Goal: Task Accomplishment & Management: Complete application form

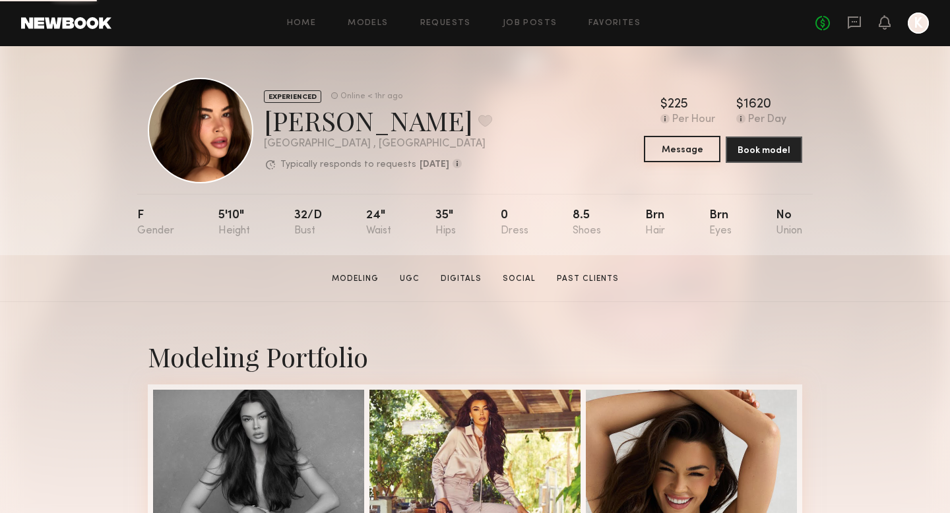
click at [689, 151] on button "Message" at bounding box center [682, 149] width 77 height 26
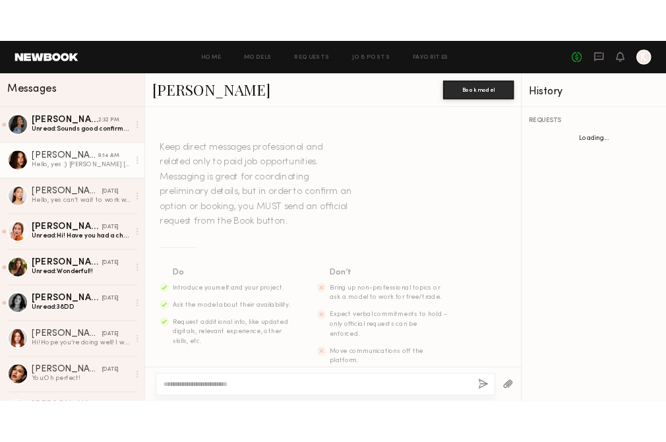
scroll to position [618, 0]
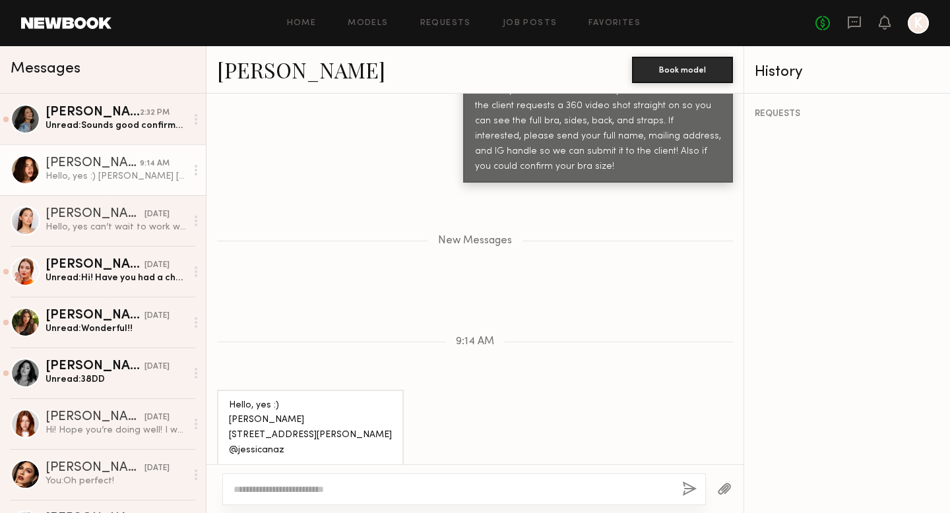
drag, startPoint x: 323, startPoint y: 424, endPoint x: 229, endPoint y: 383, distance: 102.2
click at [229, 390] on div "Hello, yes :) Jessica Nazarenus 8500 Burton Way Apt 403 Los Angeles CA 90048 @j…" at bounding box center [310, 428] width 187 height 77
click at [287, 399] on div "Hello, yes :) Jessica Nazarenus 8500 Burton Way Apt 403 Los Angeles CA 90048 @j…" at bounding box center [310, 429] width 163 height 61
drag, startPoint x: 325, startPoint y: 425, endPoint x: 213, endPoint y: 382, distance: 119.5
click at [213, 390] on div "Hello, yes :) Jessica Nazarenus 8500 Burton Way Apt 403 Los Angeles CA 90048 @j…" at bounding box center [475, 428] width 537 height 77
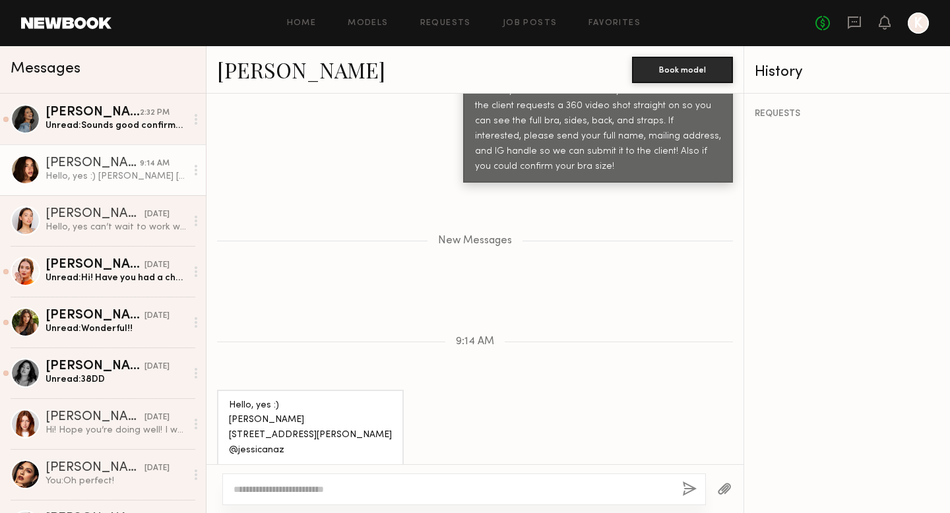
drag, startPoint x: 284, startPoint y: 437, endPoint x: 224, endPoint y: 358, distance: 99.0
click at [224, 390] on div "Hello, yes :) Jessica Nazarenus 8500 Burton Way Apt 403 Los Angeles CA 90048 @j…" at bounding box center [310, 428] width 187 height 77
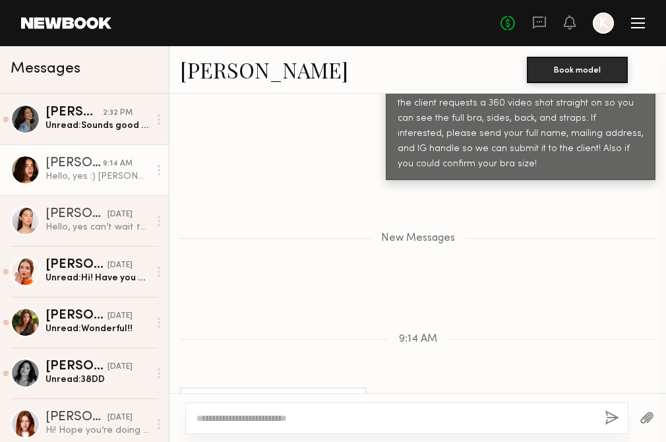
scroll to position [763, 0]
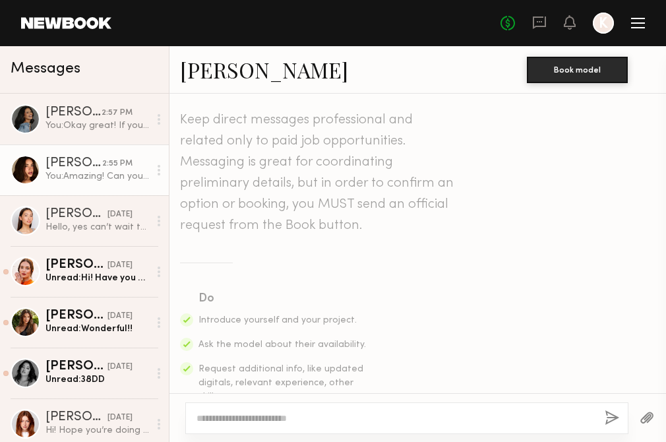
scroll to position [827, 0]
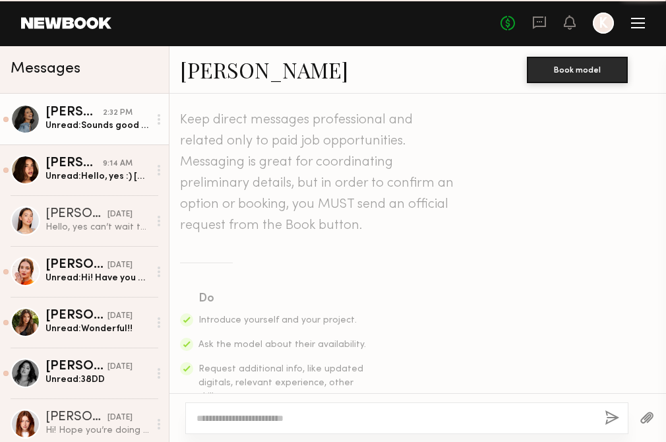
scroll to position [690, 0]
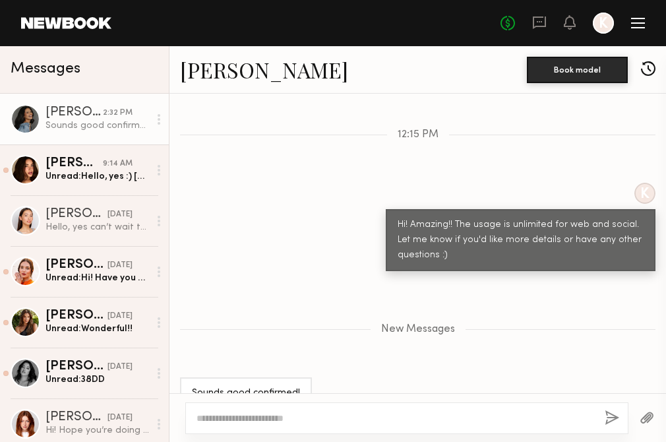
click at [244, 418] on textarea at bounding box center [396, 418] width 398 height 13
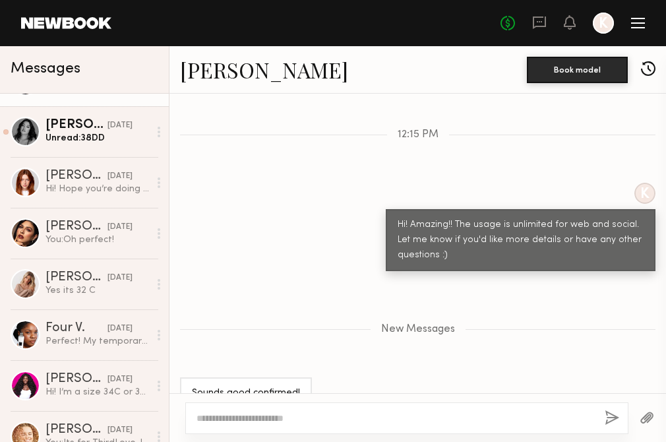
scroll to position [0, 0]
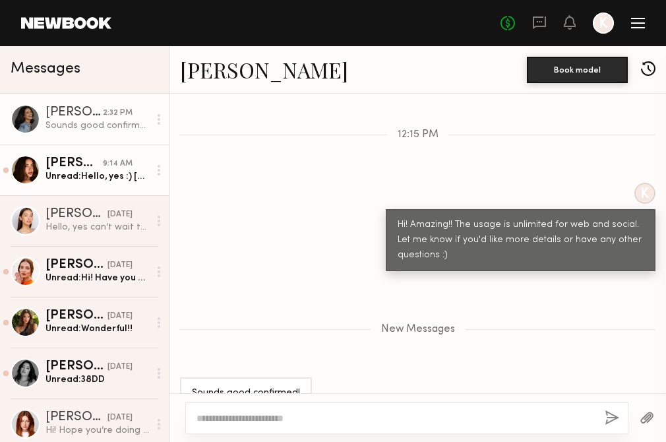
click at [87, 184] on link "Jessica N. 9:14 AM Unread: Hello, yes :) Jessica Nazarenus 8500 Burton Way Apt …" at bounding box center [84, 170] width 169 height 51
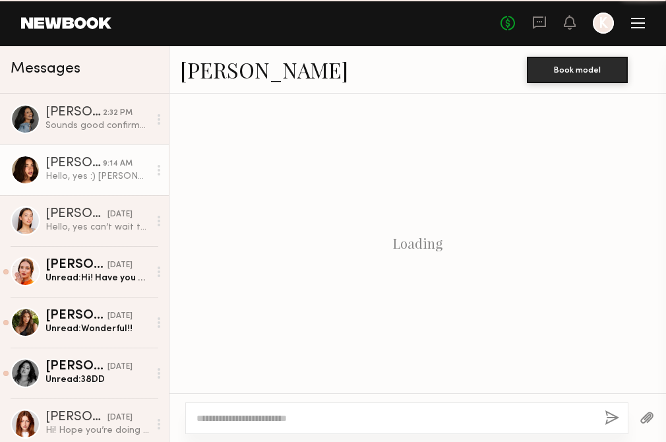
scroll to position [663, 0]
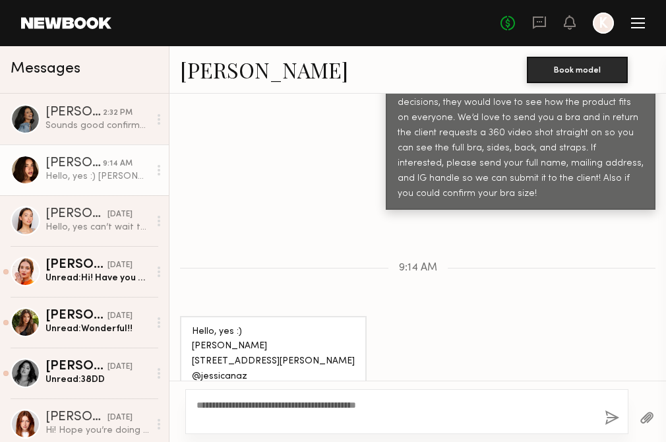
type textarea "**********"
click at [607, 418] on button "button" at bounding box center [612, 418] width 15 height 16
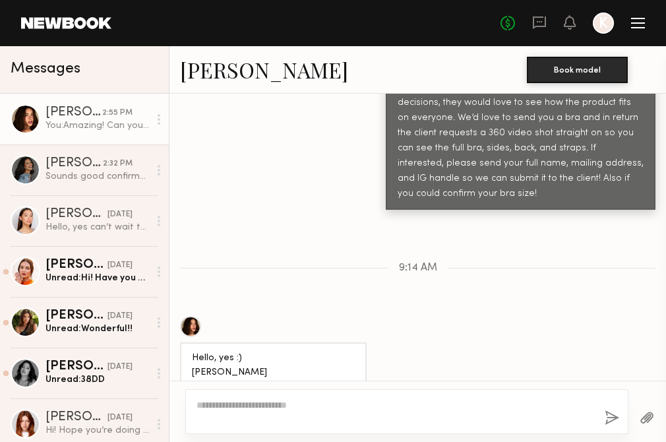
scroll to position [827, 0]
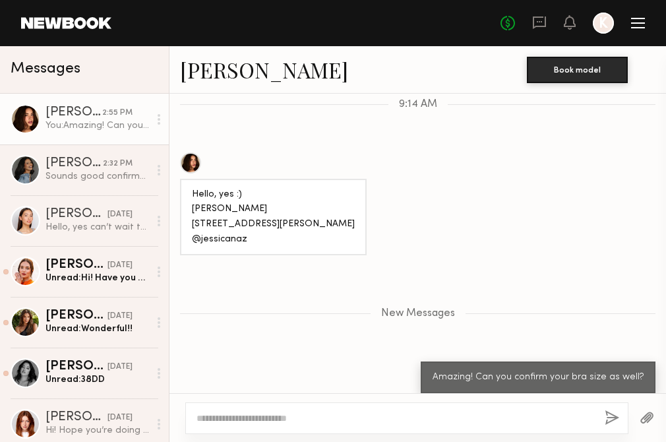
drag, startPoint x: 252, startPoint y: 233, endPoint x: 181, endPoint y: 232, distance: 70.6
click at [181, 232] on div "Hello, yes :) Jessica Nazarenus 8500 Burton Way Apt 403 Los Angeles CA 90048 @j…" at bounding box center [273, 217] width 187 height 77
copy div "@jessicanaz"
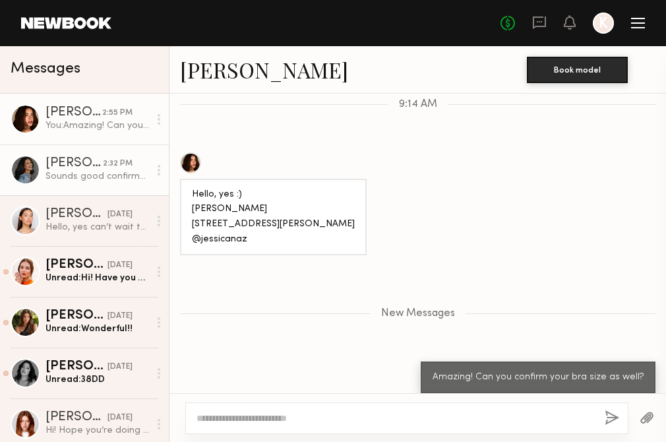
click at [102, 156] on link "Andrea P. 2:32 PM Sounds good confirmed!" at bounding box center [84, 170] width 169 height 51
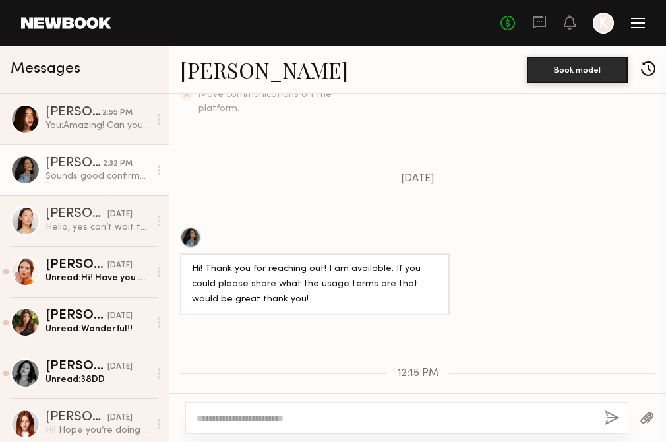
scroll to position [590, 0]
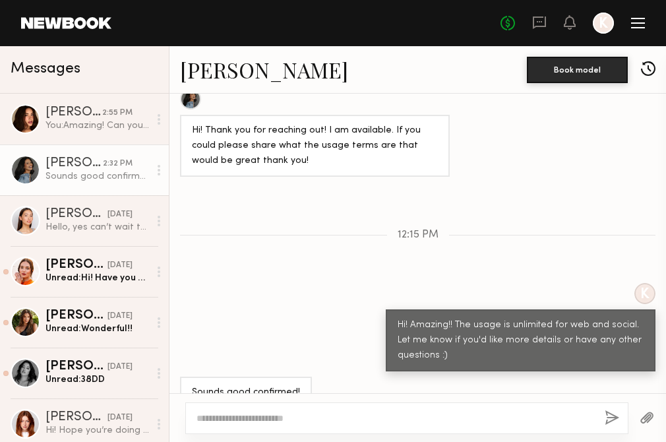
click at [646, 66] on button "button" at bounding box center [648, 69] width 15 height 16
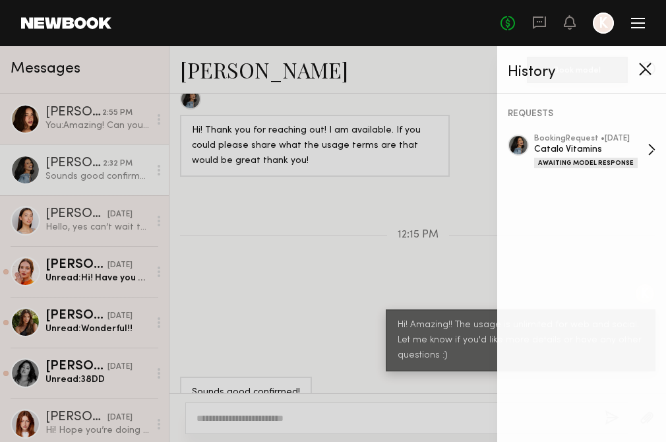
click at [606, 143] on div "Catalo Vitamins" at bounding box center [590, 149] width 113 height 13
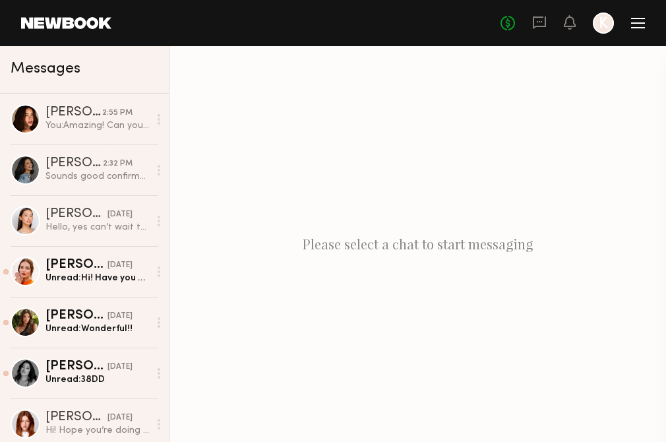
click at [606, 24] on div at bounding box center [603, 23] width 21 height 21
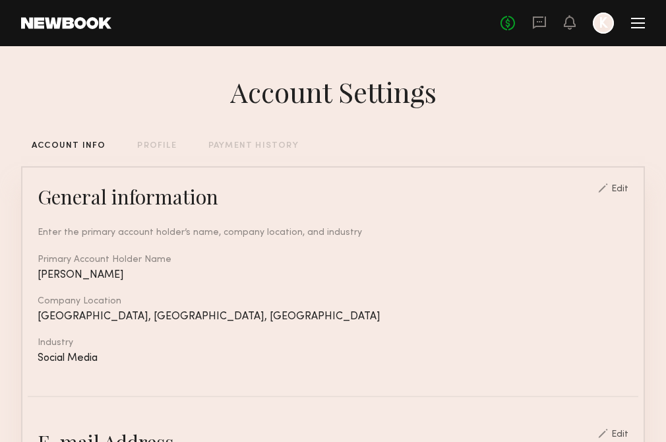
click at [635, 22] on div at bounding box center [638, 22] width 14 height 1
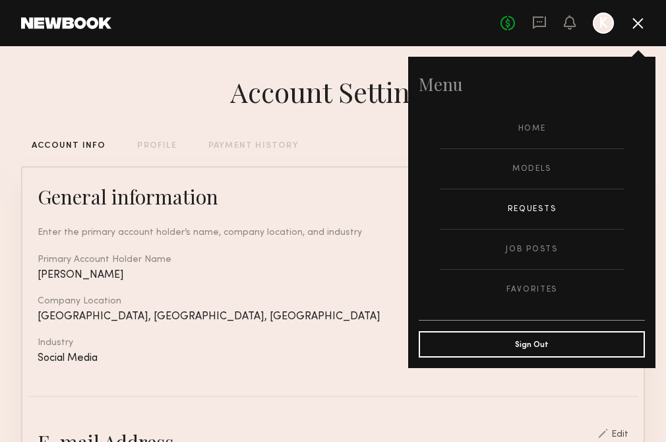
click at [535, 216] on link "Requests" at bounding box center [532, 209] width 184 height 40
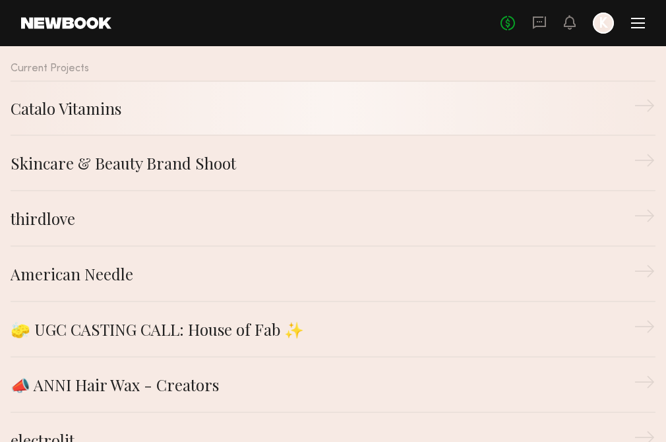
click at [345, 101] on div "Catalo Vitamins" at bounding box center [323, 108] width 624 height 24
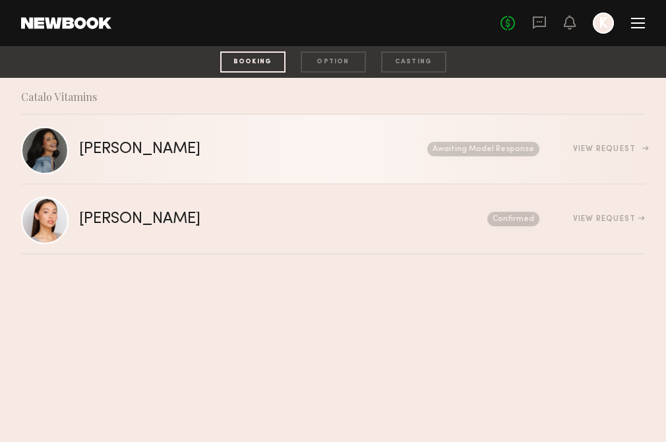
click at [133, 160] on link "Andrea P. Send request Model response Review hours worked Pay model Awaiting Mo…" at bounding box center [333, 150] width 624 height 70
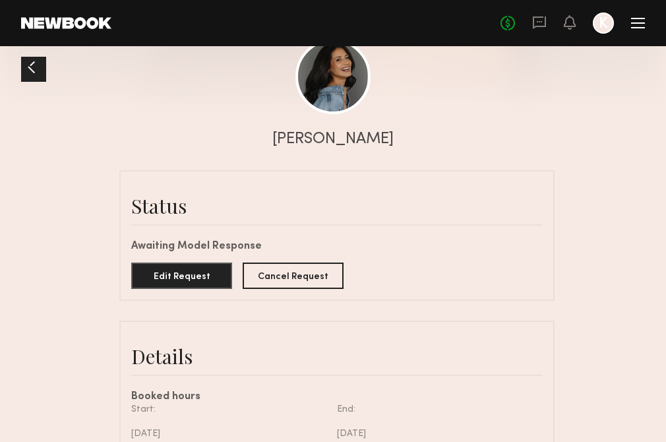
scroll to position [170, 0]
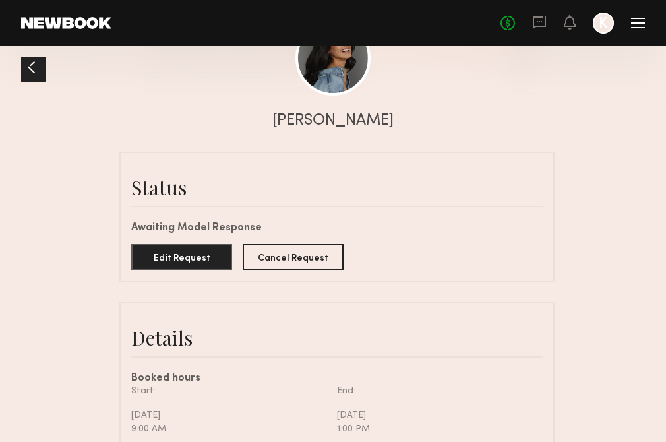
click at [342, 44] on header "Home Models Requests Job Posts Favorites Sign Out No fees up to $5,000 K" at bounding box center [333, 23] width 666 height 46
click at [340, 68] on link at bounding box center [333, 57] width 75 height 75
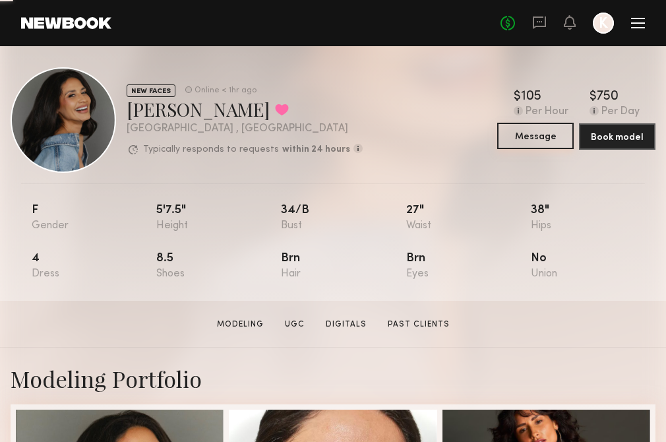
click at [521, 138] on button "Message" at bounding box center [536, 136] width 77 height 26
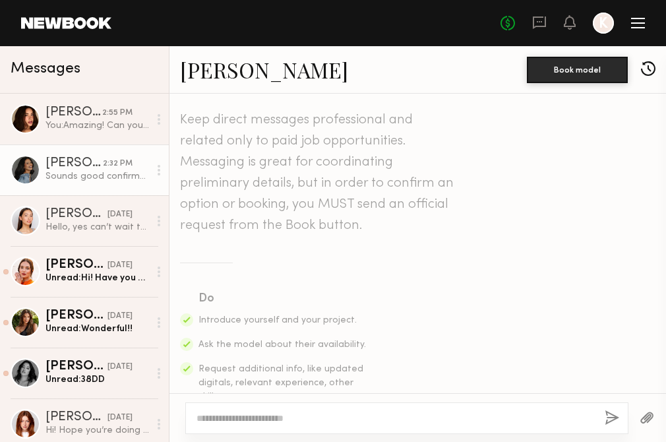
scroll to position [590, 0]
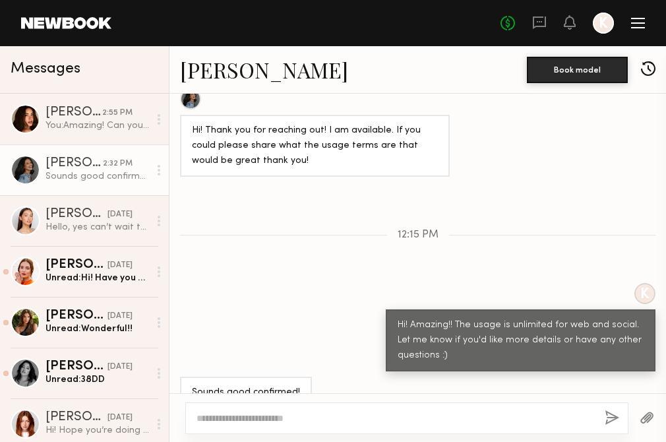
type textarea "*"
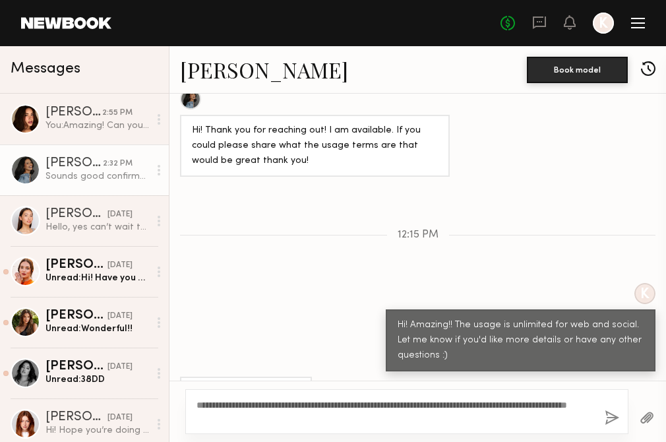
type textarea "**********"
click at [608, 422] on button "button" at bounding box center [612, 418] width 15 height 16
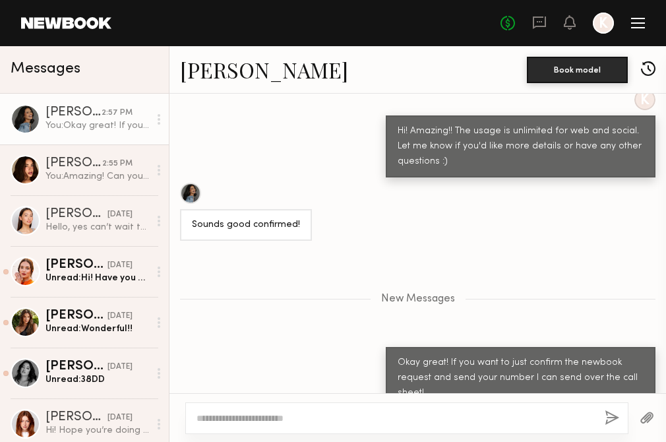
scroll to position [866, 0]
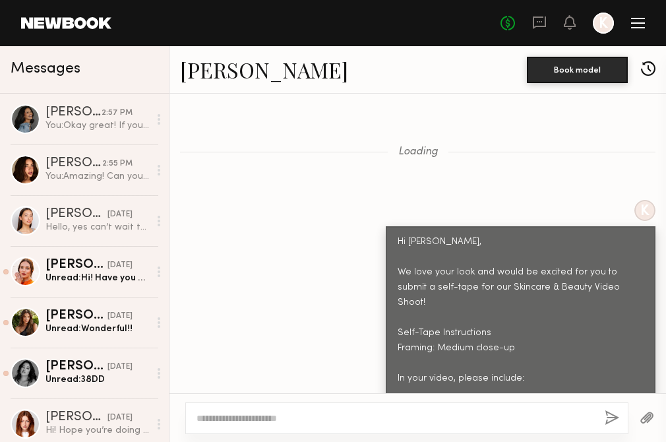
scroll to position [1239, 0]
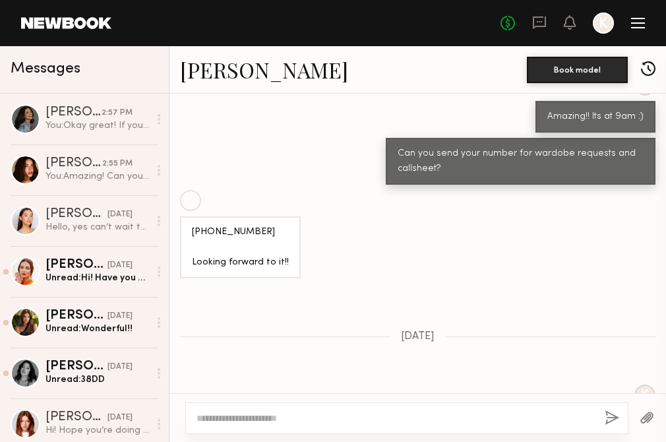
click at [646, 24] on header "Home Models Requests Job Posts Favorites Sign Out No fees up to $5,000 K" at bounding box center [333, 23] width 666 height 46
click at [641, 23] on div at bounding box center [638, 22] width 14 height 1
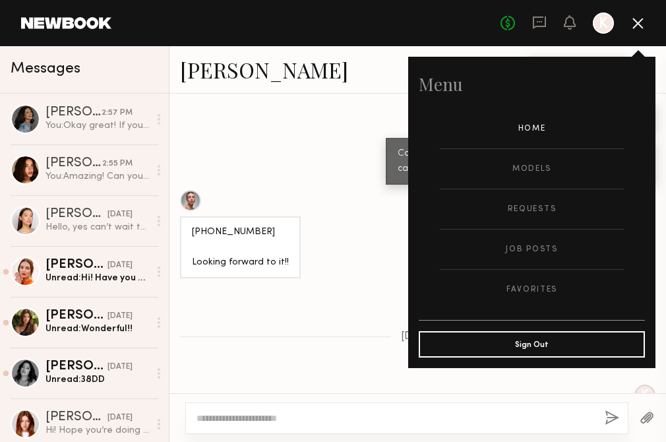
click at [544, 129] on link "Home" at bounding box center [532, 129] width 184 height 40
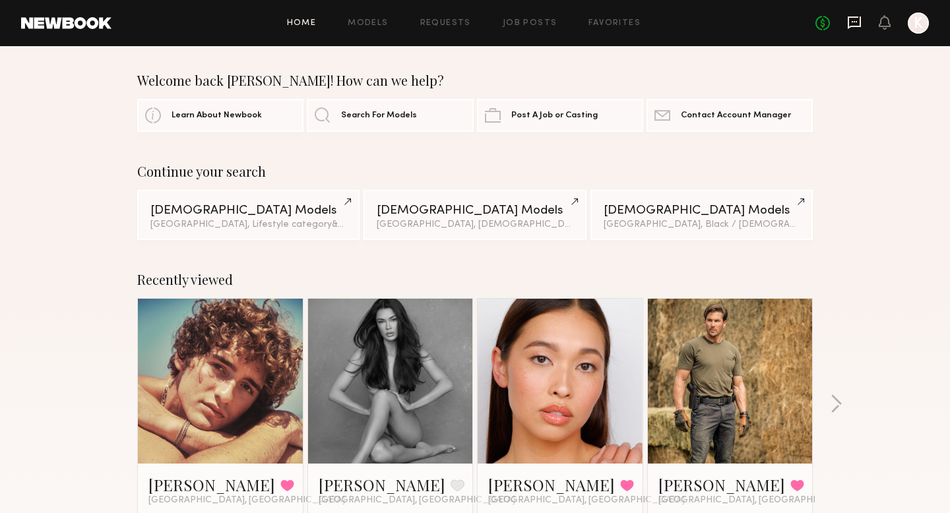
click at [666, 25] on icon at bounding box center [854, 22] width 13 height 13
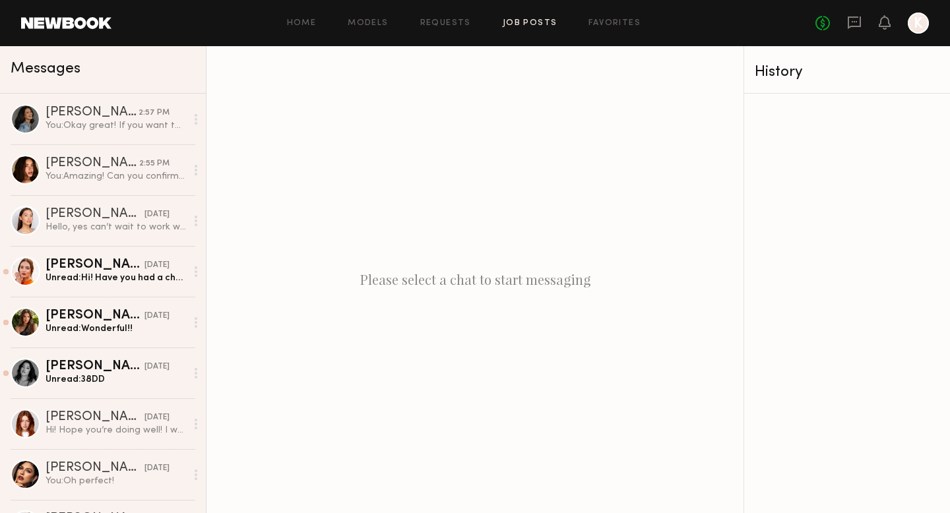
click at [535, 20] on link "Job Posts" at bounding box center [530, 23] width 55 height 9
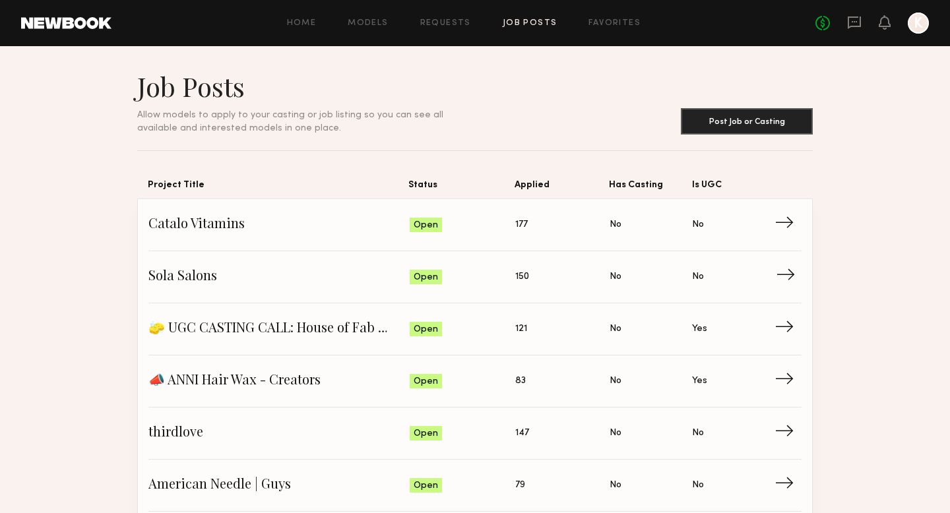
click at [666, 274] on span "Is UGC: No" at bounding box center [733, 277] width 82 height 20
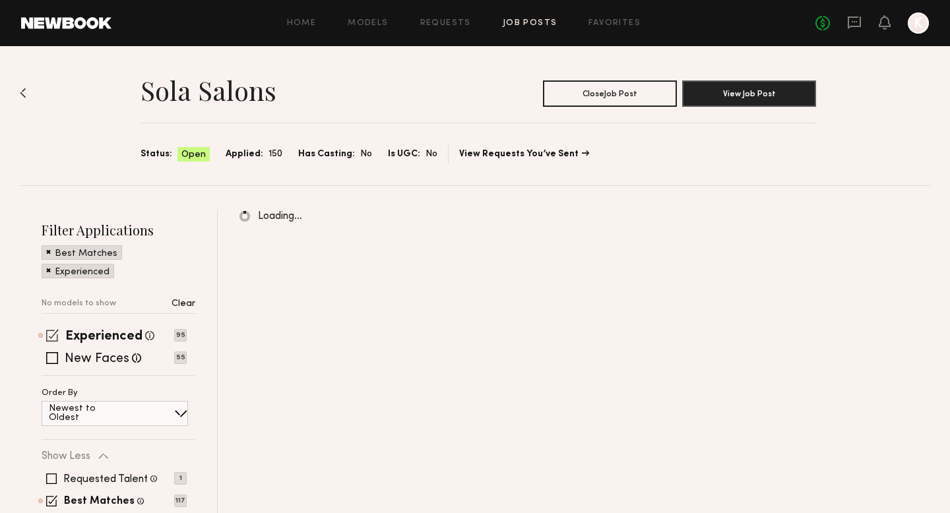
click at [54, 331] on span at bounding box center [52, 335] width 13 height 13
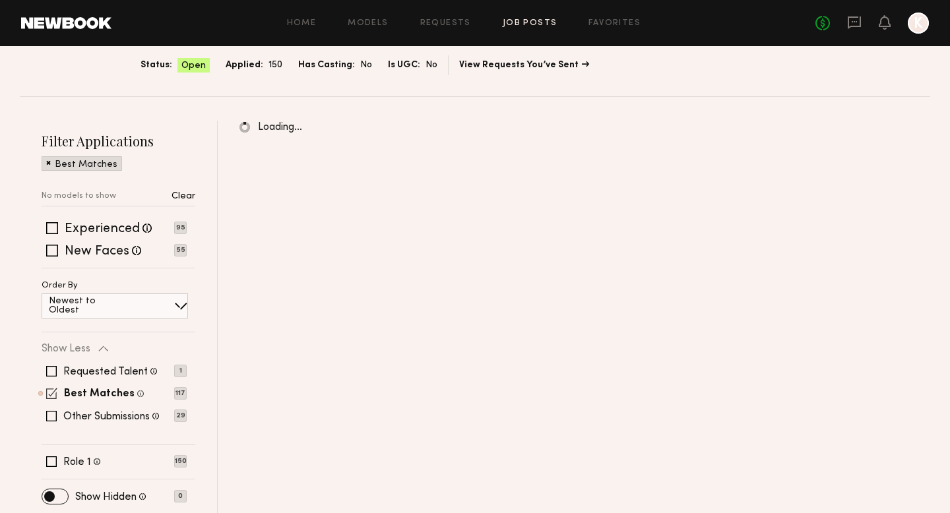
click at [52, 390] on span at bounding box center [51, 393] width 11 height 11
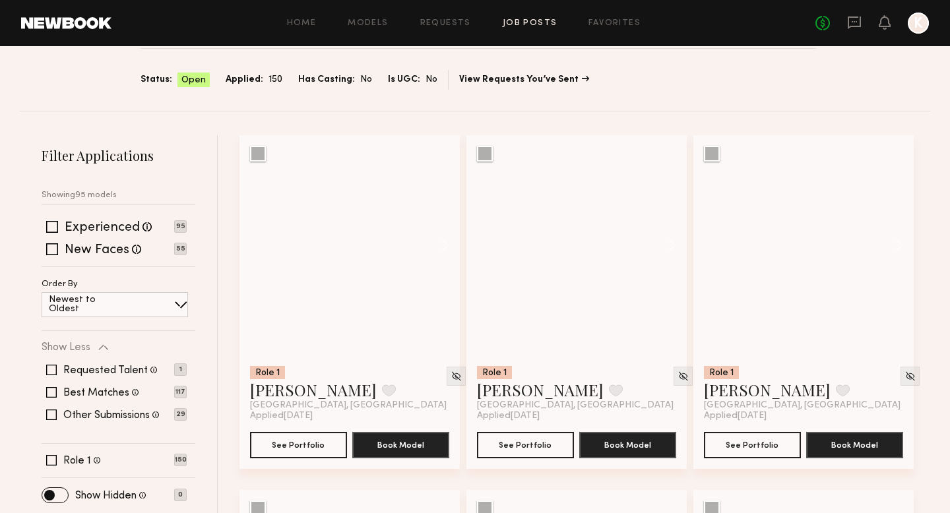
scroll to position [92, 0]
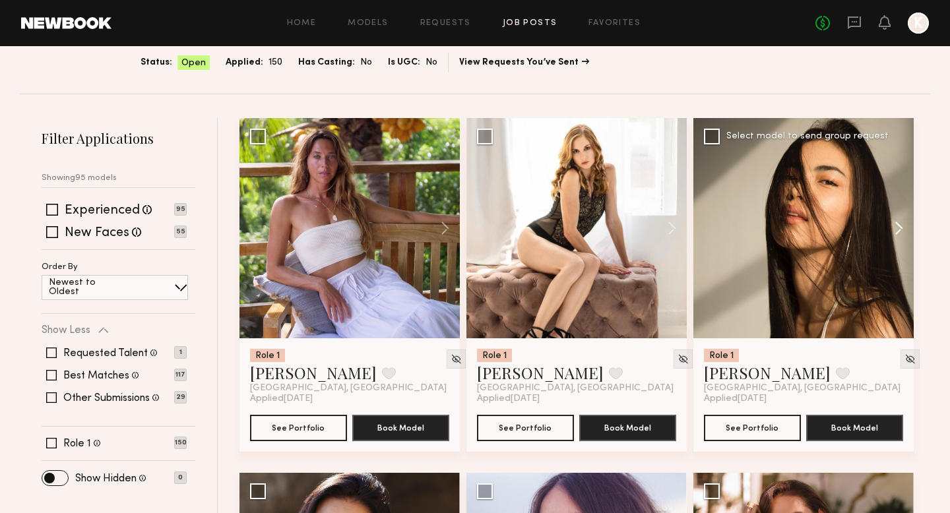
click at [666, 224] on button at bounding box center [893, 228] width 42 height 220
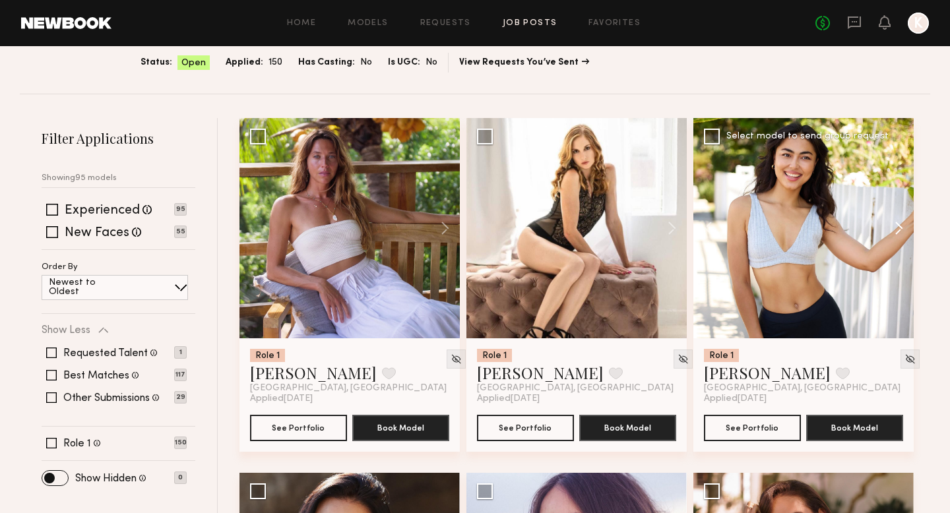
click at [666, 223] on button at bounding box center [893, 228] width 42 height 220
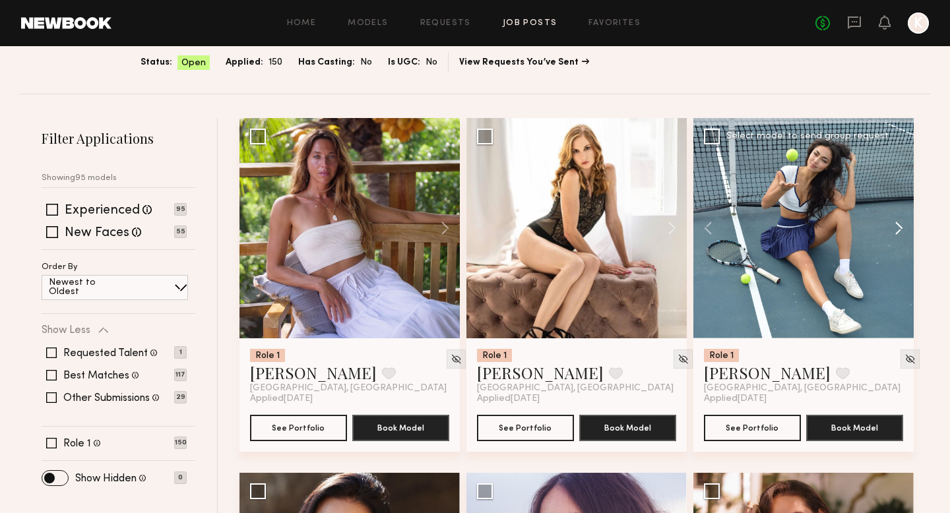
click at [666, 223] on button at bounding box center [893, 228] width 42 height 220
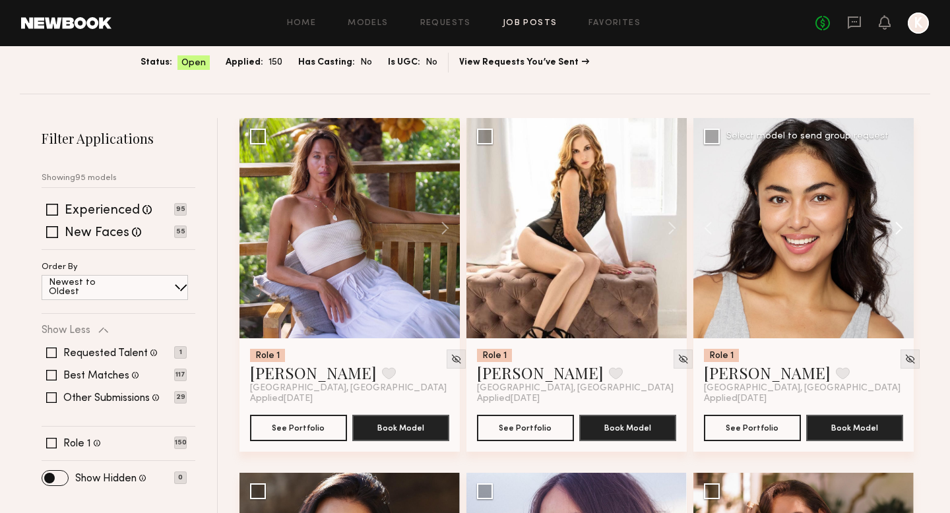
click at [666, 223] on button at bounding box center [893, 228] width 42 height 220
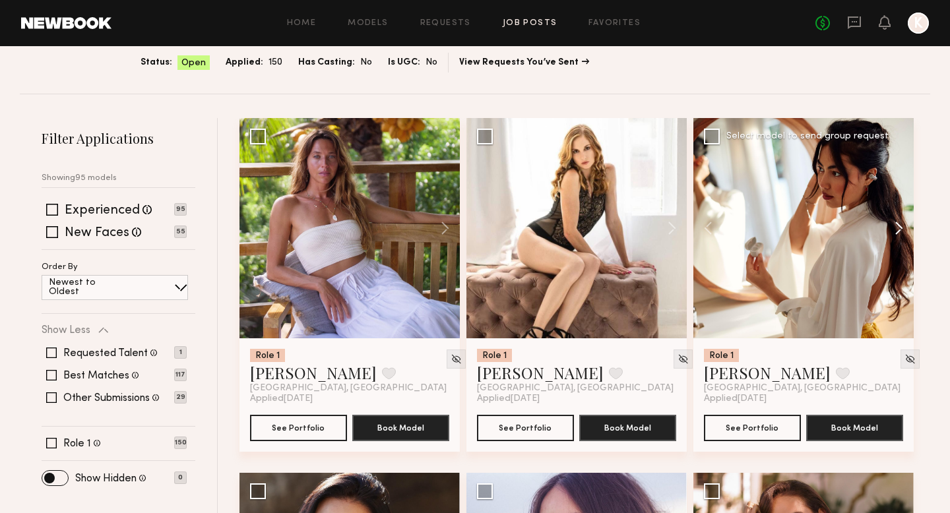
click at [666, 224] on button at bounding box center [893, 228] width 42 height 220
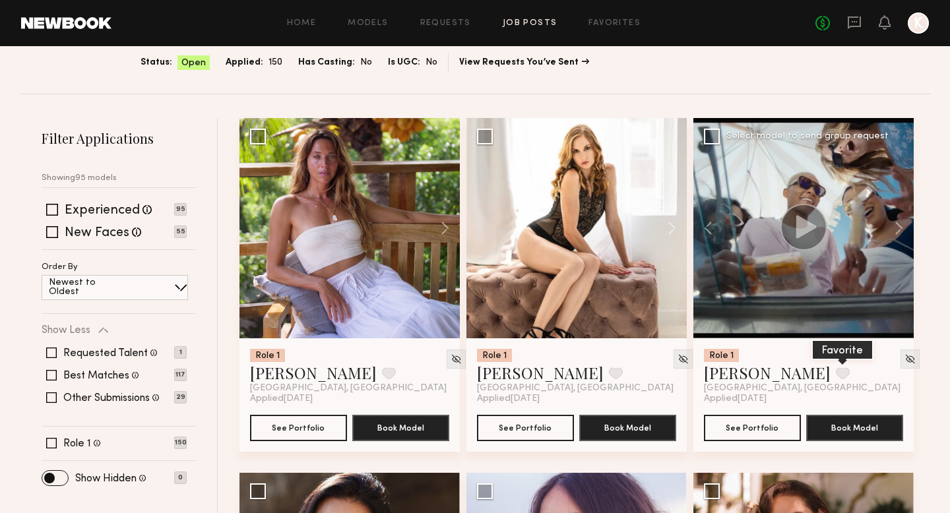
click at [666, 371] on button at bounding box center [843, 374] width 14 height 12
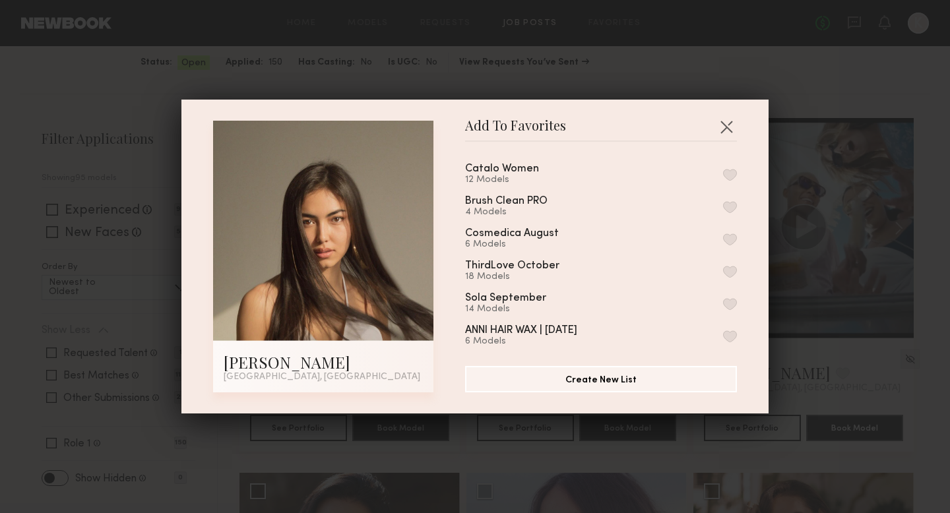
scroll to position [36, 0]
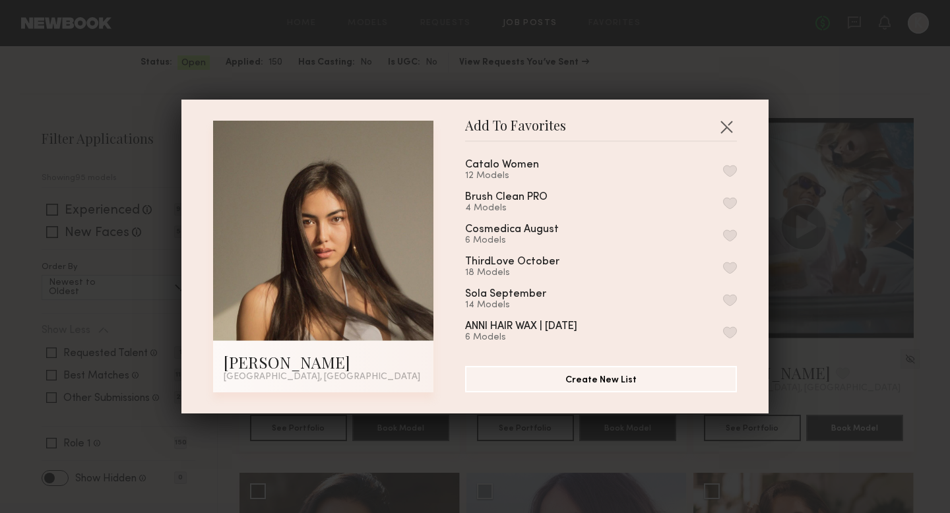
click at [666, 298] on button "button" at bounding box center [730, 300] width 14 height 12
click at [666, 131] on button "button" at bounding box center [726, 126] width 21 height 21
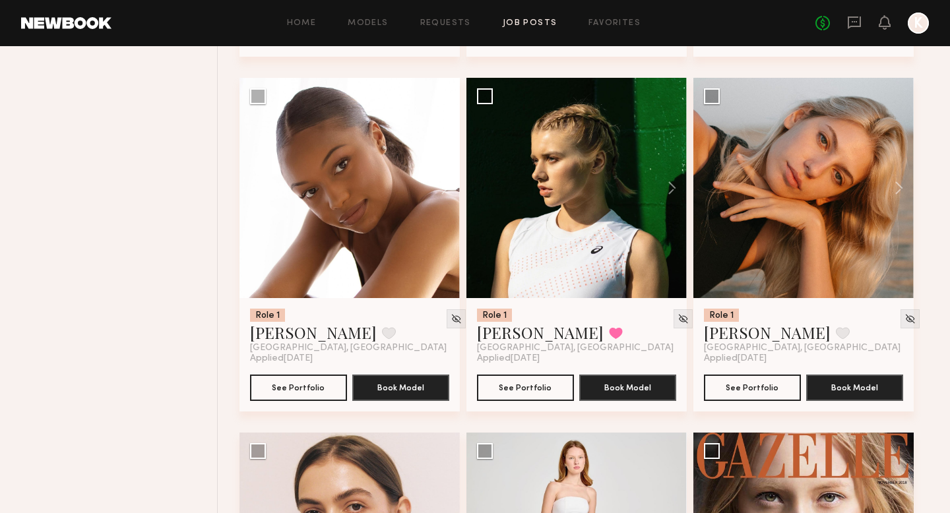
scroll to position [1215, 0]
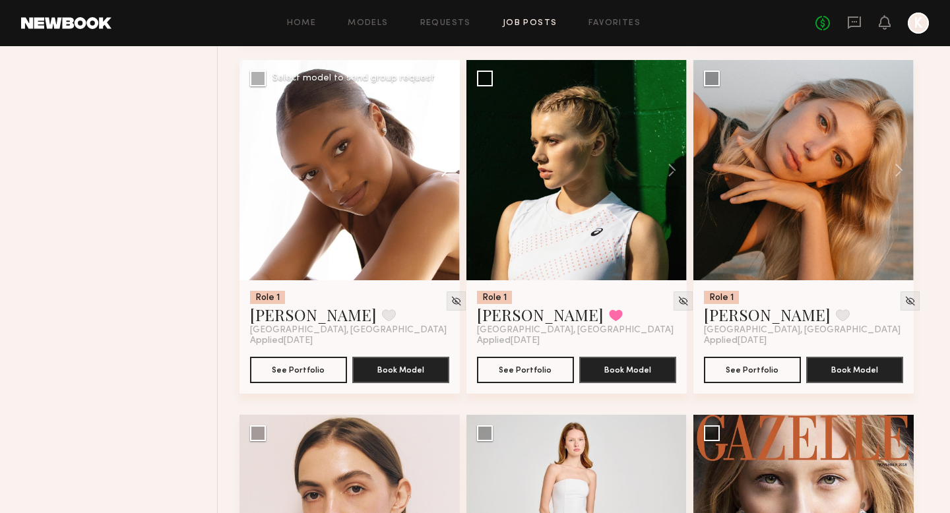
click at [455, 170] on button at bounding box center [439, 170] width 42 height 220
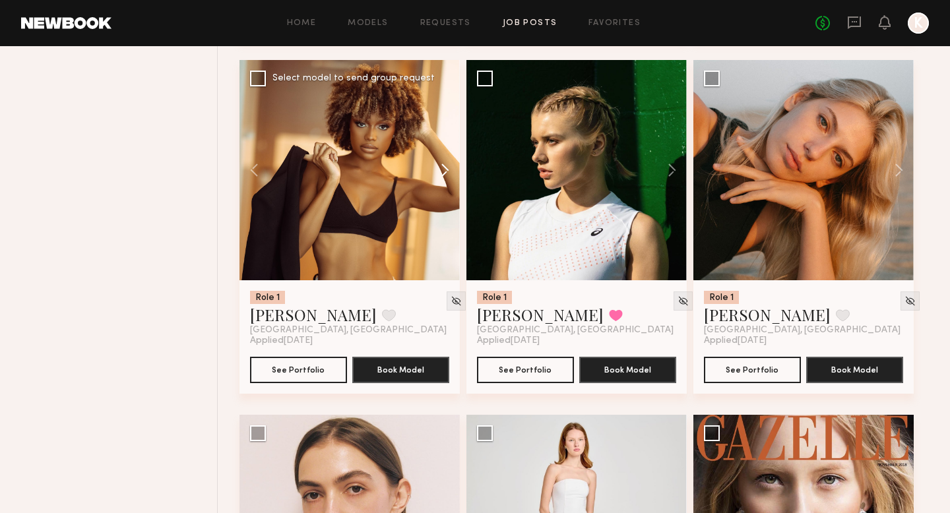
click at [454, 170] on button at bounding box center [439, 170] width 42 height 220
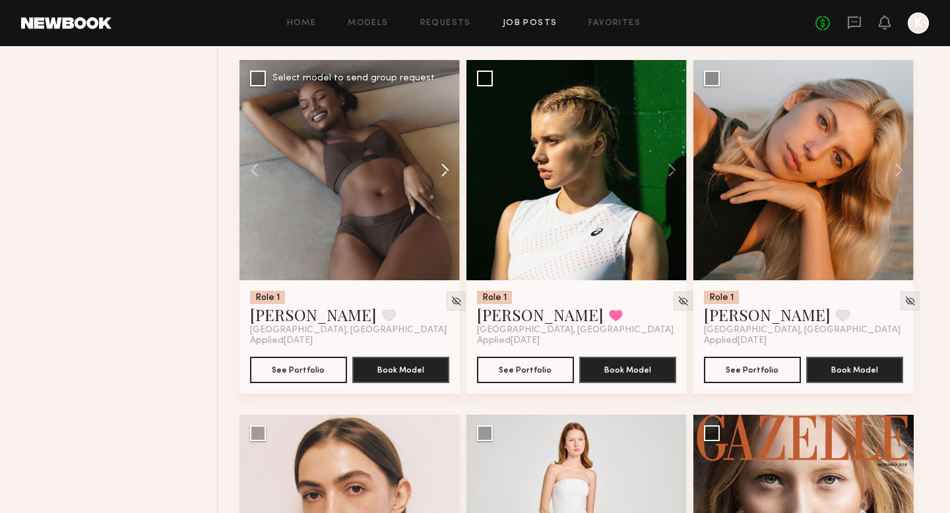
click at [454, 170] on button at bounding box center [439, 170] width 42 height 220
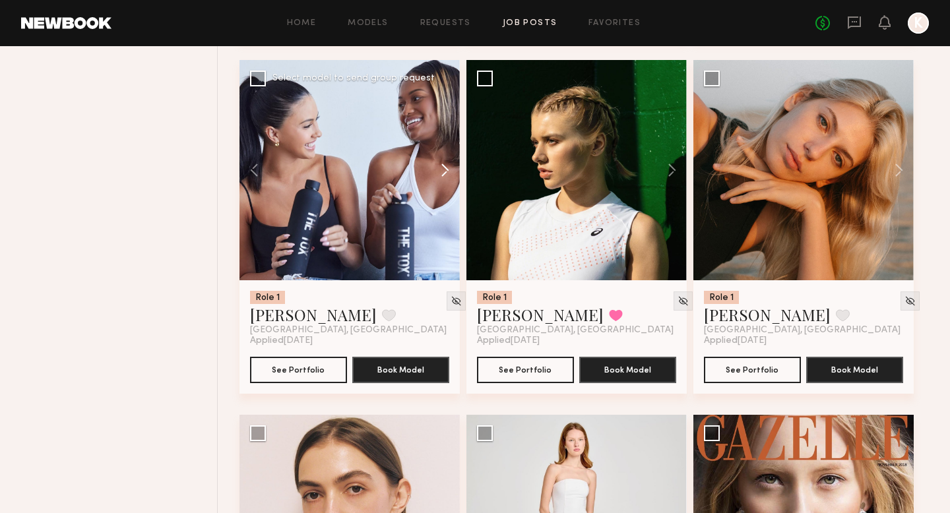
click at [454, 170] on button at bounding box center [439, 170] width 42 height 220
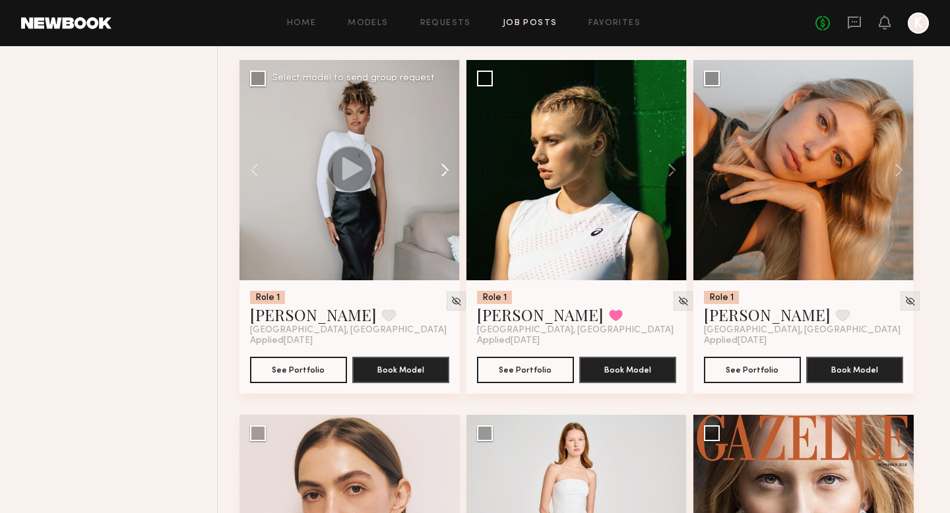
click at [454, 170] on button at bounding box center [439, 170] width 42 height 220
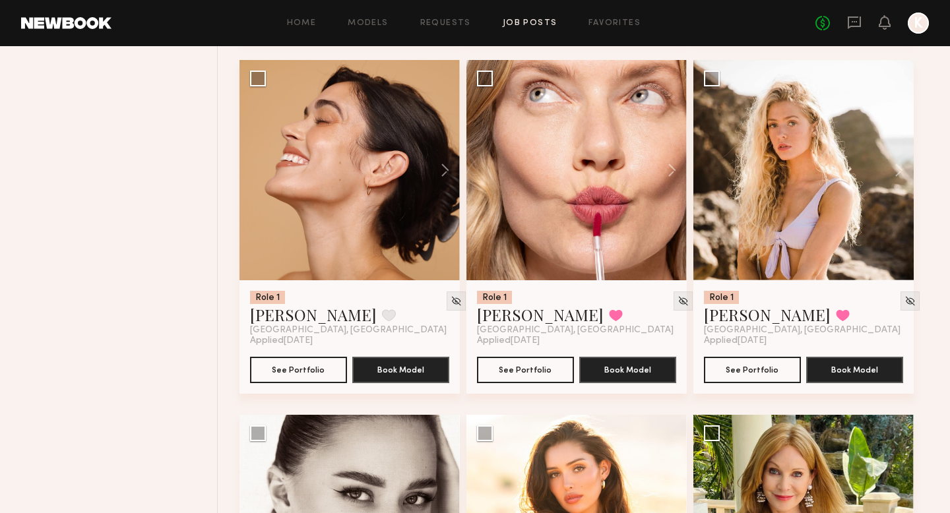
scroll to position [1916, 0]
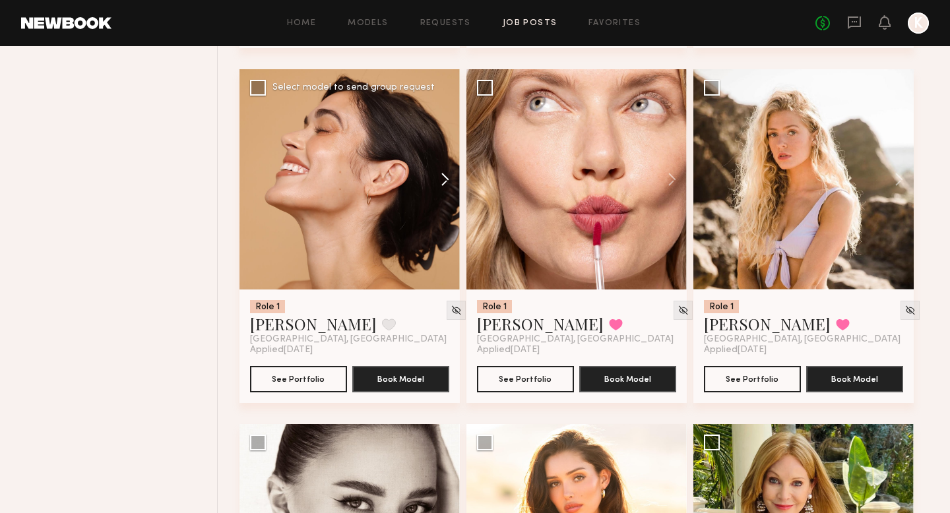
click at [440, 178] on button at bounding box center [439, 179] width 42 height 220
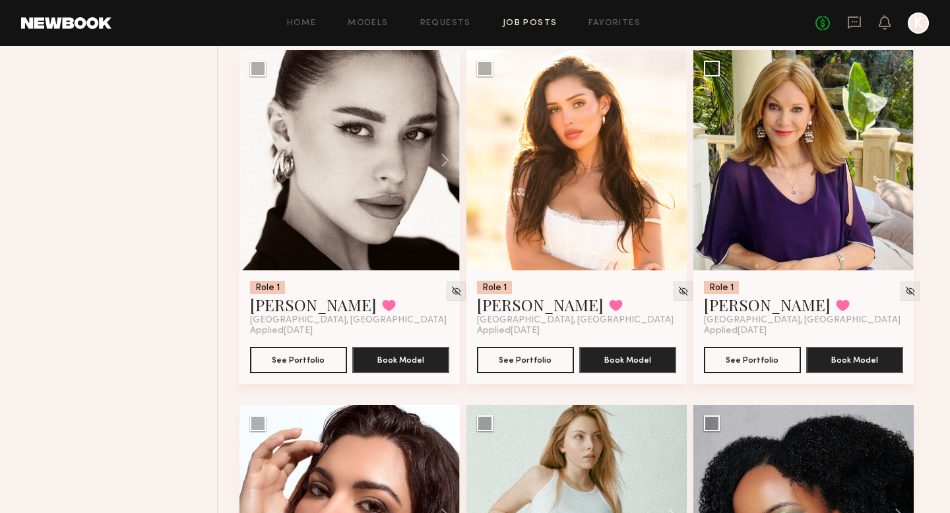
scroll to position [2289, 0]
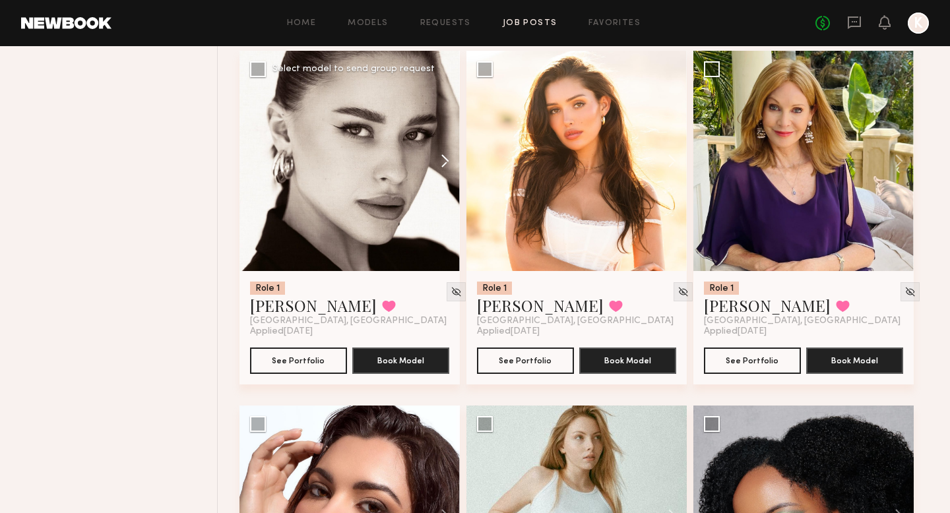
click at [440, 173] on button at bounding box center [439, 161] width 42 height 220
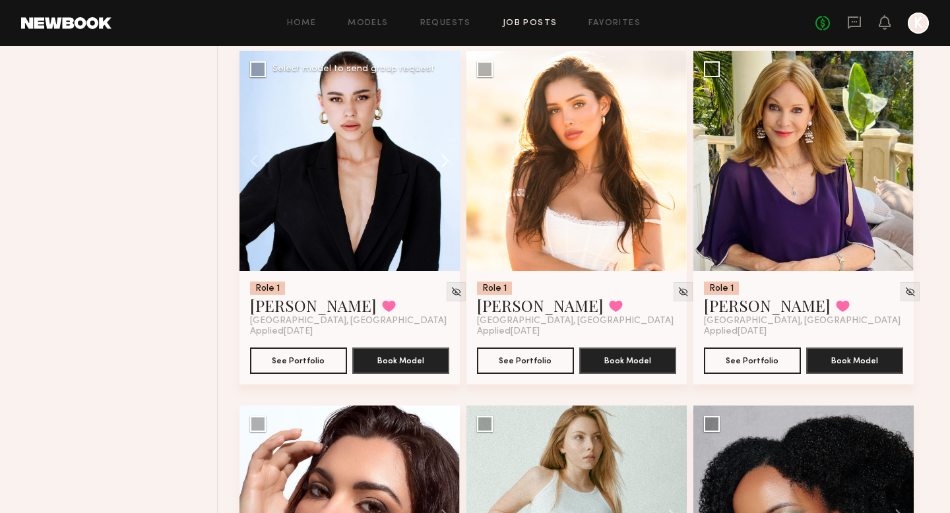
click at [440, 172] on button at bounding box center [439, 161] width 42 height 220
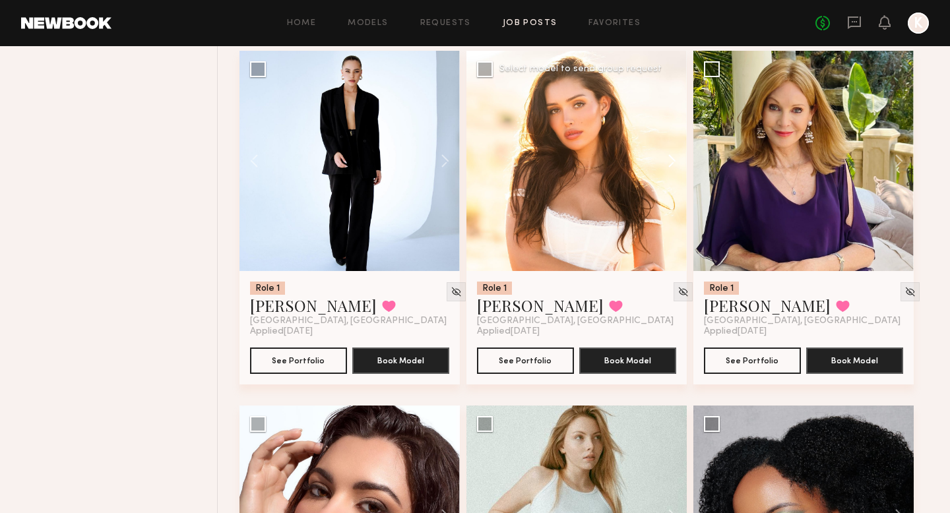
click at [666, 170] on button at bounding box center [666, 161] width 42 height 220
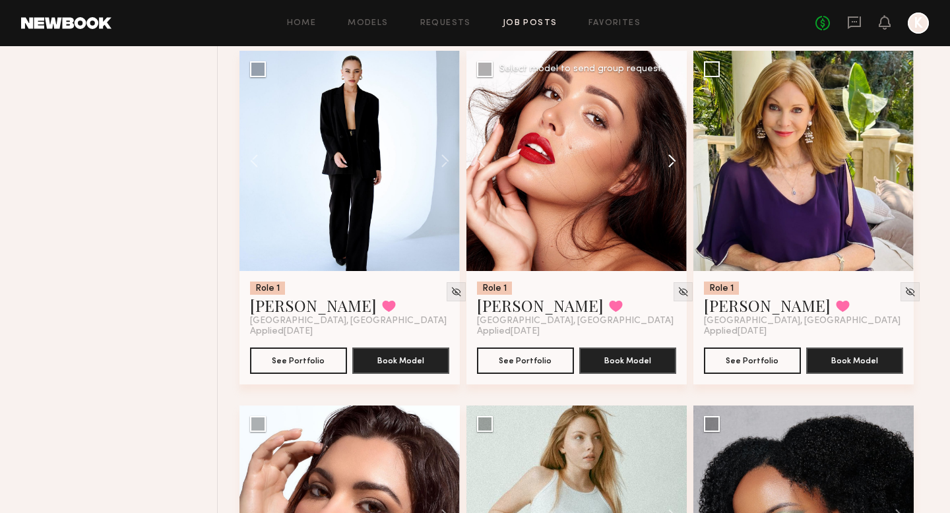
click at [666, 170] on button at bounding box center [666, 161] width 42 height 220
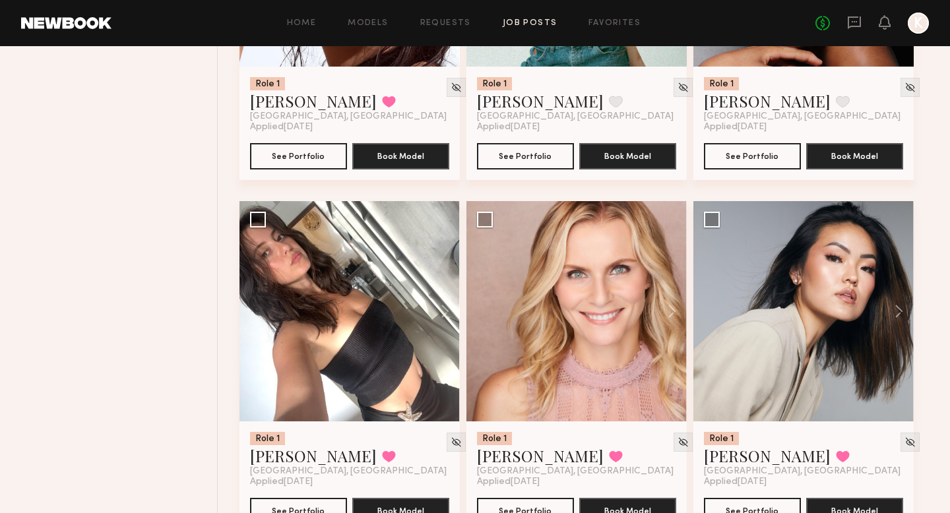
scroll to position [2652, 0]
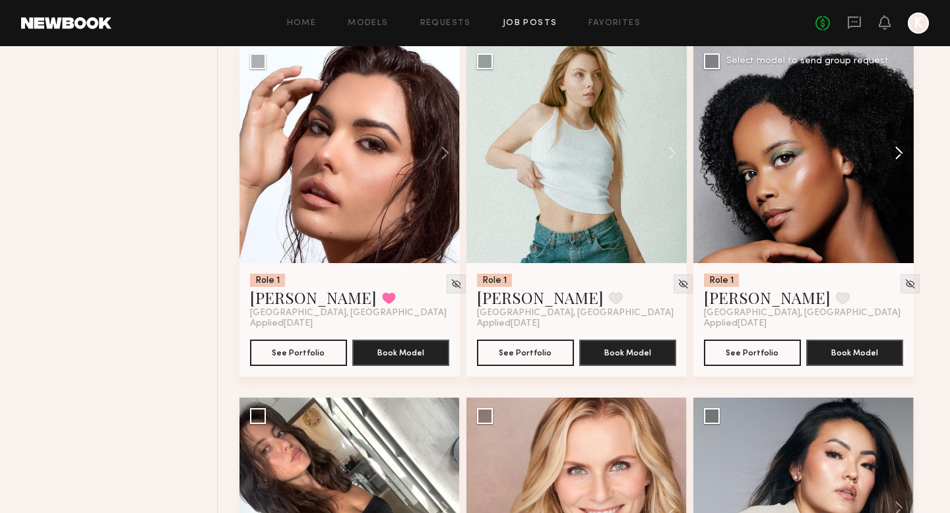
click at [666, 154] on button at bounding box center [893, 153] width 42 height 220
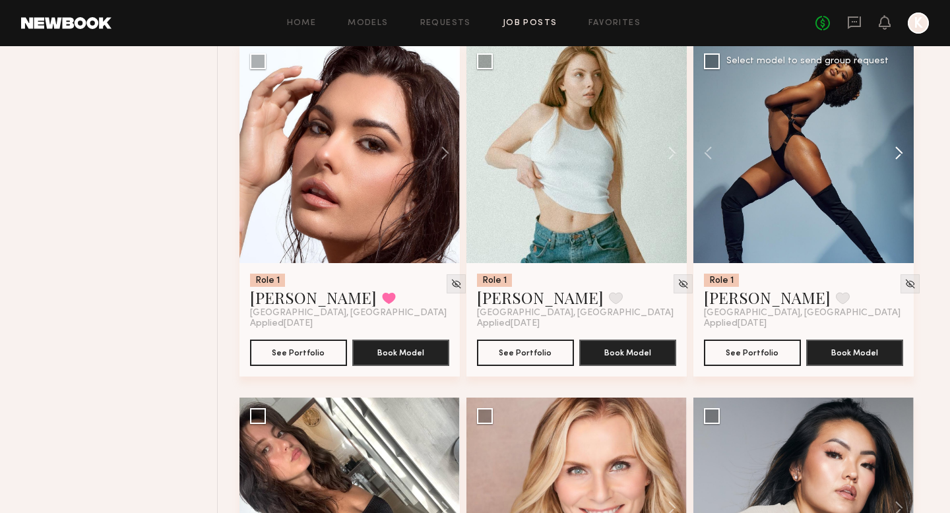
click at [666, 154] on button at bounding box center [893, 153] width 42 height 220
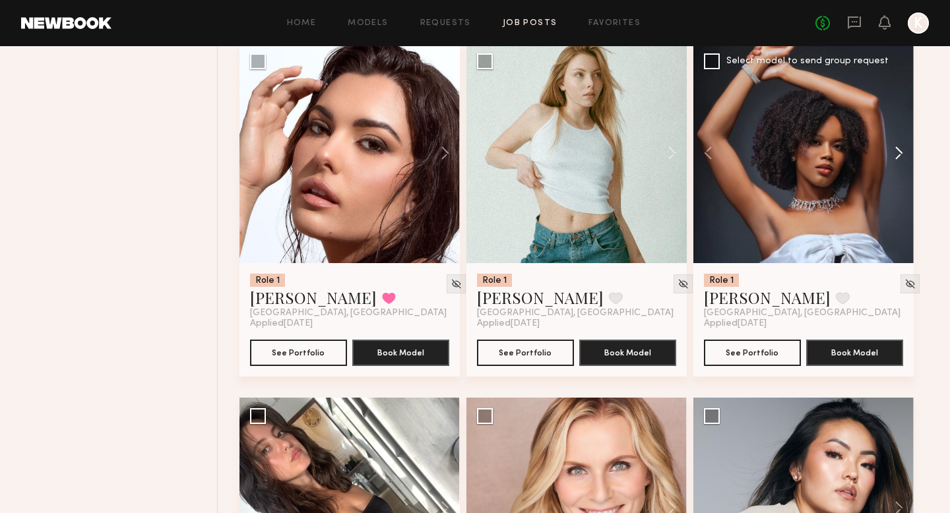
click at [666, 154] on button at bounding box center [893, 153] width 42 height 220
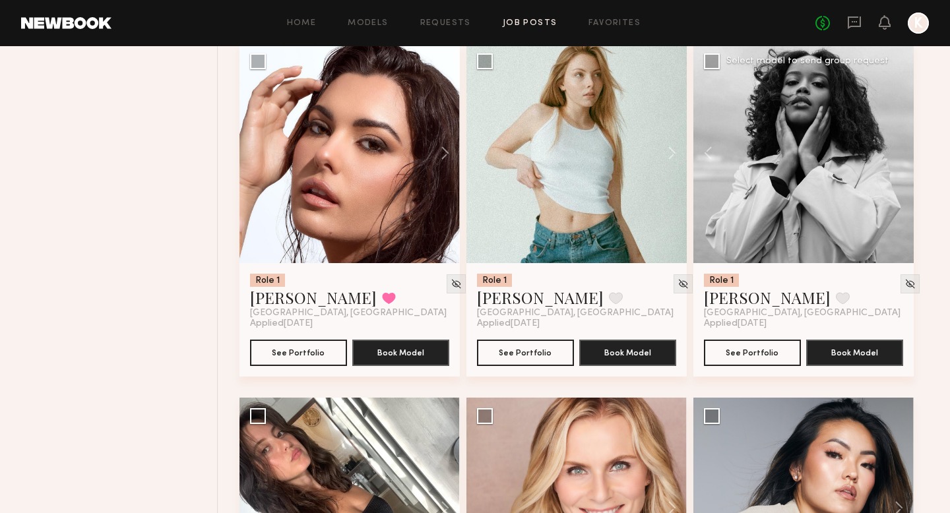
click at [666, 154] on div at bounding box center [803, 153] width 220 height 220
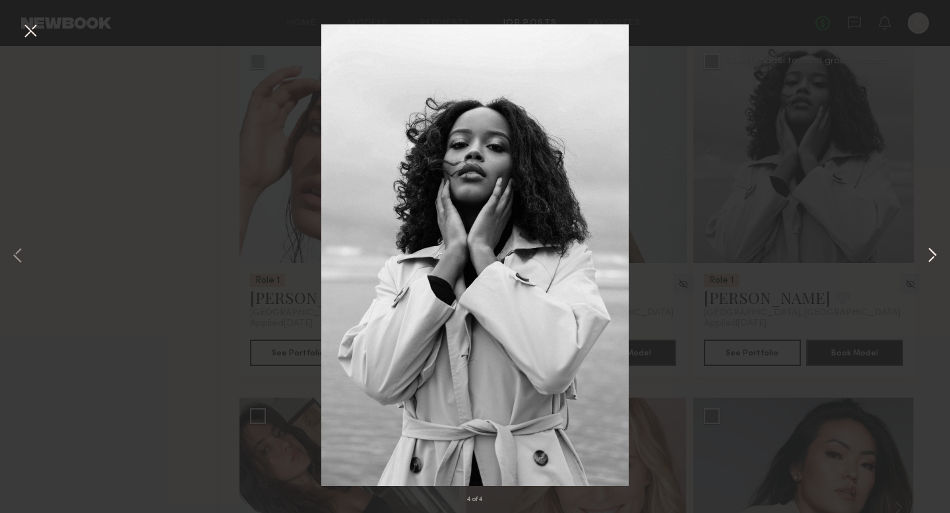
click at [666, 257] on button at bounding box center [932, 256] width 16 height 410
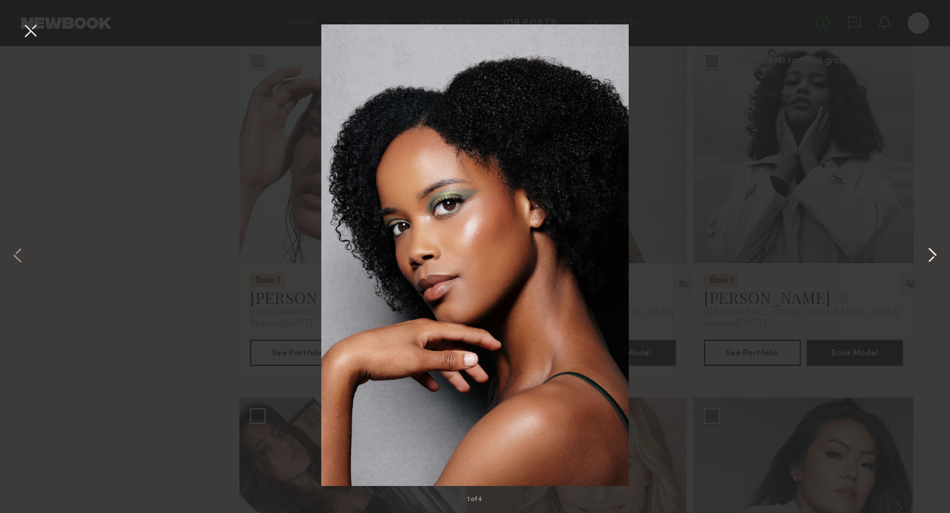
click at [666, 257] on button at bounding box center [932, 256] width 16 height 410
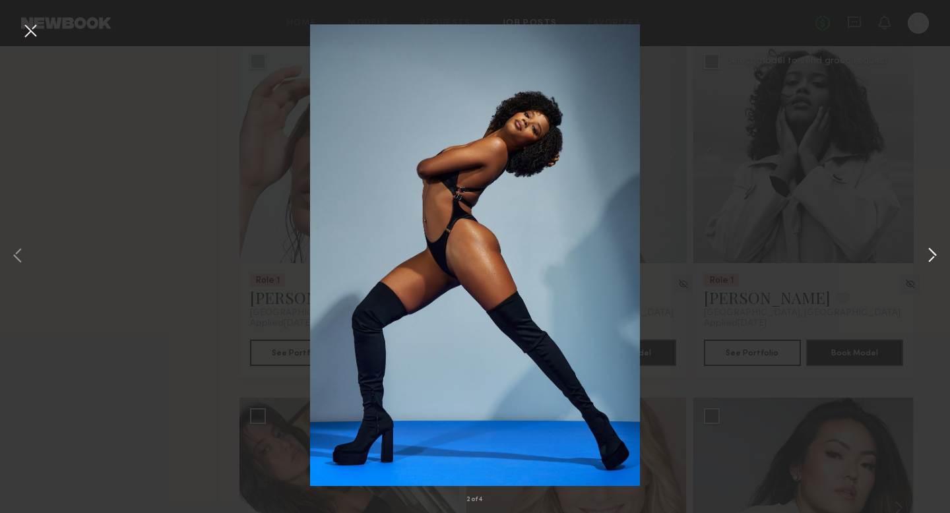
click at [666, 258] on button at bounding box center [932, 256] width 16 height 410
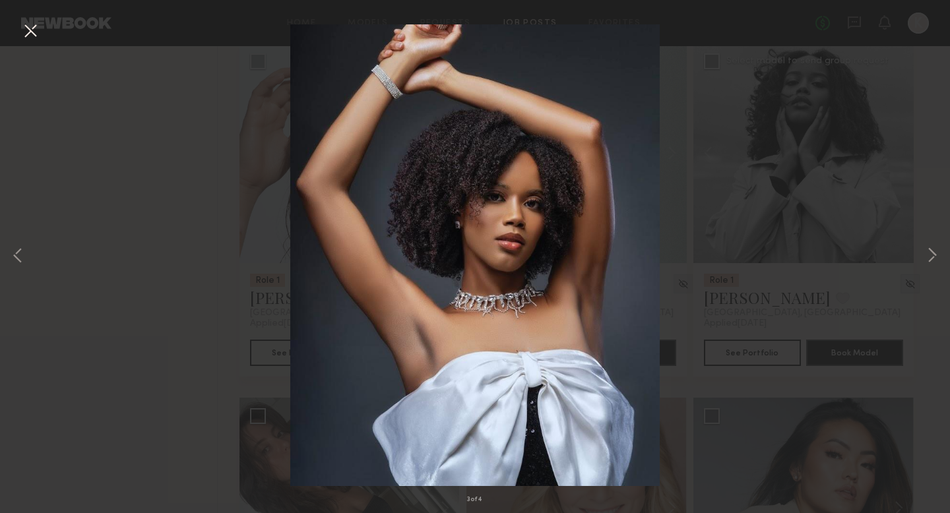
click at [34, 34] on button at bounding box center [30, 32] width 21 height 24
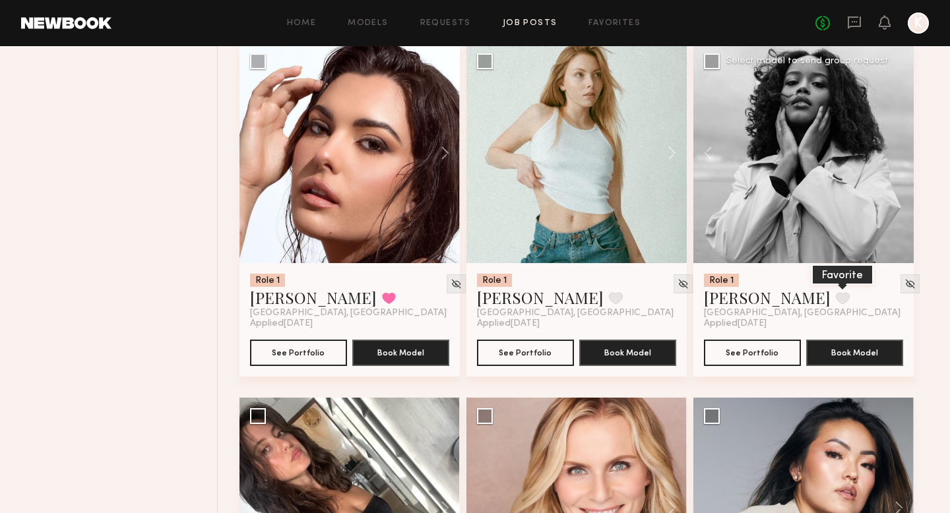
click at [666, 302] on button at bounding box center [843, 298] width 14 height 12
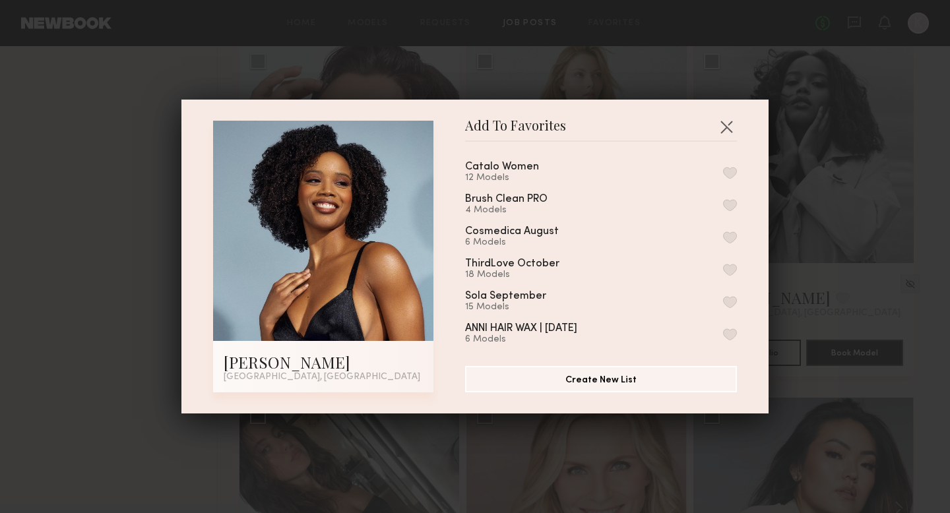
scroll to position [48, 0]
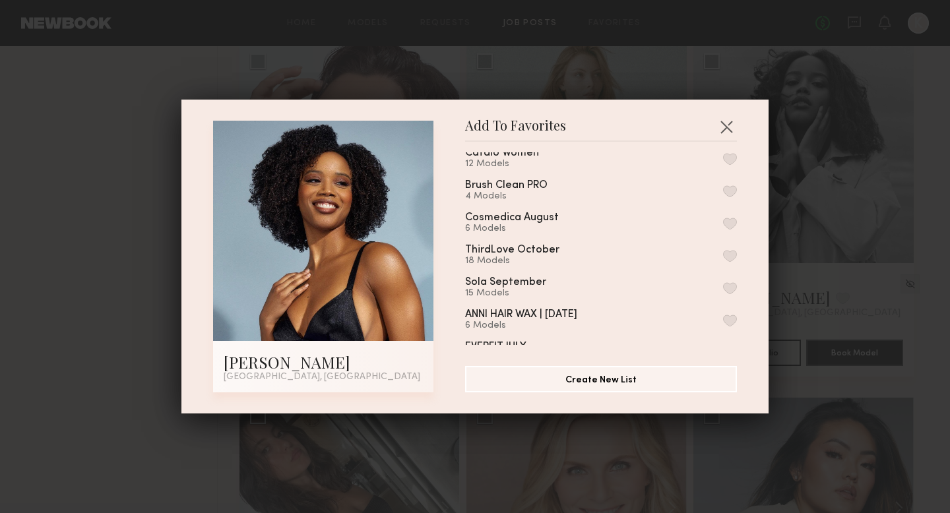
click at [666, 282] on button "button" at bounding box center [730, 288] width 14 height 12
click at [666, 127] on button "button" at bounding box center [726, 126] width 21 height 21
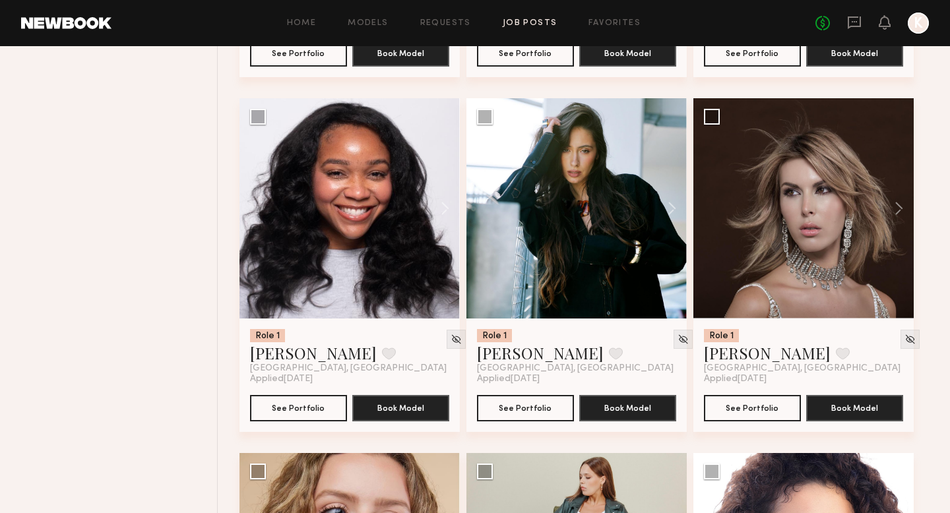
scroll to position [3658, 0]
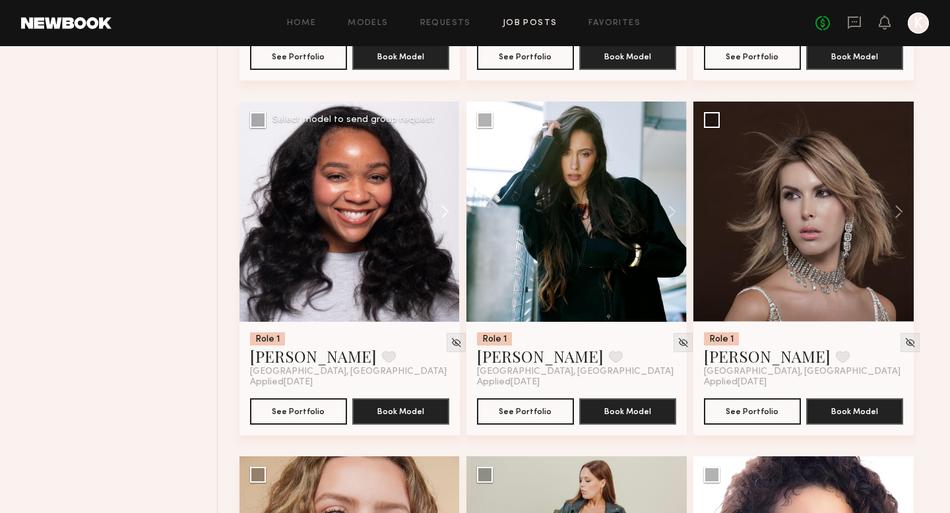
click at [437, 215] on button at bounding box center [439, 212] width 42 height 220
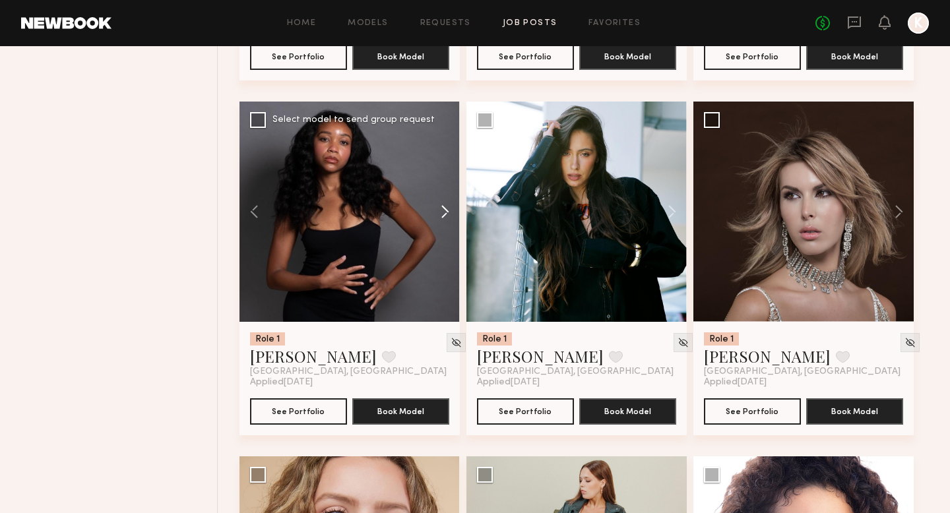
click at [437, 215] on button at bounding box center [439, 212] width 42 height 220
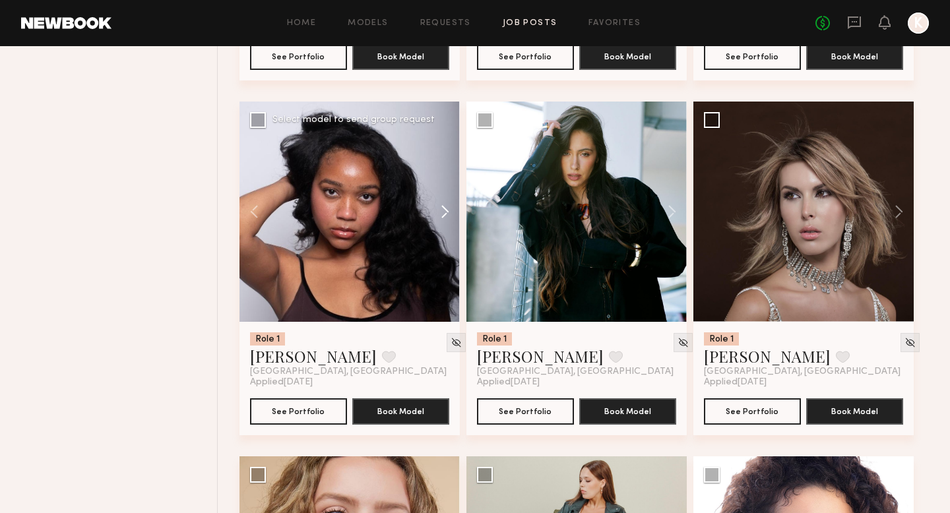
click at [437, 215] on button at bounding box center [439, 212] width 42 height 220
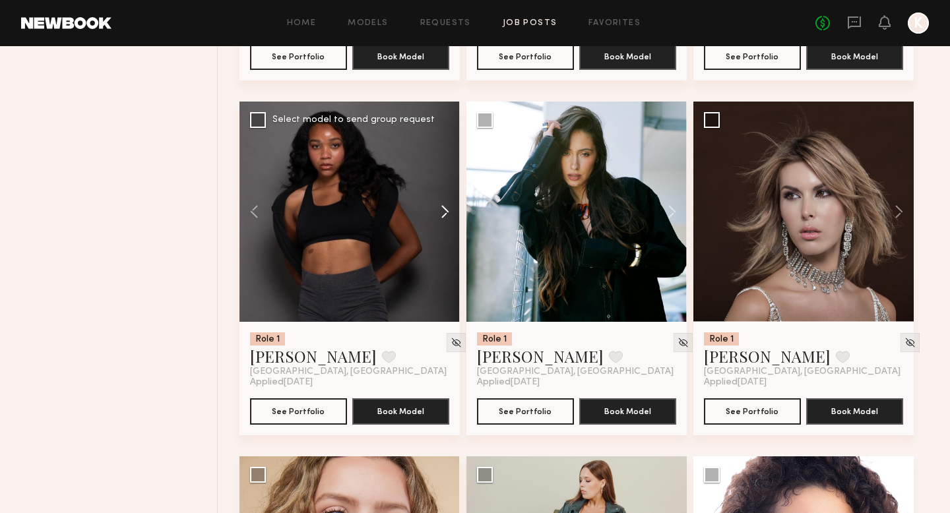
click at [437, 215] on button at bounding box center [439, 212] width 42 height 220
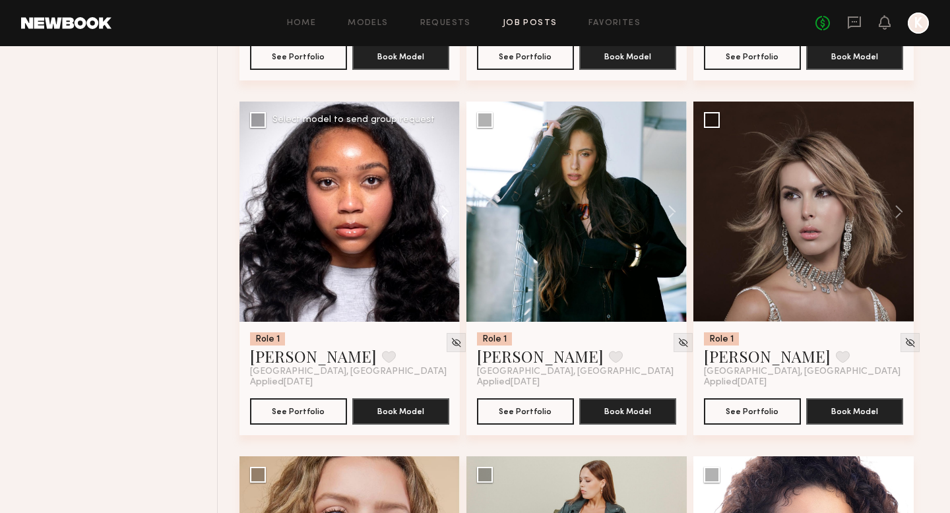
click at [437, 215] on button at bounding box center [439, 212] width 42 height 220
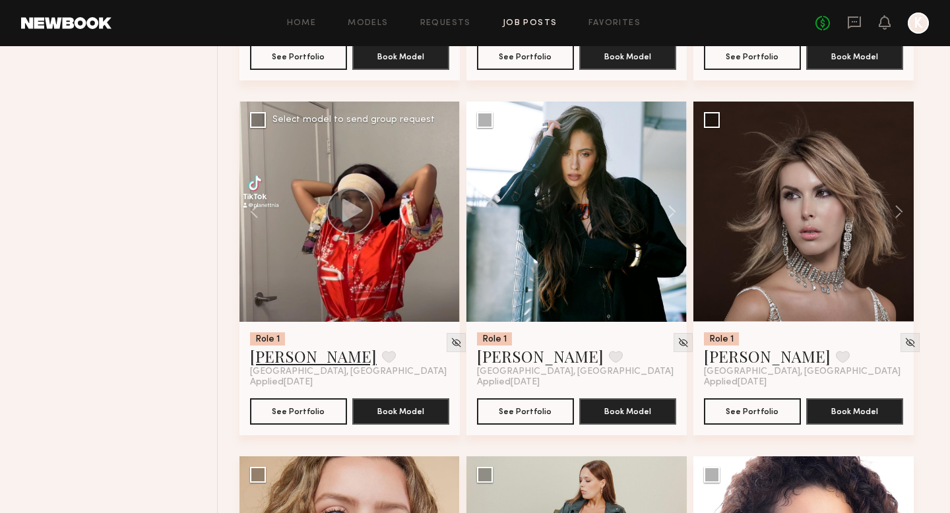
click at [274, 359] on link "T’Nia T." at bounding box center [313, 356] width 127 height 21
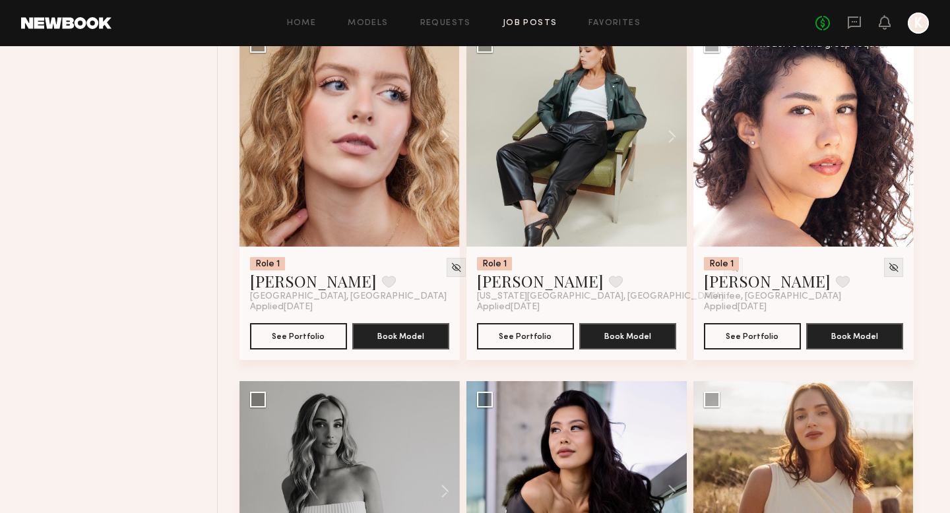
scroll to position [4070, 0]
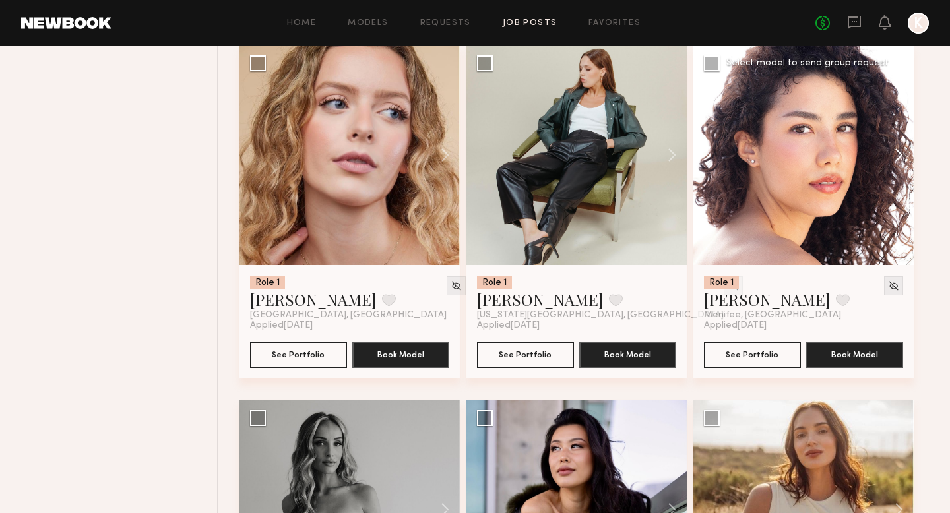
click at [666, 161] on button at bounding box center [893, 155] width 42 height 220
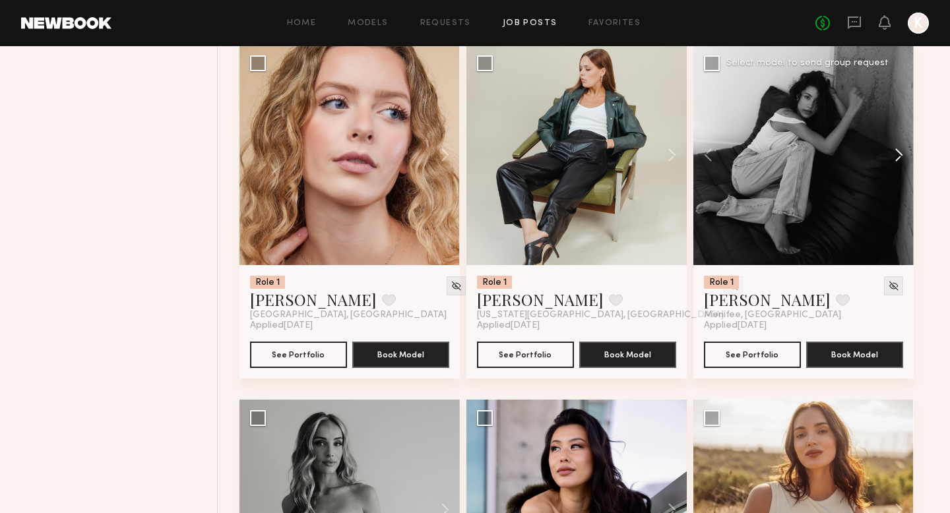
click at [666, 160] on button at bounding box center [893, 155] width 42 height 220
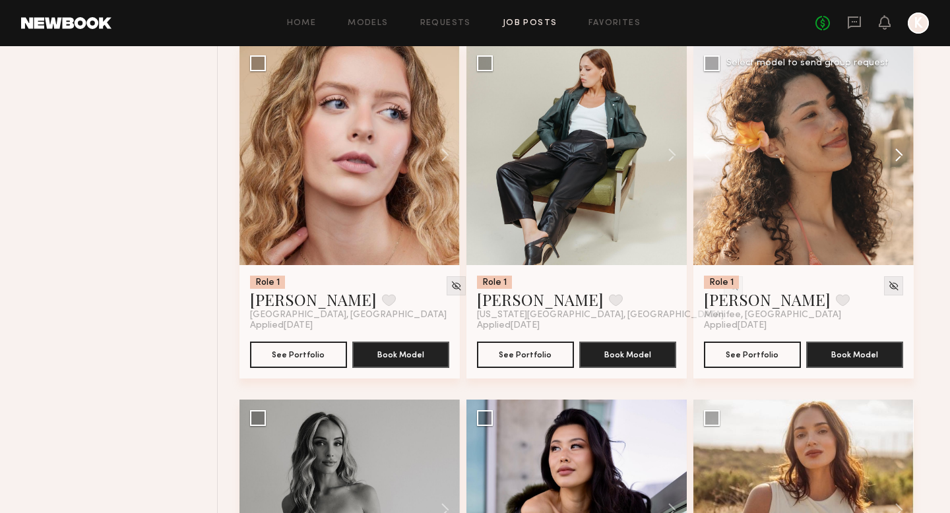
click at [666, 160] on button at bounding box center [893, 155] width 42 height 220
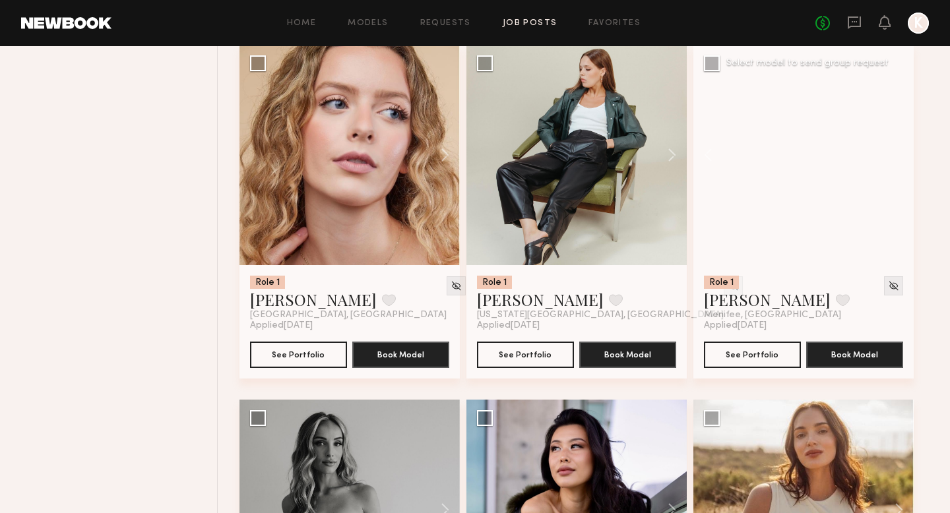
click at [666, 160] on div at bounding box center [803, 155] width 220 height 220
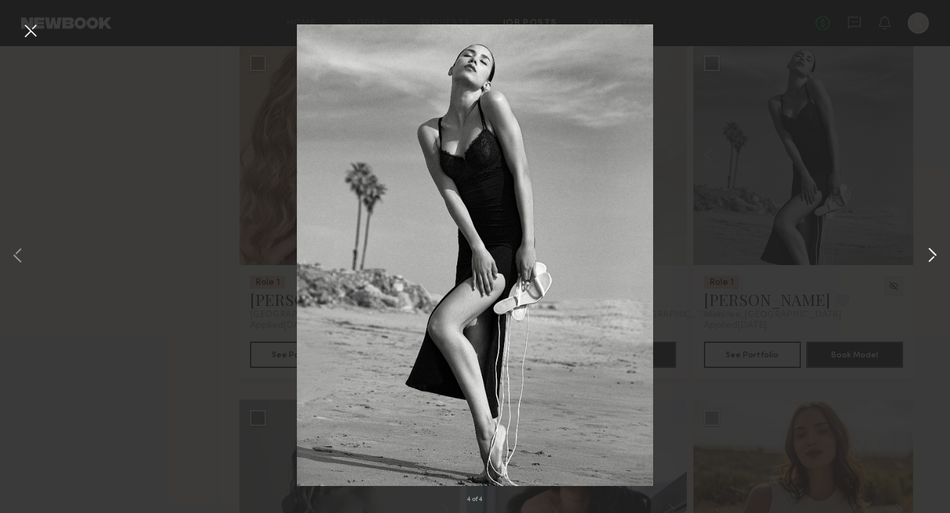
click at [666, 260] on button at bounding box center [932, 256] width 16 height 410
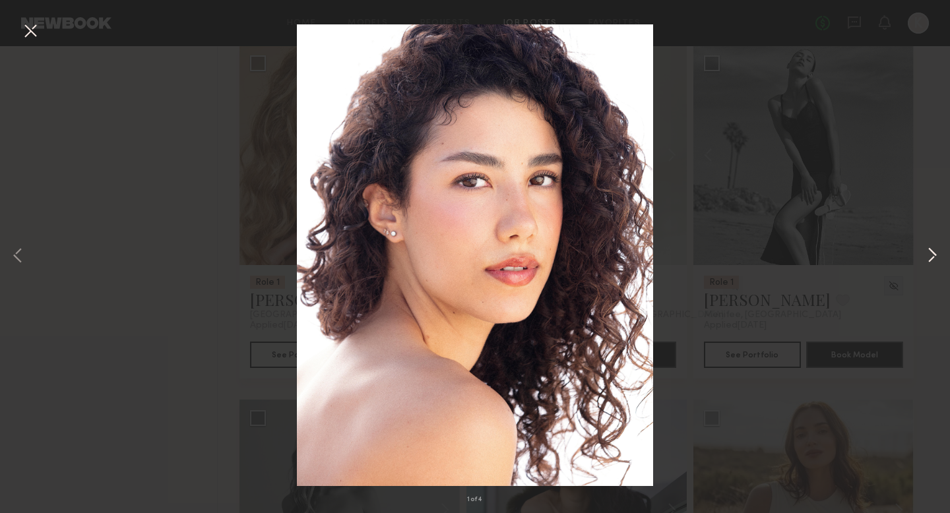
click at [666, 261] on button at bounding box center [932, 256] width 16 height 410
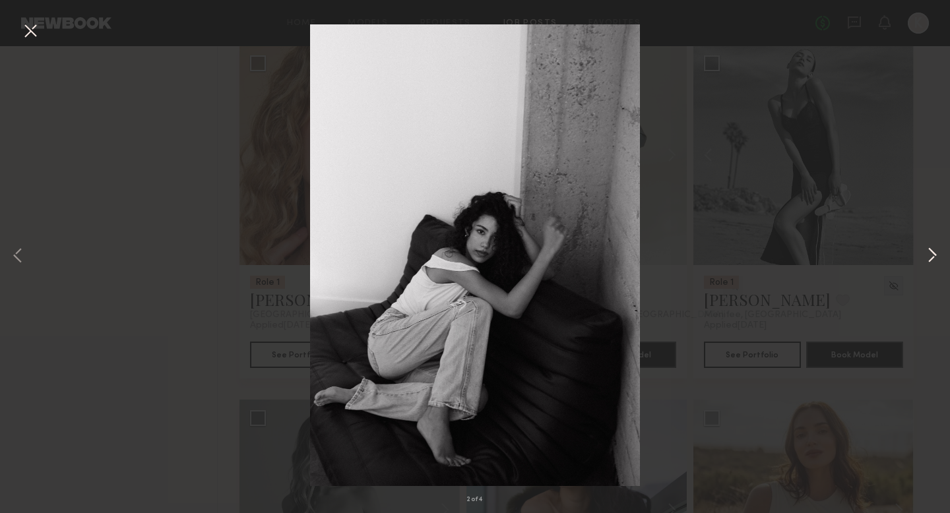
click at [666, 261] on button at bounding box center [932, 256] width 16 height 410
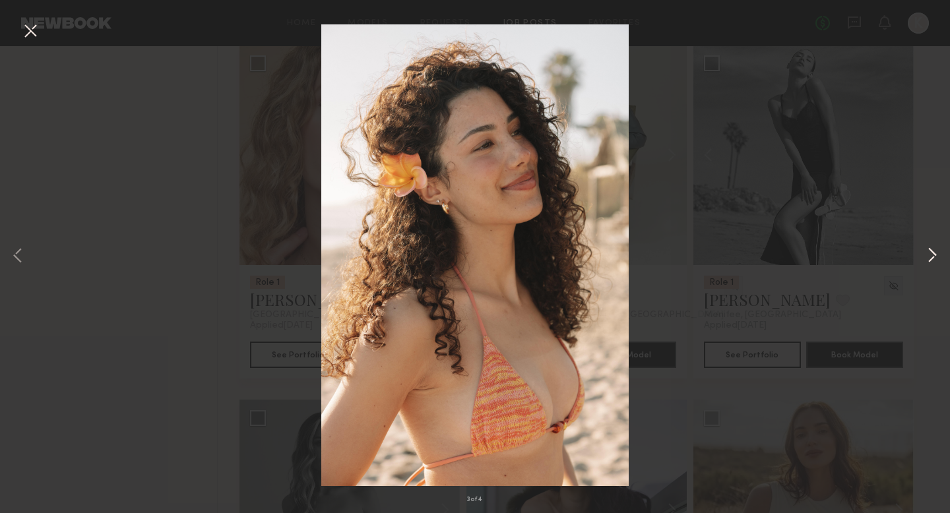
click at [666, 257] on button at bounding box center [932, 256] width 16 height 410
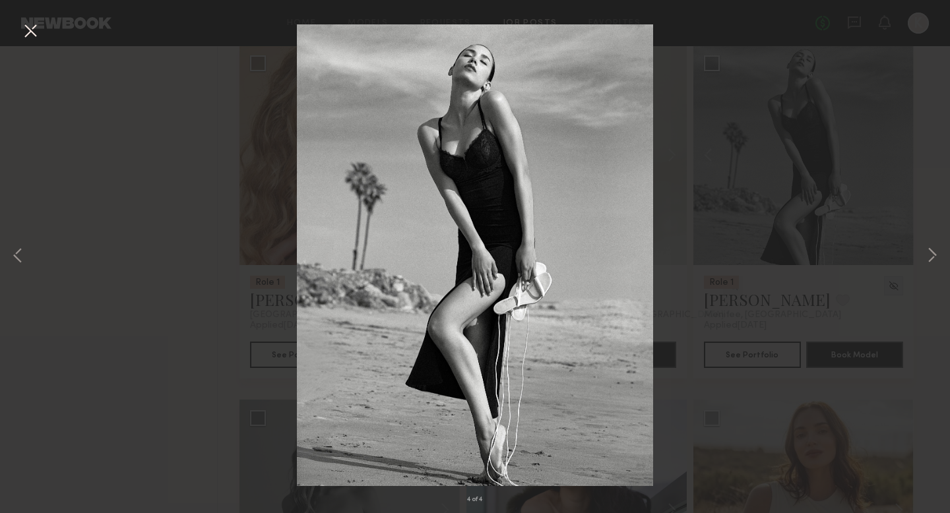
click at [666, 86] on div "4 of 4" at bounding box center [475, 256] width 950 height 513
click at [24, 31] on button at bounding box center [30, 32] width 21 height 24
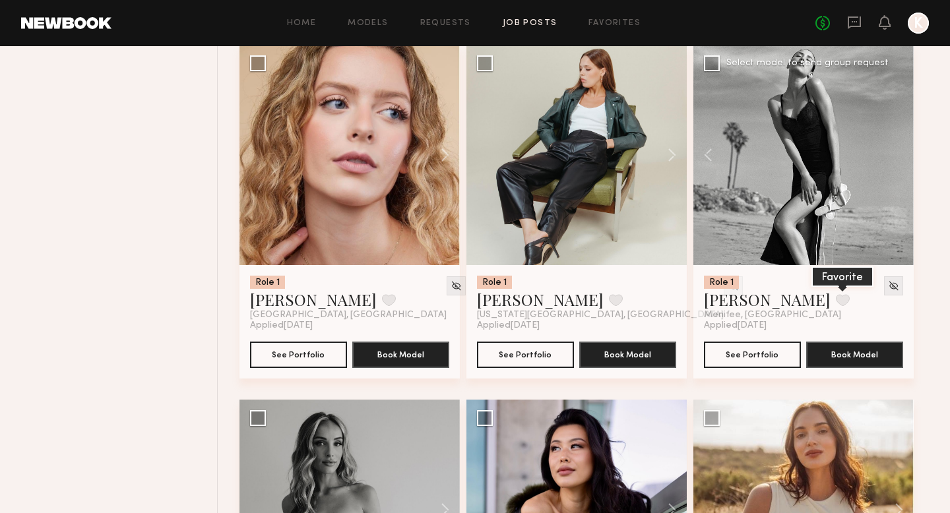
click at [666, 306] on button at bounding box center [843, 300] width 14 height 12
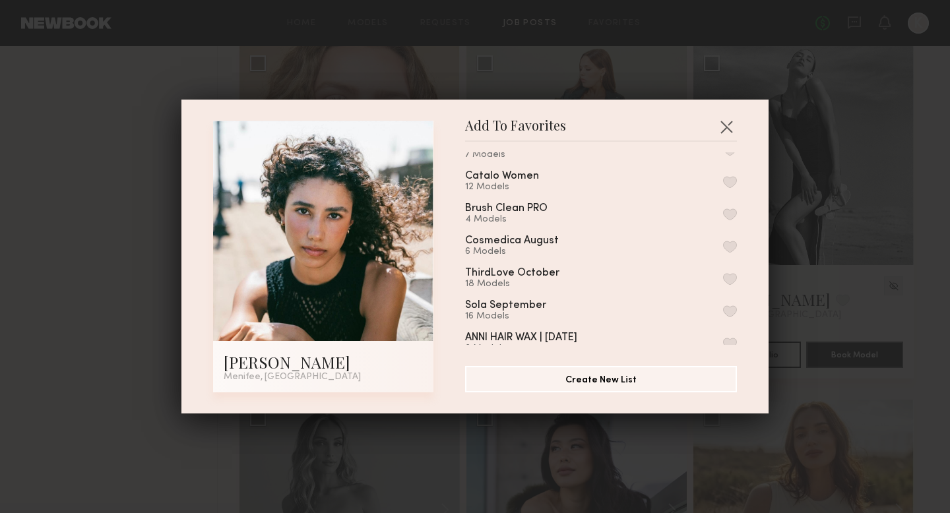
scroll to position [26, 0]
click at [666, 304] on button "button" at bounding box center [730, 310] width 14 height 12
click at [666, 131] on button "button" at bounding box center [726, 126] width 21 height 21
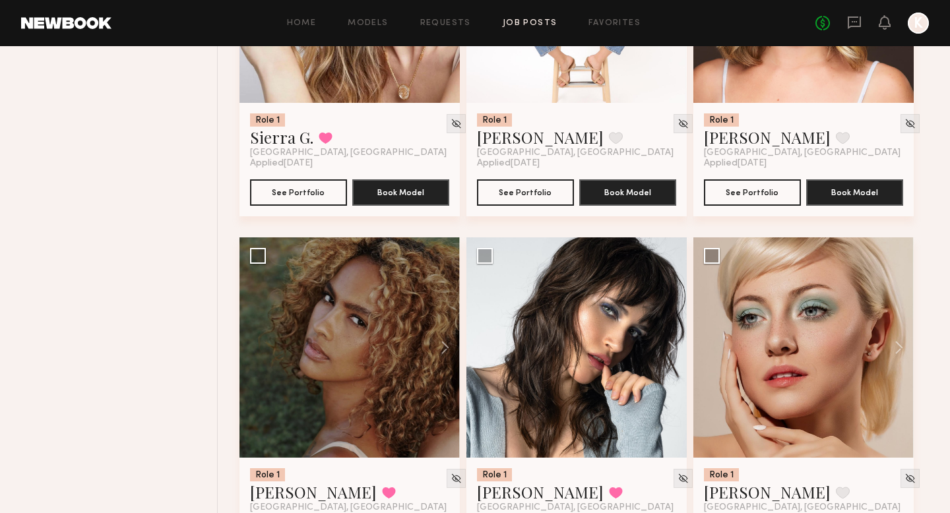
scroll to position [5020, 0]
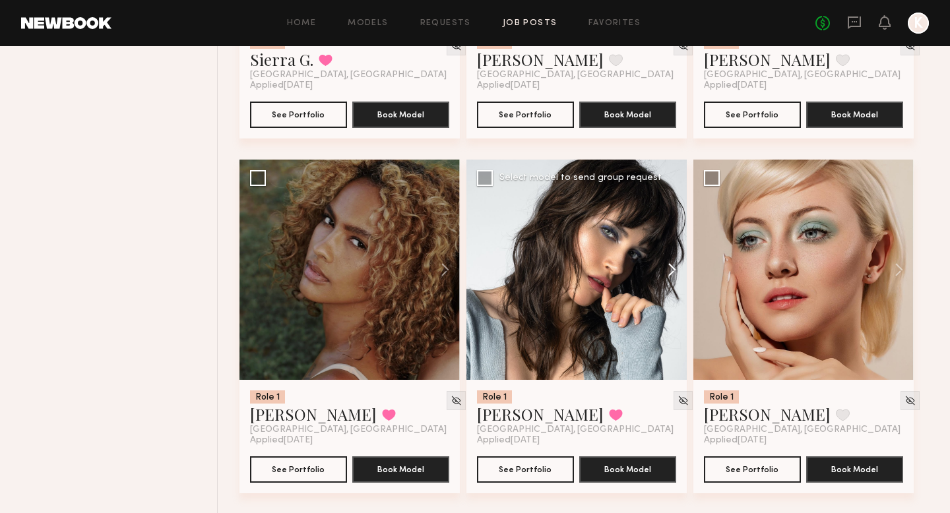
click at [663, 277] on button at bounding box center [666, 270] width 42 height 220
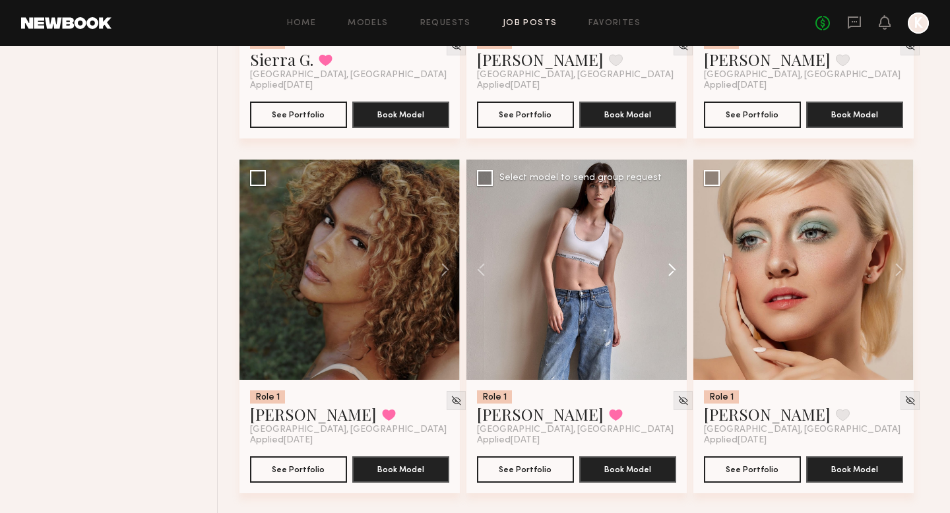
click at [663, 277] on button at bounding box center [666, 270] width 42 height 220
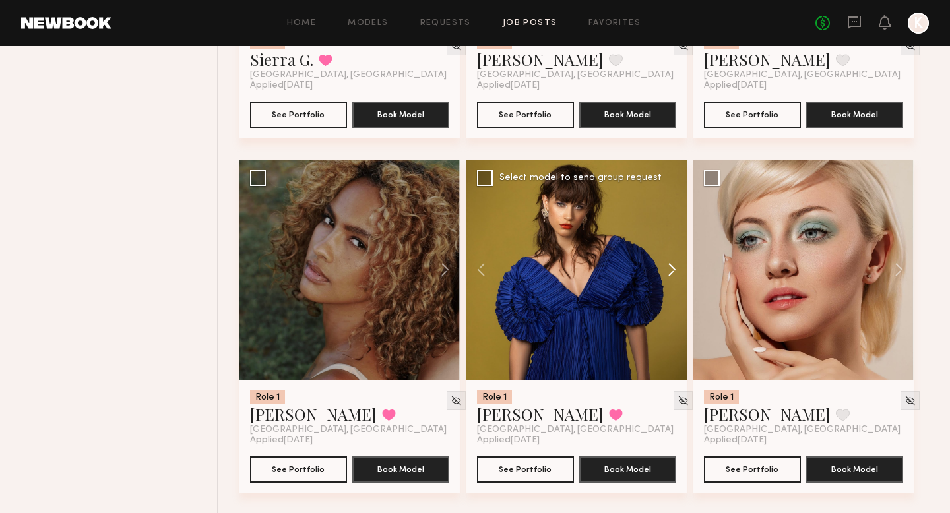
click at [663, 278] on button at bounding box center [666, 270] width 42 height 220
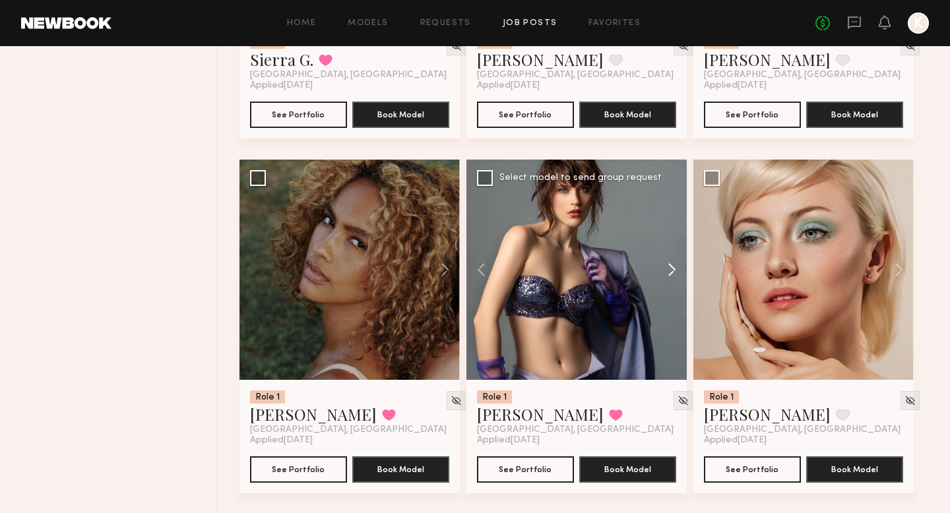
click at [663, 278] on button at bounding box center [666, 270] width 42 height 220
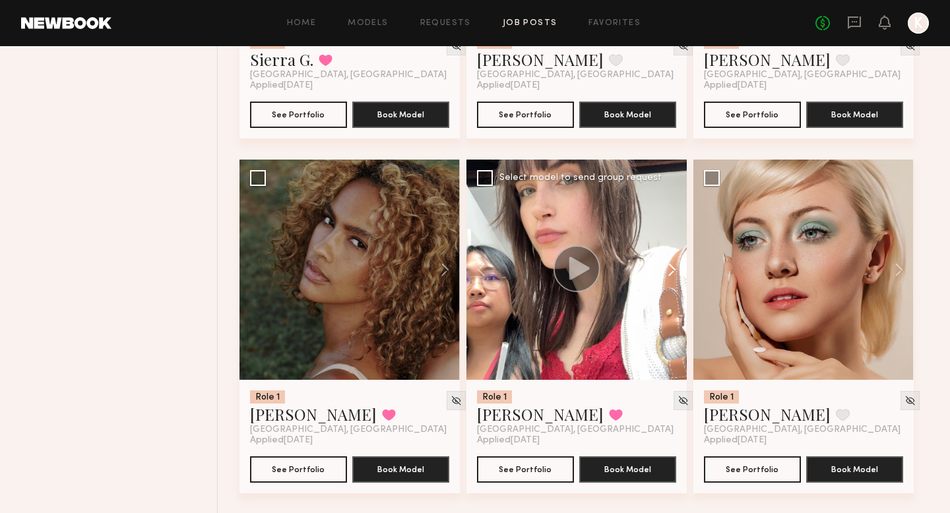
click at [663, 278] on button at bounding box center [666, 270] width 42 height 220
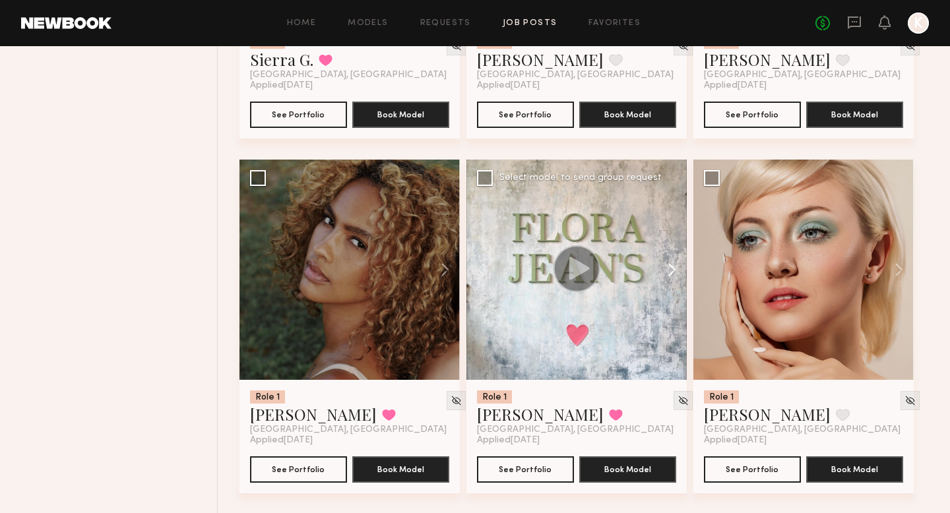
scroll to position [5080, 0]
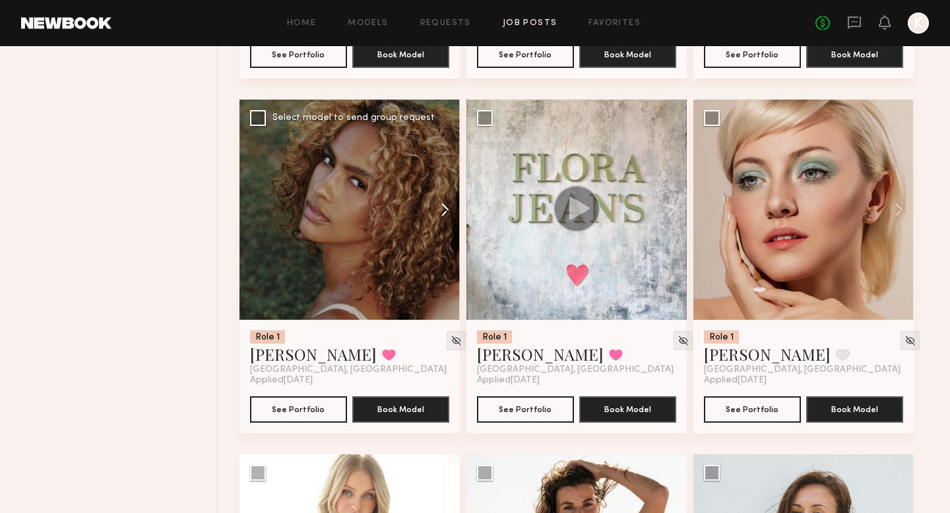
click at [445, 222] on button at bounding box center [439, 210] width 42 height 220
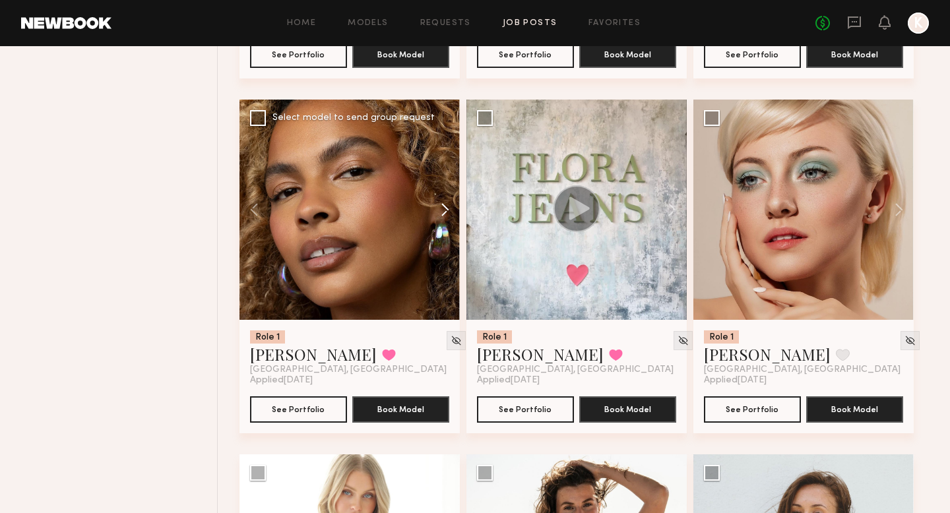
click at [445, 222] on button at bounding box center [439, 210] width 42 height 220
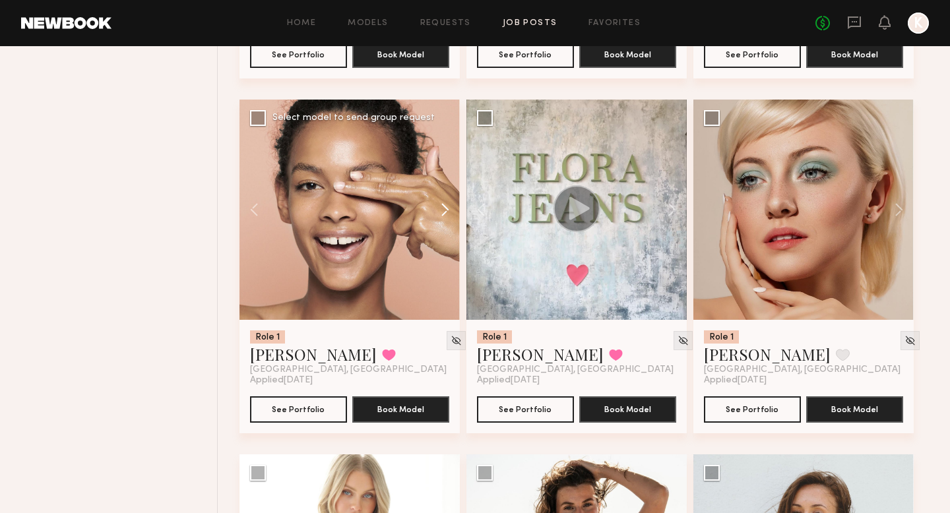
click at [445, 222] on button at bounding box center [439, 210] width 42 height 220
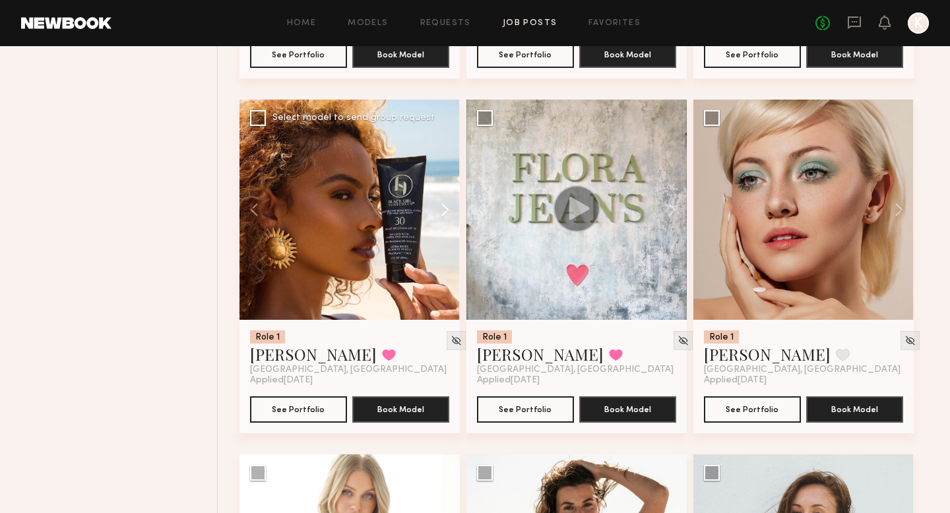
click at [445, 222] on button at bounding box center [439, 210] width 42 height 220
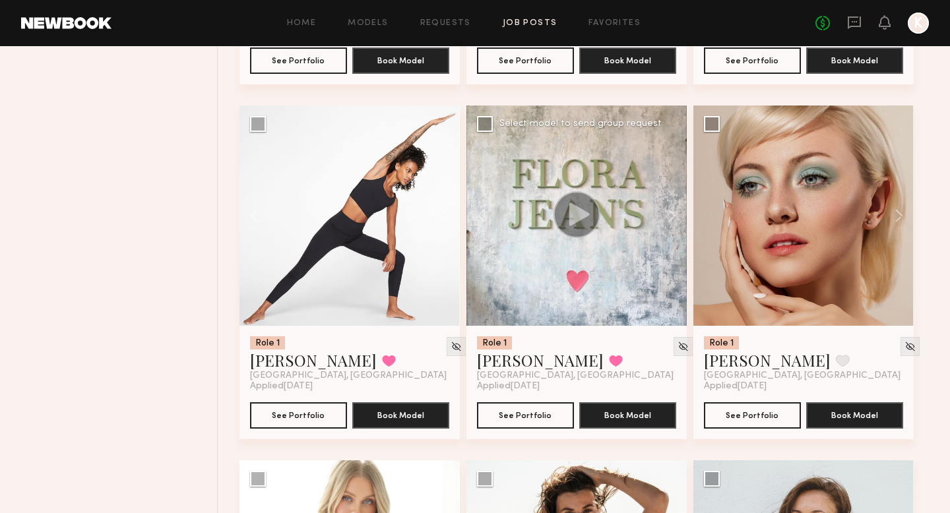
scroll to position [5016, 0]
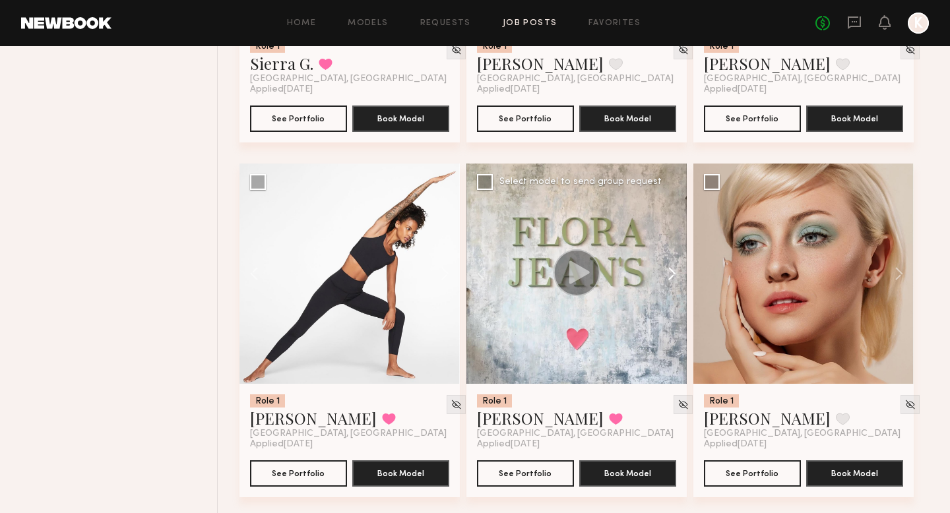
click at [666, 271] on button at bounding box center [666, 274] width 42 height 220
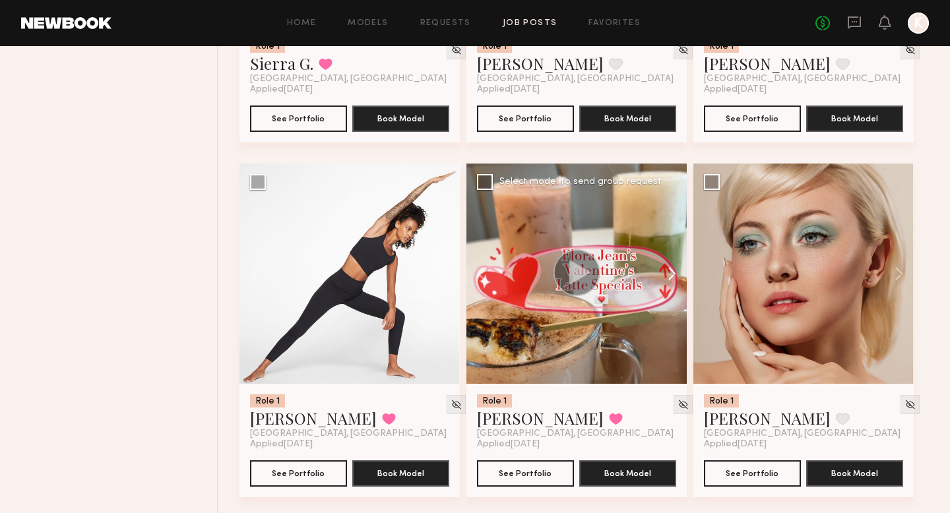
click at [666, 271] on button at bounding box center [666, 274] width 42 height 220
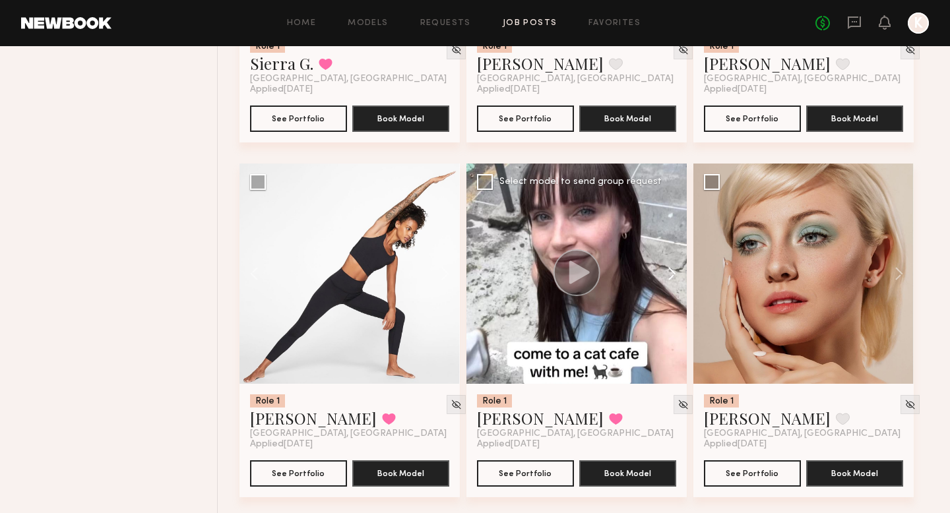
click at [666, 272] on button at bounding box center [666, 274] width 42 height 220
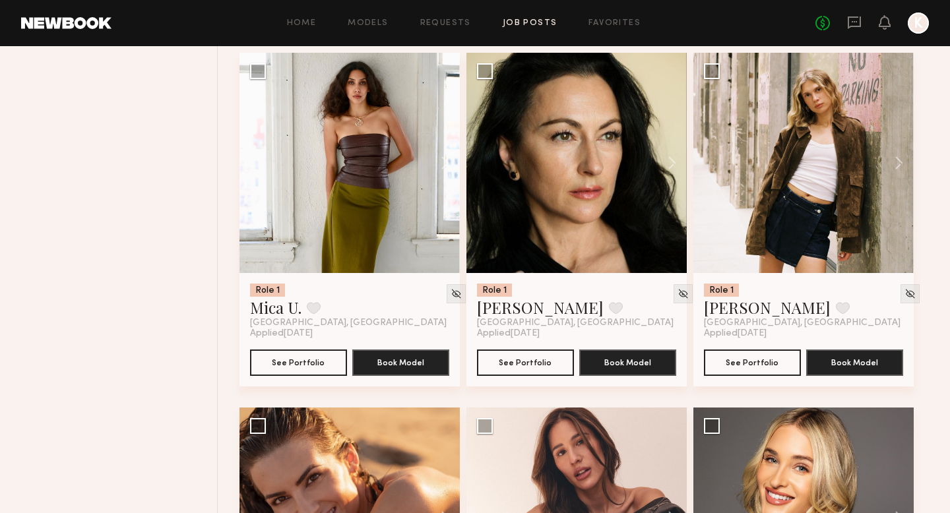
scroll to position [6200, 0]
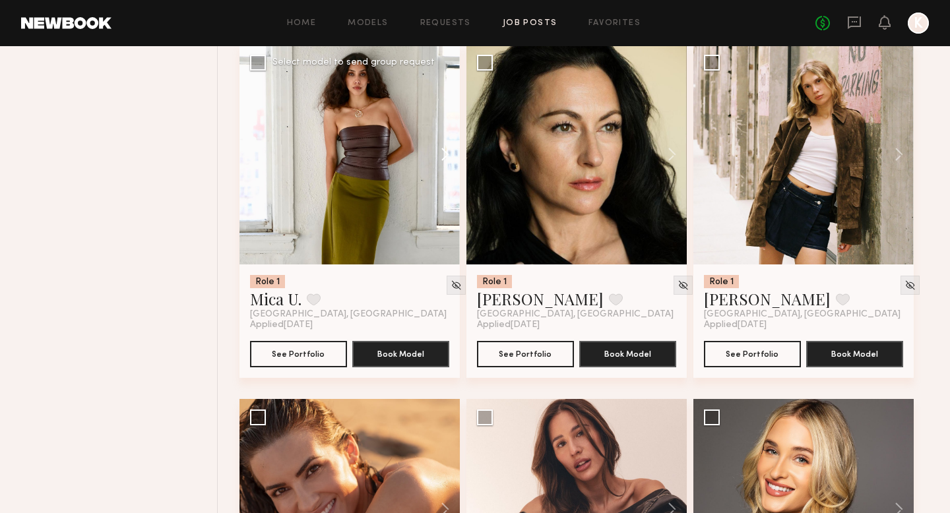
click at [450, 151] on button at bounding box center [439, 154] width 42 height 220
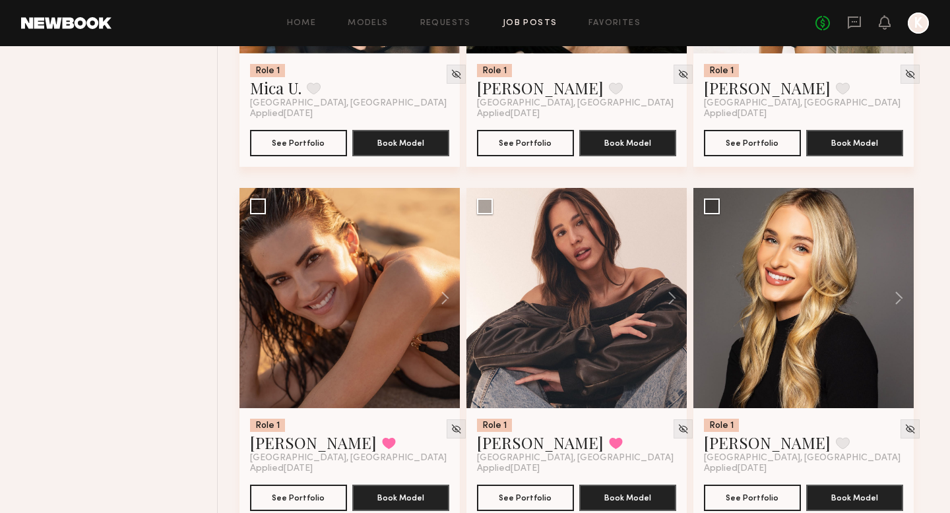
scroll to position [6501, 0]
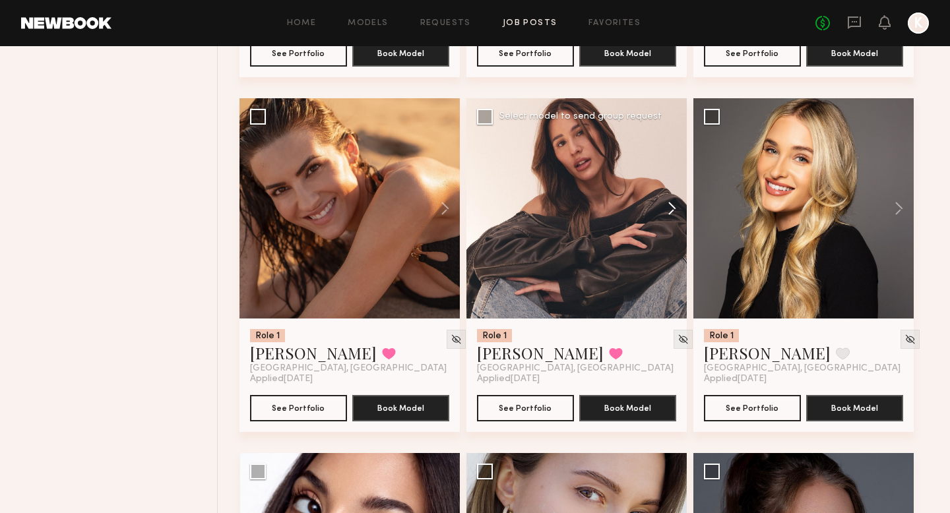
click at [666, 215] on button at bounding box center [666, 208] width 42 height 220
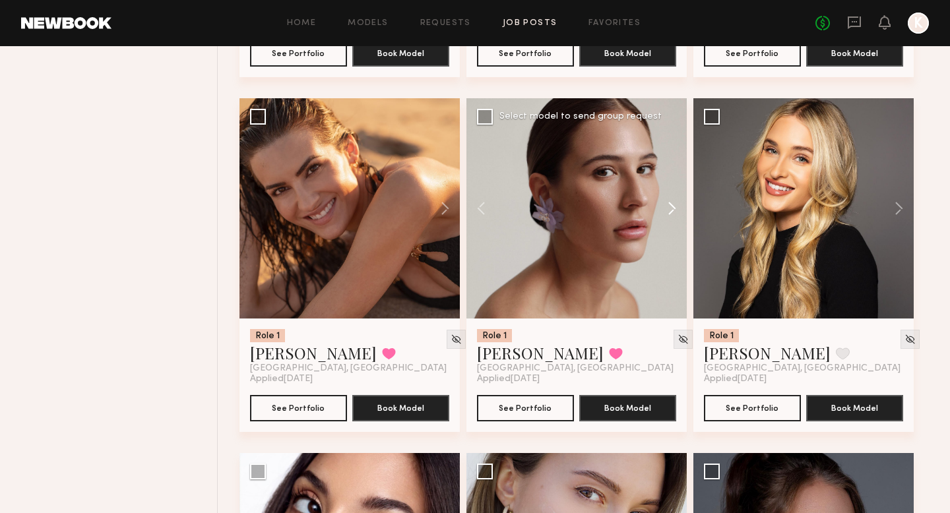
click at [666, 216] on button at bounding box center [666, 208] width 42 height 220
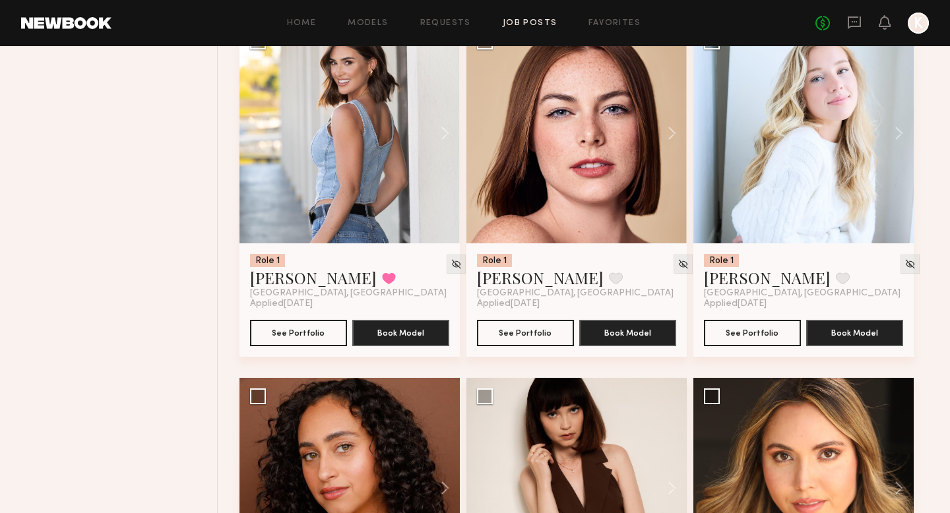
scroll to position [7265, 0]
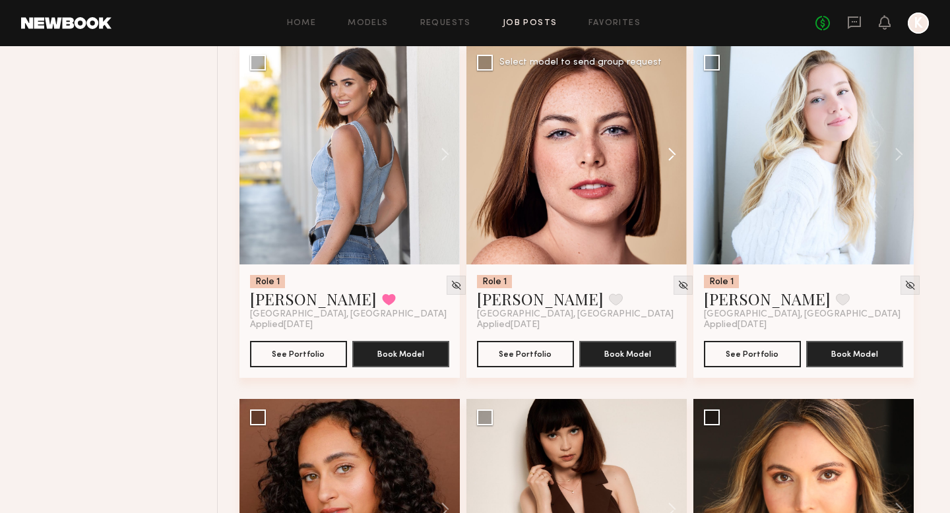
click at [662, 158] on button at bounding box center [666, 154] width 42 height 220
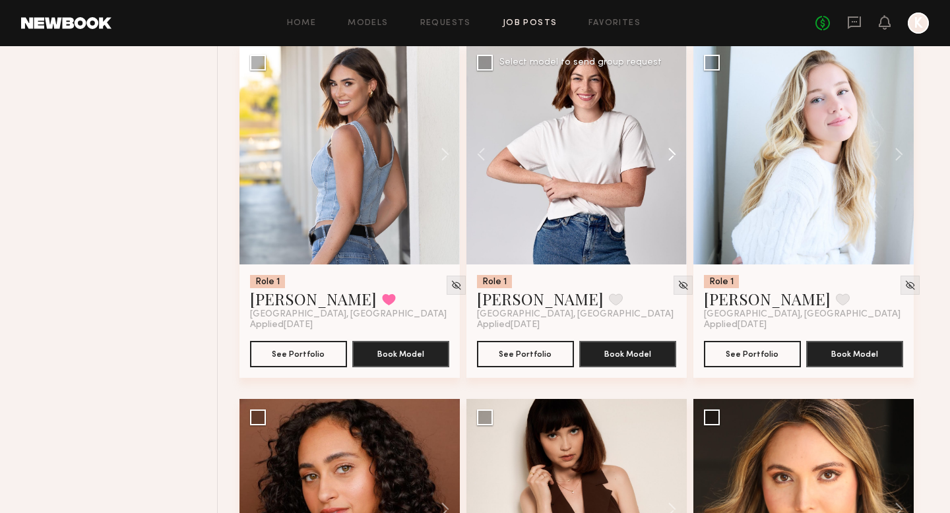
click at [662, 157] on button at bounding box center [666, 154] width 42 height 220
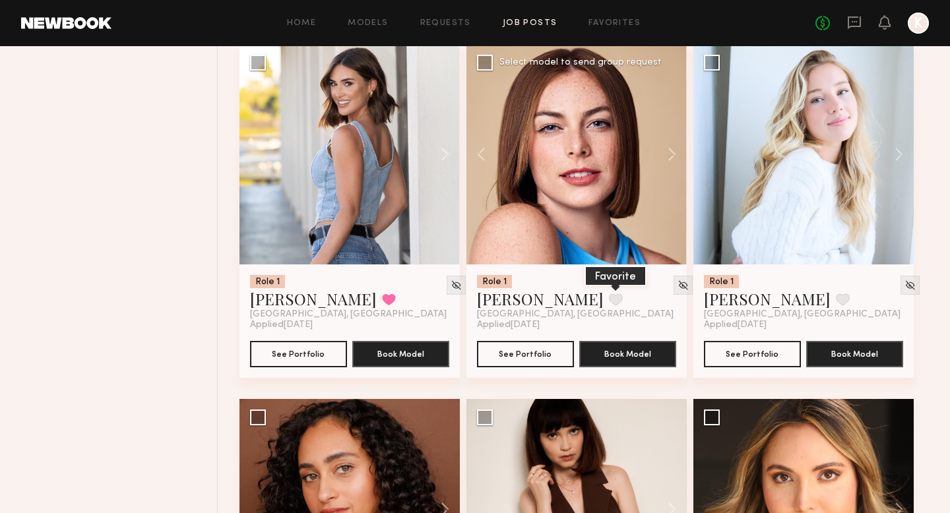
click at [609, 306] on button at bounding box center [616, 300] width 14 height 12
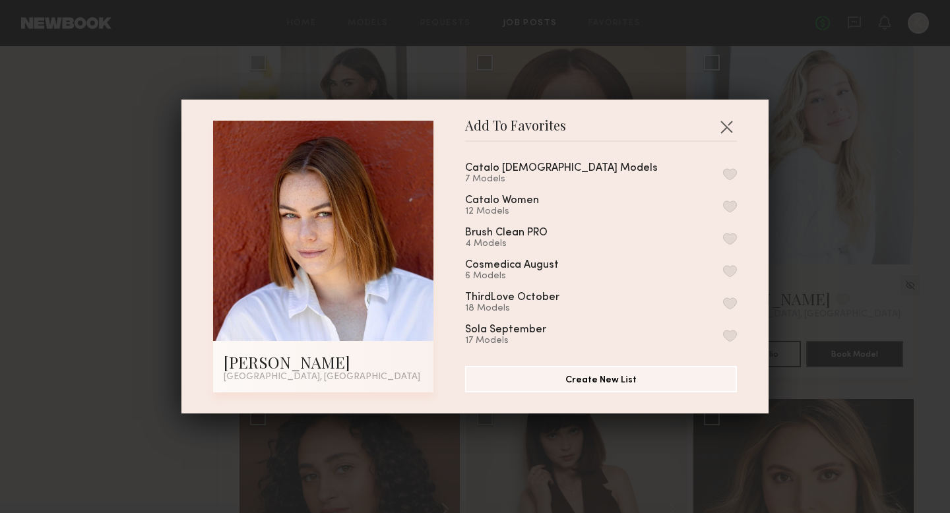
scroll to position [42, 0]
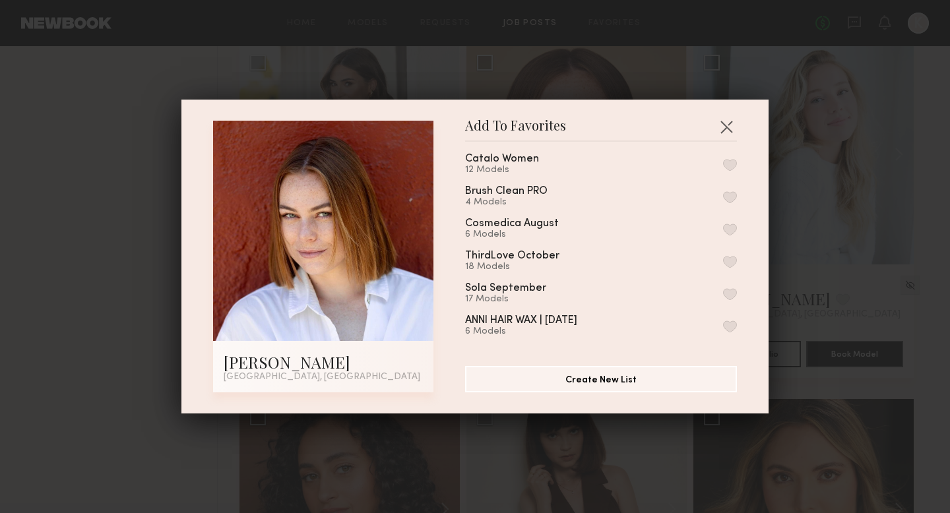
click at [666, 292] on button "button" at bounding box center [730, 294] width 14 height 12
click at [666, 133] on button "button" at bounding box center [726, 126] width 21 height 21
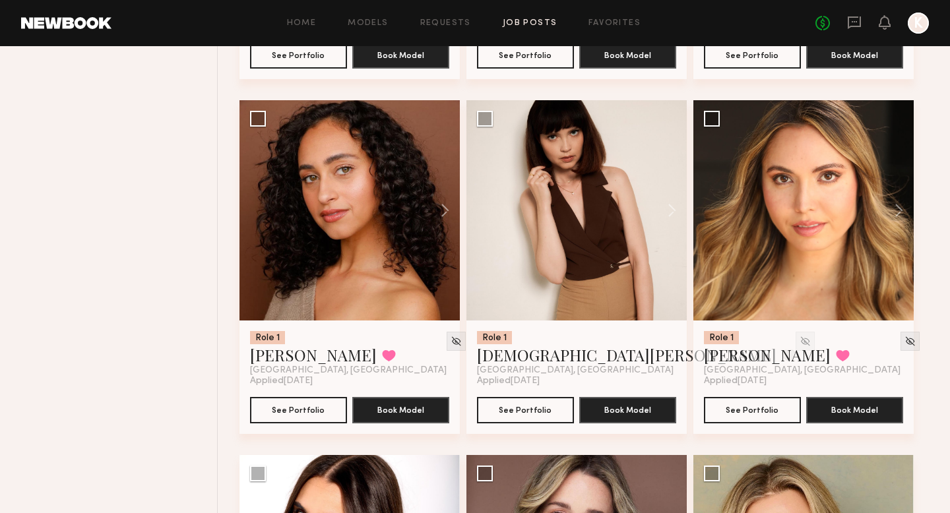
scroll to position [7574, 0]
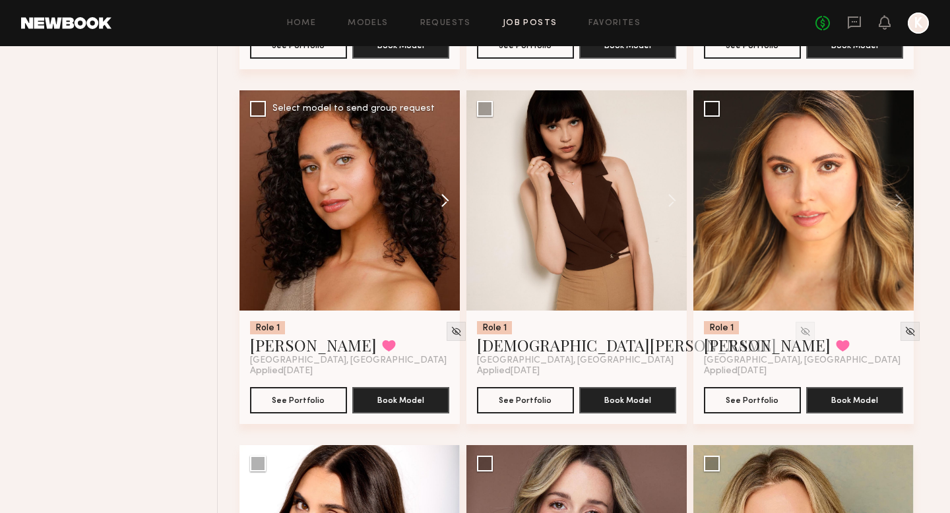
click at [441, 210] on button at bounding box center [439, 200] width 42 height 220
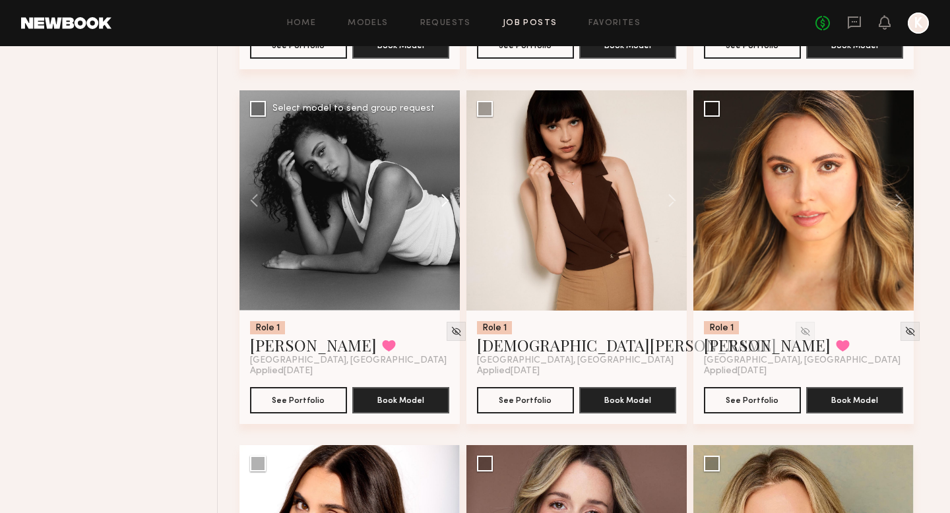
click at [441, 210] on button at bounding box center [439, 200] width 42 height 220
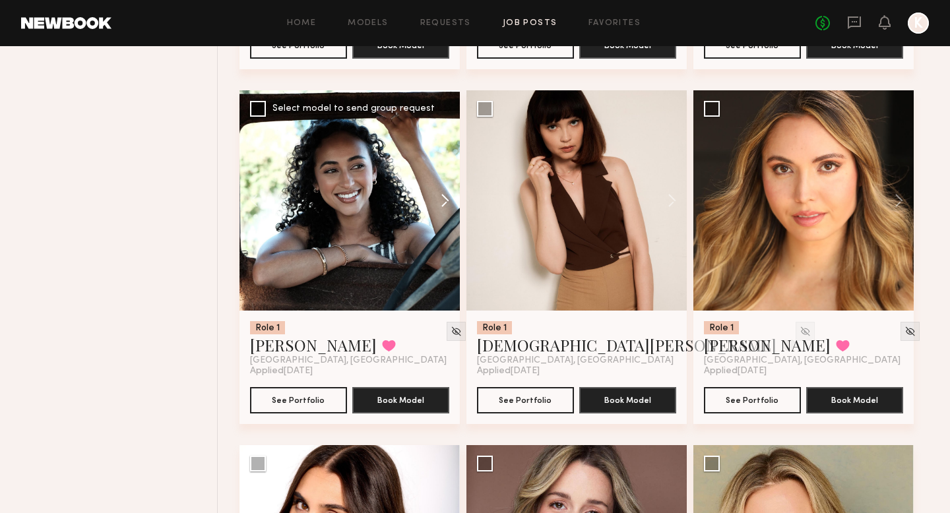
click at [441, 210] on button at bounding box center [439, 200] width 42 height 220
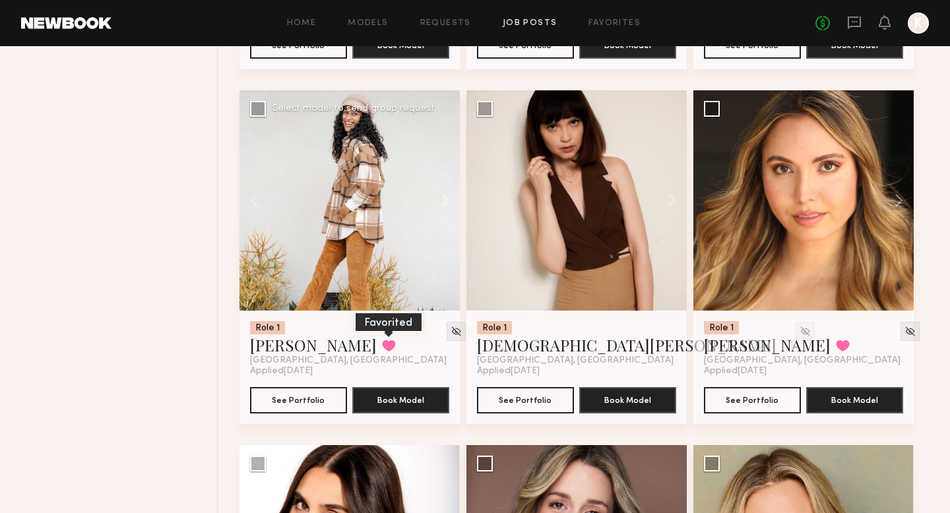
click at [382, 352] on button at bounding box center [389, 346] width 14 height 12
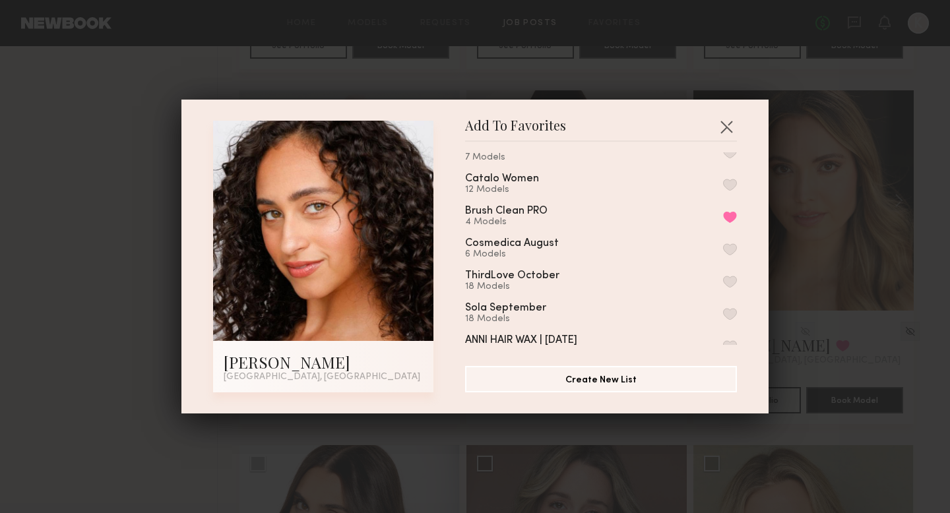
scroll to position [0, 0]
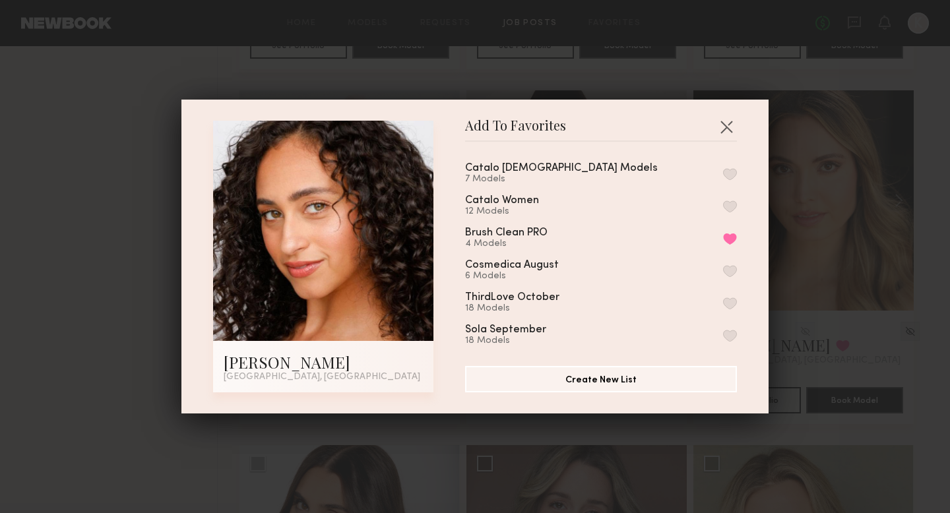
click at [666, 330] on button "button" at bounding box center [730, 336] width 14 height 12
click at [666, 123] on button "button" at bounding box center [726, 126] width 21 height 21
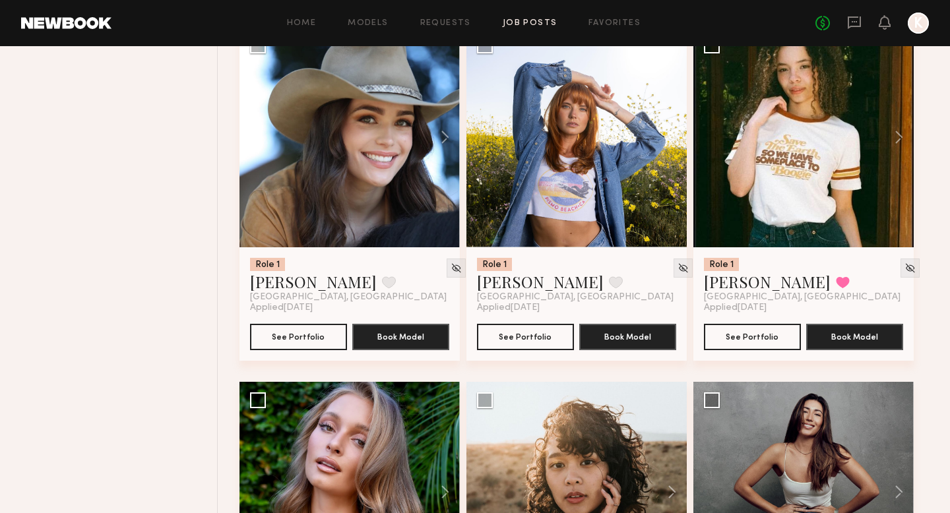
scroll to position [8314, 0]
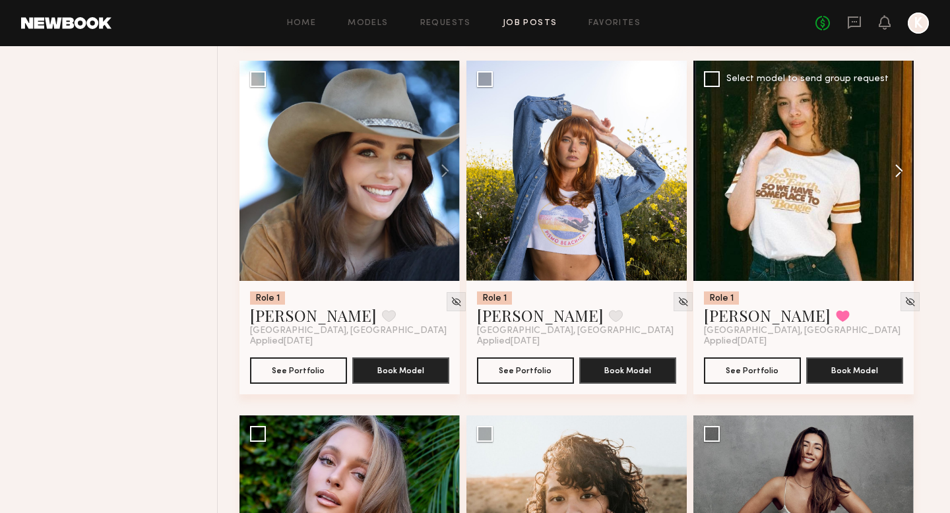
click at [666, 178] on button at bounding box center [893, 171] width 42 height 220
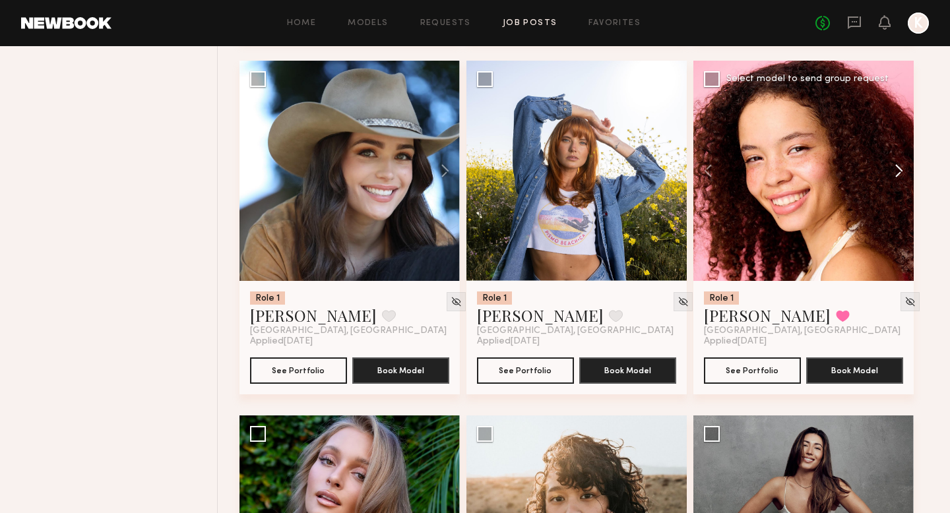
click at [666, 177] on button at bounding box center [893, 171] width 42 height 220
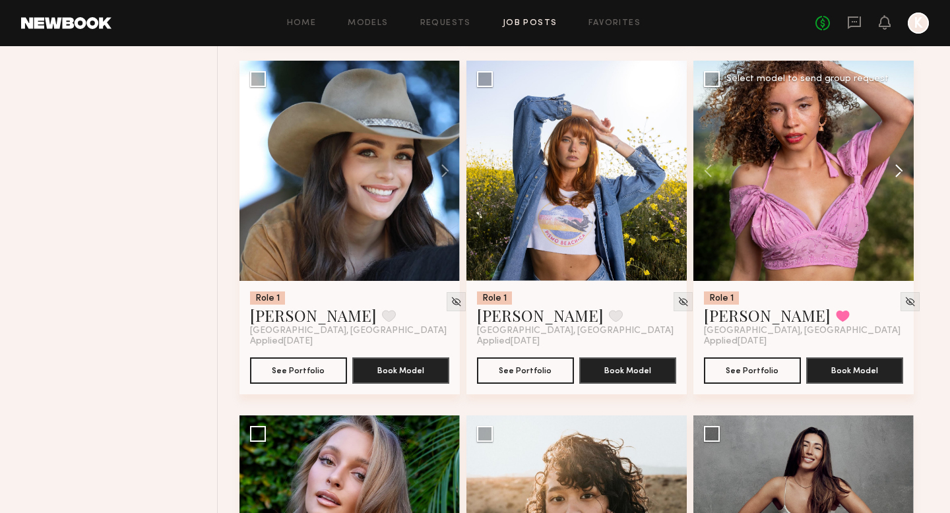
click at [666, 178] on button at bounding box center [893, 171] width 42 height 220
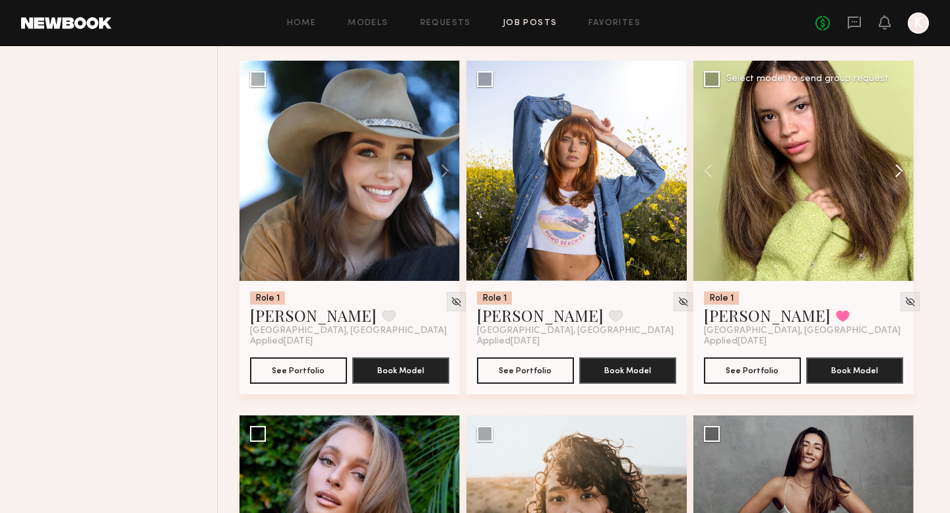
click at [666, 178] on button at bounding box center [893, 171] width 42 height 220
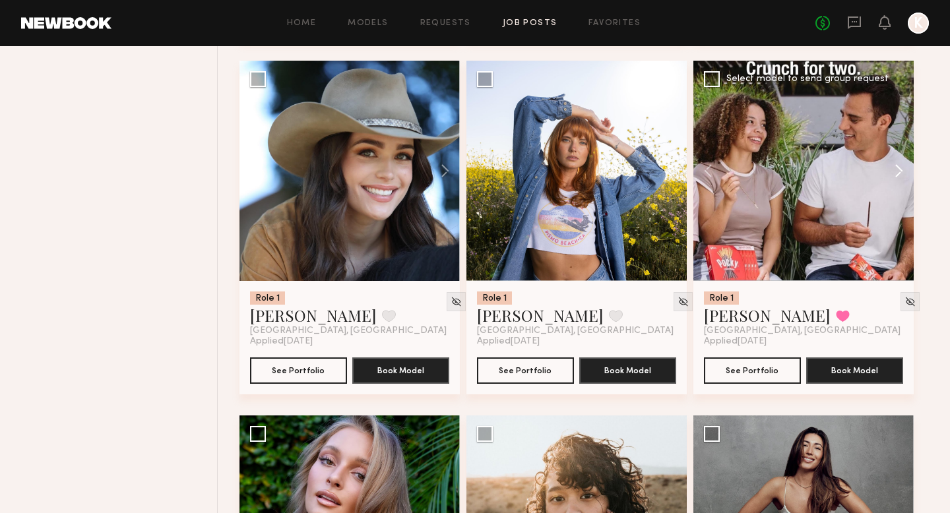
click at [666, 178] on button at bounding box center [893, 171] width 42 height 220
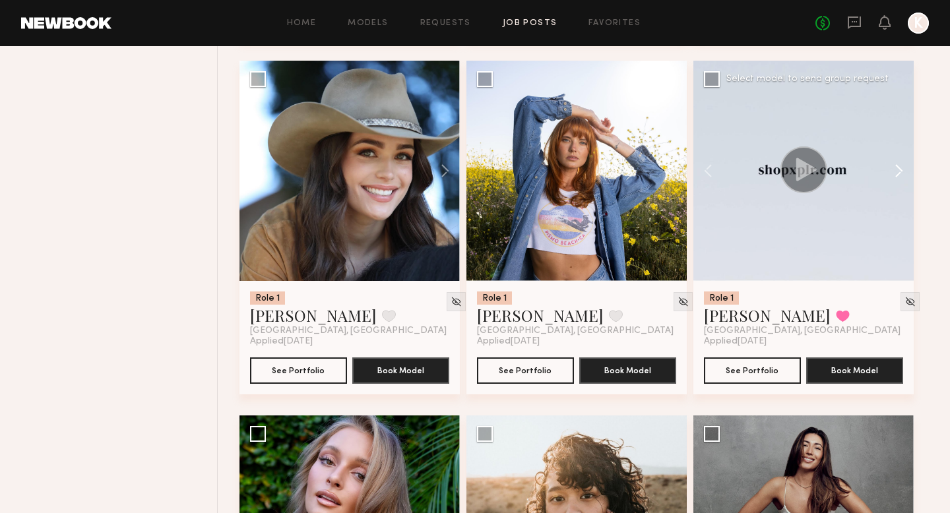
click at [666, 178] on button at bounding box center [893, 171] width 42 height 220
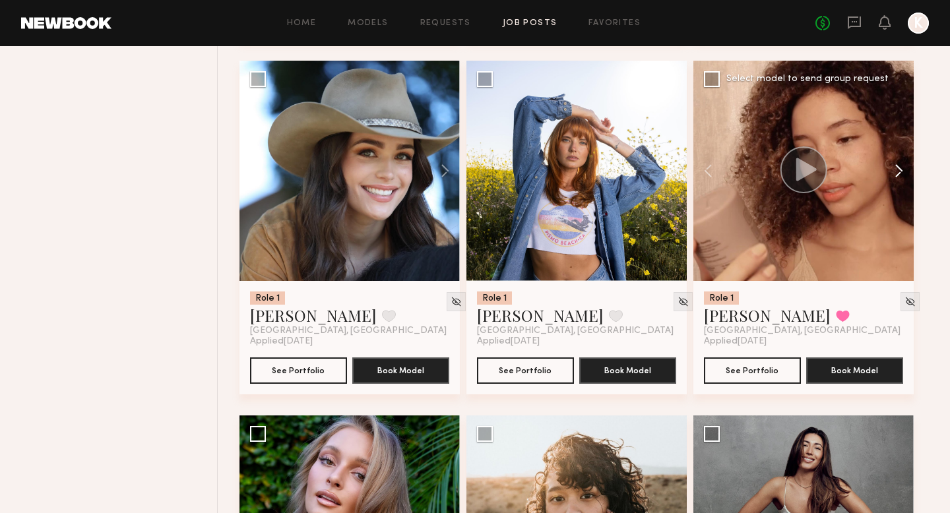
click at [666, 178] on button at bounding box center [893, 171] width 42 height 220
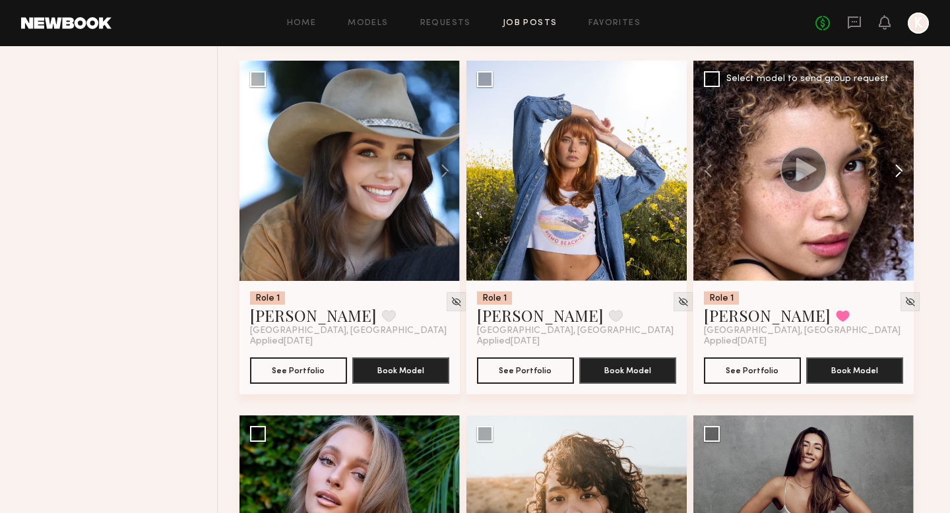
click at [666, 178] on button at bounding box center [893, 171] width 42 height 220
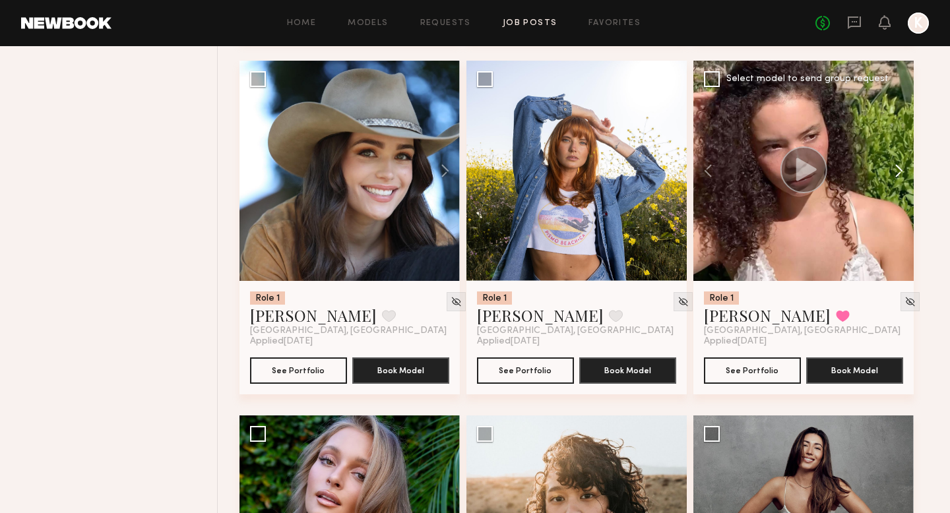
click at [666, 178] on button at bounding box center [893, 171] width 42 height 220
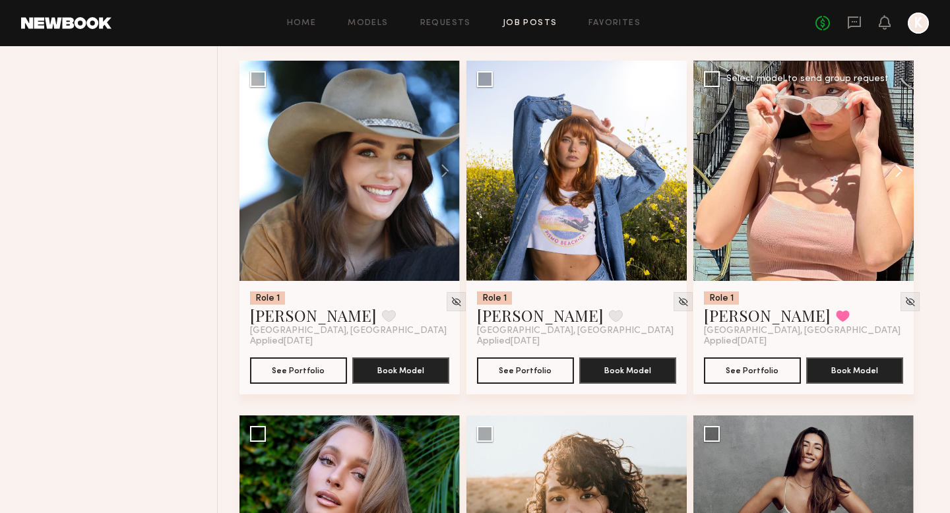
click at [666, 179] on button at bounding box center [893, 171] width 42 height 220
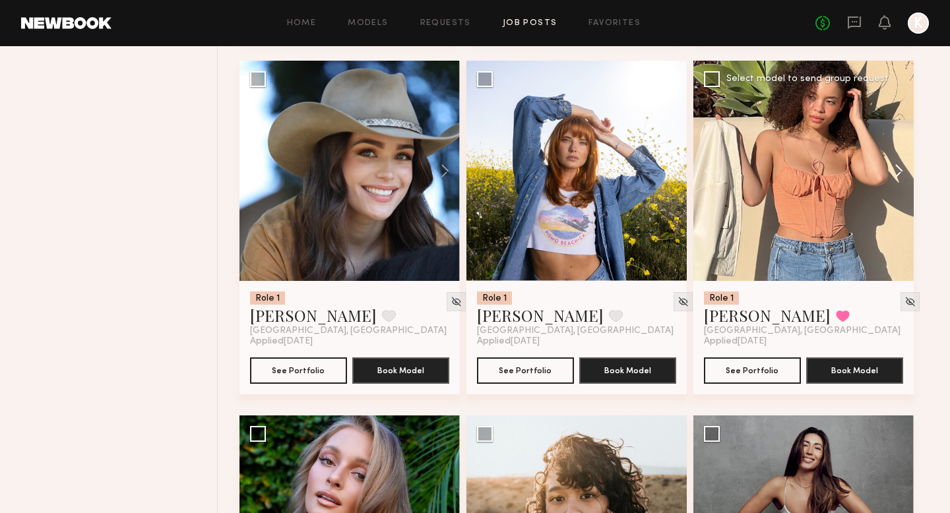
click at [666, 179] on button at bounding box center [893, 171] width 42 height 220
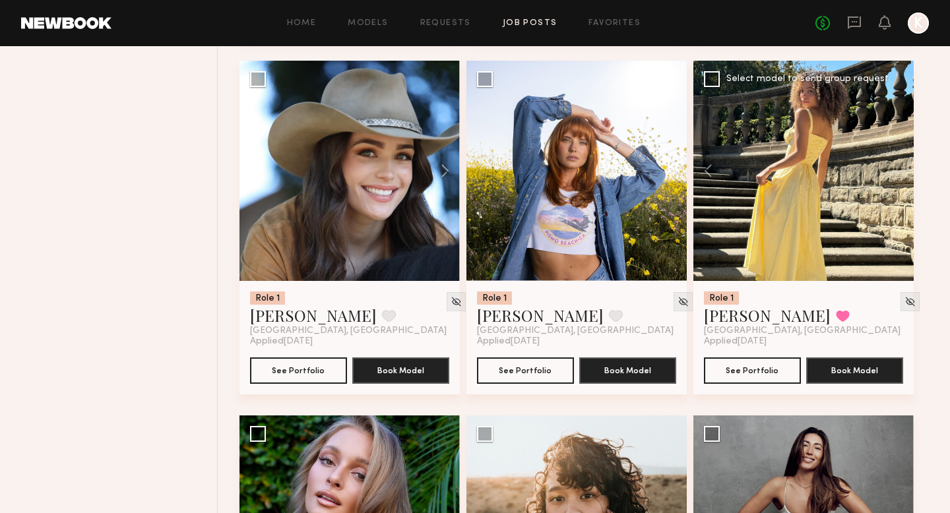
click at [666, 179] on div at bounding box center [803, 171] width 220 height 220
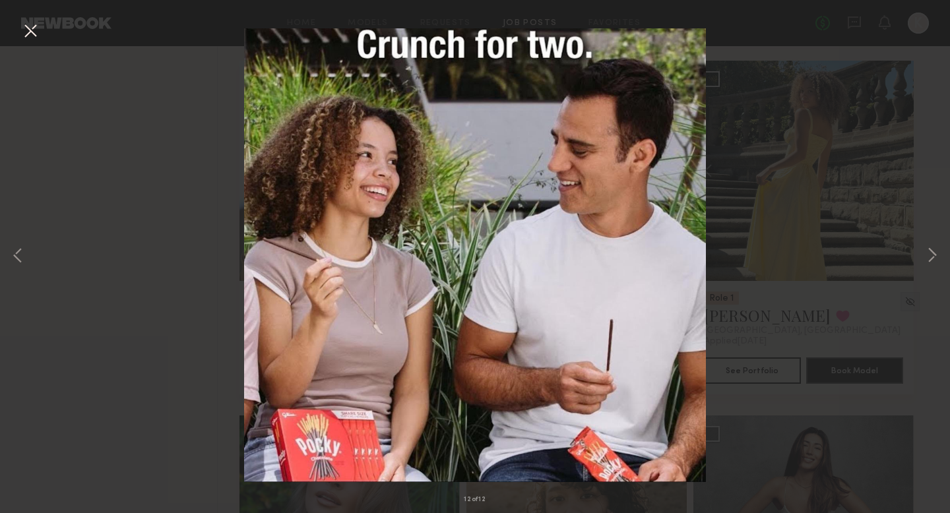
click at [666, 242] on div "12 of 12" at bounding box center [475, 256] width 950 height 513
click at [666, 255] on button at bounding box center [932, 256] width 16 height 410
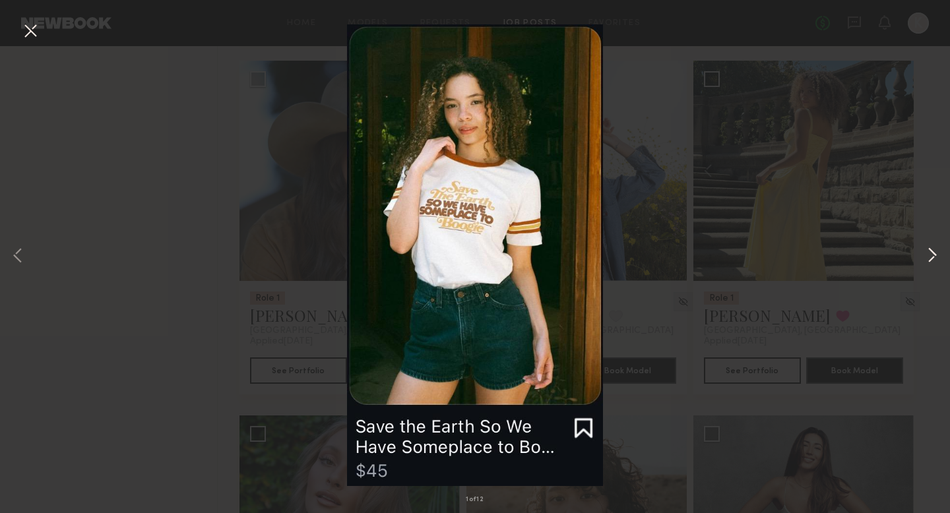
click at [666, 255] on button at bounding box center [932, 256] width 16 height 410
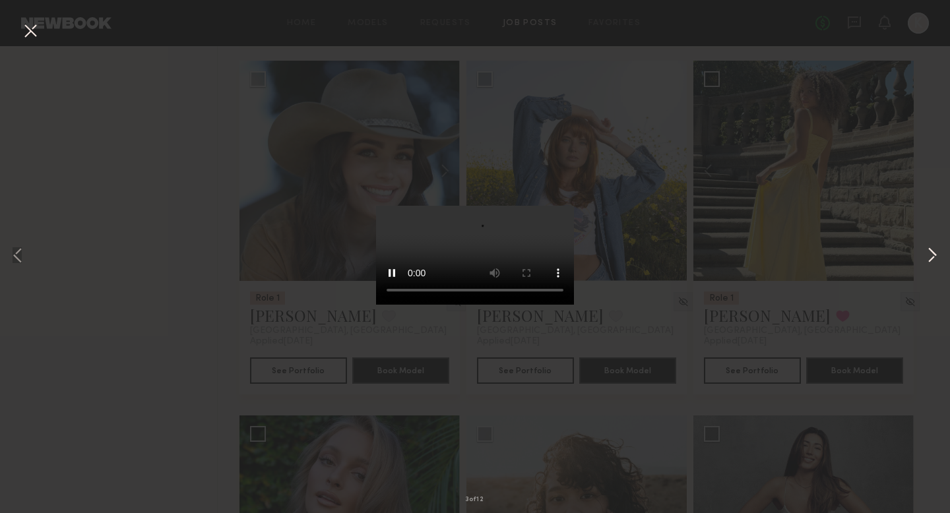
click at [666, 256] on button at bounding box center [932, 256] width 16 height 410
click at [38, 35] on button at bounding box center [30, 32] width 21 height 24
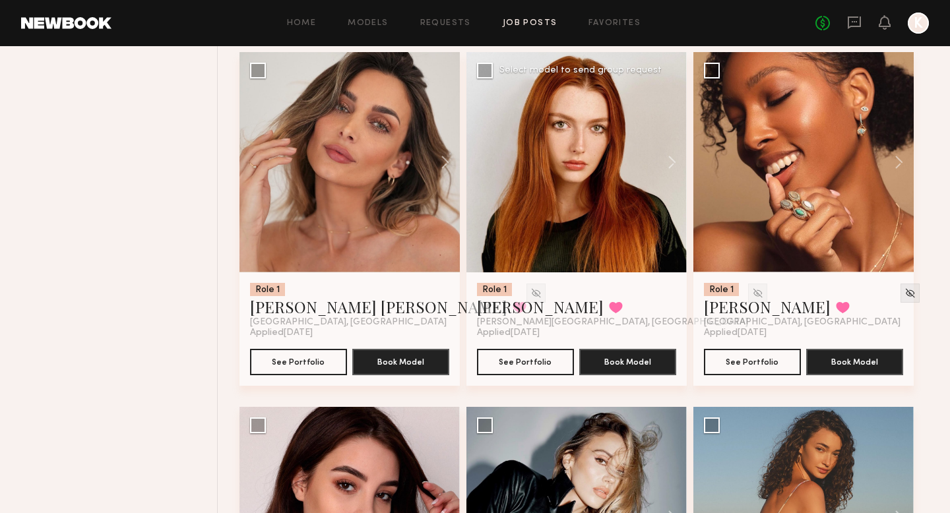
scroll to position [11513, 0]
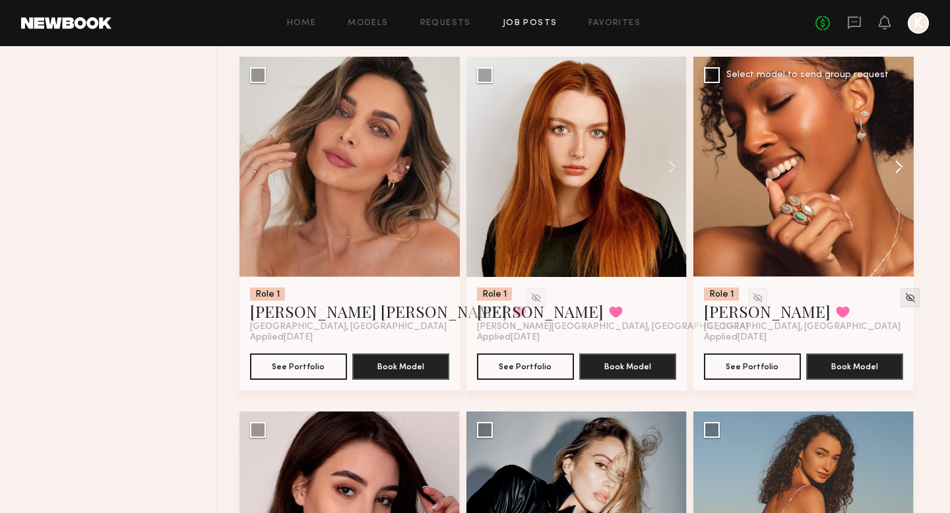
click at [666, 166] on button at bounding box center [893, 167] width 42 height 220
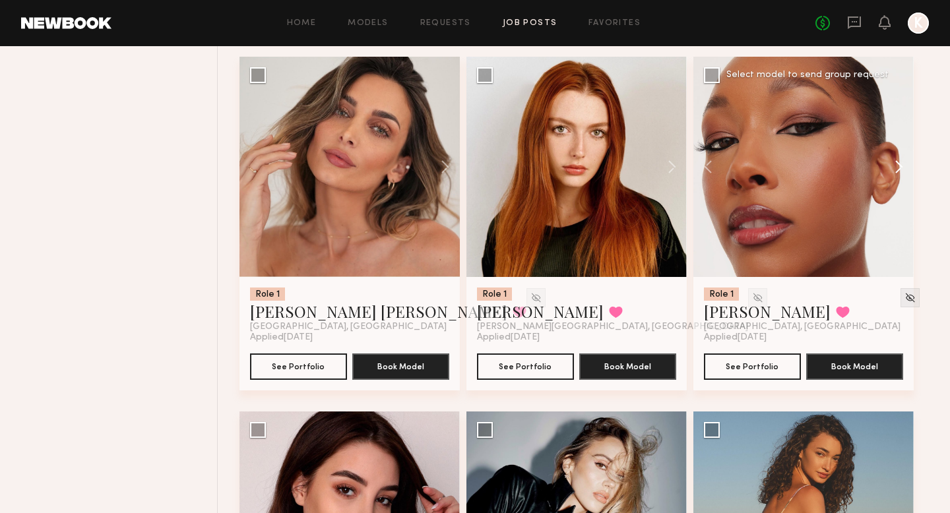
click at [666, 166] on button at bounding box center [893, 167] width 42 height 220
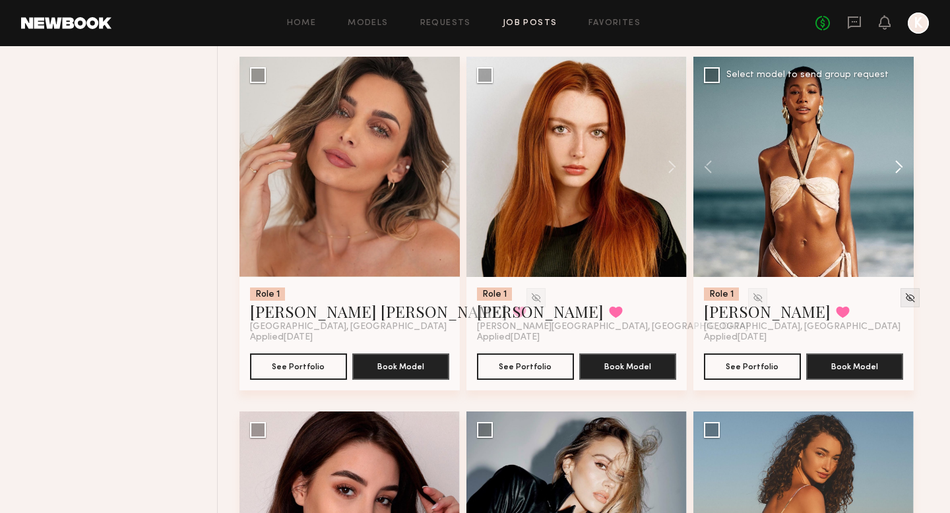
click at [666, 166] on button at bounding box center [893, 167] width 42 height 220
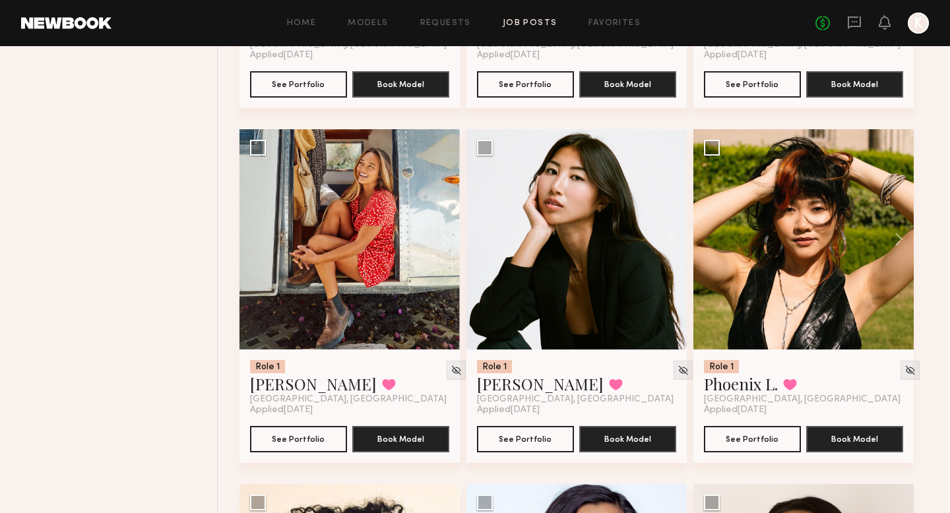
scroll to position [12130, 0]
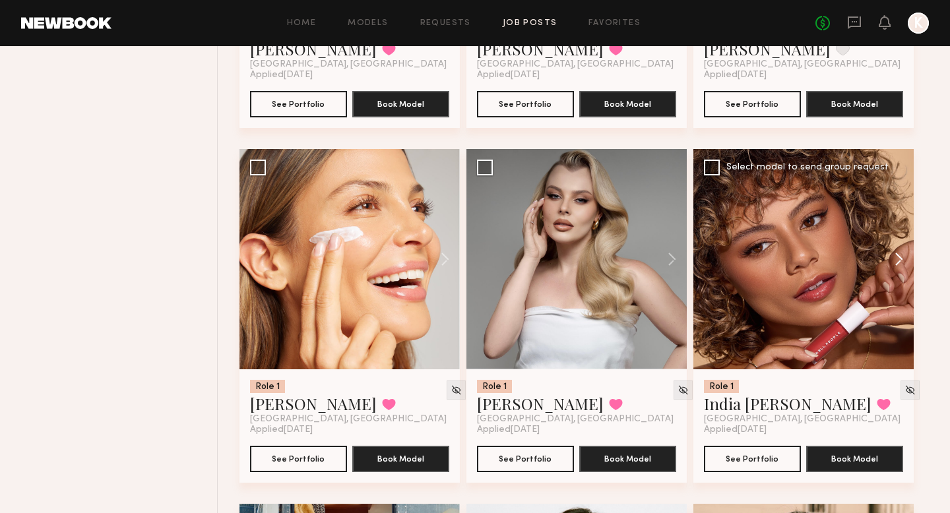
click at [666, 267] on button at bounding box center [893, 259] width 42 height 220
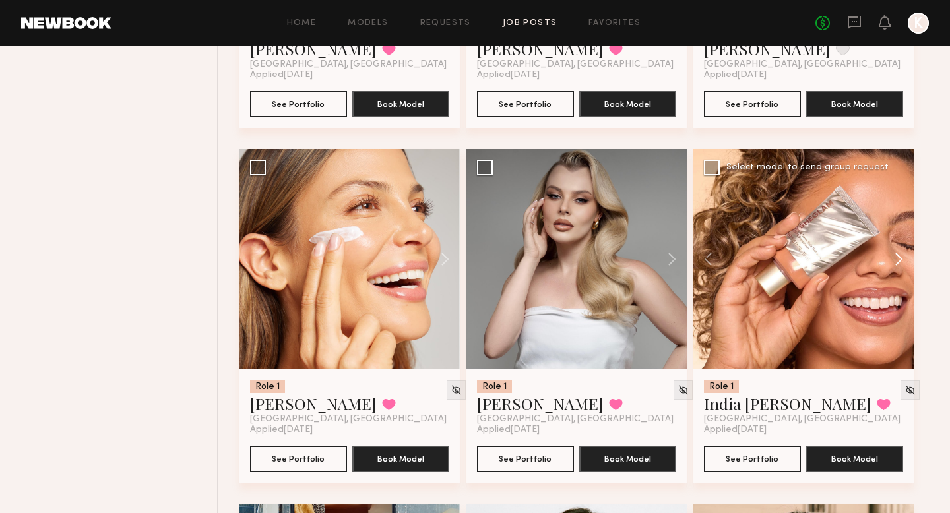
click at [666, 267] on button at bounding box center [893, 259] width 42 height 220
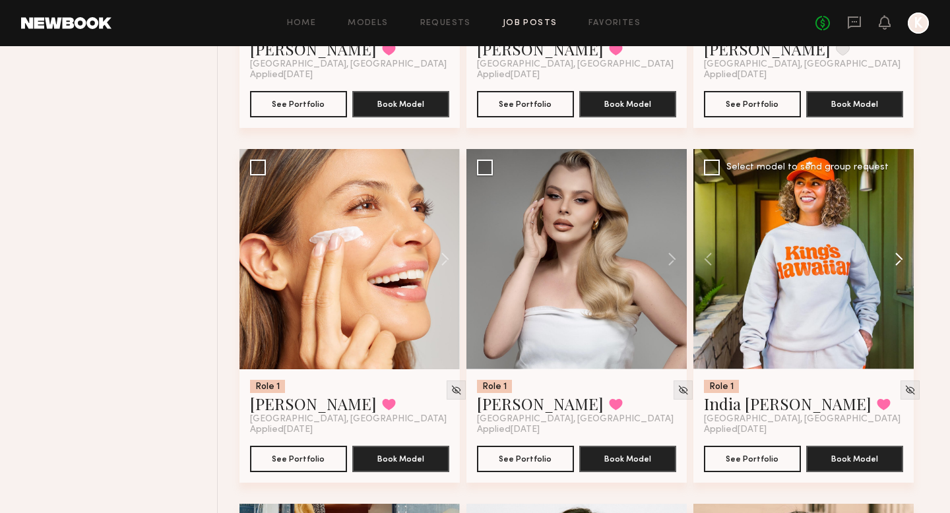
click at [666, 267] on button at bounding box center [893, 259] width 42 height 220
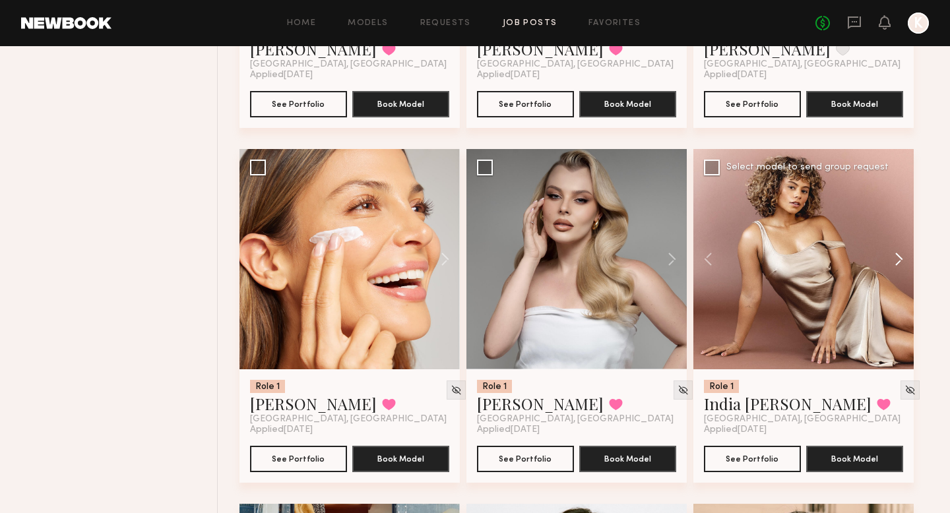
click at [666, 267] on button at bounding box center [893, 259] width 42 height 220
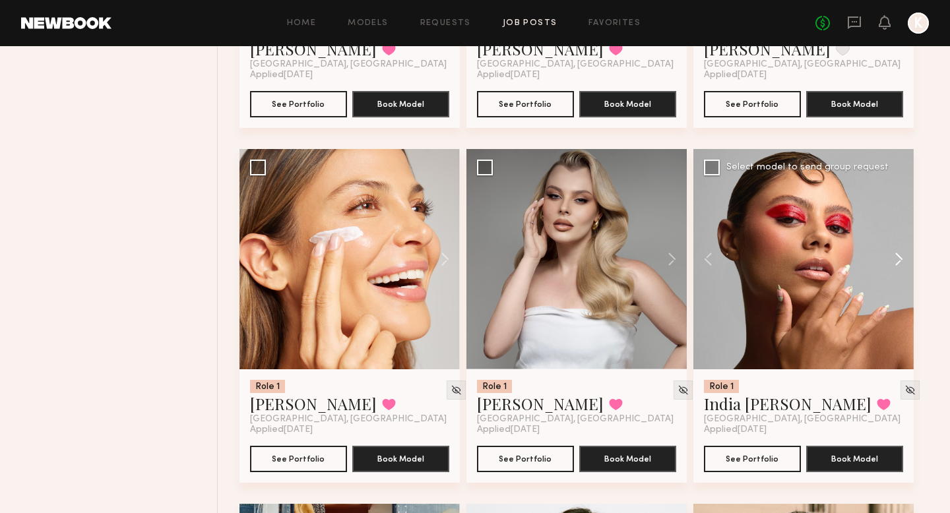
click at [666, 267] on button at bounding box center [893, 259] width 42 height 220
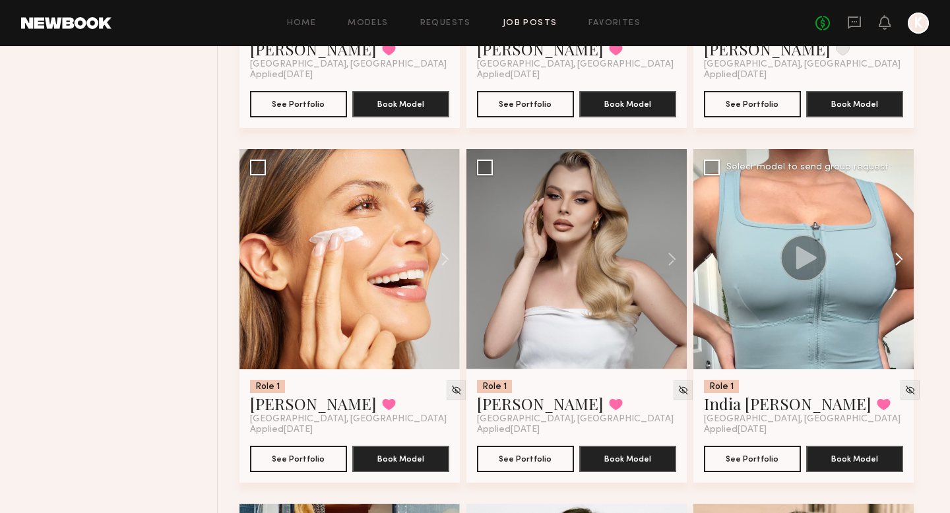
click at [666, 267] on button at bounding box center [893, 259] width 42 height 220
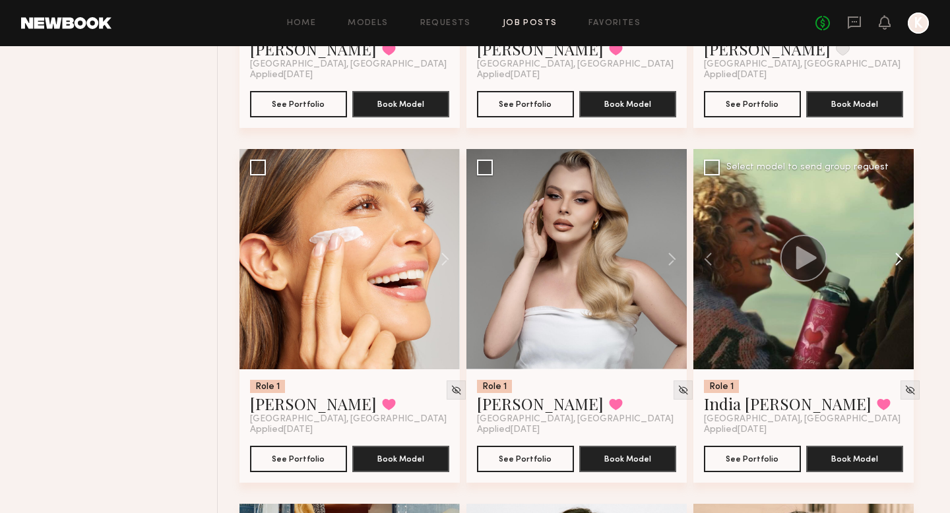
click at [666, 267] on button at bounding box center [893, 259] width 42 height 220
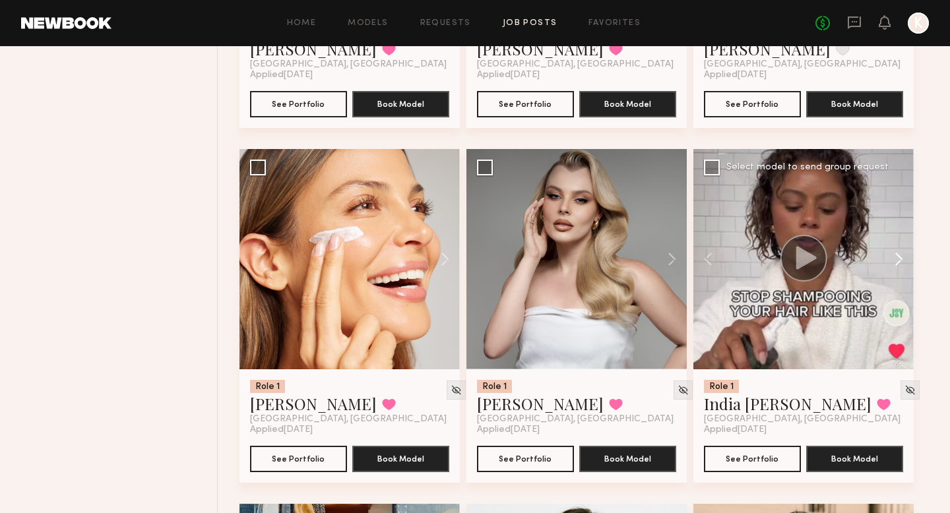
click at [666, 267] on button at bounding box center [893, 259] width 42 height 220
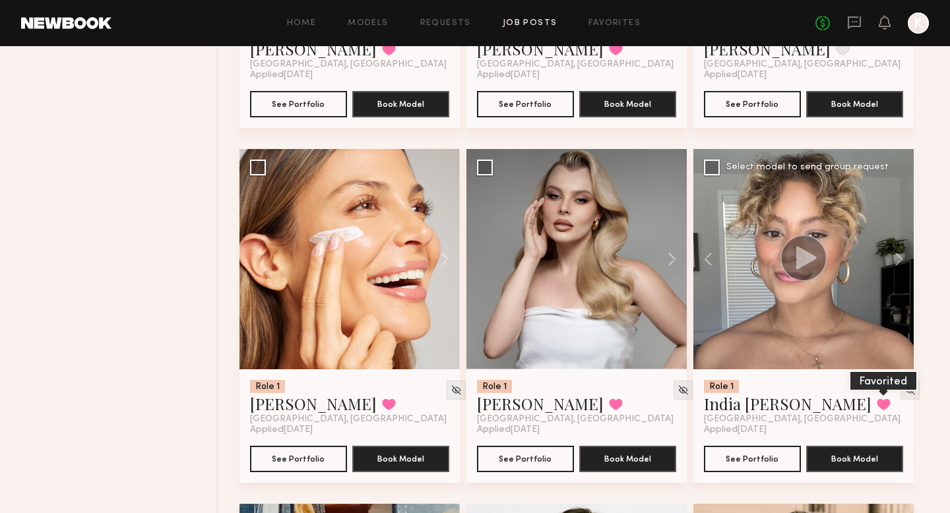
click at [666, 410] on button at bounding box center [884, 405] width 14 height 12
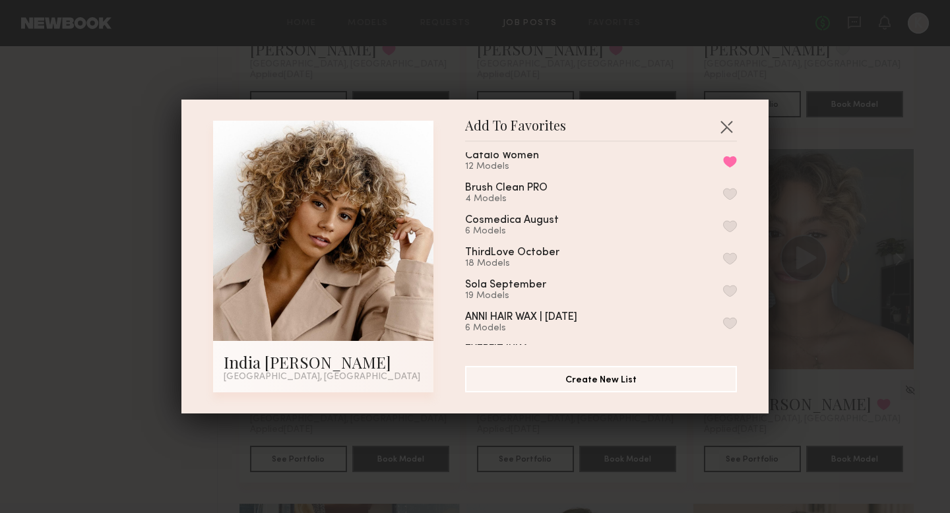
scroll to position [88, 0]
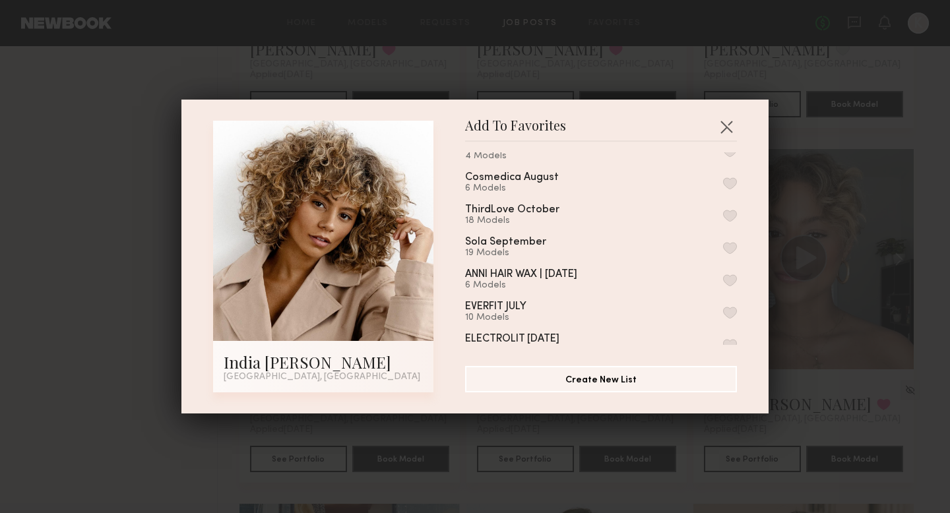
click at [666, 247] on button "button" at bounding box center [730, 248] width 14 height 12
click at [666, 136] on button "button" at bounding box center [726, 126] width 21 height 21
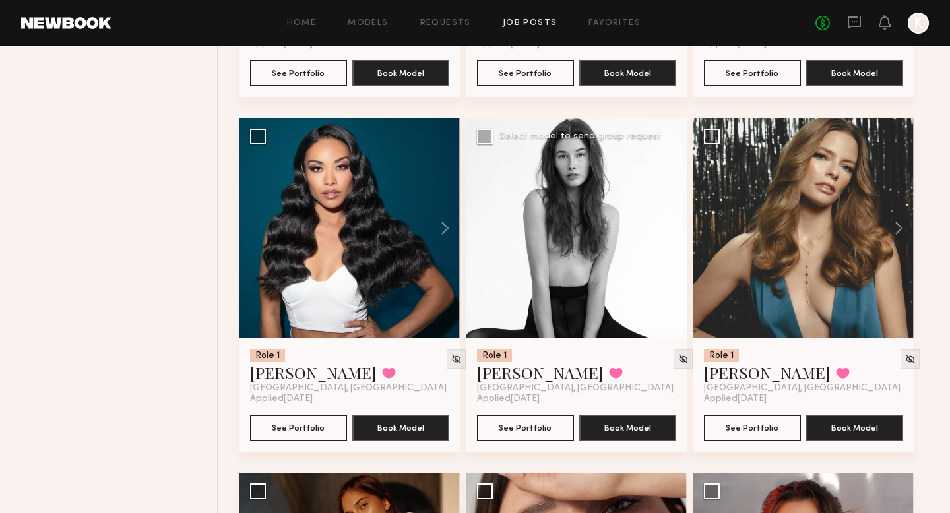
scroll to position [13962, 0]
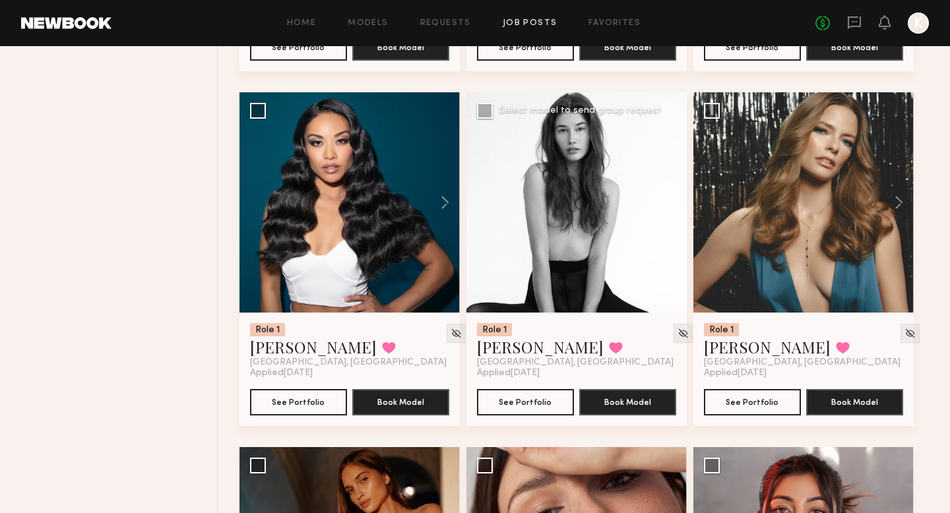
click at [666, 211] on button at bounding box center [666, 202] width 42 height 220
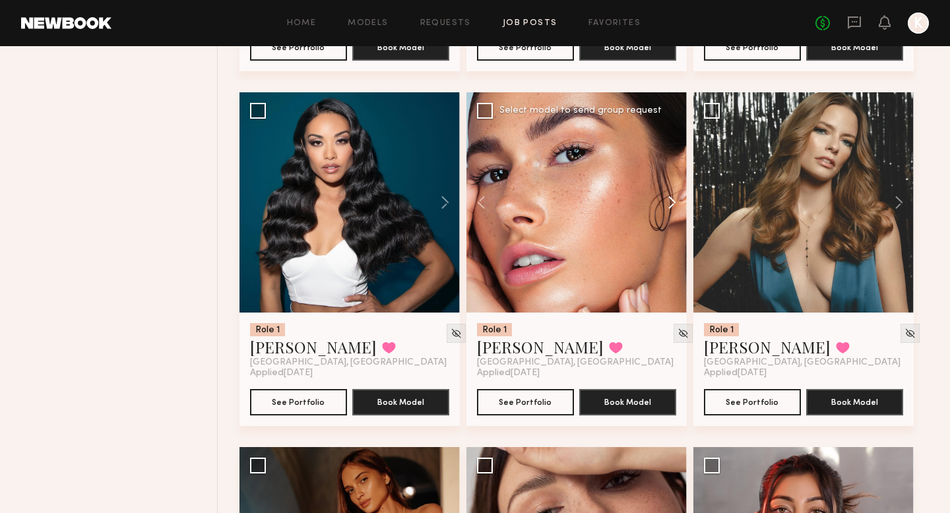
click at [666, 210] on button at bounding box center [666, 202] width 42 height 220
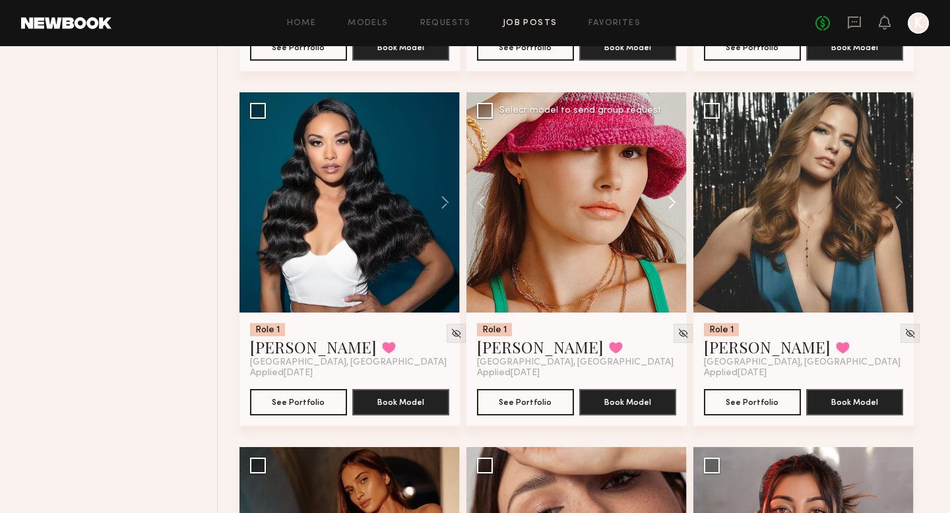
click at [666, 210] on button at bounding box center [666, 202] width 42 height 220
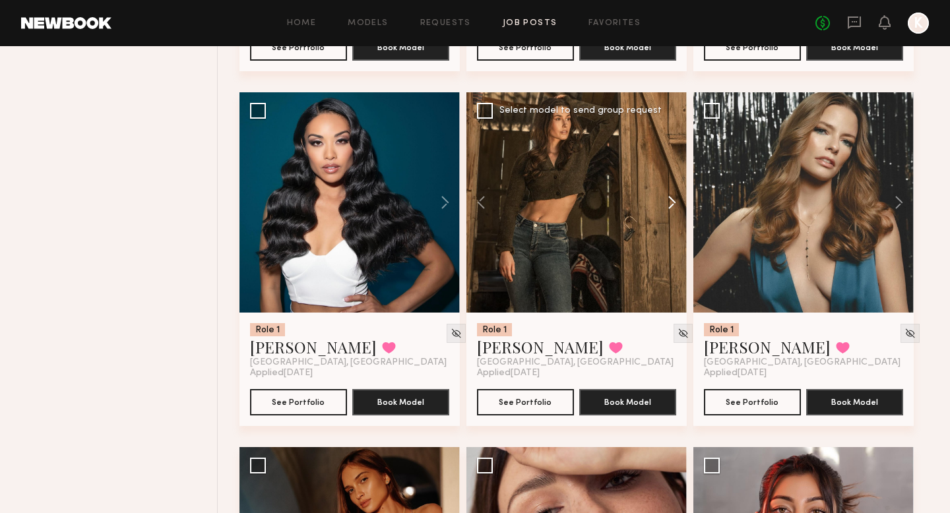
click at [666, 210] on button at bounding box center [666, 202] width 42 height 220
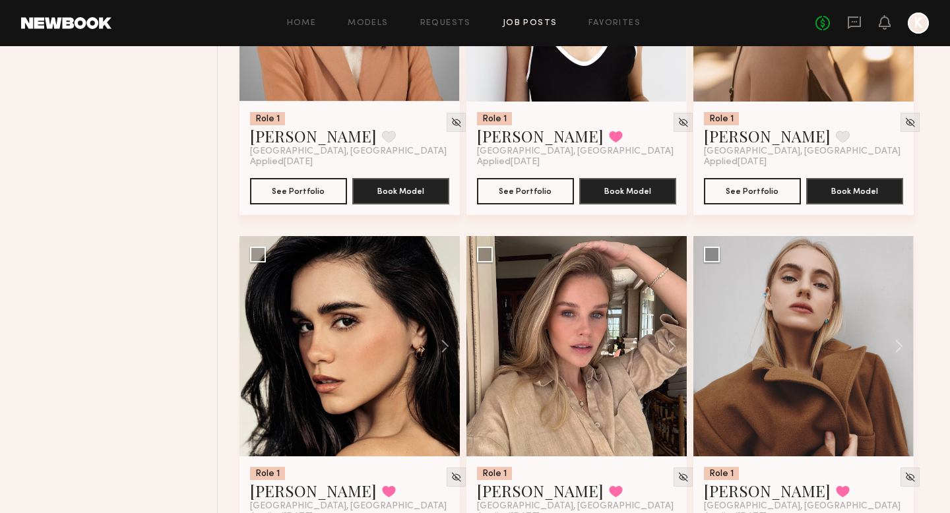
scroll to position [15331, 0]
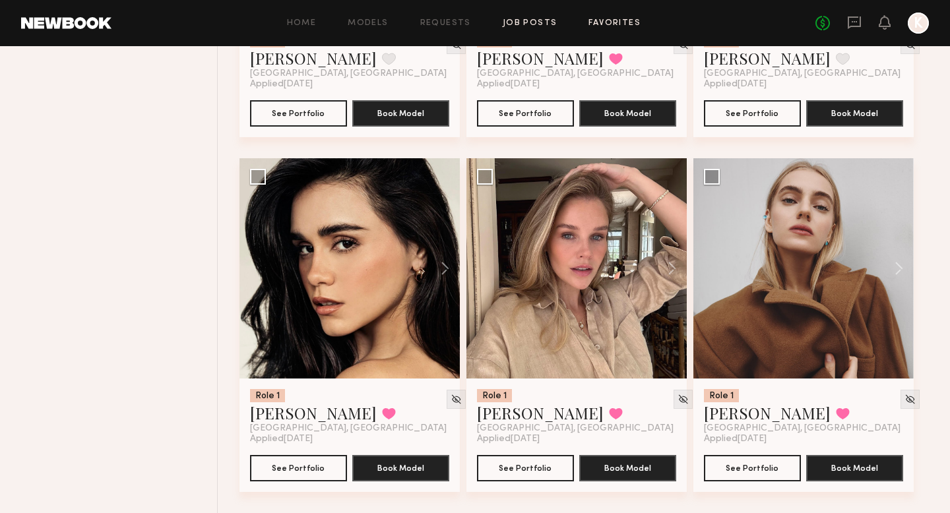
click at [625, 19] on link "Favorites" at bounding box center [615, 23] width 52 height 9
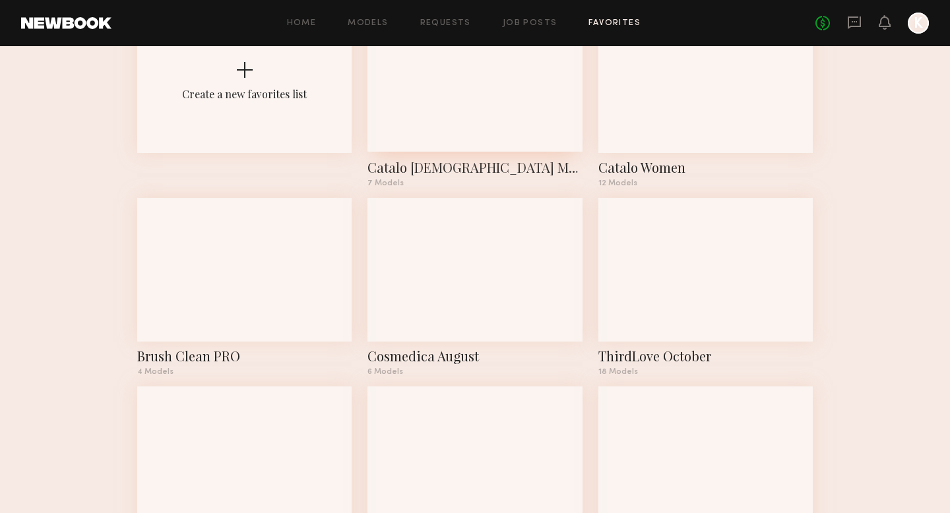
scroll to position [114, 0]
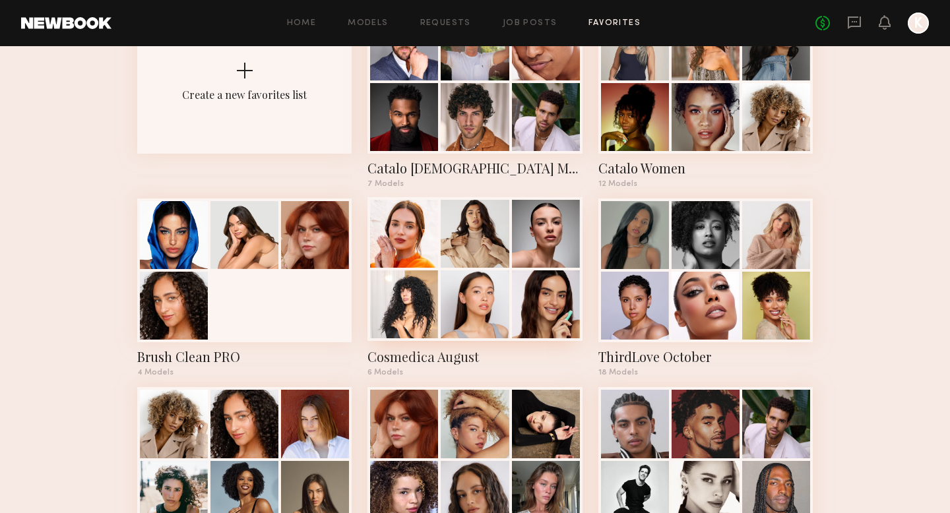
click at [502, 243] on div at bounding box center [475, 234] width 68 height 68
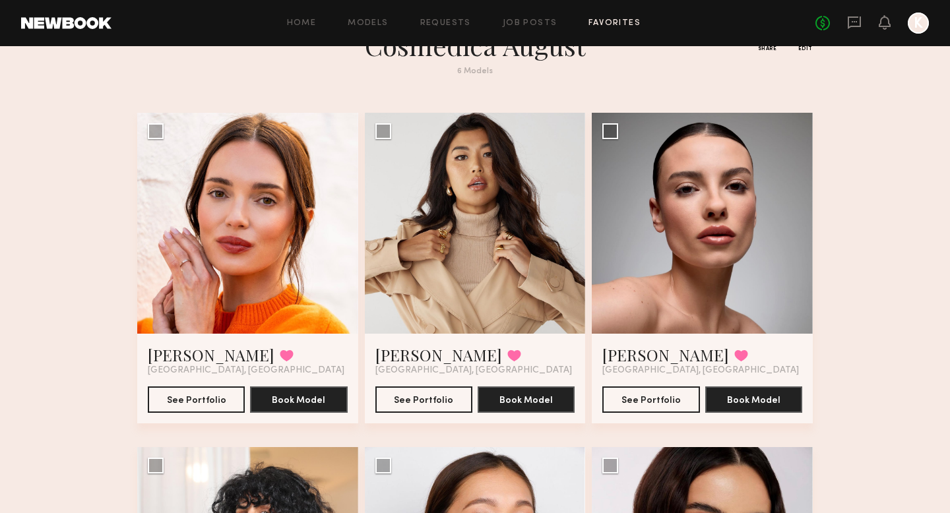
scroll to position [65, 0]
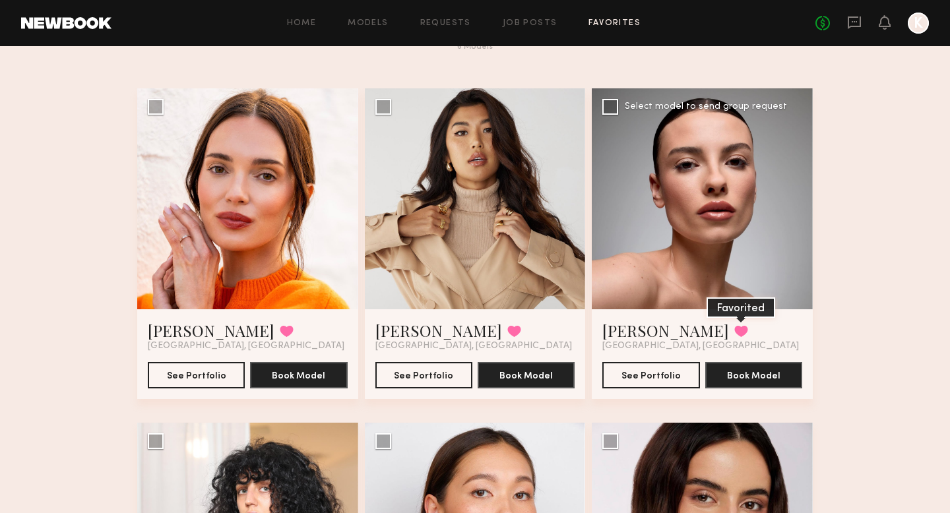
click at [666, 331] on button at bounding box center [741, 331] width 14 height 12
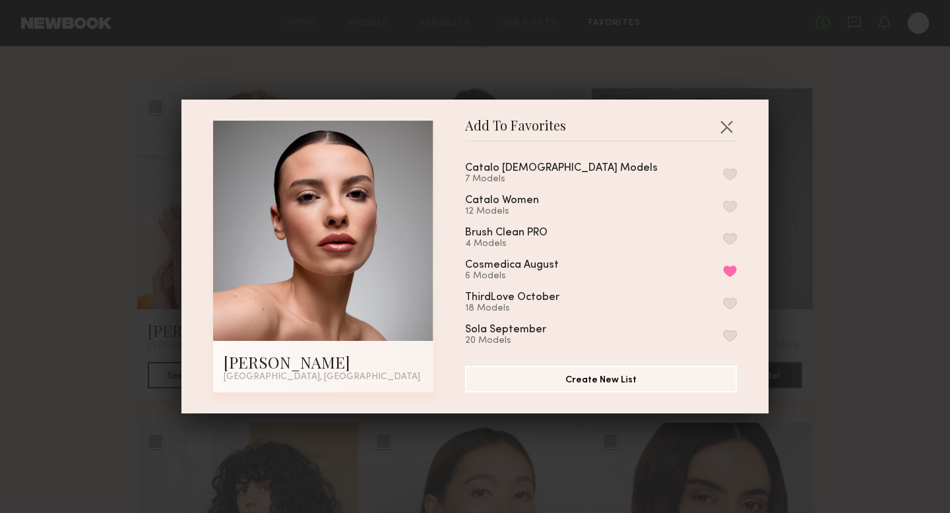
click at [666, 331] on button "button" at bounding box center [730, 336] width 14 height 12
click at [666, 119] on button "button" at bounding box center [726, 126] width 21 height 21
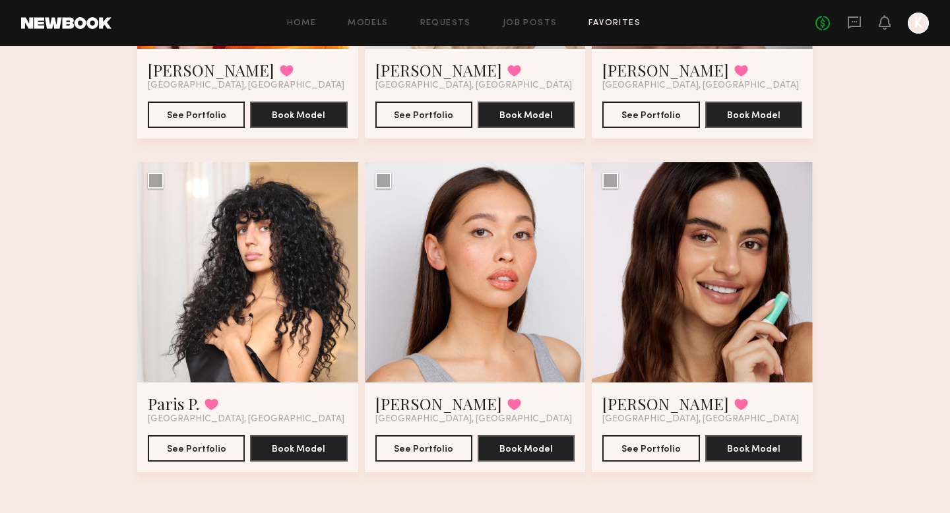
scroll to position [329, 0]
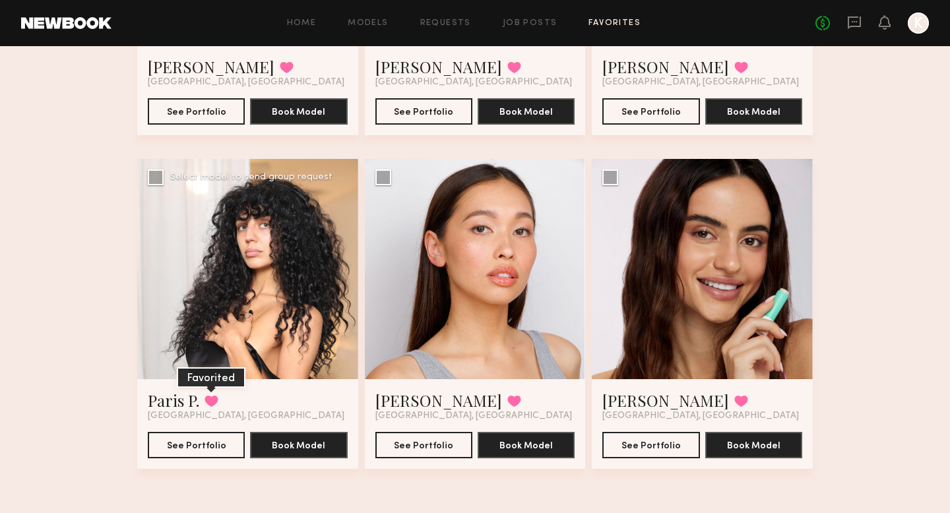
click at [210, 399] on button at bounding box center [212, 401] width 14 height 12
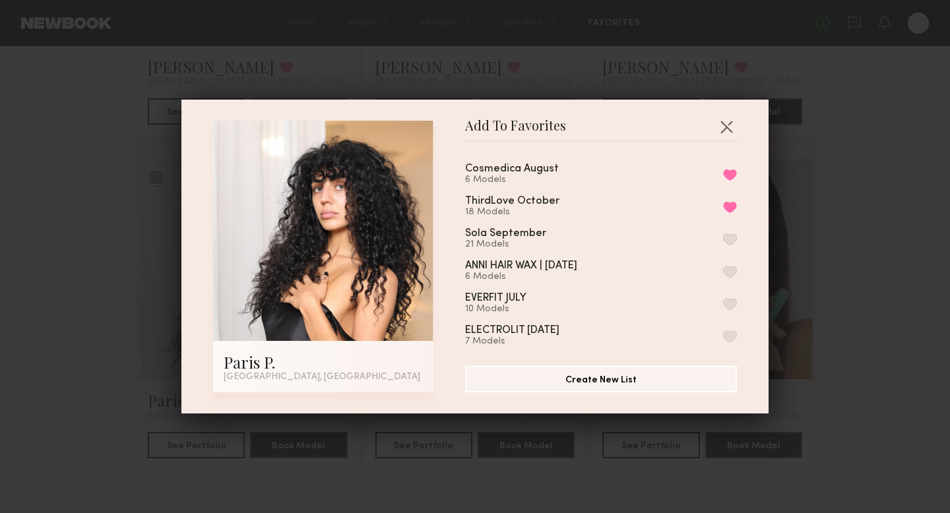
scroll to position [97, 0]
click at [666, 235] on button "button" at bounding box center [730, 239] width 14 height 12
click at [666, 125] on button "button" at bounding box center [726, 126] width 21 height 21
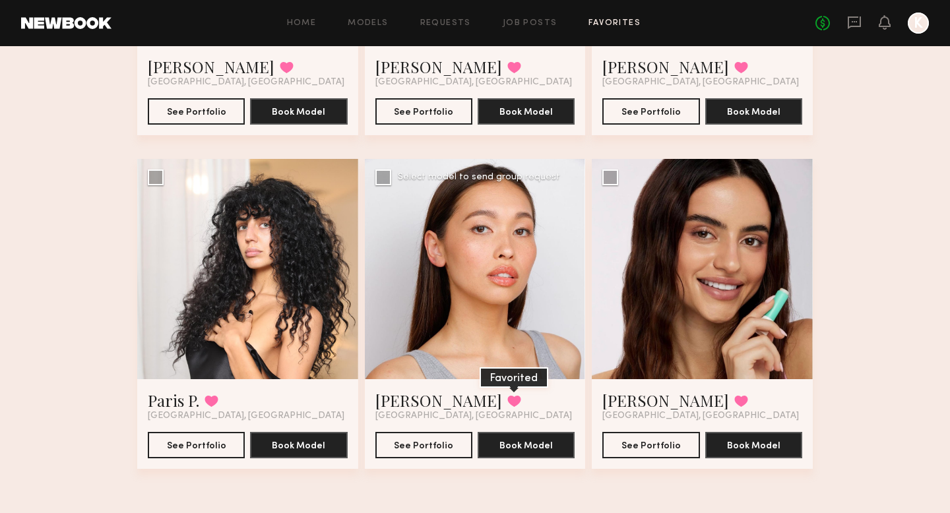
click at [507, 397] on button at bounding box center [514, 401] width 14 height 12
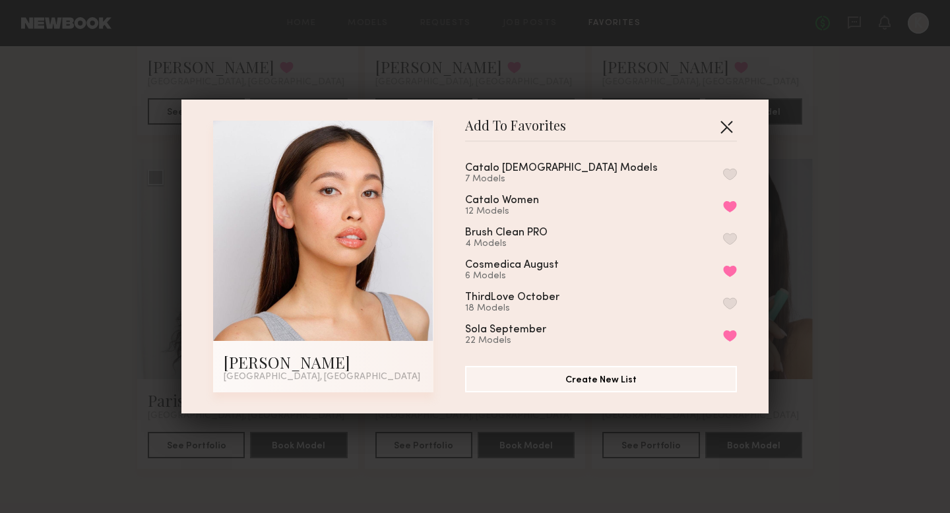
click at [666, 121] on button "button" at bounding box center [726, 126] width 21 height 21
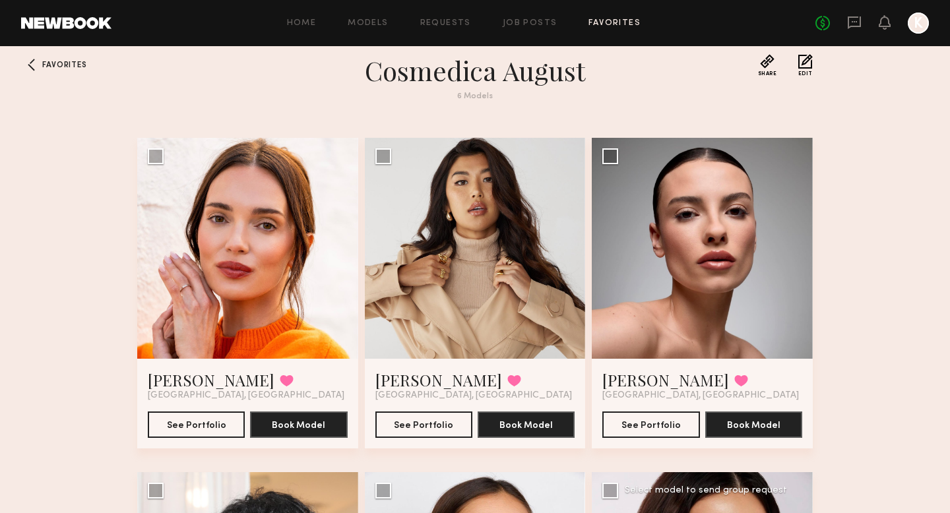
scroll to position [0, 0]
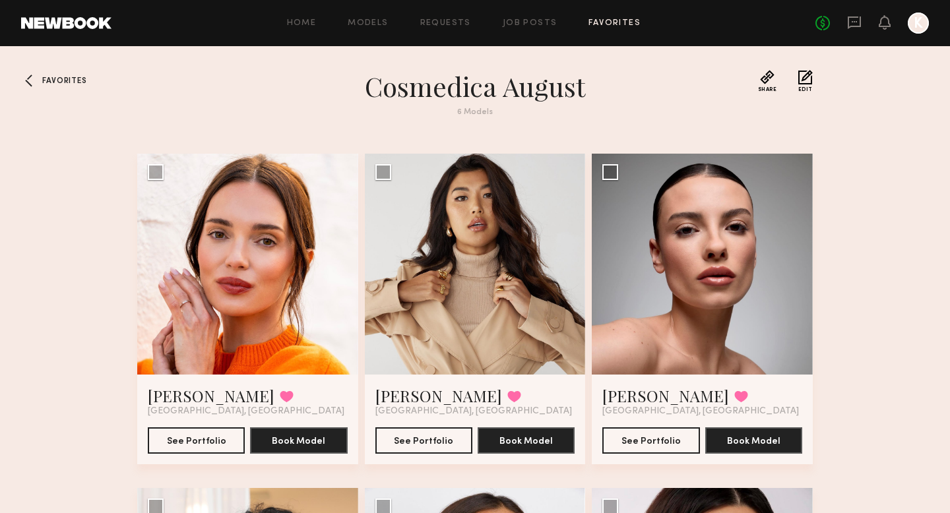
click at [68, 81] on span "Favorites" at bounding box center [64, 81] width 44 height 8
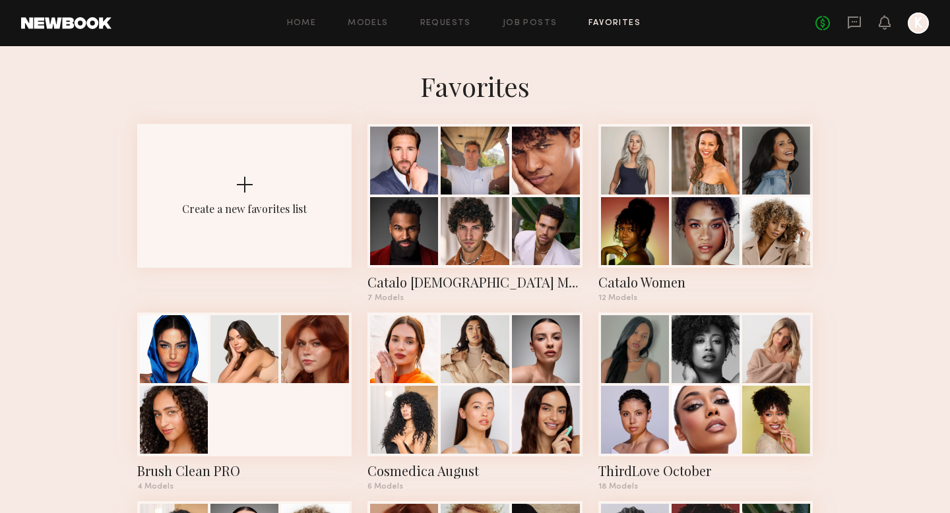
scroll to position [115, 0]
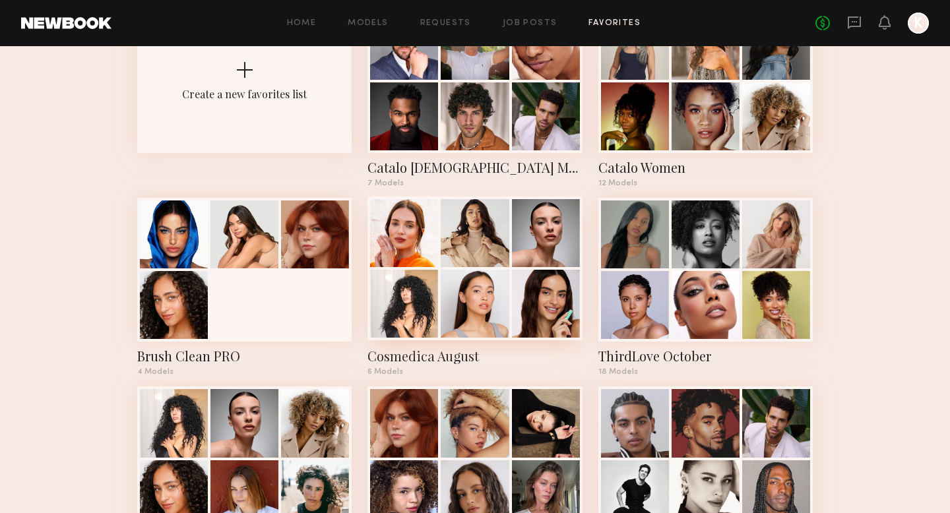
click at [534, 240] on div at bounding box center [546, 233] width 68 height 68
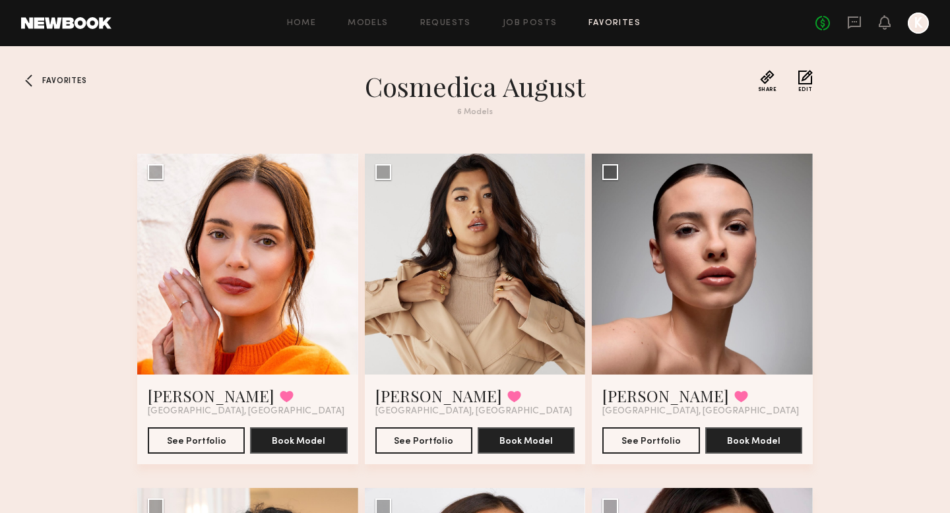
click at [35, 80] on div at bounding box center [31, 80] width 21 height 21
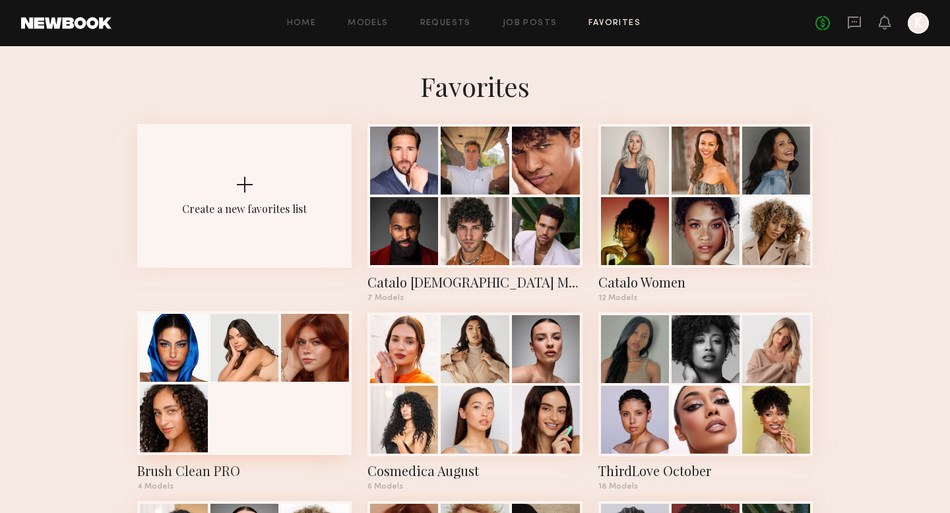
click at [271, 389] on div at bounding box center [244, 383] width 214 height 144
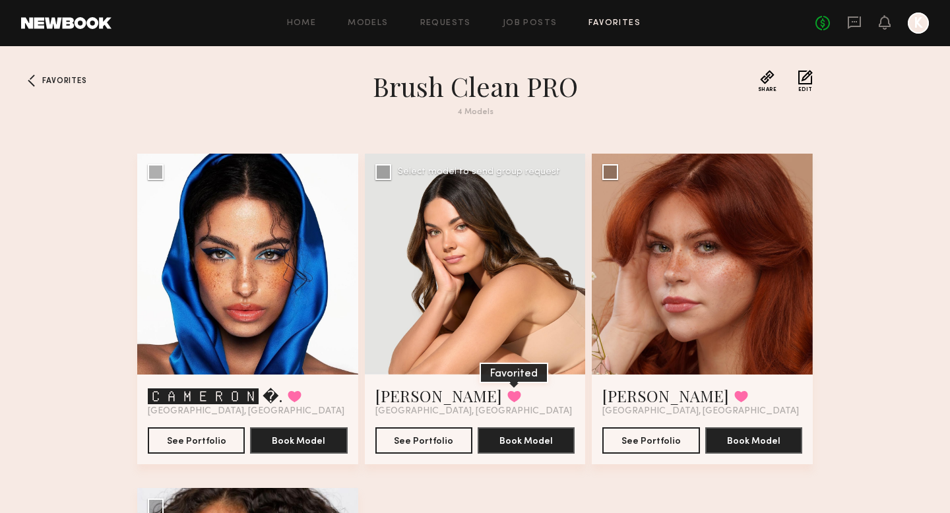
click at [507, 396] on button at bounding box center [514, 397] width 14 height 12
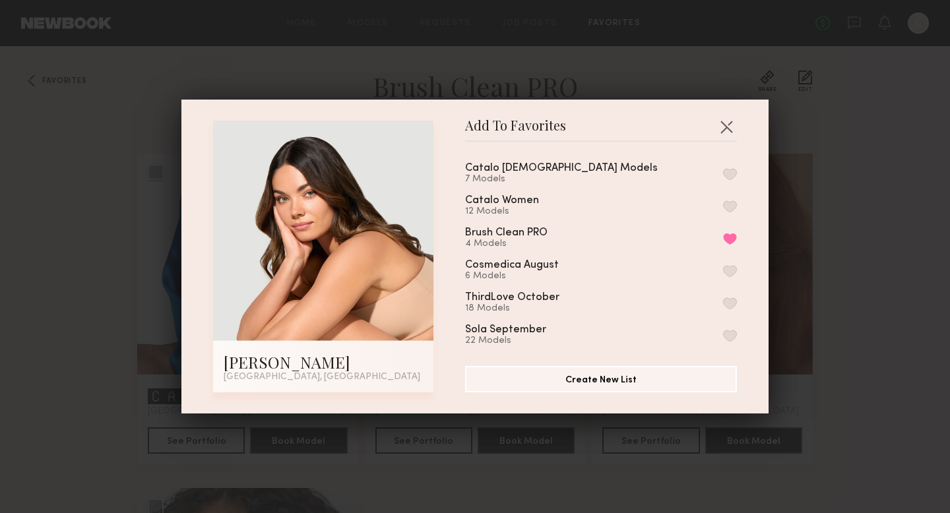
click at [666, 333] on button "button" at bounding box center [730, 336] width 14 height 12
click at [666, 127] on button "button" at bounding box center [726, 126] width 21 height 21
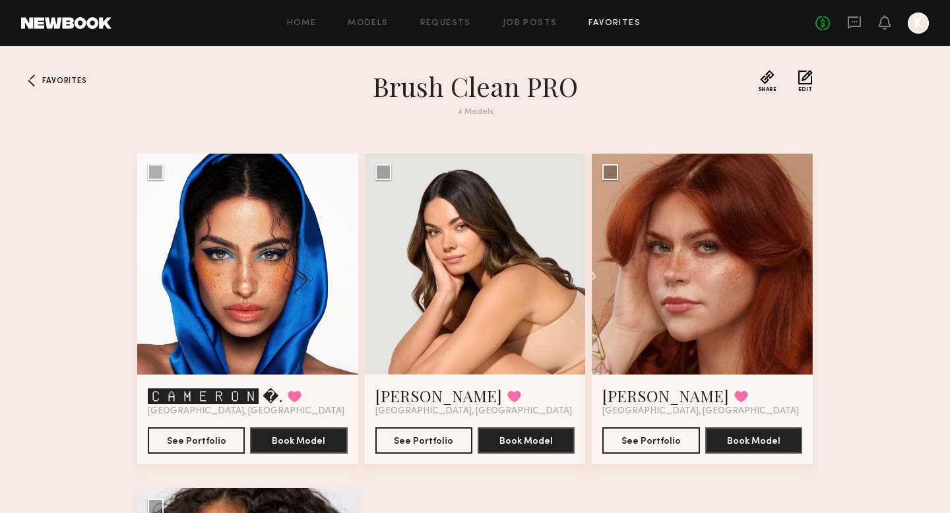
click at [610, 23] on link "Favorites" at bounding box center [615, 23] width 52 height 9
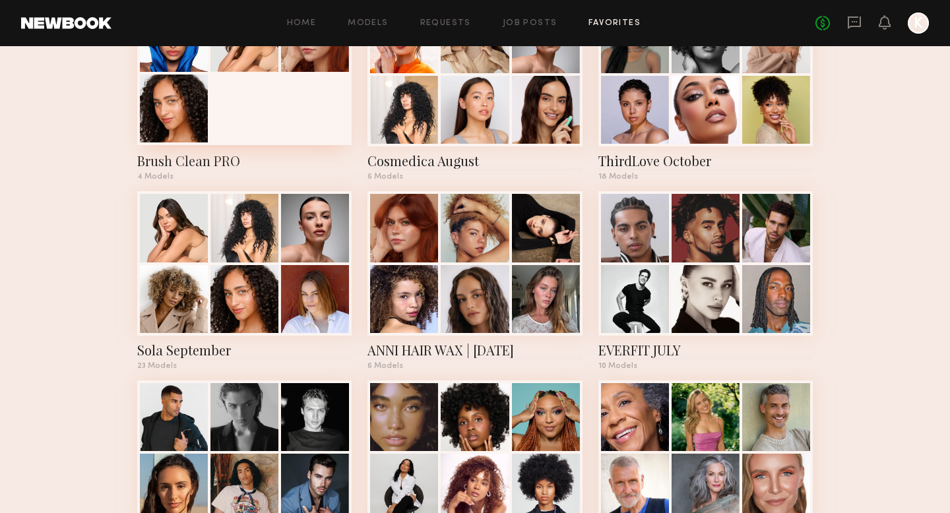
scroll to position [318, 0]
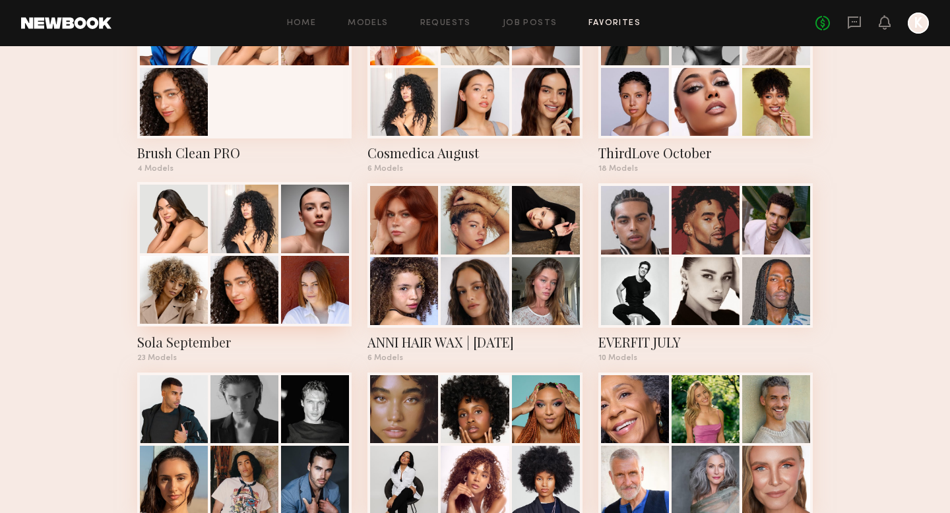
click at [265, 285] on div at bounding box center [244, 290] width 68 height 68
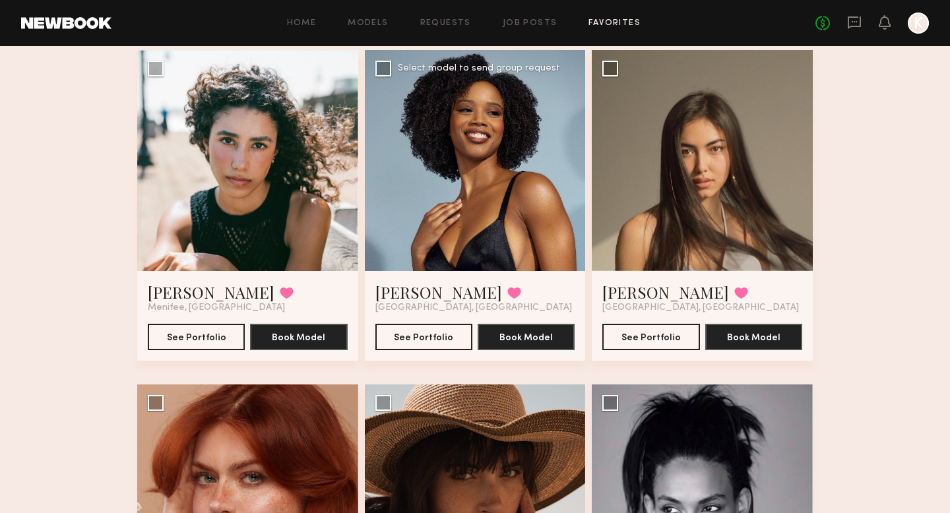
scroll to position [816, 0]
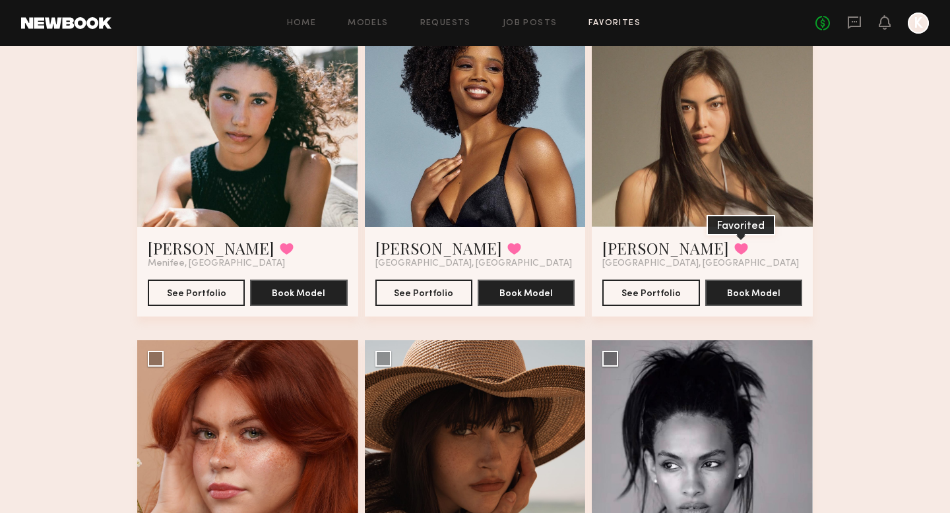
click at [666, 250] on button at bounding box center [741, 249] width 14 height 12
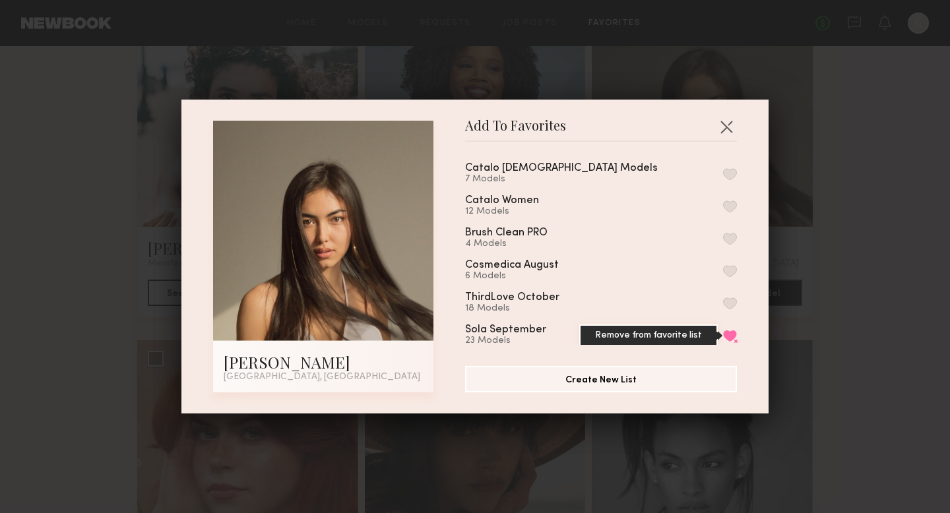
click at [666, 333] on button "Remove from favorite list" at bounding box center [730, 336] width 14 height 12
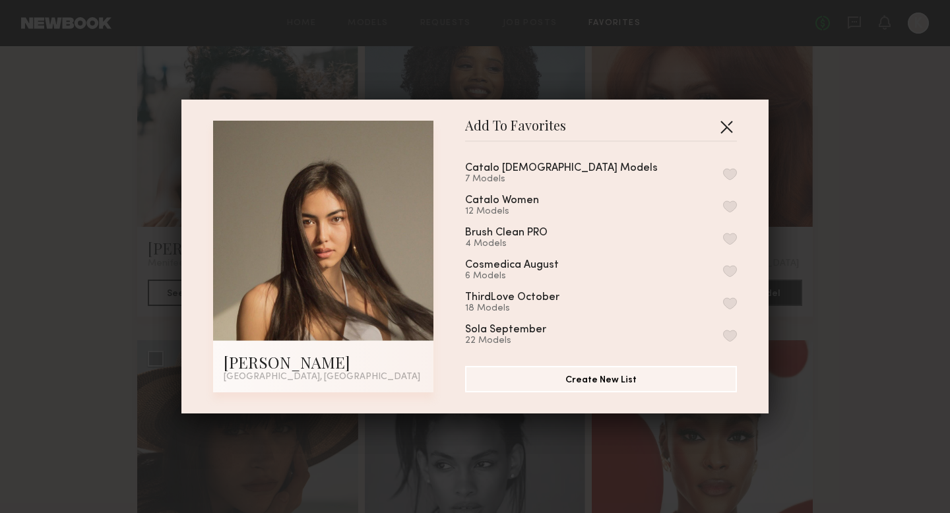
click at [666, 123] on button "button" at bounding box center [726, 126] width 21 height 21
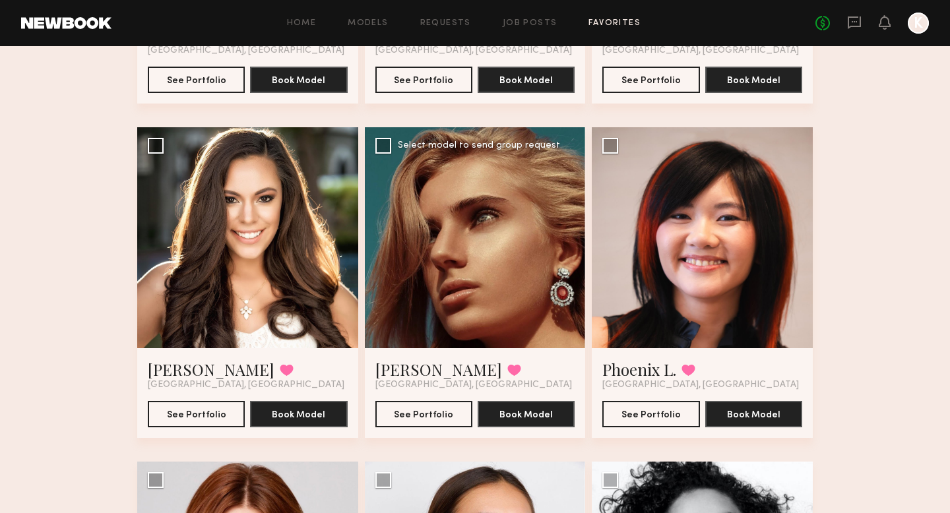
scroll to position [1702, 0]
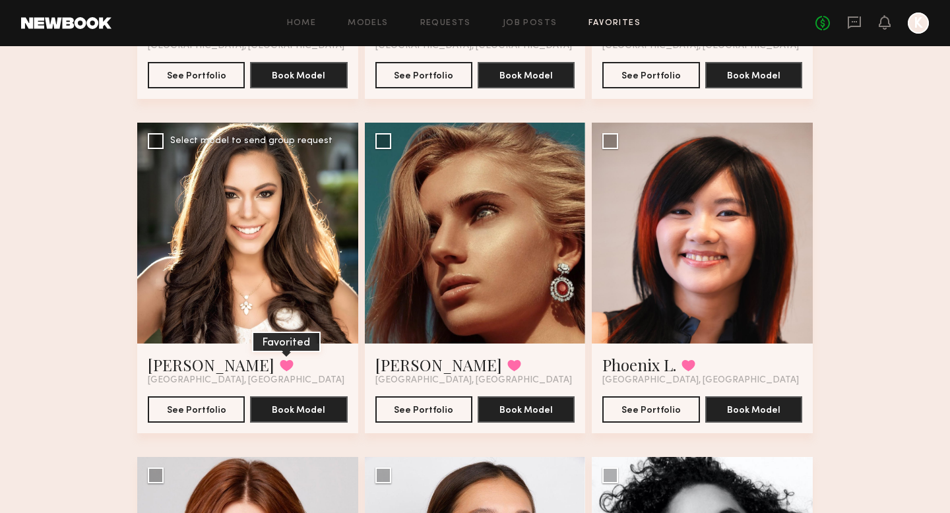
click at [280, 362] on button at bounding box center [287, 366] width 14 height 12
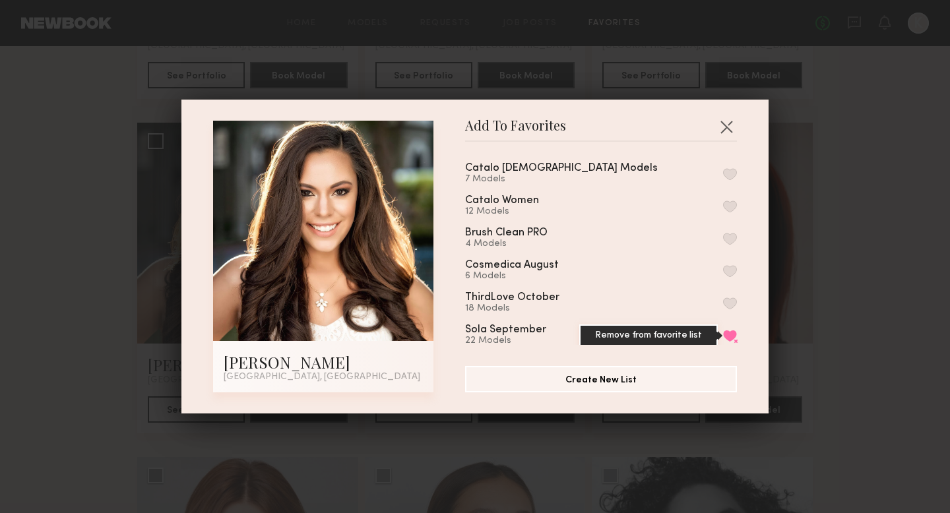
click at [666, 333] on button "Remove from favorite list" at bounding box center [730, 336] width 14 height 12
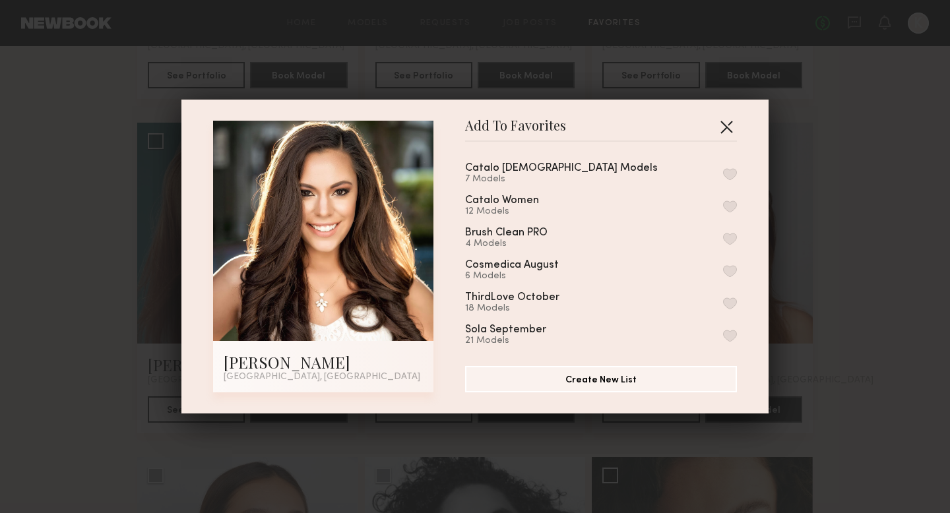
click at [666, 127] on button "button" at bounding box center [726, 126] width 21 height 21
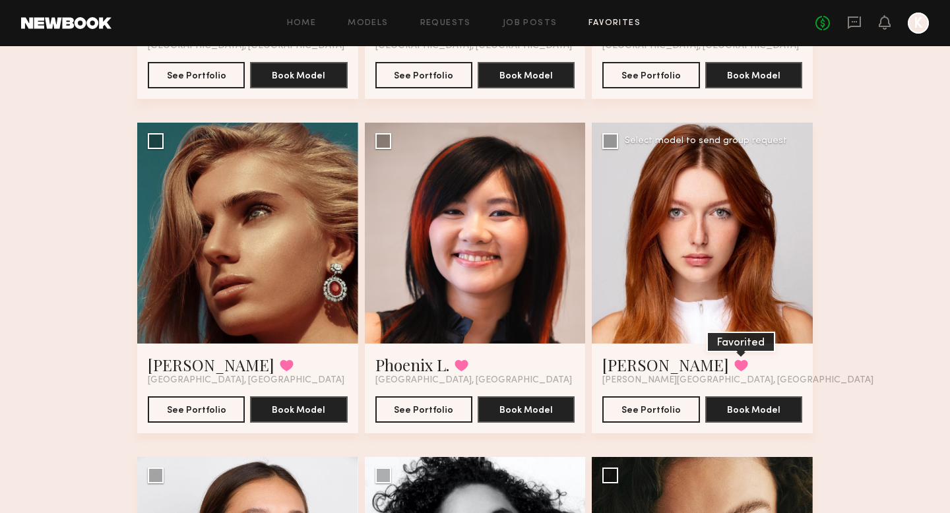
click at [666, 368] on button at bounding box center [741, 366] width 14 height 12
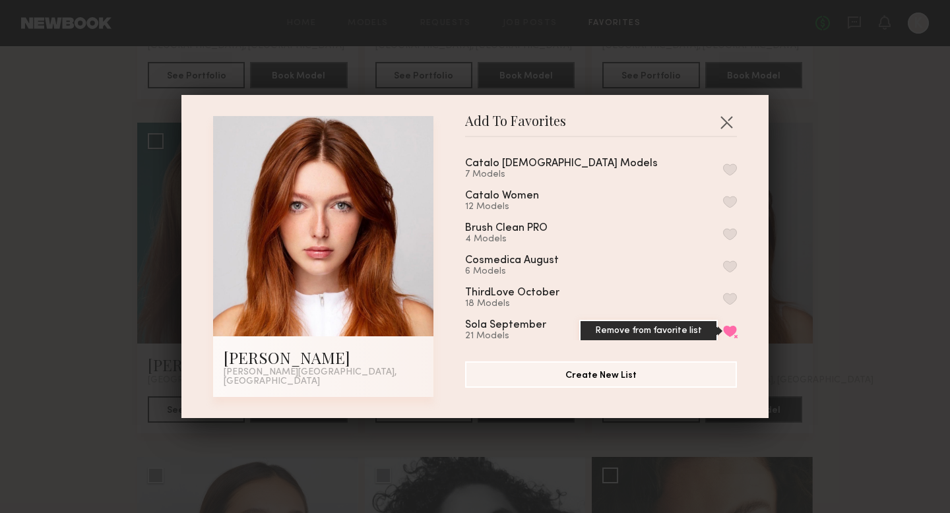
click at [666, 333] on button "Remove from favorite list" at bounding box center [730, 331] width 14 height 12
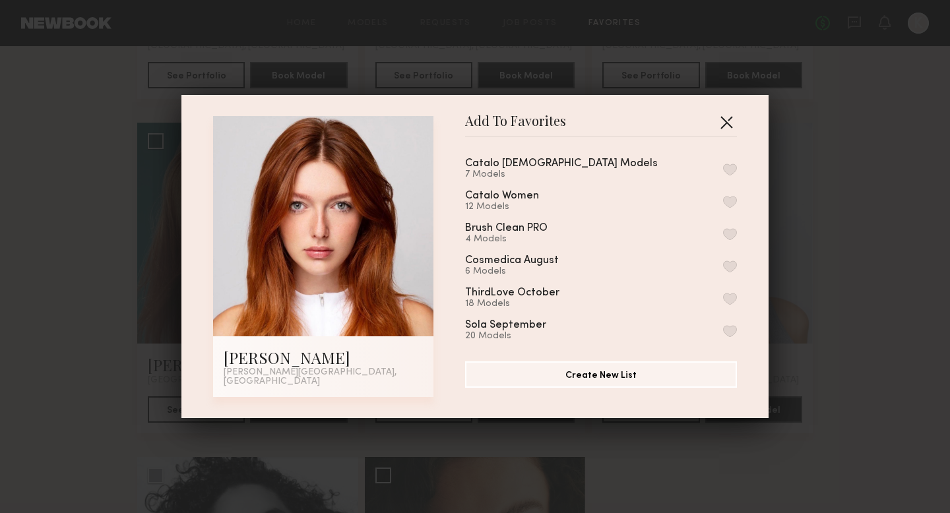
click at [666, 127] on button "button" at bounding box center [726, 122] width 21 height 21
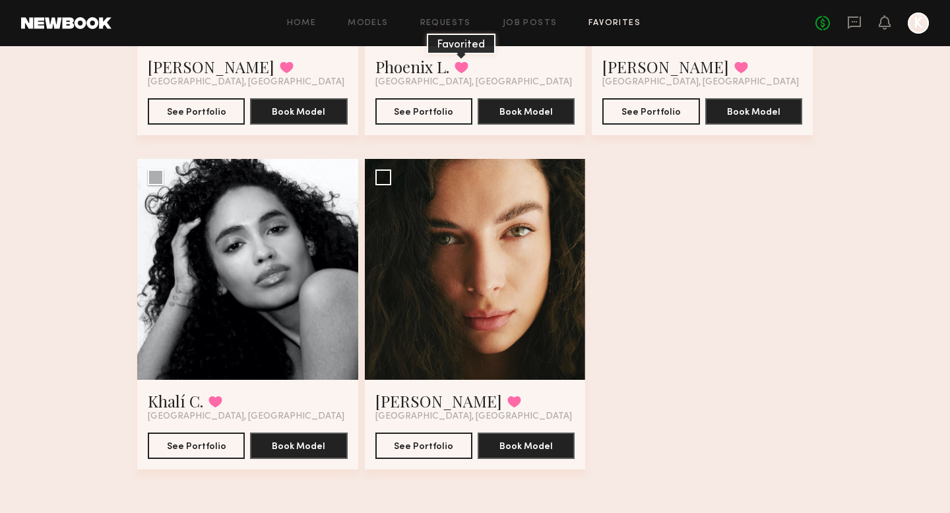
scroll to position [2001, 0]
click at [476, 302] on div at bounding box center [475, 269] width 221 height 221
click at [469, 296] on div at bounding box center [475, 269] width 221 height 221
click at [442, 441] on button "See Portfolio" at bounding box center [423, 445] width 97 height 26
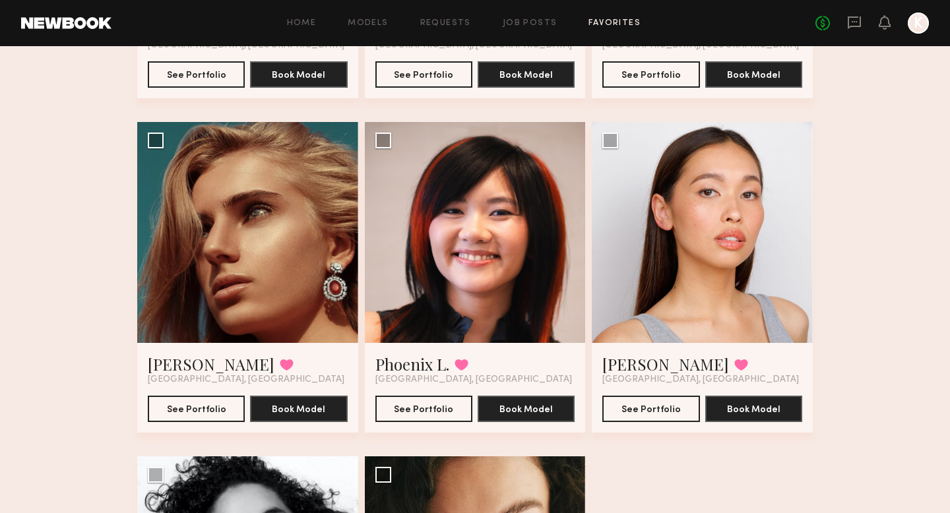
scroll to position [1737, 0]
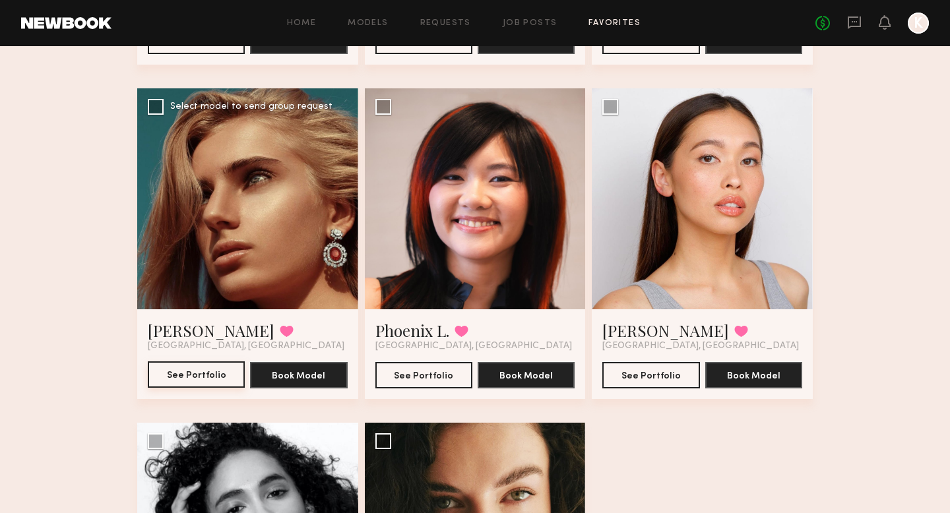
click at [189, 375] on button "See Portfolio" at bounding box center [196, 375] width 97 height 26
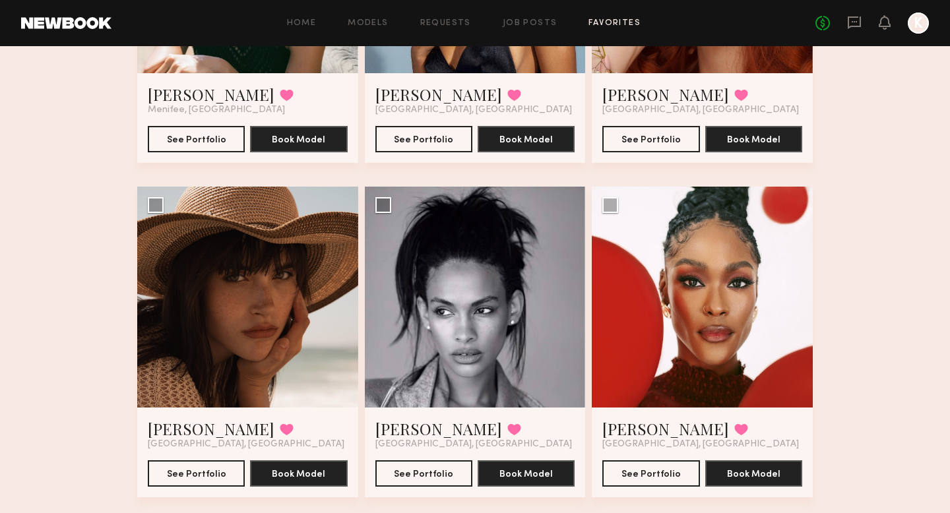
scroll to position [1054, 0]
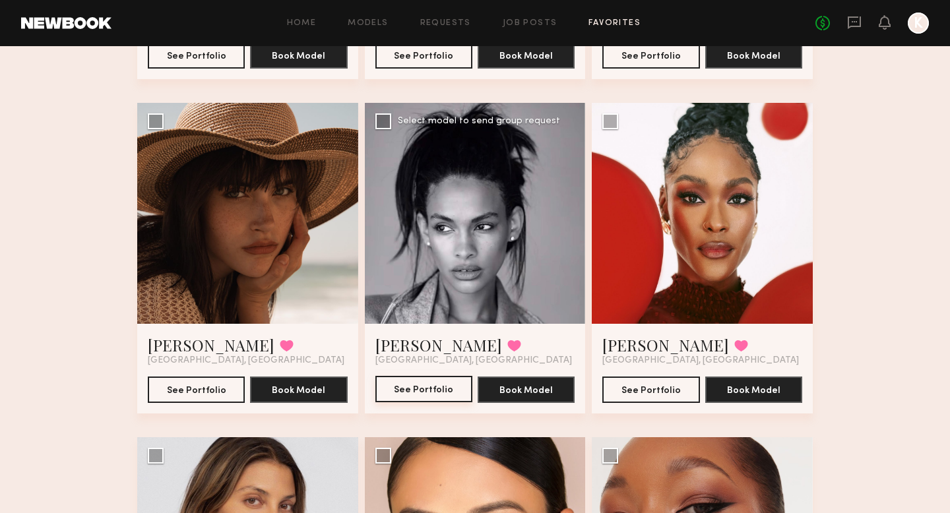
click at [421, 380] on button "See Portfolio" at bounding box center [423, 389] width 97 height 26
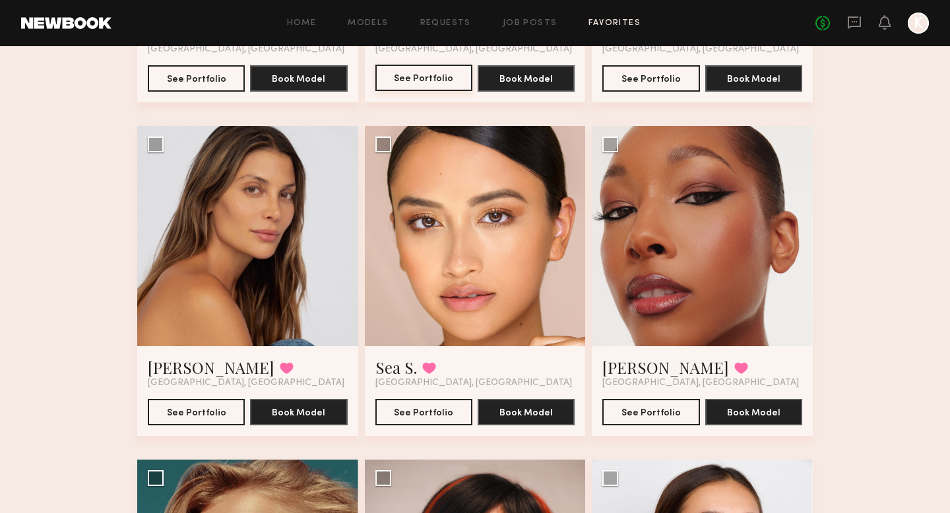
scroll to position [1881, 0]
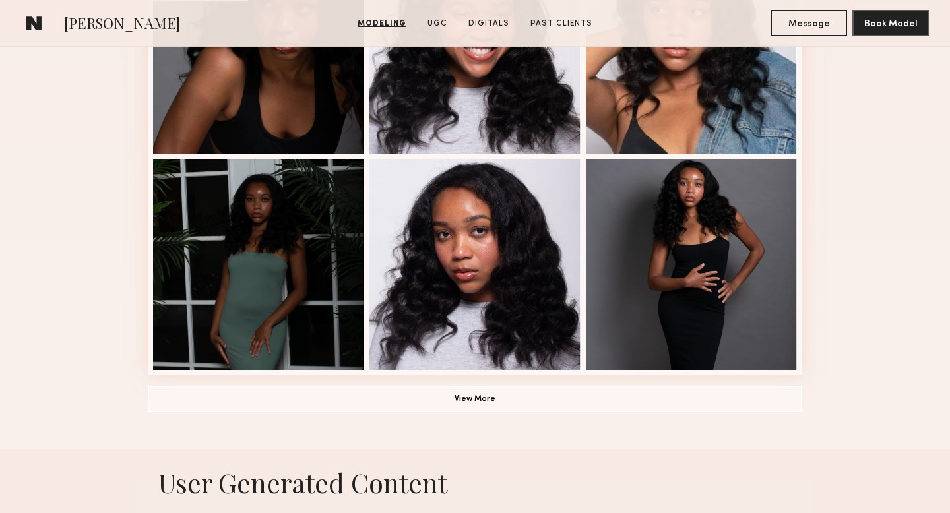
scroll to position [879, 0]
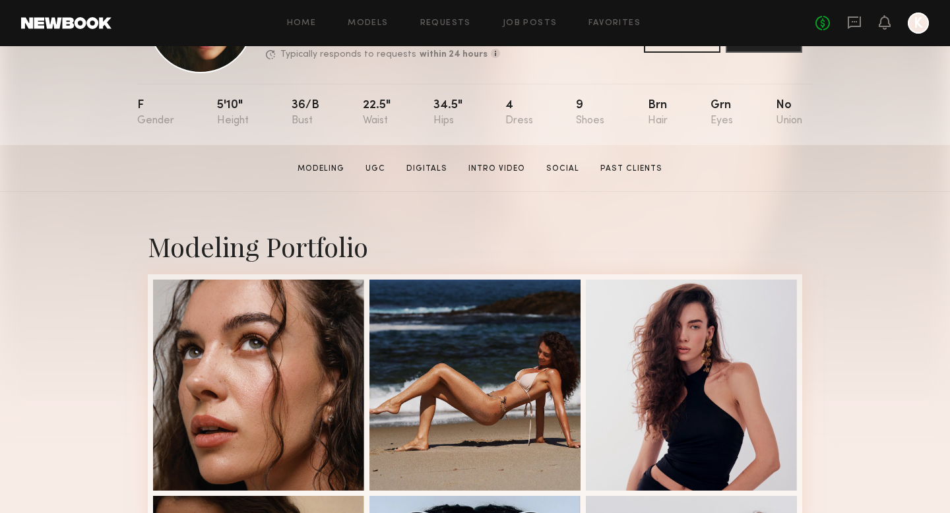
scroll to position [223, 0]
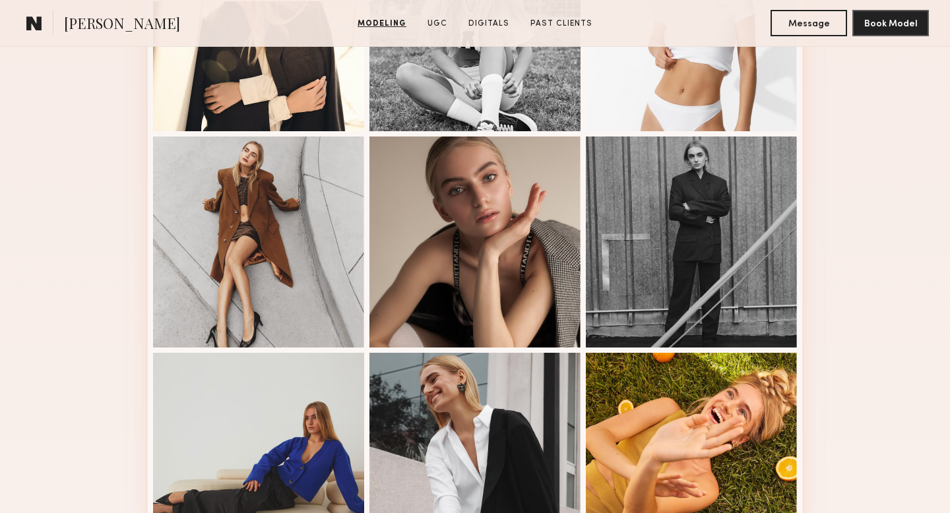
scroll to position [686, 0]
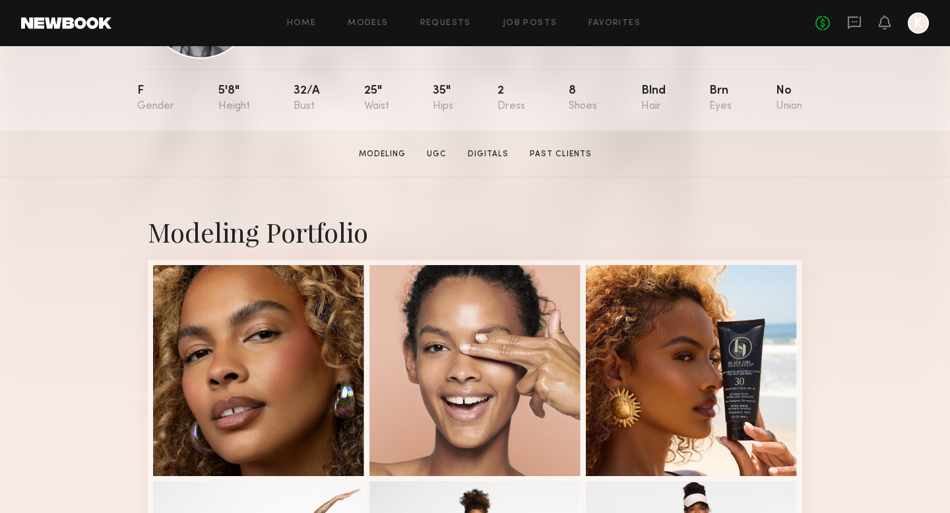
scroll to position [121, 0]
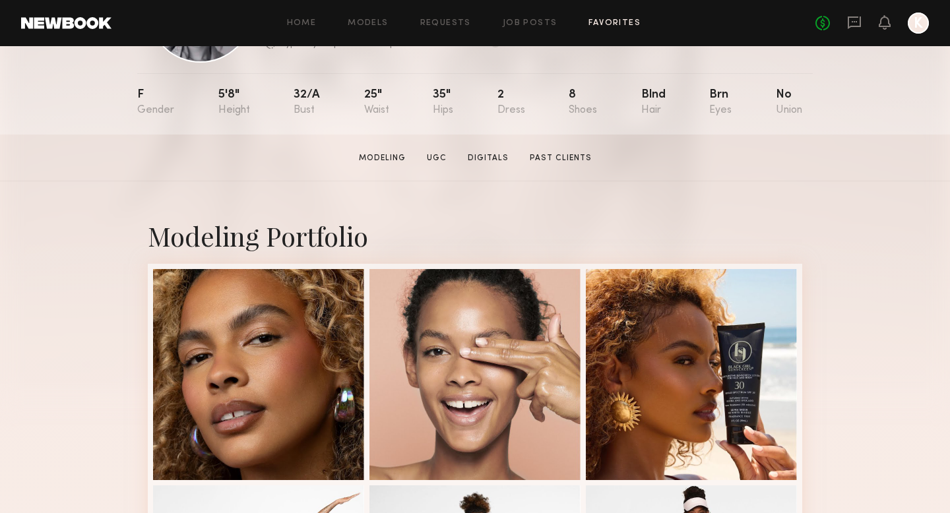
click at [591, 25] on link "Favorites" at bounding box center [615, 23] width 52 height 9
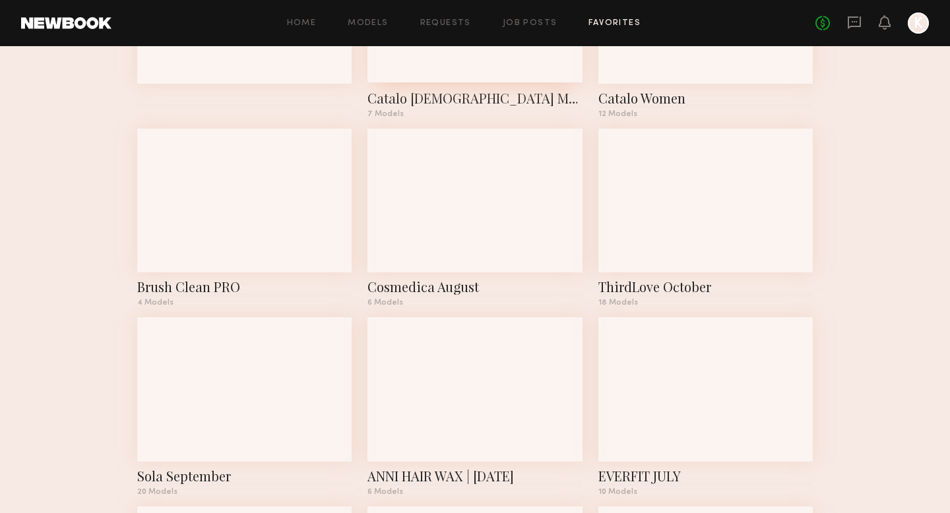
scroll to position [221, 0]
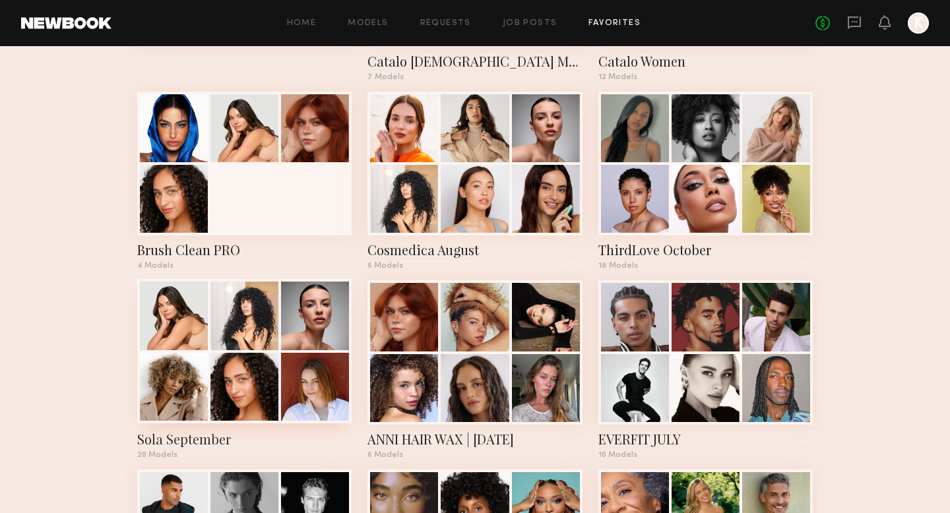
click at [261, 340] on div at bounding box center [244, 316] width 68 height 68
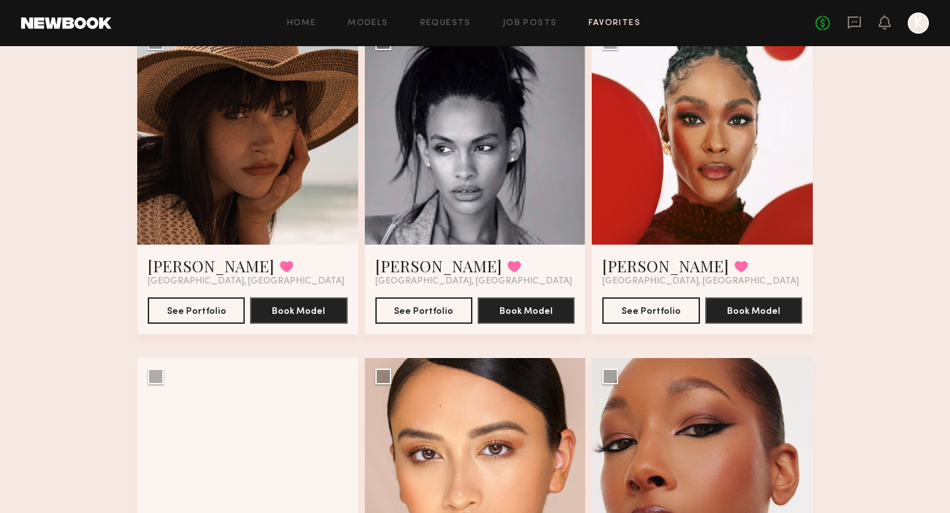
scroll to position [1094, 0]
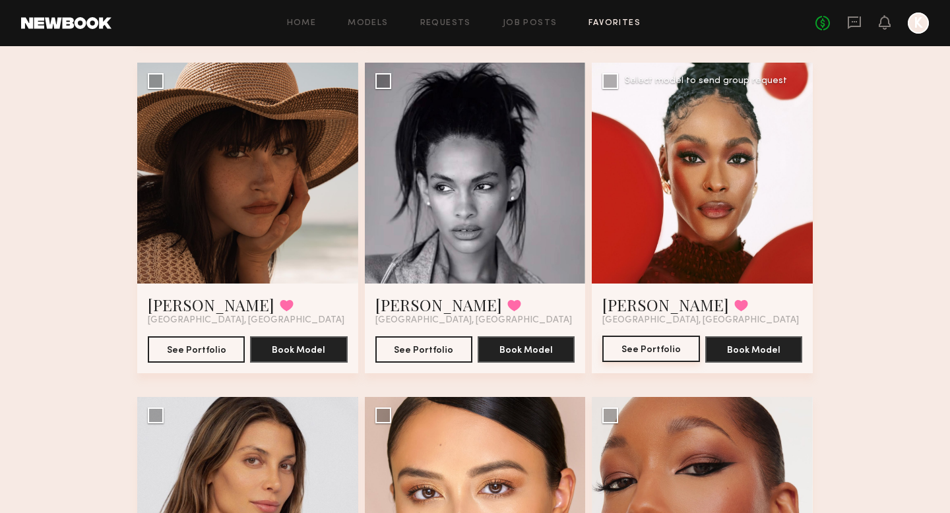
click at [630, 348] on button "See Portfolio" at bounding box center [650, 349] width 97 height 26
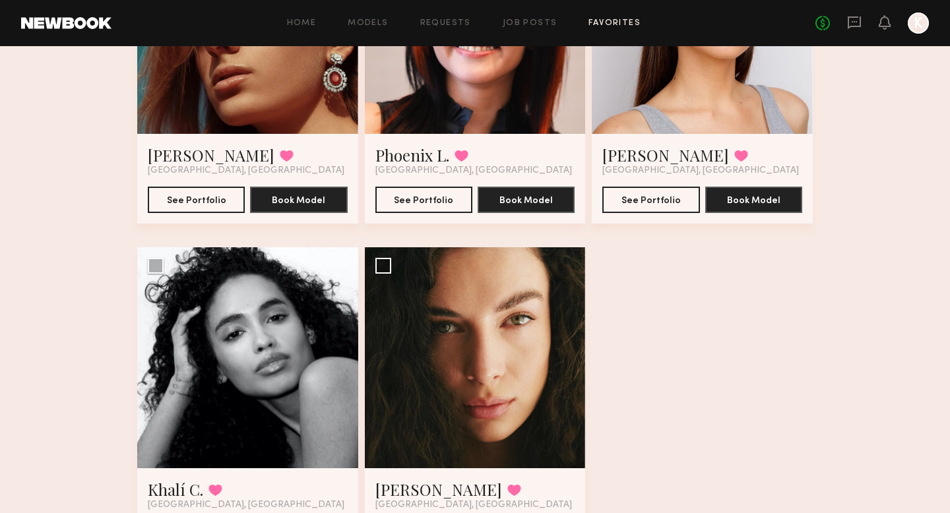
scroll to position [1820, 0]
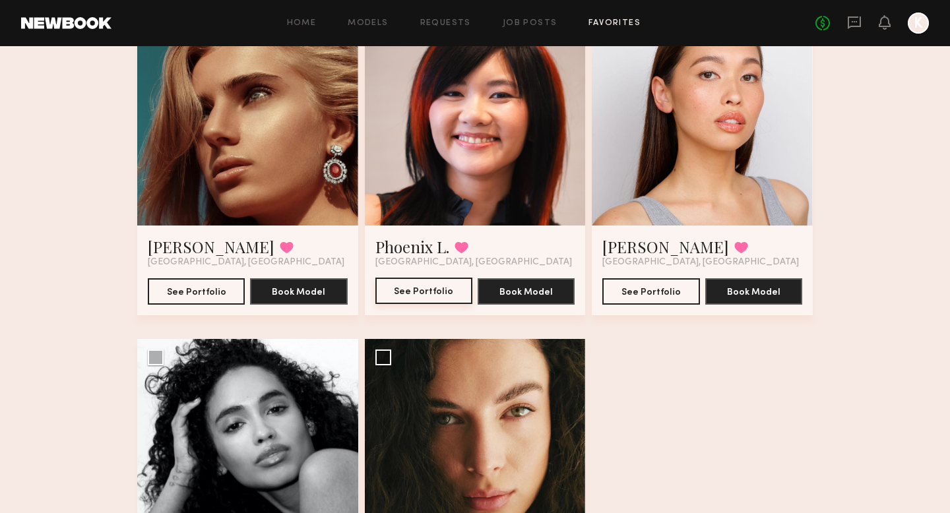
click at [408, 290] on button "See Portfolio" at bounding box center [423, 291] width 97 height 26
click at [460, 245] on button at bounding box center [462, 247] width 14 height 12
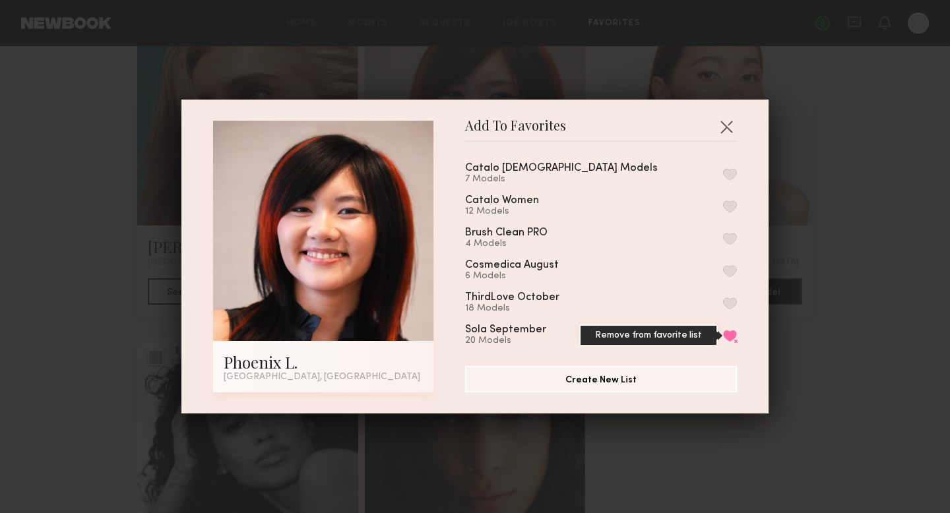
click at [733, 337] on button "Remove from favorite list" at bounding box center [730, 336] width 14 height 12
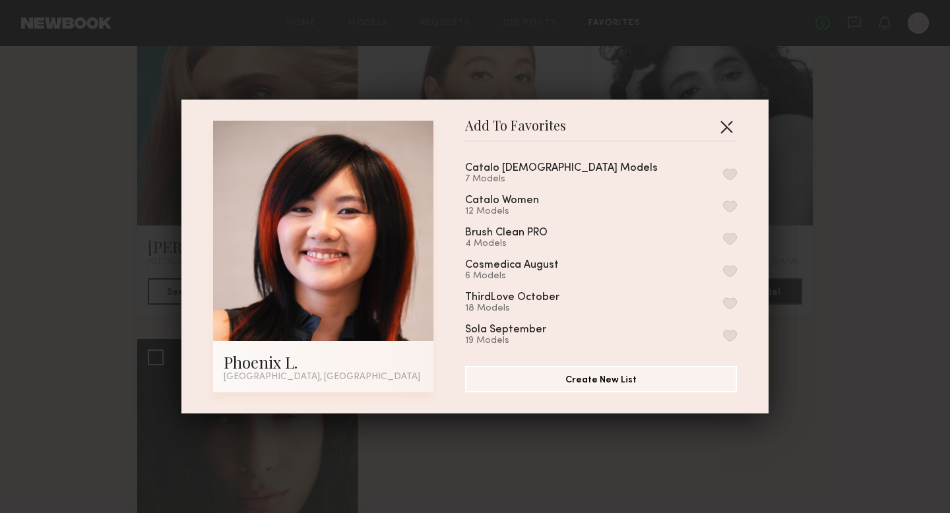
click at [730, 129] on button "button" at bounding box center [726, 126] width 21 height 21
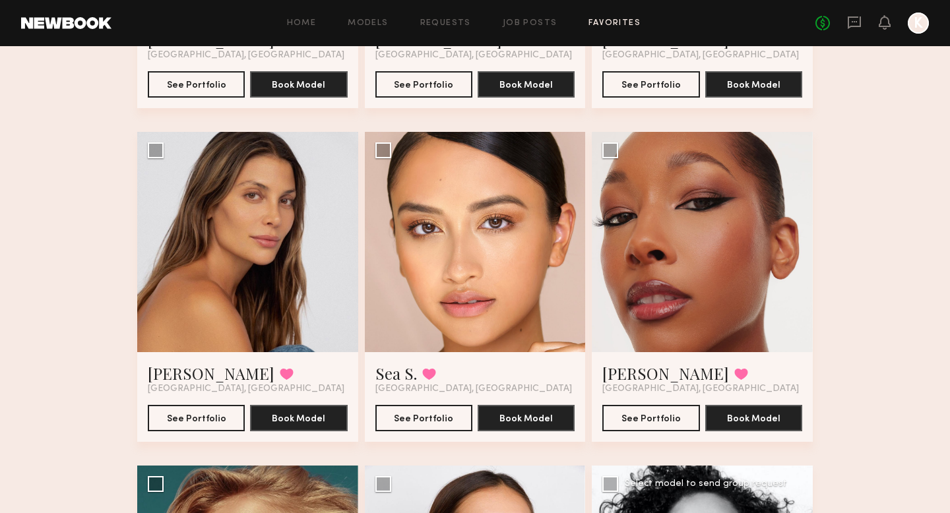
scroll to position [1286, 0]
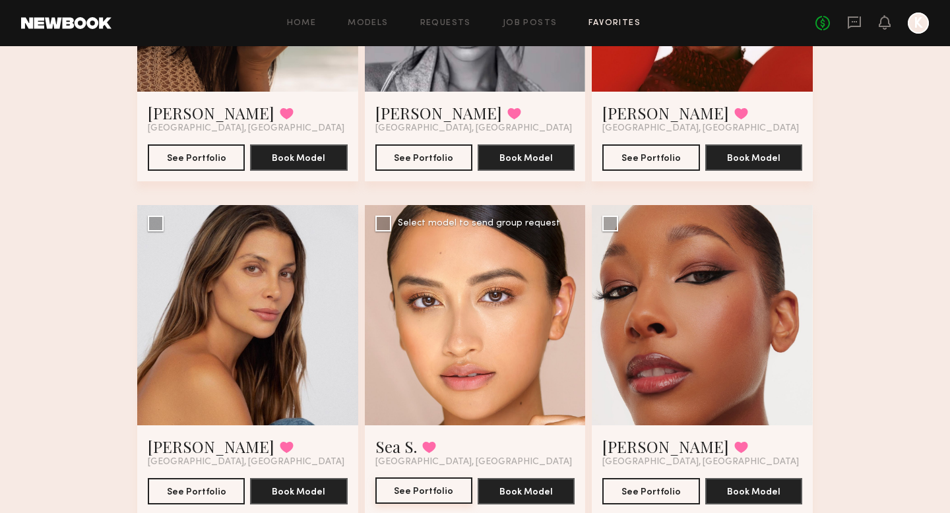
click at [417, 503] on button "See Portfolio" at bounding box center [423, 491] width 97 height 26
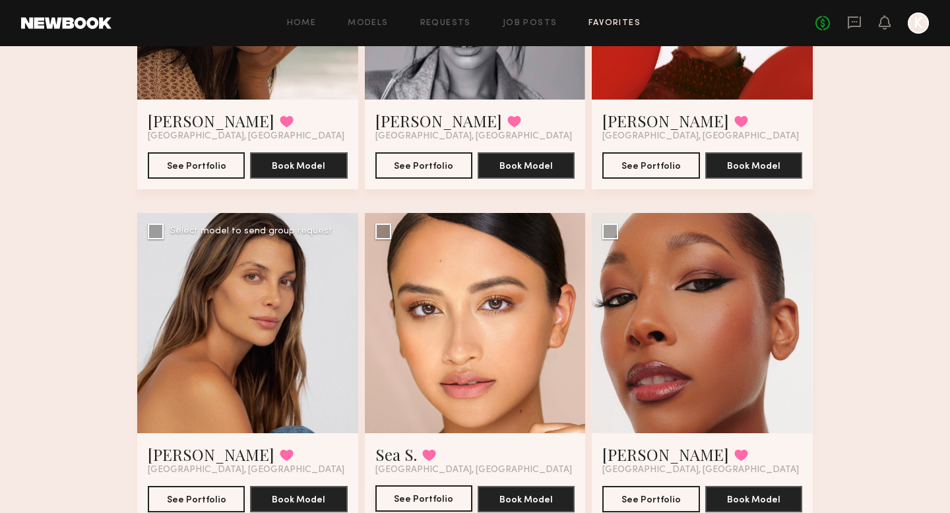
scroll to position [1497, 0]
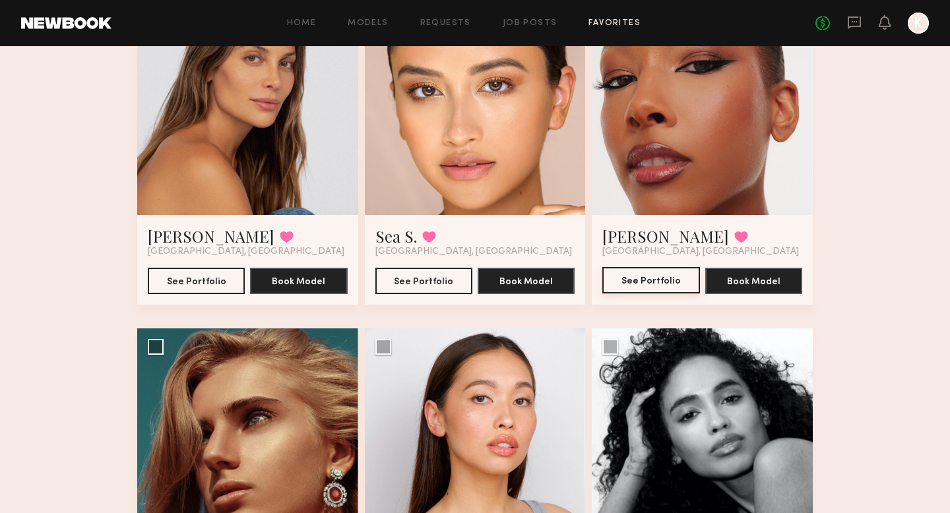
click at [660, 271] on button "See Portfolio" at bounding box center [650, 280] width 97 height 26
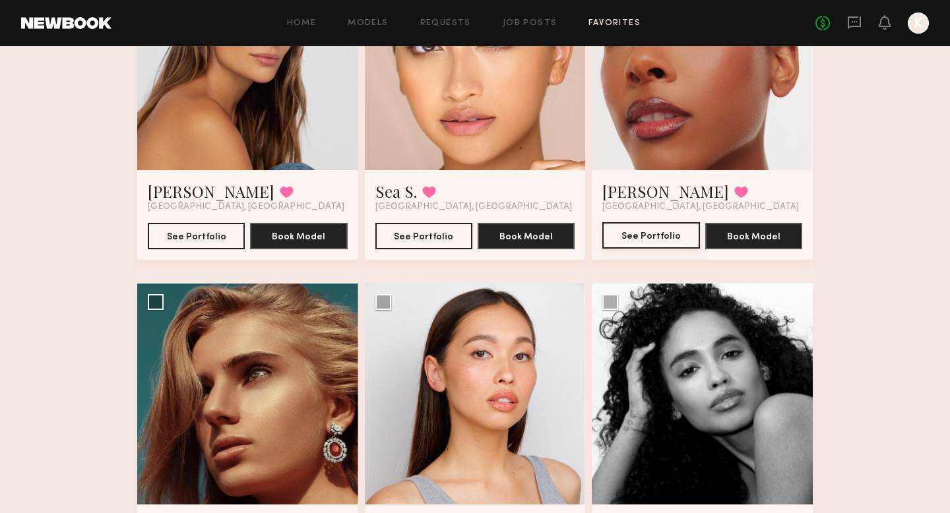
scroll to position [1543, 0]
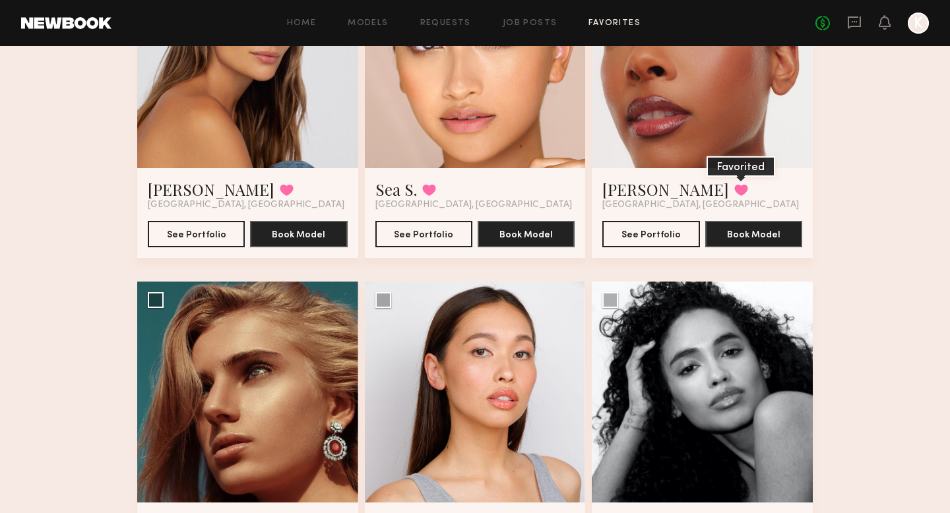
click at [734, 188] on button at bounding box center [741, 190] width 14 height 12
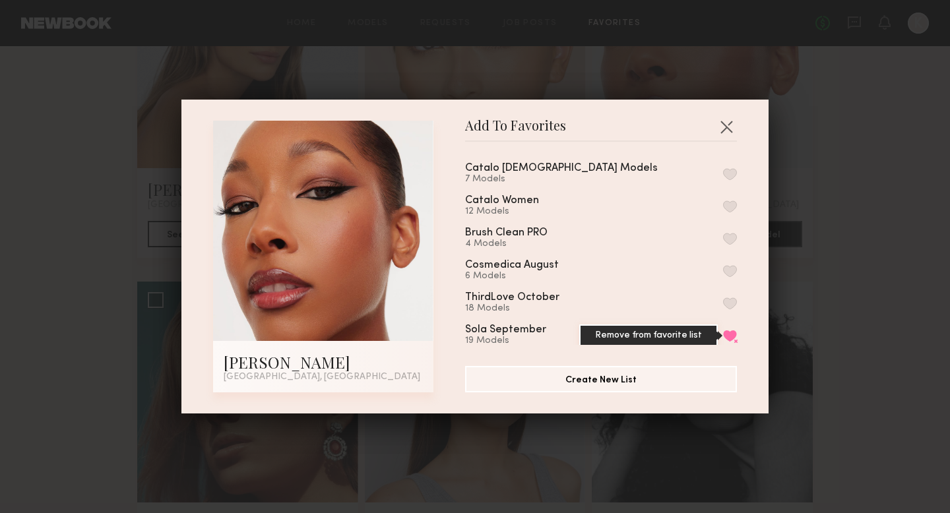
click at [732, 331] on button "Remove from favorite list" at bounding box center [730, 336] width 14 height 12
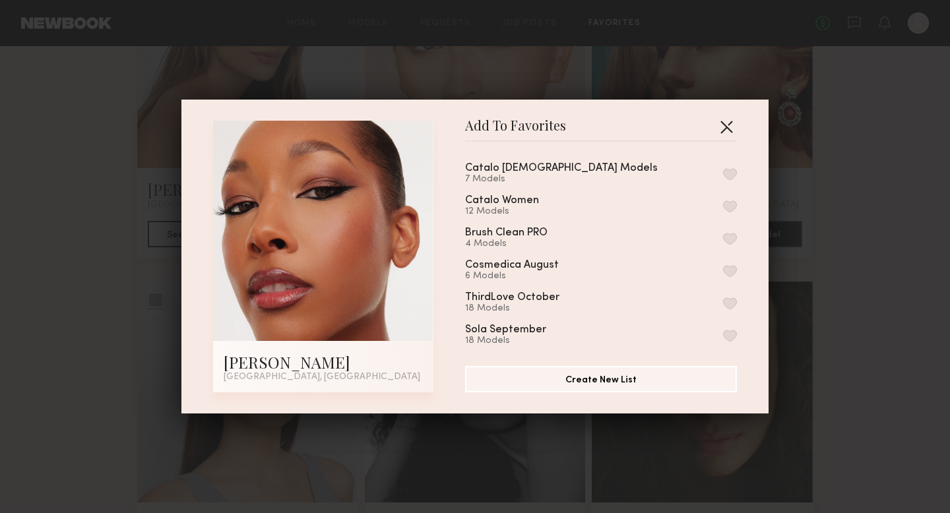
click at [723, 130] on button "button" at bounding box center [726, 126] width 21 height 21
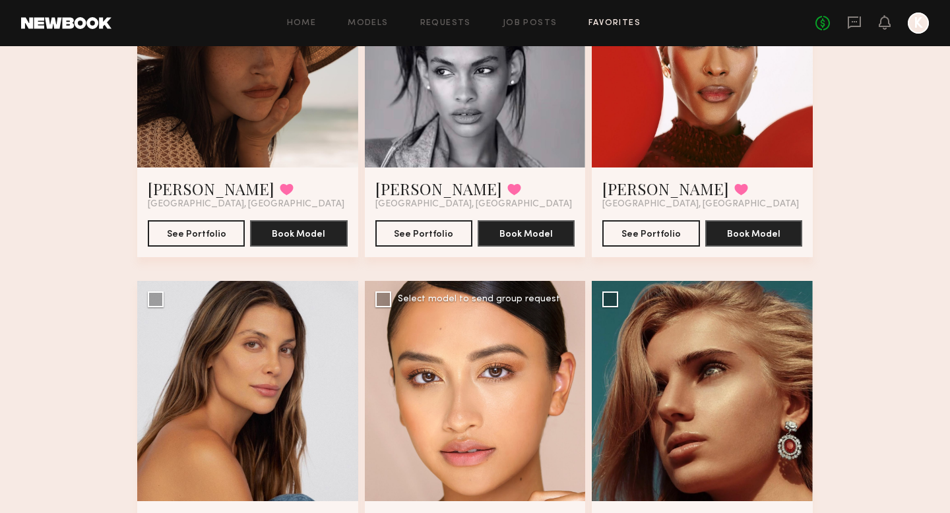
scroll to position [1304, 0]
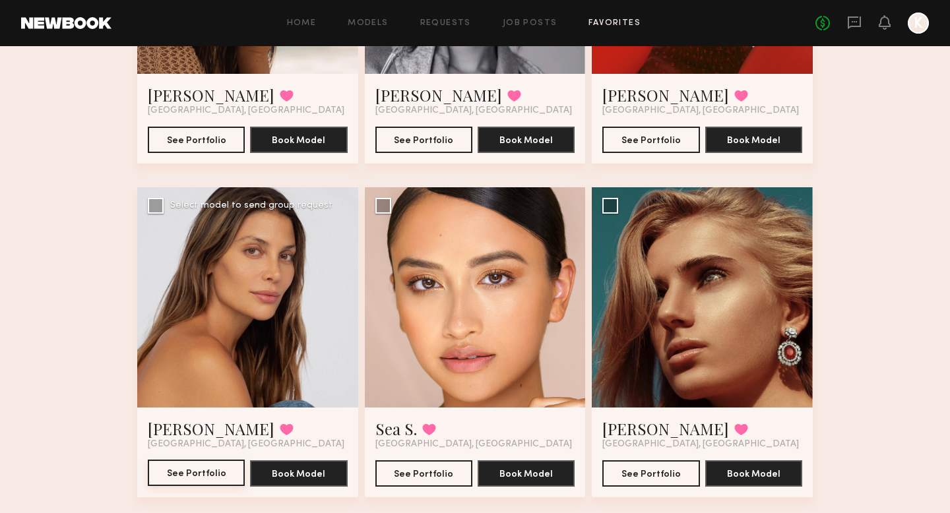
click at [191, 468] on button "See Portfolio" at bounding box center [196, 473] width 97 height 26
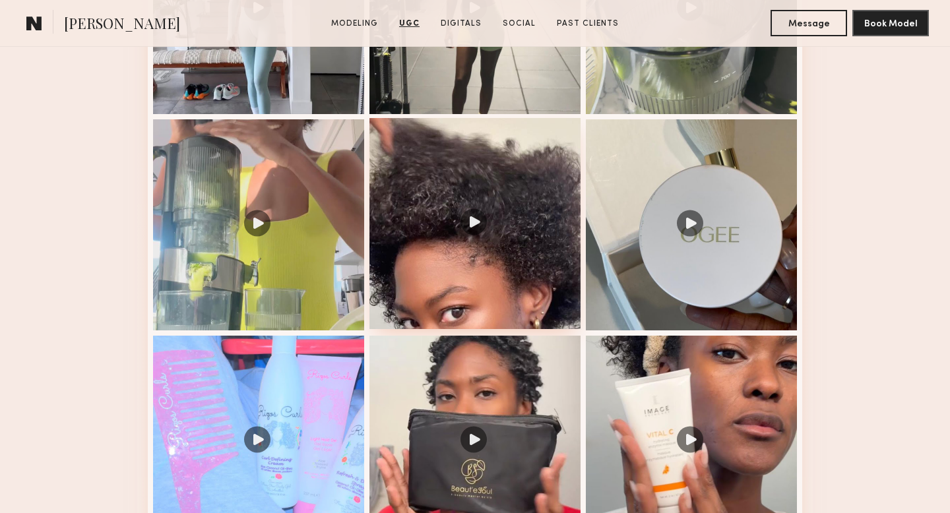
scroll to position [1634, 0]
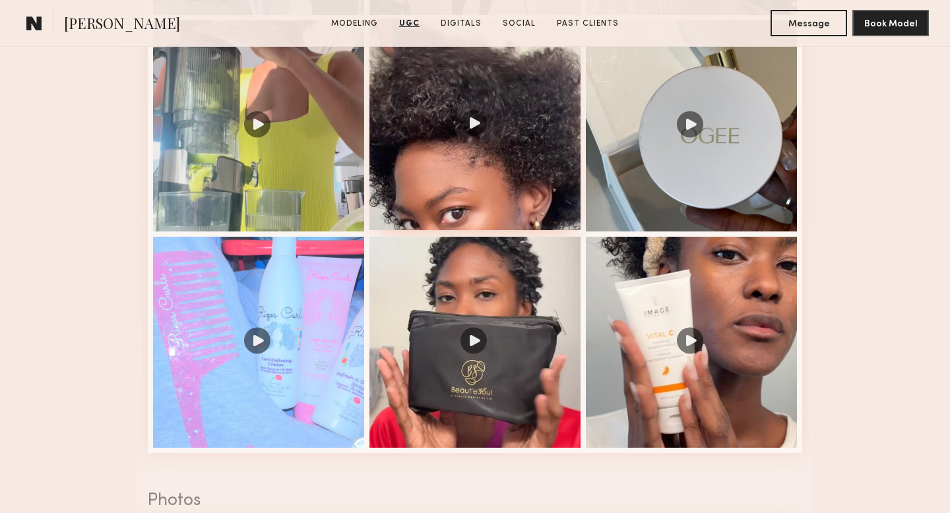
click at [477, 337] on div at bounding box center [475, 342] width 211 height 211
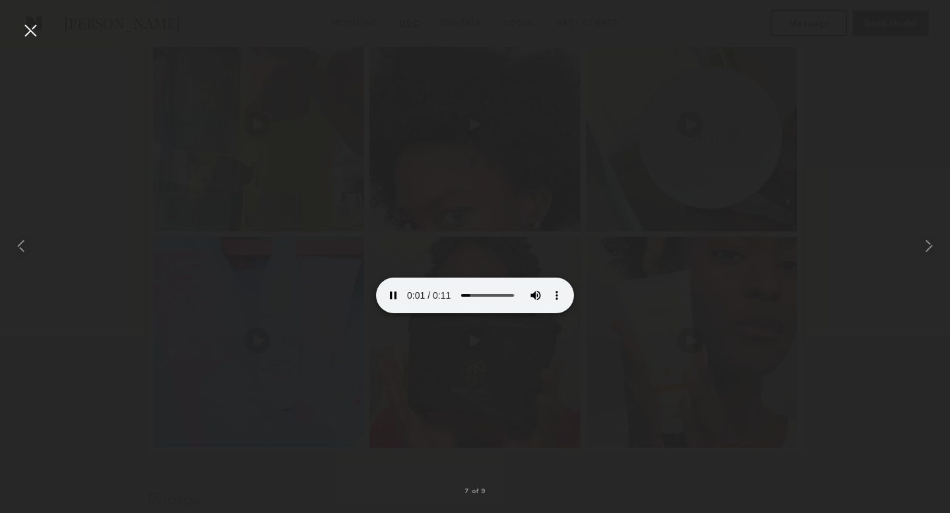
click at [28, 25] on div at bounding box center [30, 30] width 21 height 21
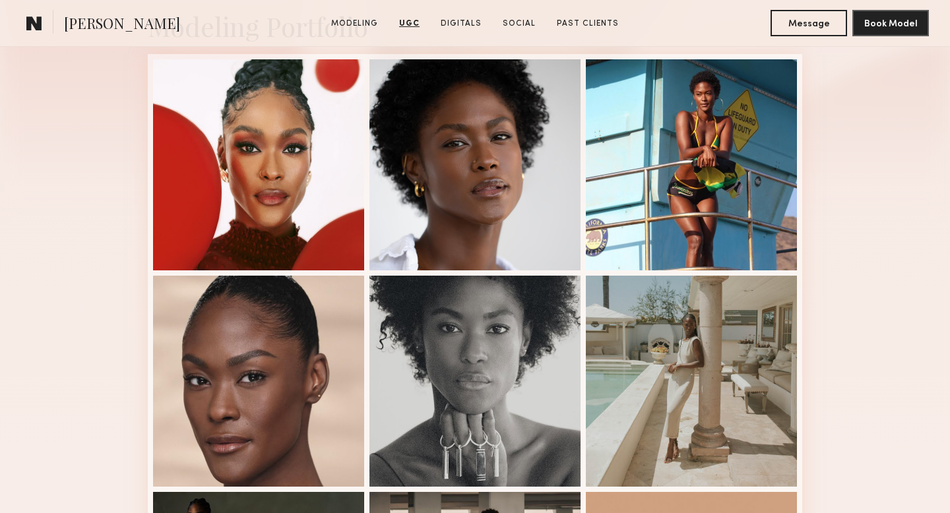
scroll to position [0, 0]
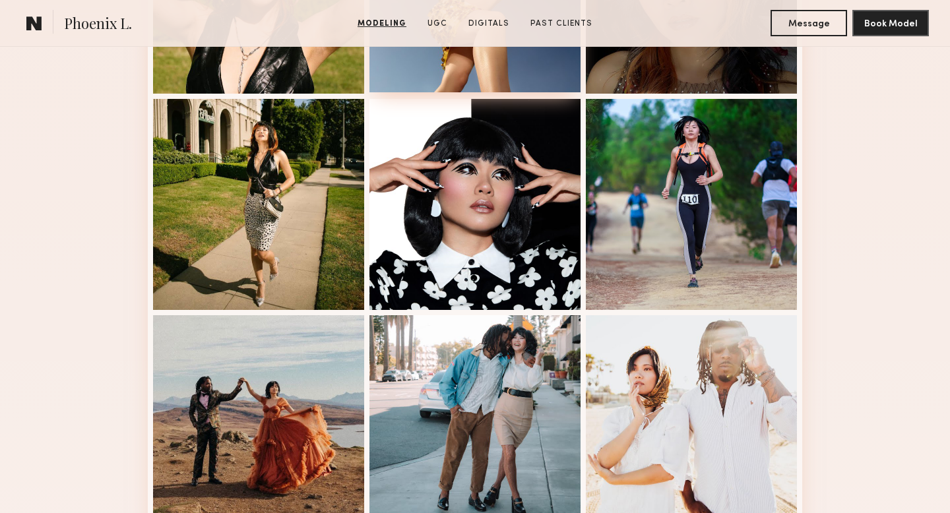
scroll to position [1184, 0]
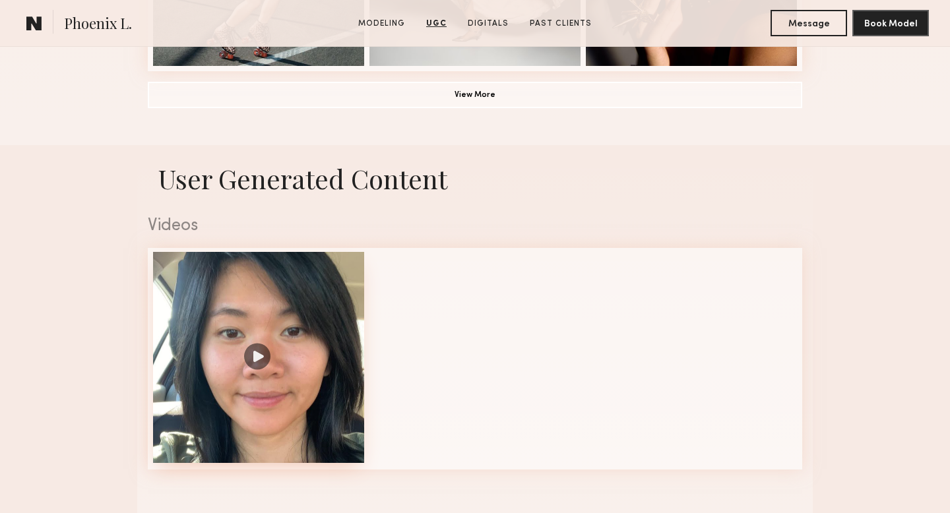
click at [251, 356] on div at bounding box center [258, 357] width 211 height 211
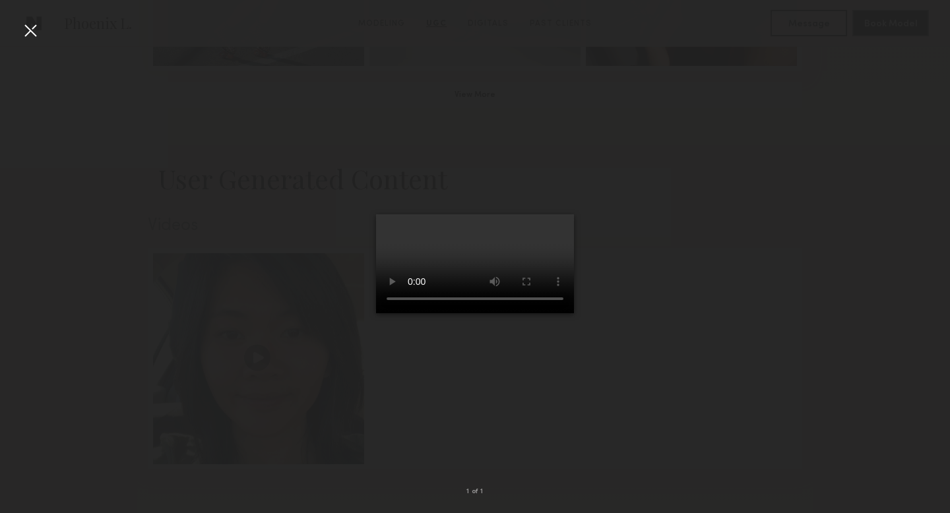
click at [647, 306] on div at bounding box center [475, 246] width 950 height 450
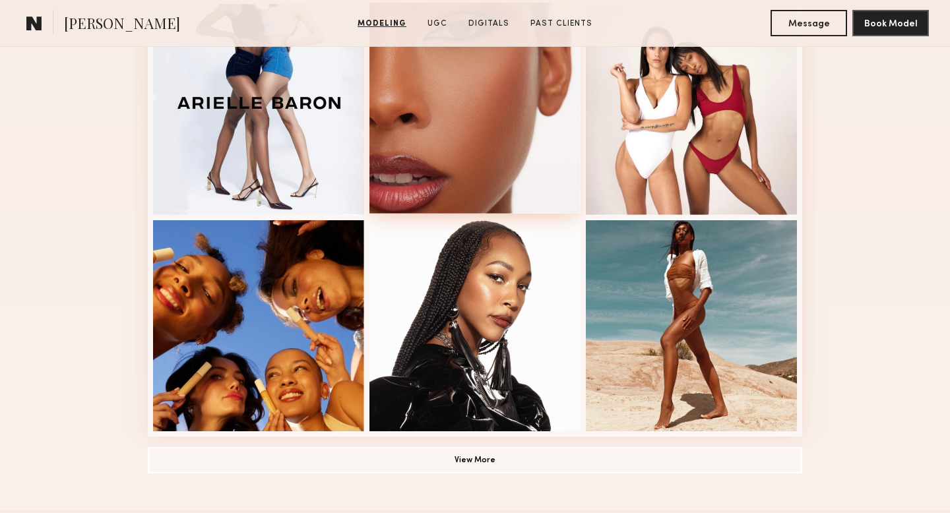
scroll to position [859, 0]
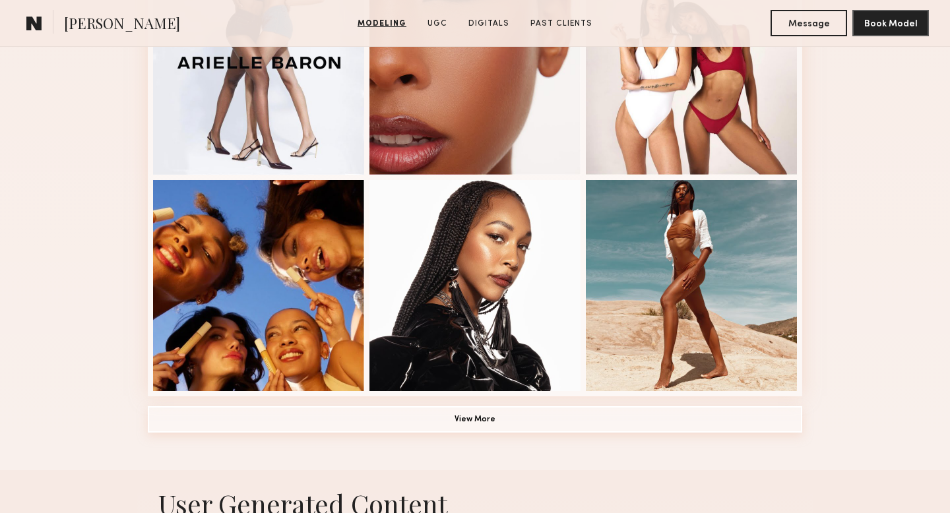
click at [426, 420] on button "View More" at bounding box center [475, 419] width 655 height 26
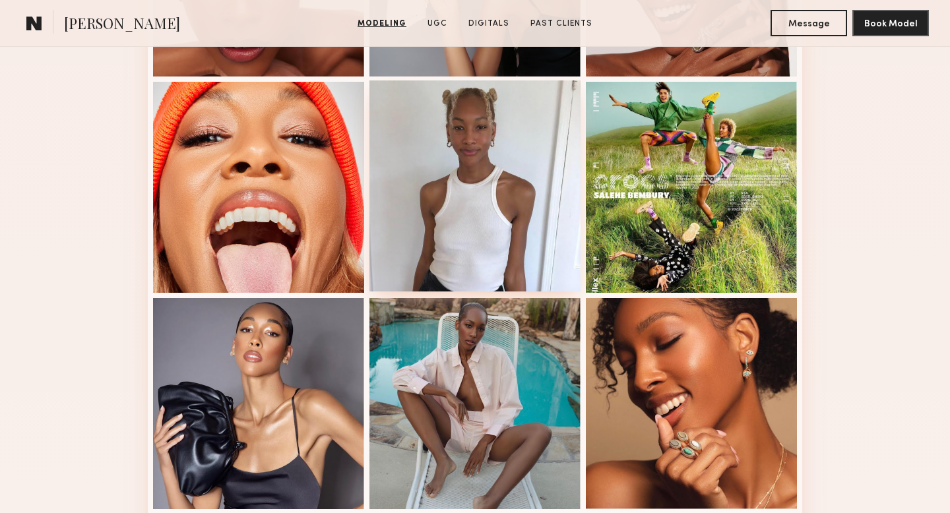
scroll to position [1392, 0]
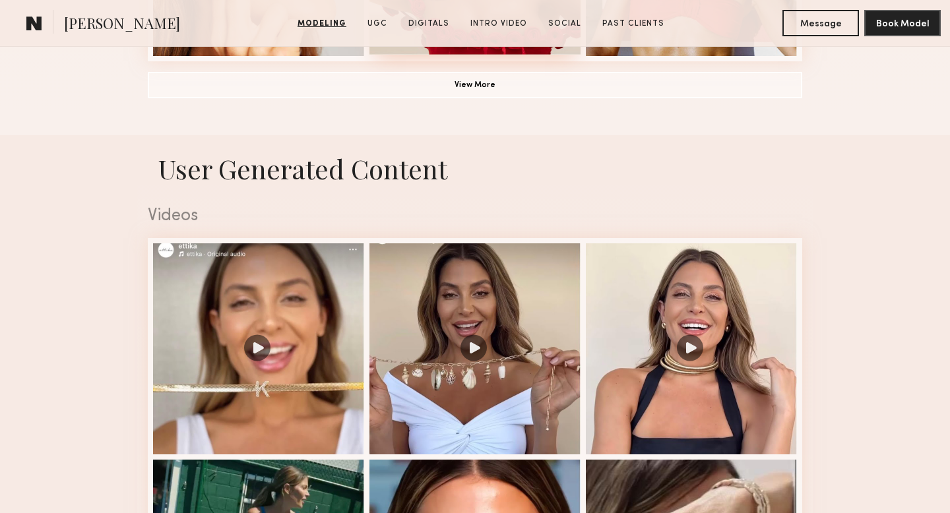
scroll to position [1200, 0]
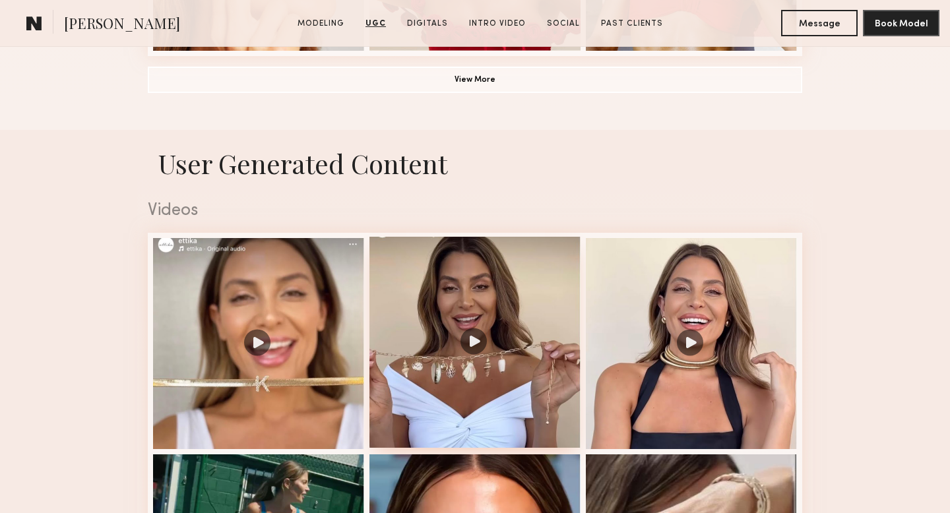
click at [468, 341] on div at bounding box center [475, 342] width 211 height 211
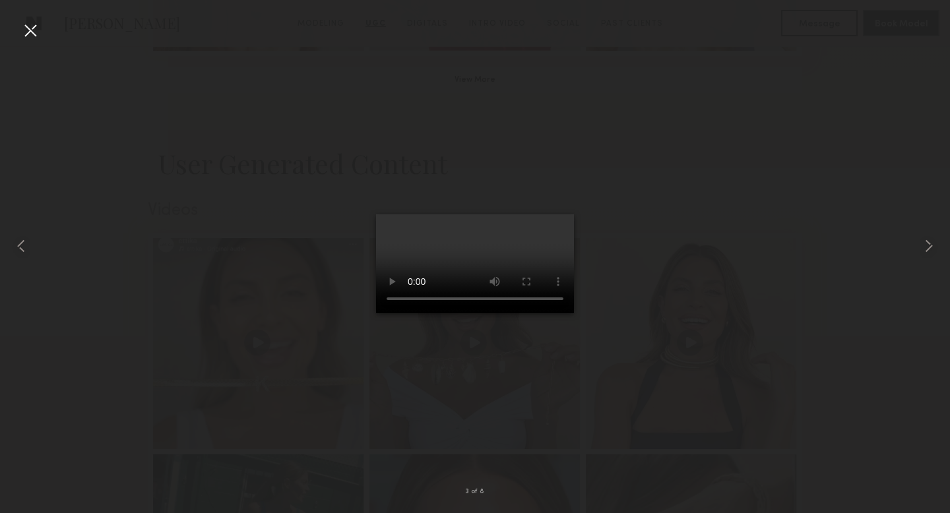
click at [614, 337] on div at bounding box center [475, 246] width 950 height 450
click at [29, 37] on div at bounding box center [30, 30] width 21 height 21
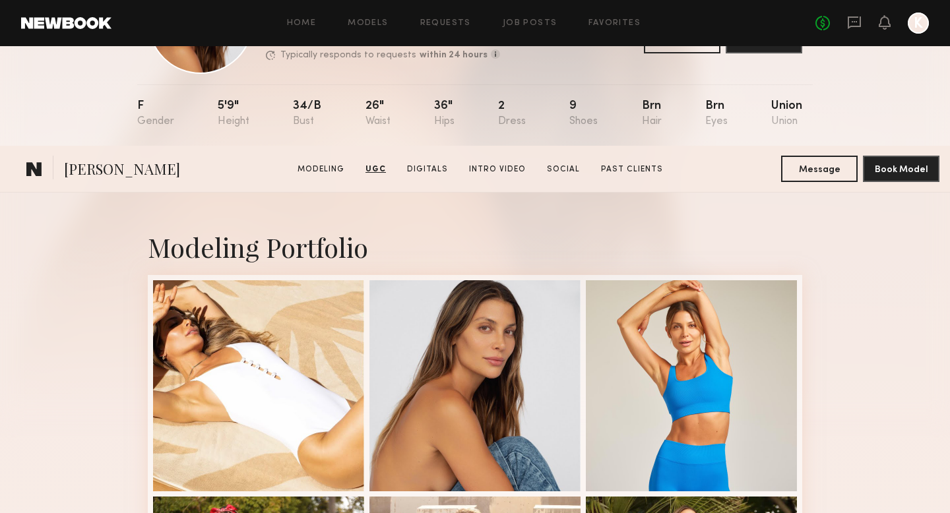
scroll to position [0, 0]
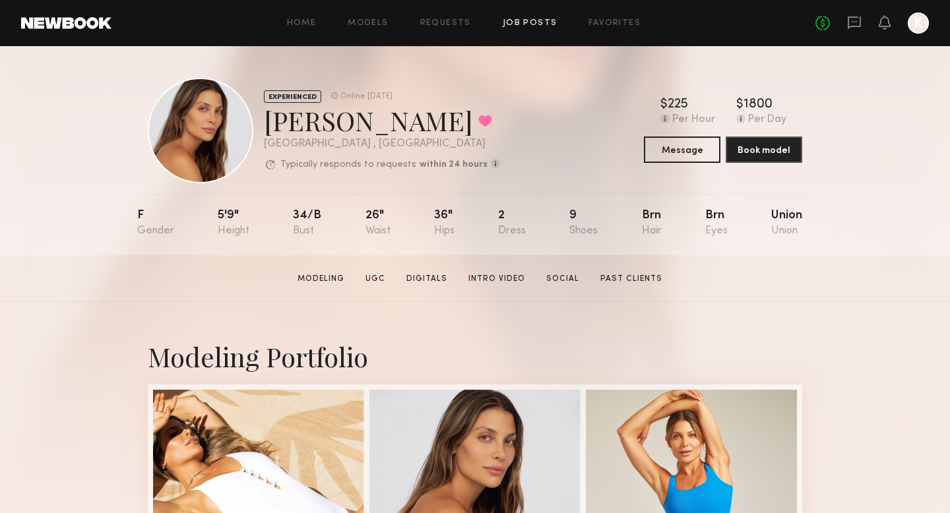
click at [516, 23] on link "Job Posts" at bounding box center [530, 23] width 55 height 9
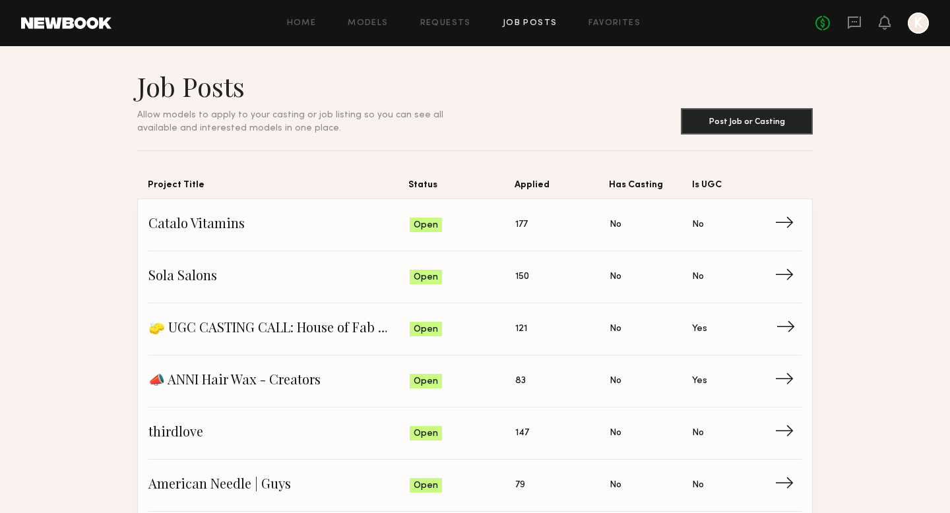
scroll to position [15, 0]
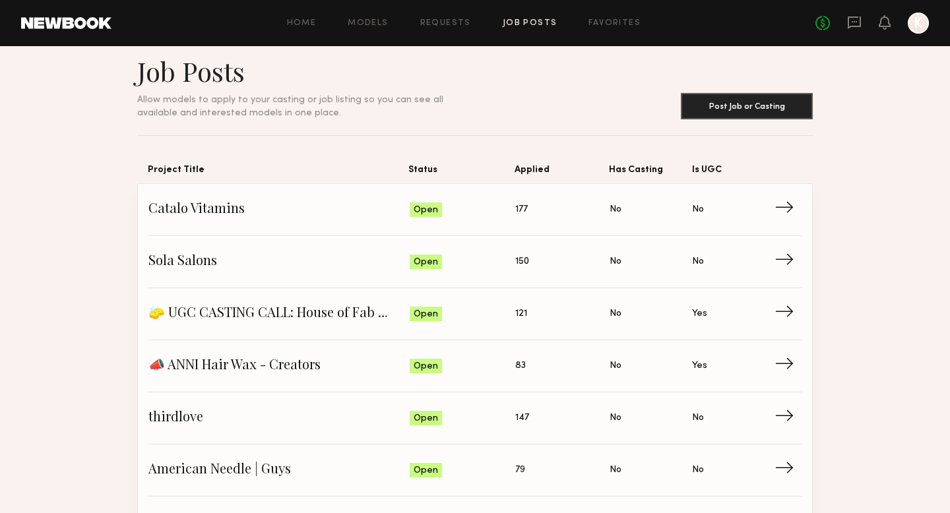
click at [616, 9] on header "Home Models Requests Job Posts Favorites Sign Out No fees up to $5,000 K" at bounding box center [475, 23] width 950 height 46
click at [608, 27] on div "Home Models Requests Job Posts Favorites Sign Out No fees up to $5,000 K" at bounding box center [521, 23] width 818 height 21
click at [605, 26] on link "Favorites" at bounding box center [615, 23] width 52 height 9
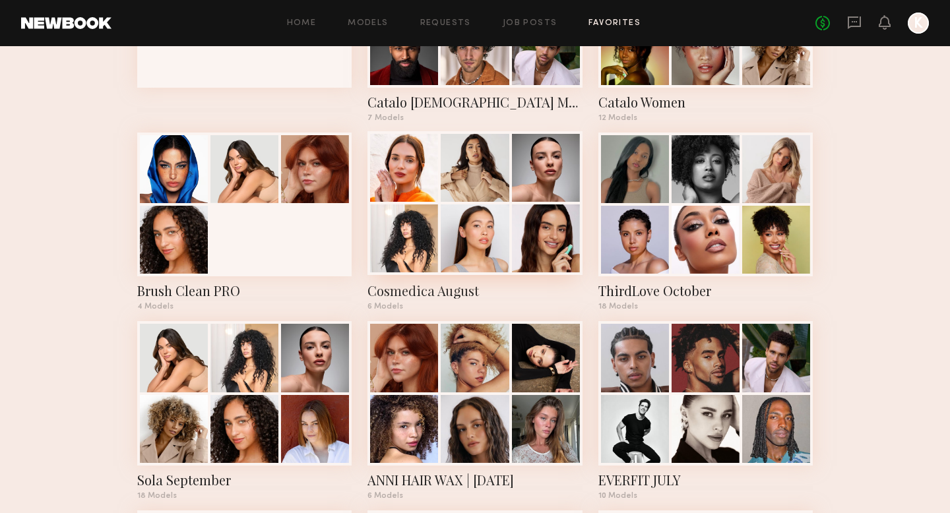
scroll to position [196, 0]
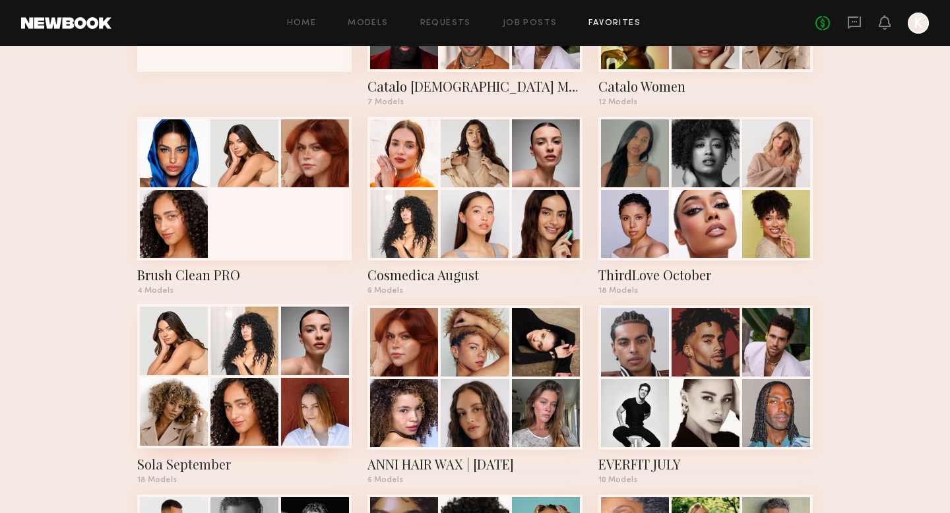
click at [241, 373] on div at bounding box center [244, 341] width 68 height 68
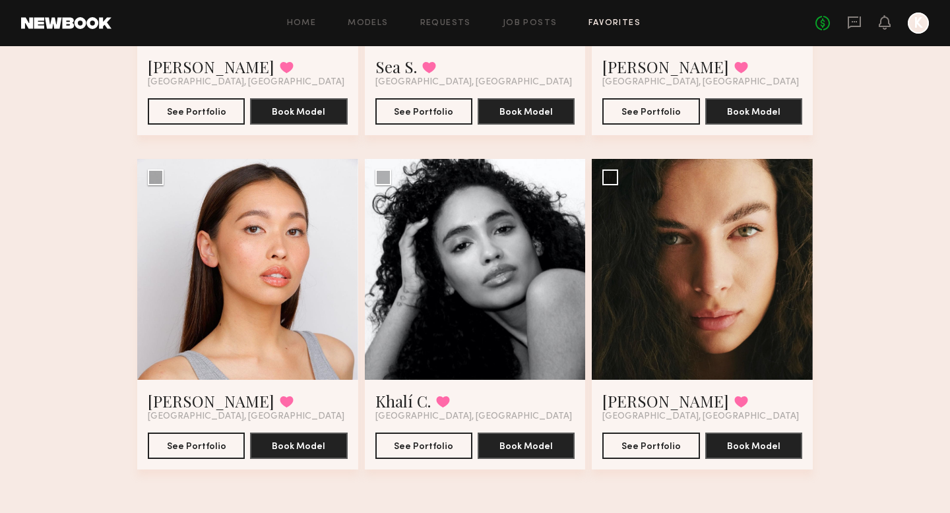
scroll to position [1665, 0]
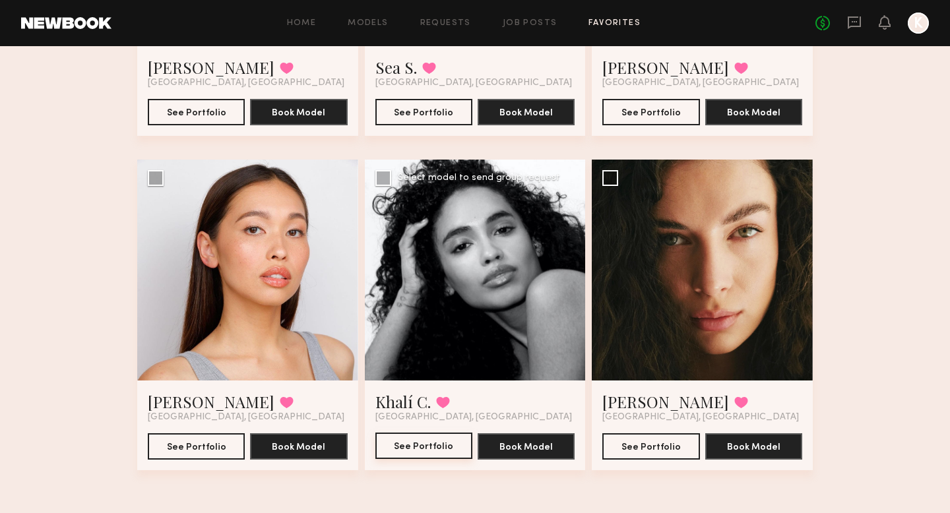
click at [404, 451] on button "See Portfolio" at bounding box center [423, 446] width 97 height 26
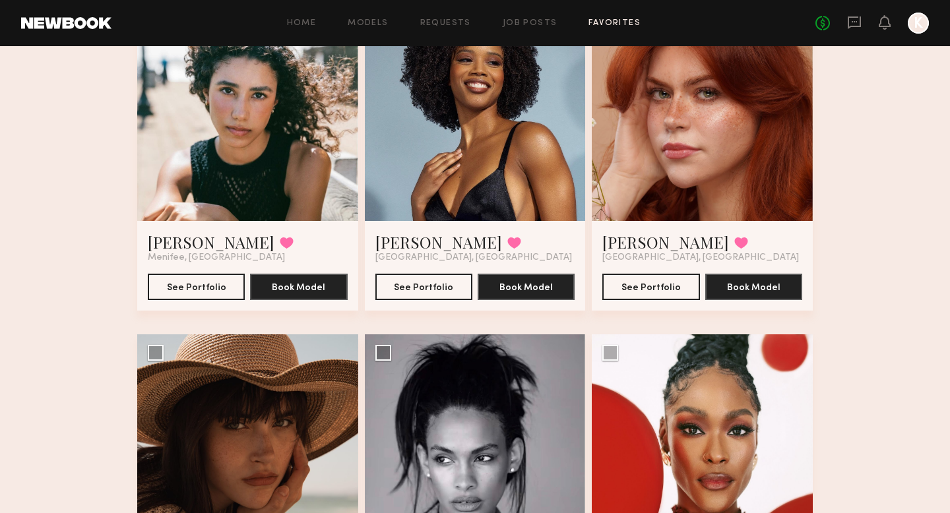
scroll to position [176, 0]
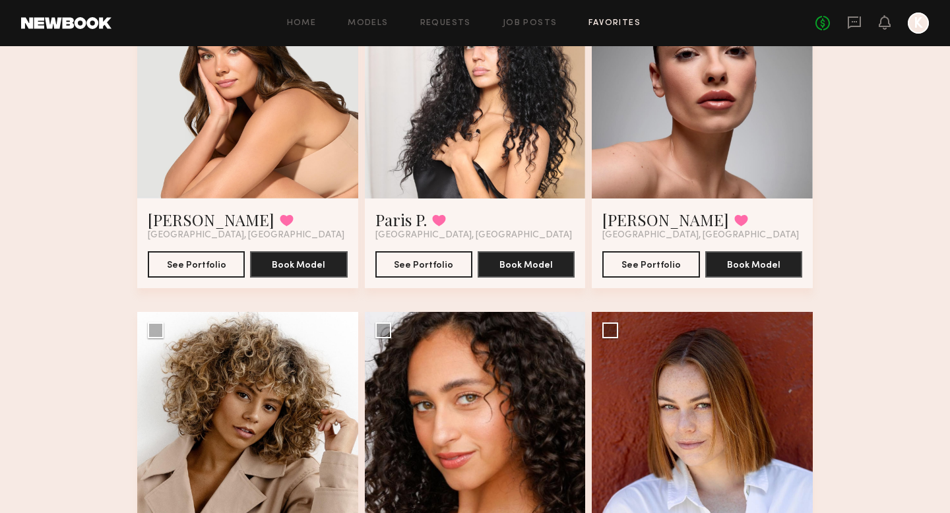
click at [536, 18] on div "Home Models Requests Job Posts Favorites Sign Out No fees up to $5,000 K" at bounding box center [521, 23] width 818 height 21
click at [535, 26] on link "Job Posts" at bounding box center [530, 23] width 55 height 9
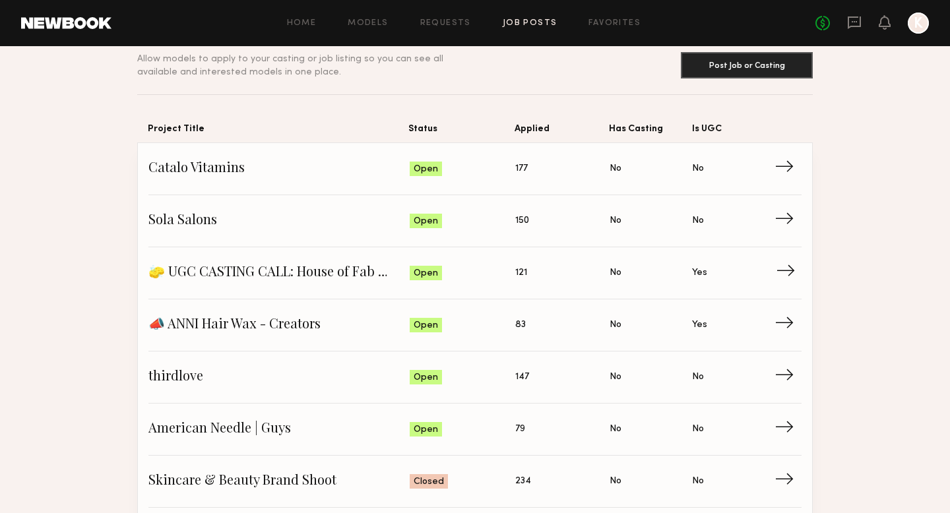
scroll to position [72, 0]
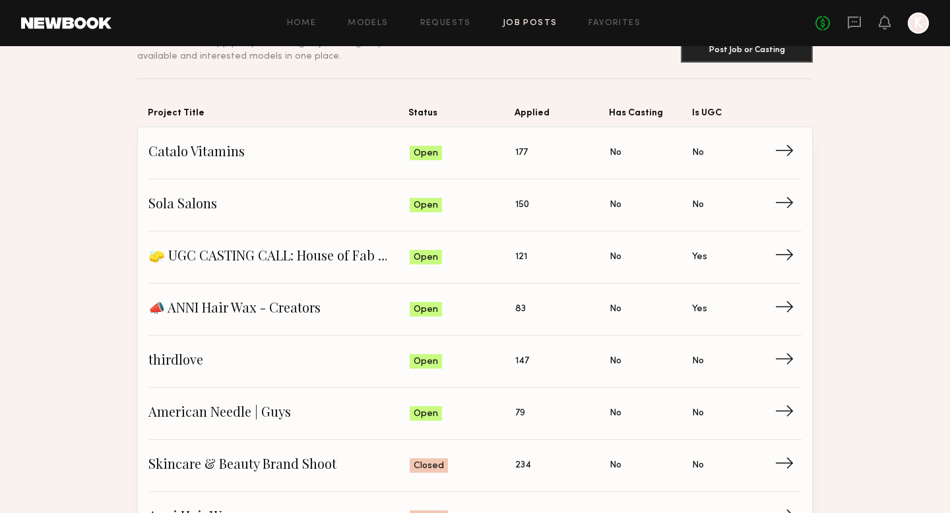
click at [610, 27] on div "Home Models Requests Job Posts Favorites Sign Out No fees up to $5,000 K" at bounding box center [521, 23] width 818 height 21
click at [612, 24] on link "Favorites" at bounding box center [615, 23] width 52 height 9
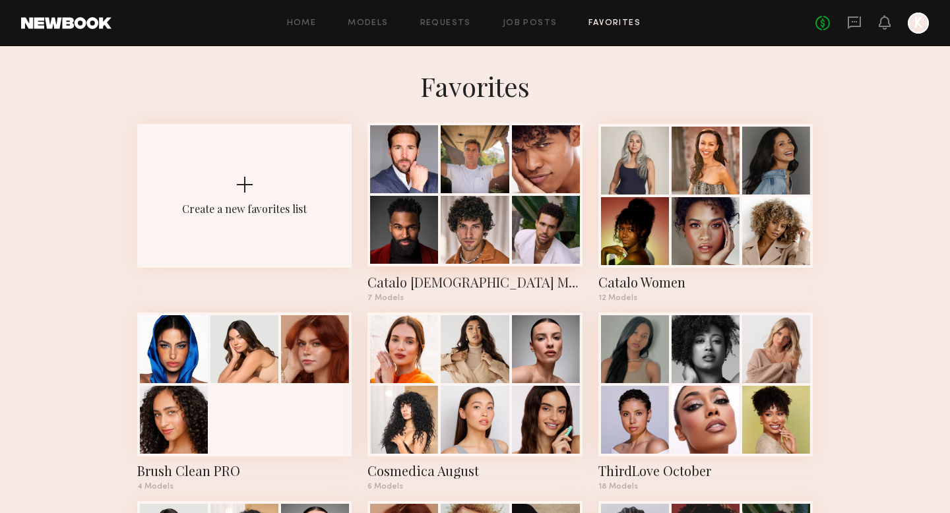
scroll to position [92, 0]
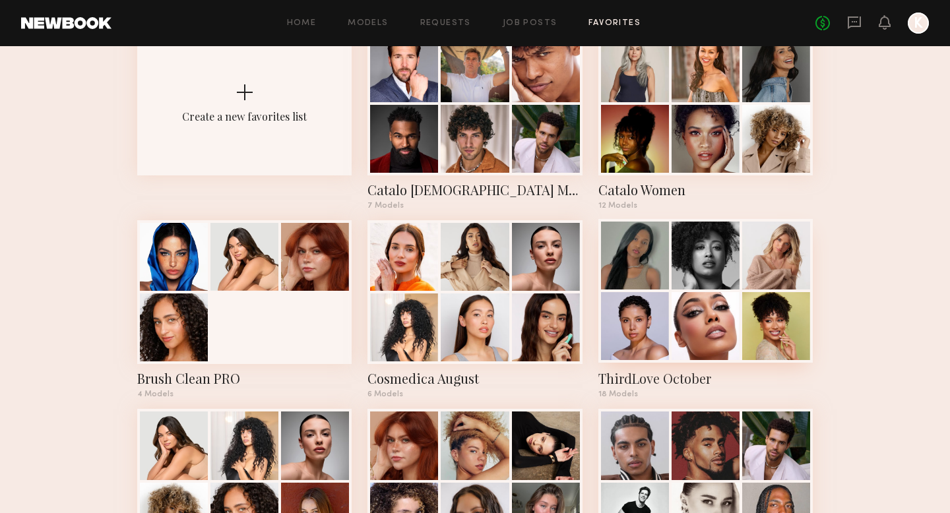
click at [656, 330] on div at bounding box center [635, 326] width 68 height 68
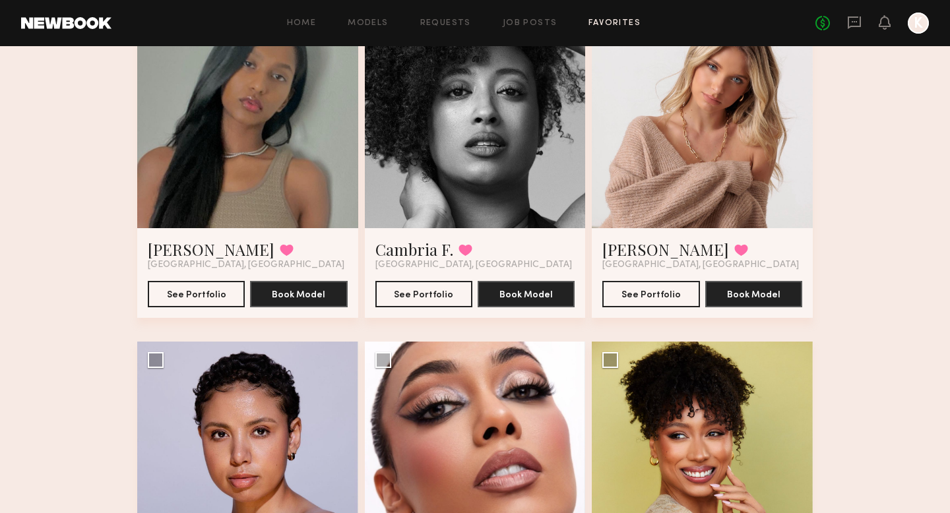
scroll to position [128, 0]
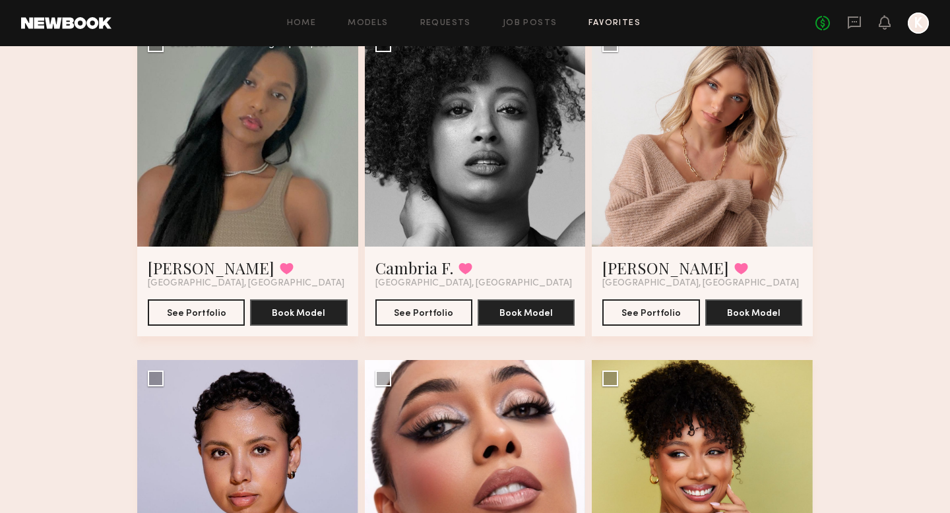
click at [323, 134] on div at bounding box center [247, 136] width 221 height 221
click at [205, 315] on button "See Portfolio" at bounding box center [196, 312] width 97 height 26
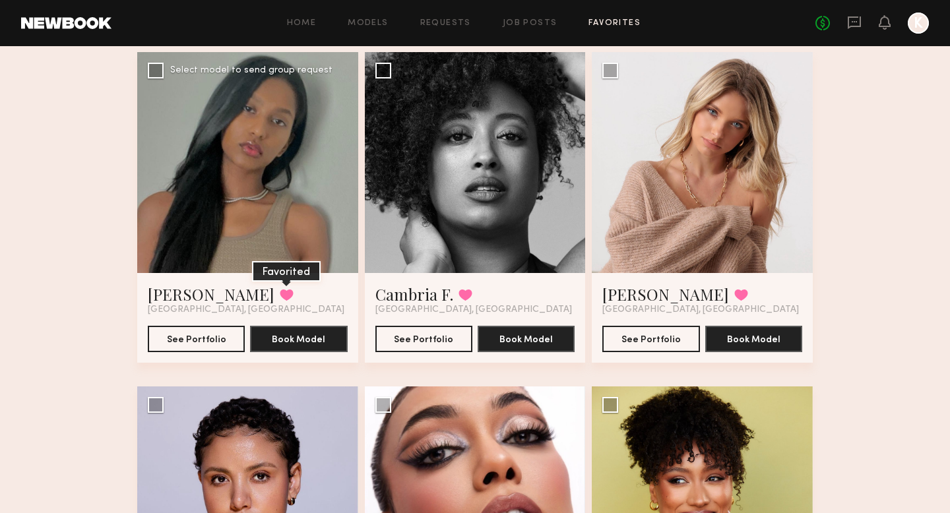
click at [280, 289] on button at bounding box center [287, 295] width 14 height 12
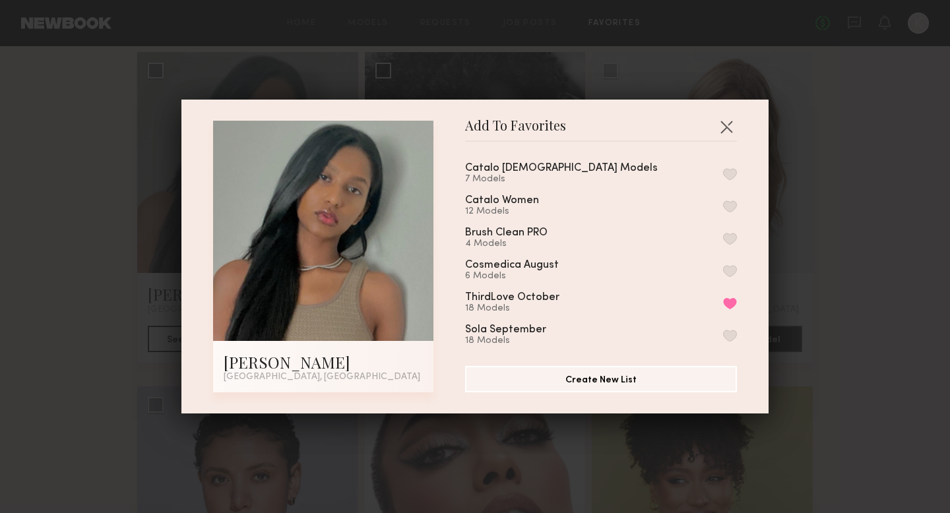
scroll to position [42, 0]
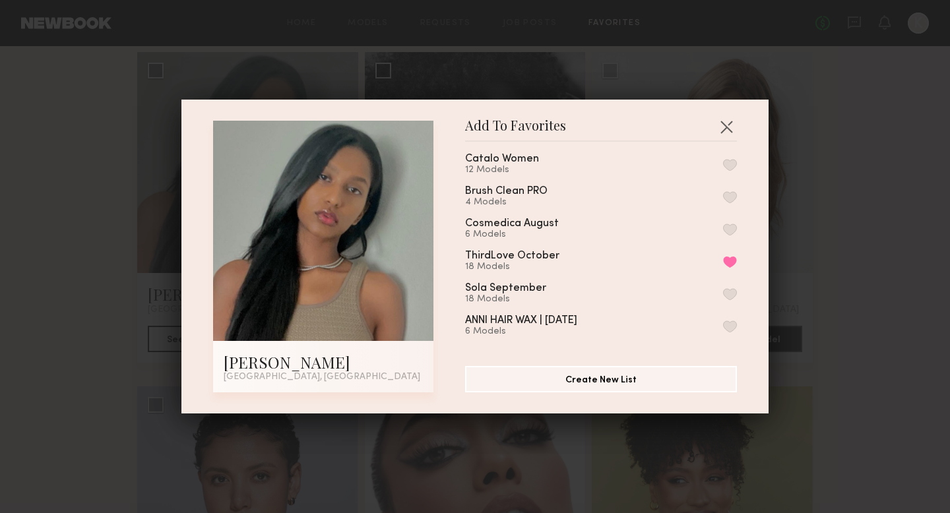
click at [724, 290] on button "button" at bounding box center [730, 294] width 14 height 12
click at [727, 129] on button "button" at bounding box center [726, 126] width 21 height 21
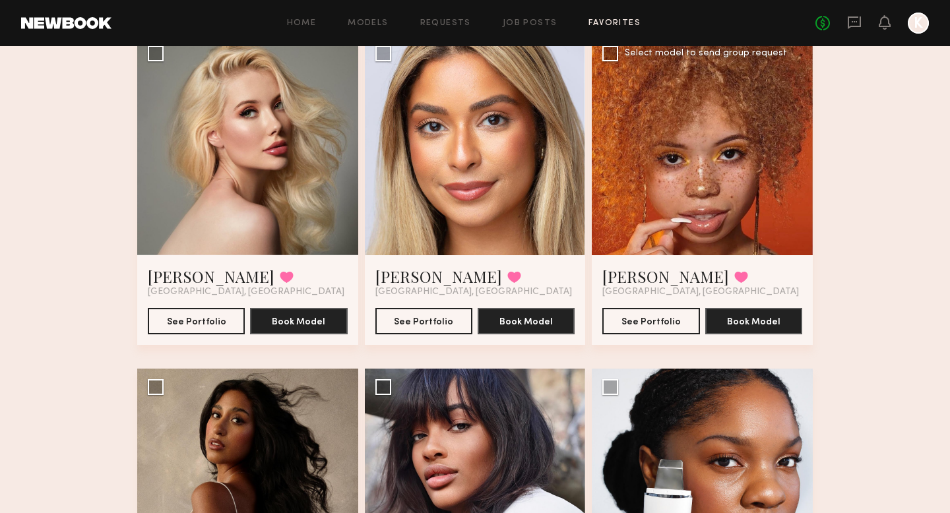
scroll to position [1434, 0]
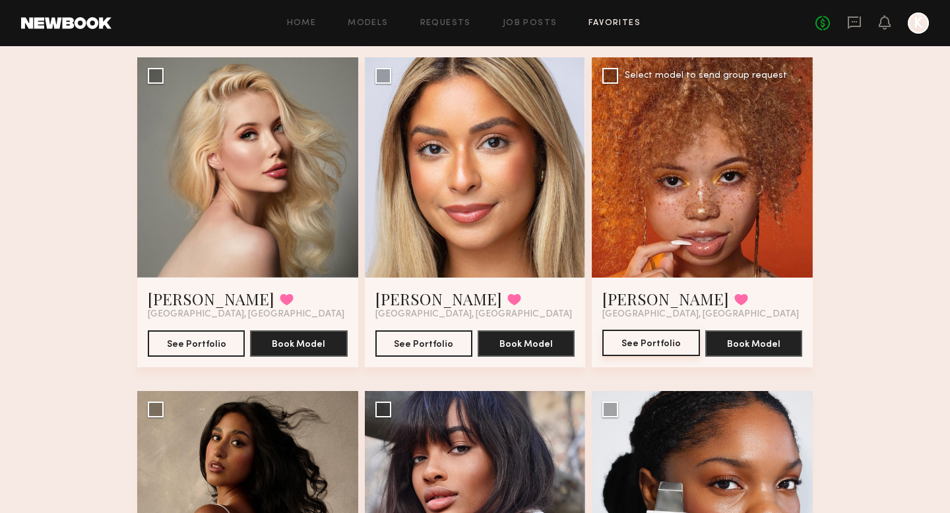
click at [660, 342] on button "See Portfolio" at bounding box center [650, 343] width 97 height 26
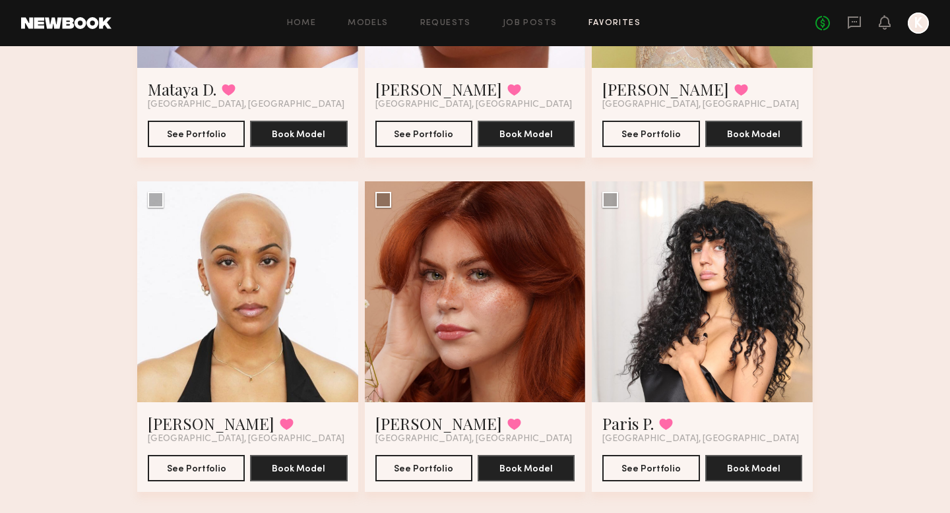
scroll to position [409, 0]
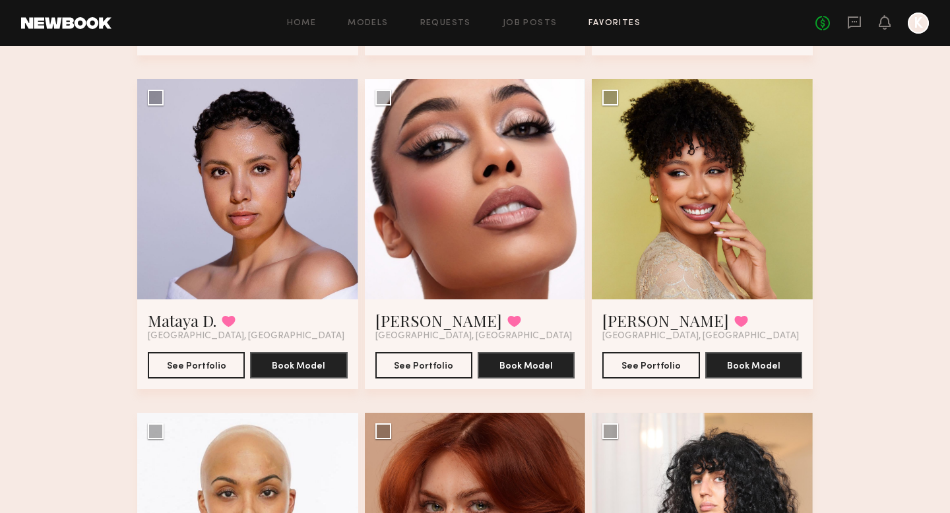
click at [604, 25] on link "Favorites" at bounding box center [615, 23] width 52 height 9
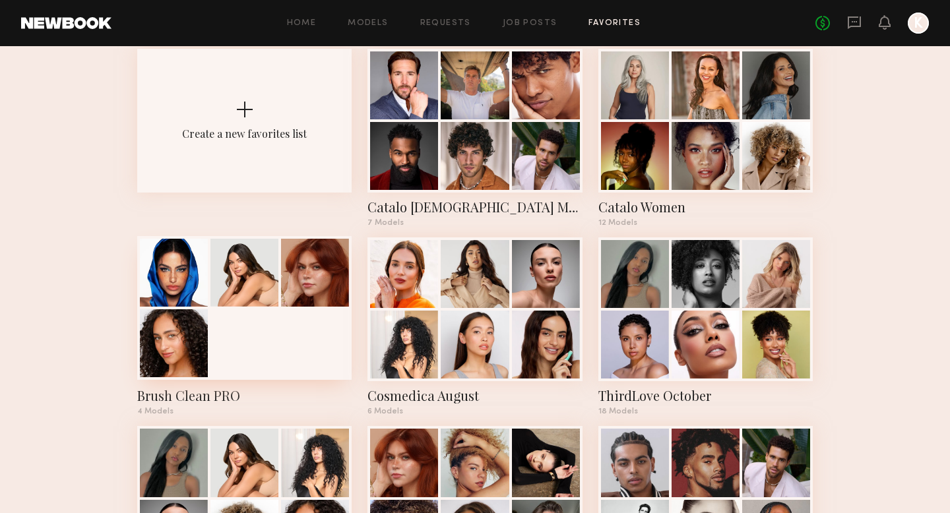
scroll to position [92, 0]
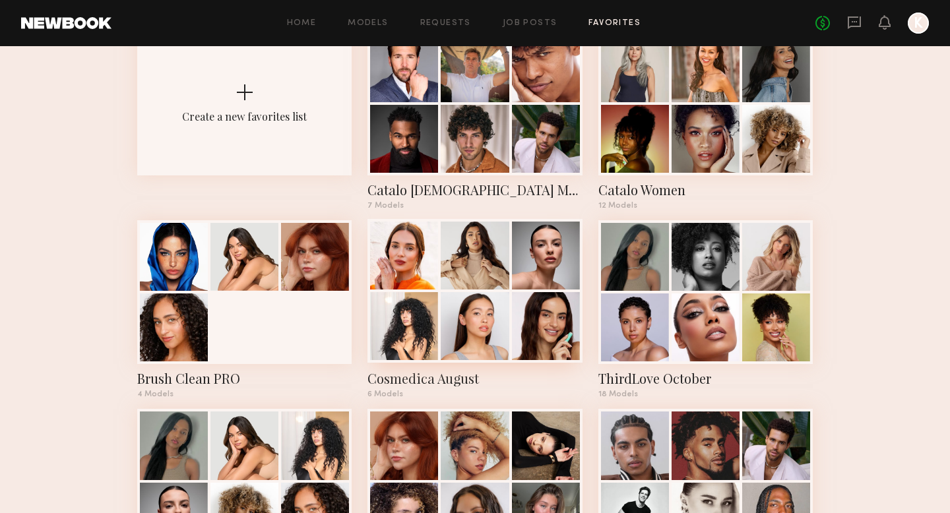
click at [485, 307] on div at bounding box center [475, 326] width 68 height 68
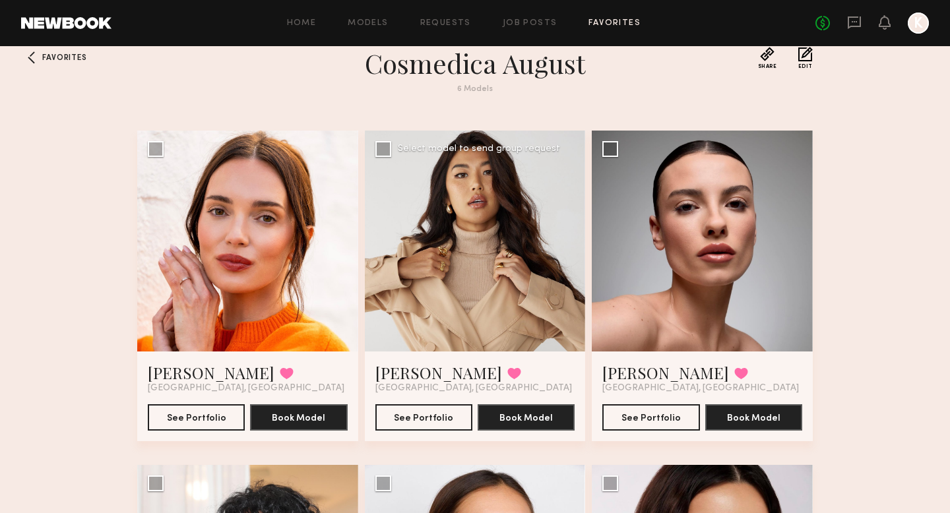
scroll to position [24, 0]
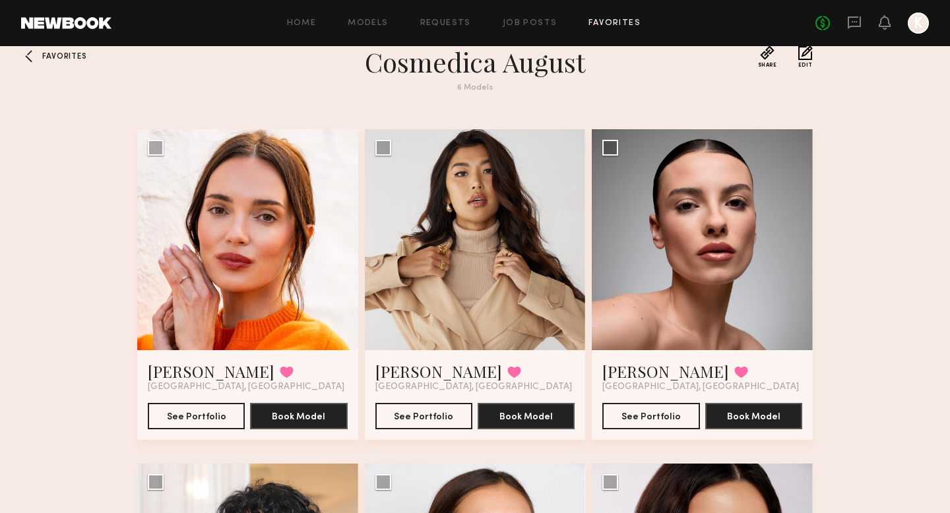
click at [66, 60] on span "Favorites" at bounding box center [64, 57] width 44 height 8
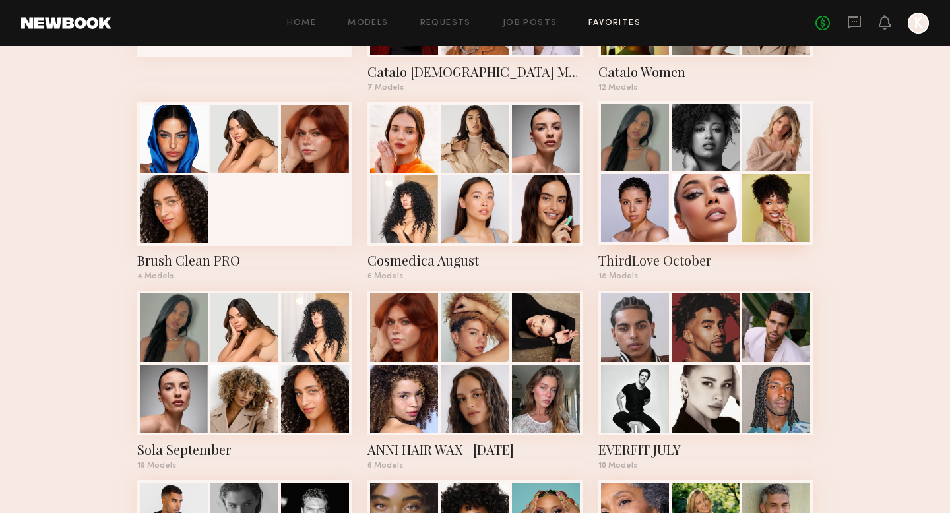
scroll to position [228, 0]
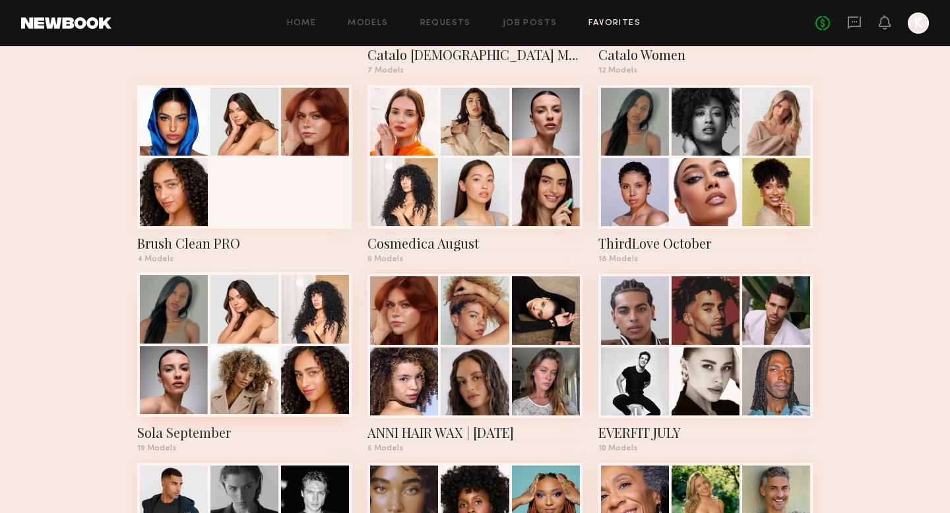
click at [247, 370] on div at bounding box center [244, 380] width 68 height 68
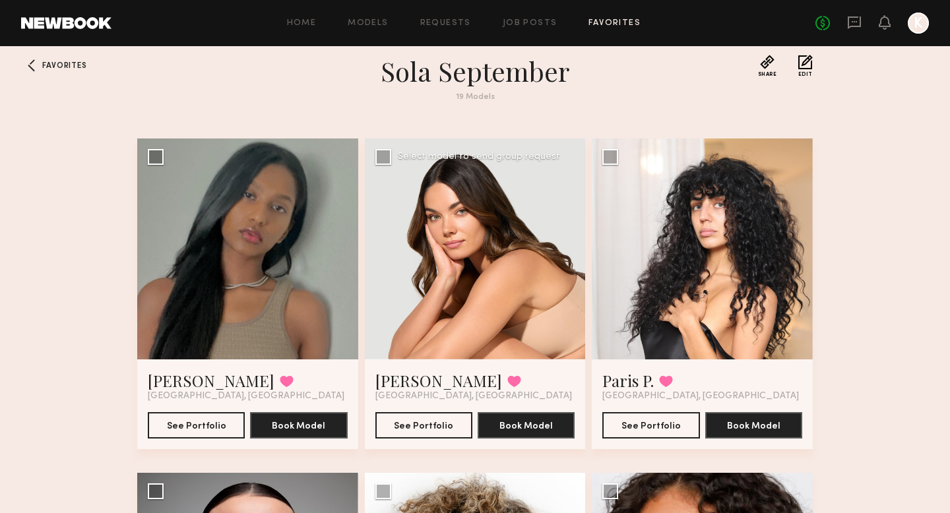
scroll to position [16, 0]
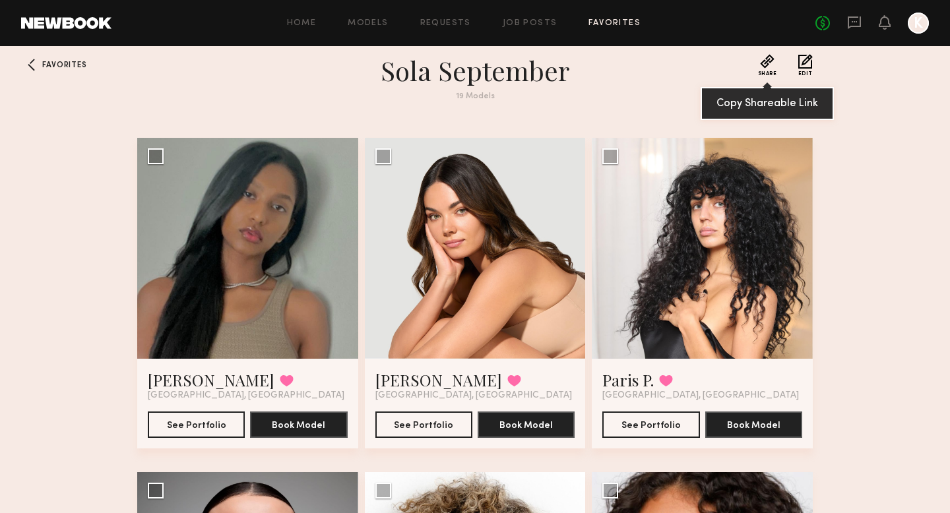
click at [770, 65] on button "Share" at bounding box center [767, 65] width 19 height 22
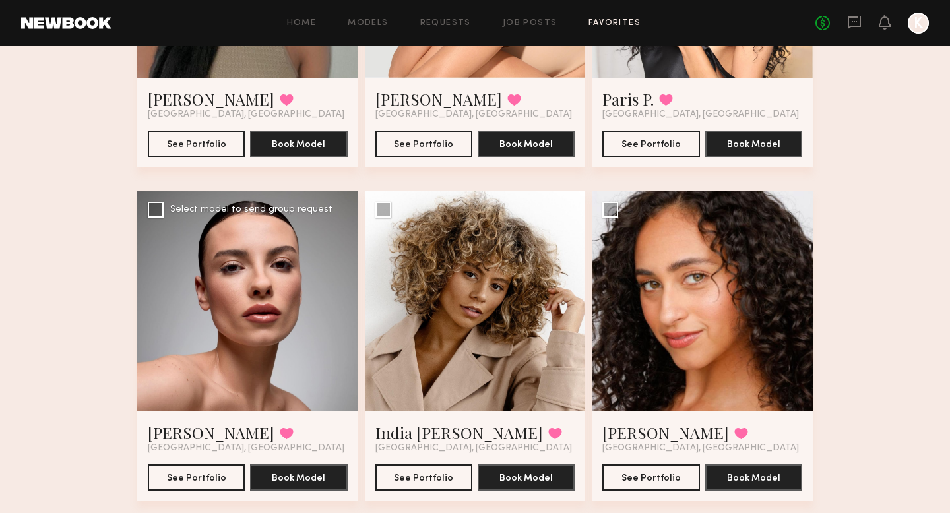
scroll to position [348, 0]
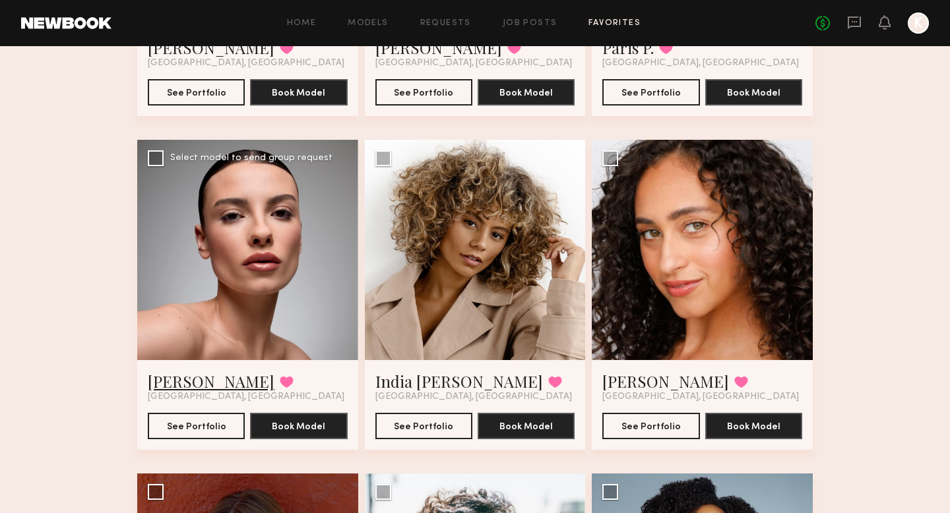
click at [177, 377] on link "Emma H." at bounding box center [211, 381] width 127 height 21
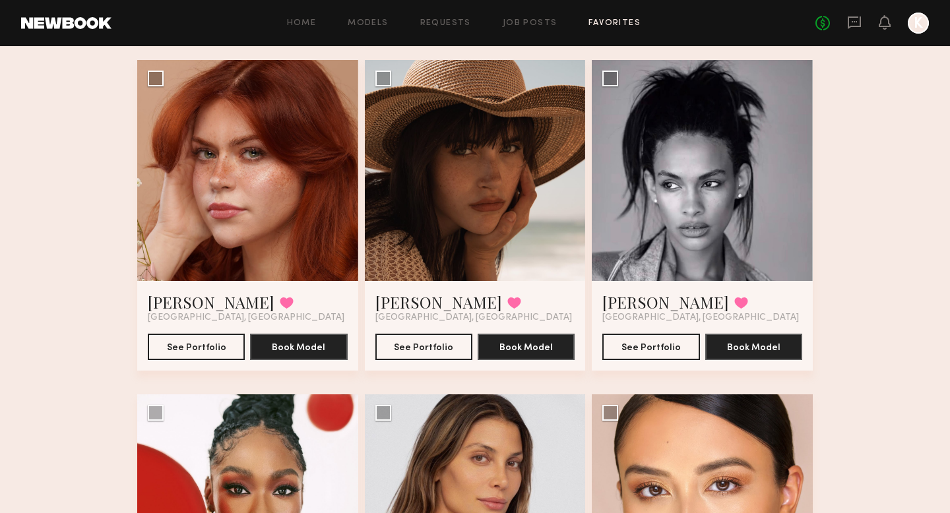
scroll to position [1099, 0]
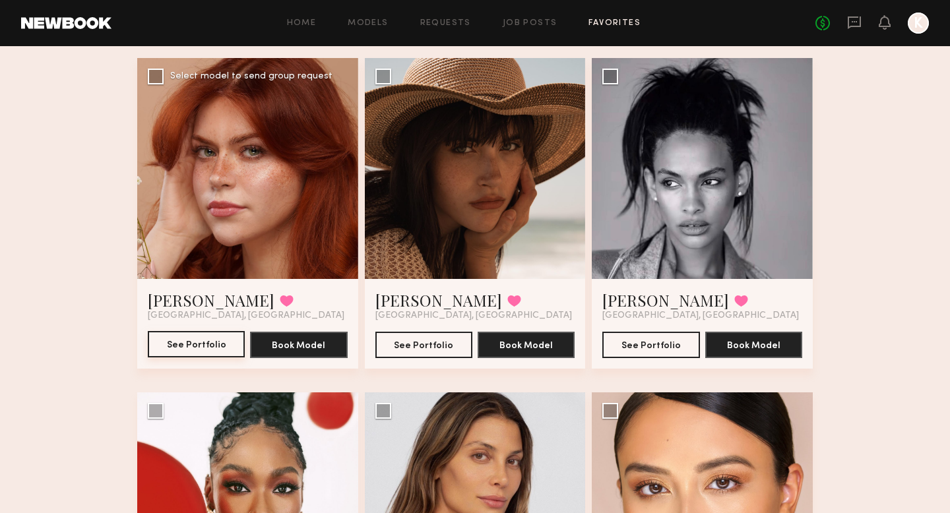
click at [189, 348] on button "See Portfolio" at bounding box center [196, 344] width 97 height 26
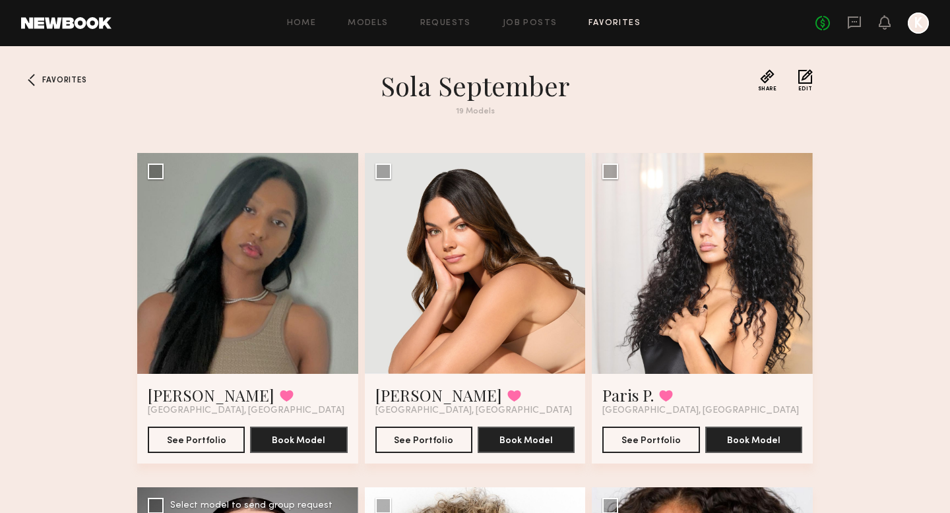
scroll to position [0, 0]
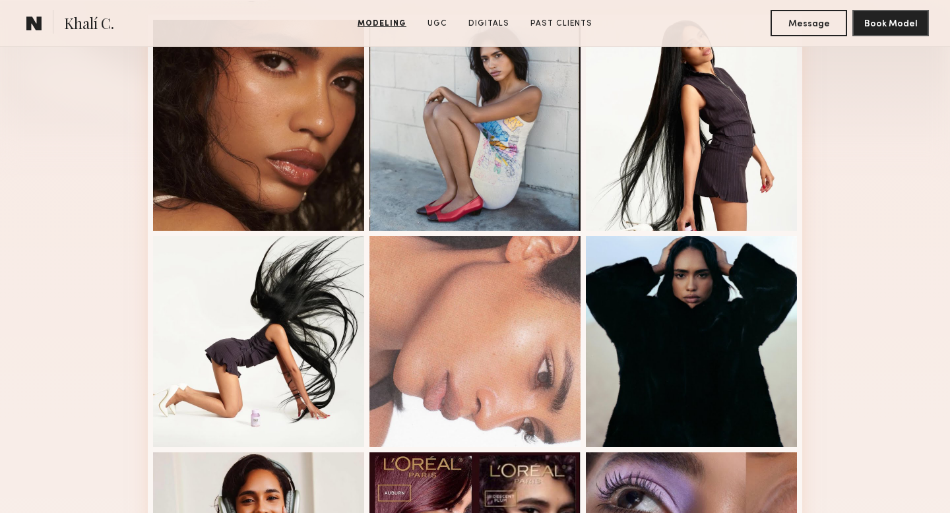
scroll to position [571, 0]
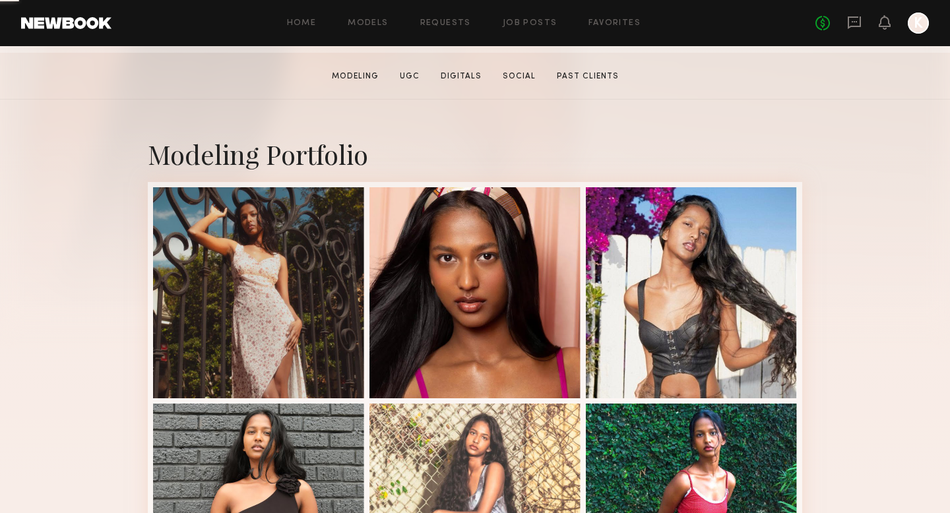
scroll to position [203, 0]
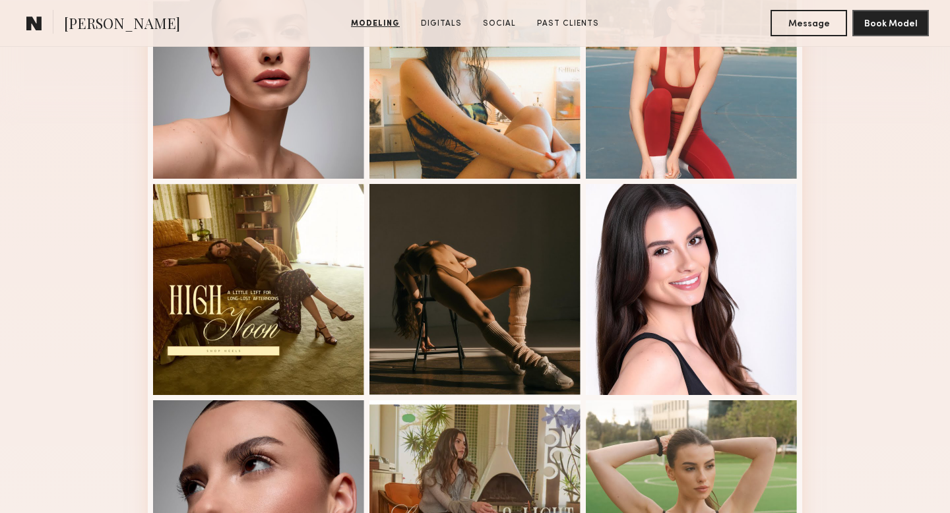
scroll to position [422, 0]
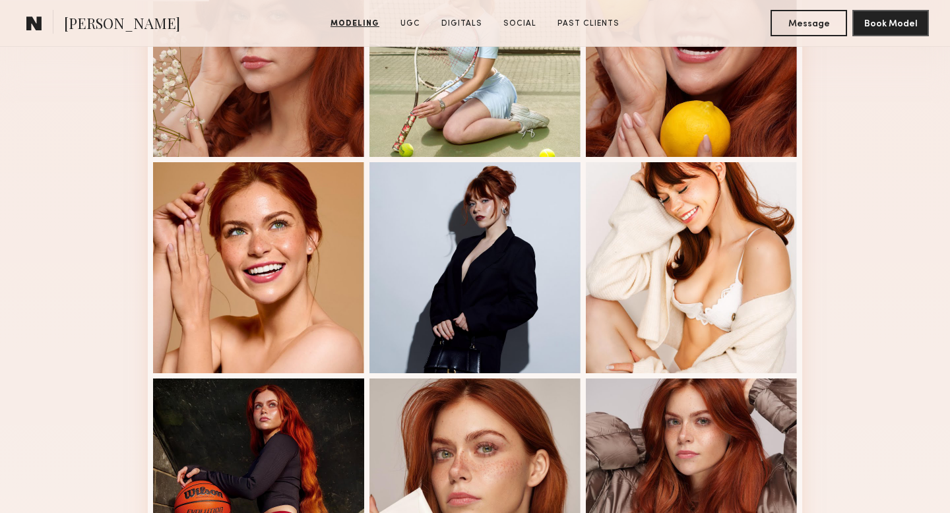
scroll to position [445, 0]
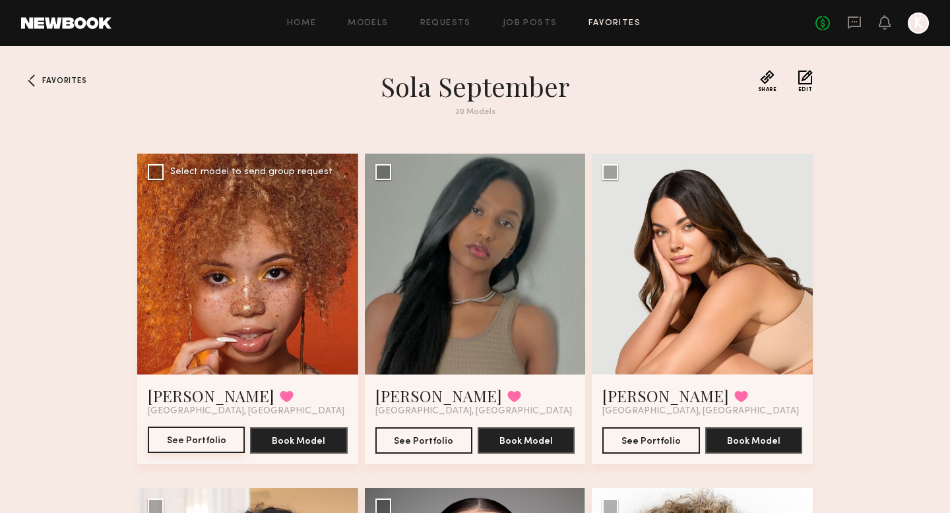
click at [204, 437] on button "See Portfolio" at bounding box center [196, 440] width 97 height 26
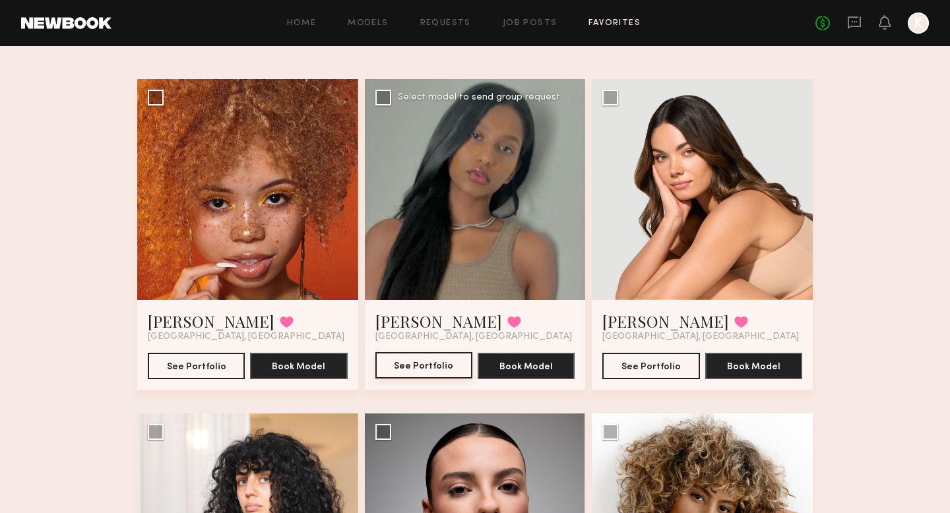
click at [430, 360] on button "See Portfolio" at bounding box center [423, 365] width 97 height 26
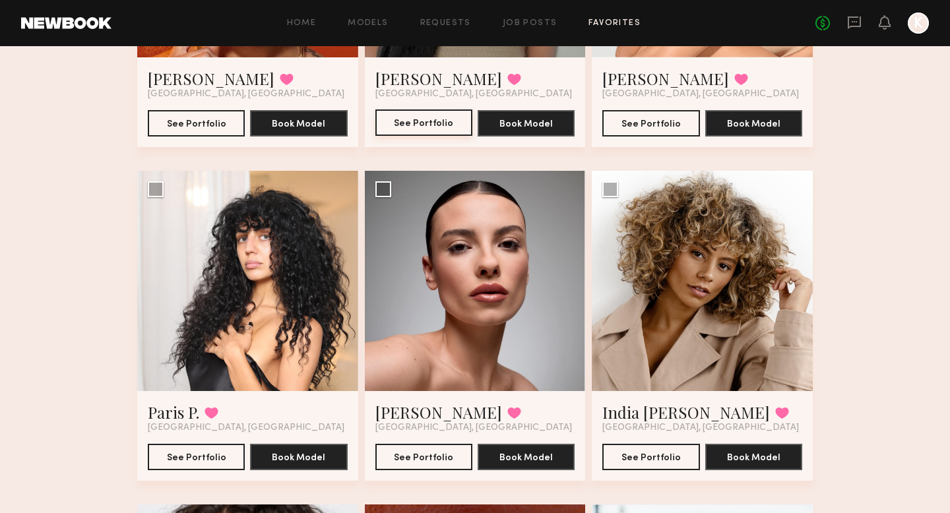
scroll to position [483, 0]
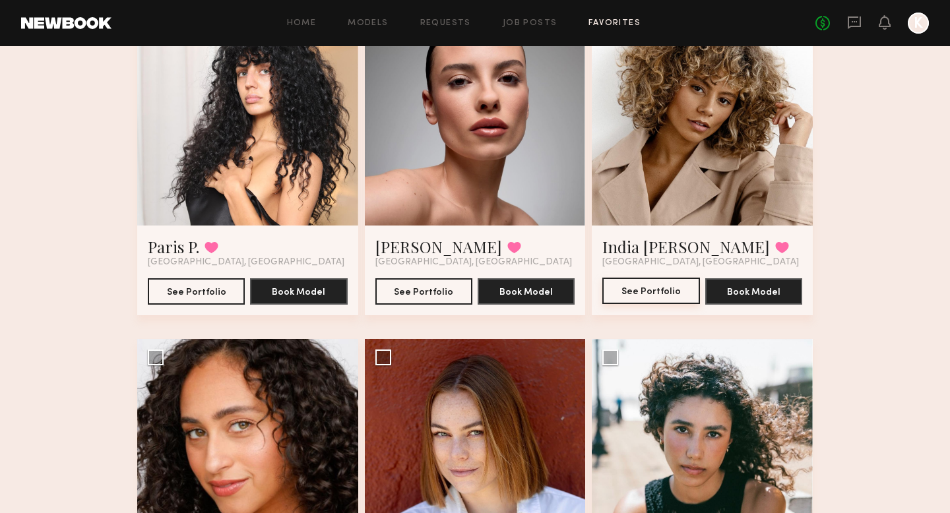
click at [670, 290] on button "See Portfolio" at bounding box center [650, 291] width 97 height 26
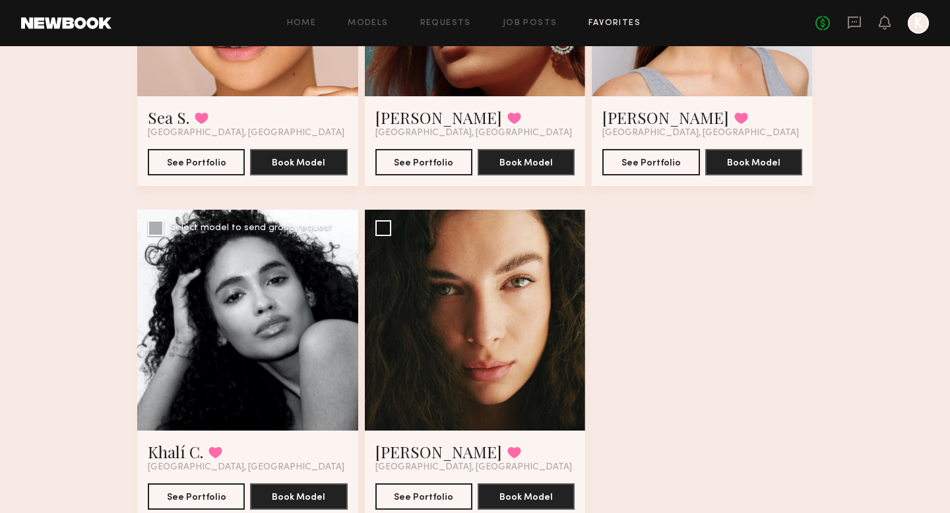
scroll to position [1963, 0]
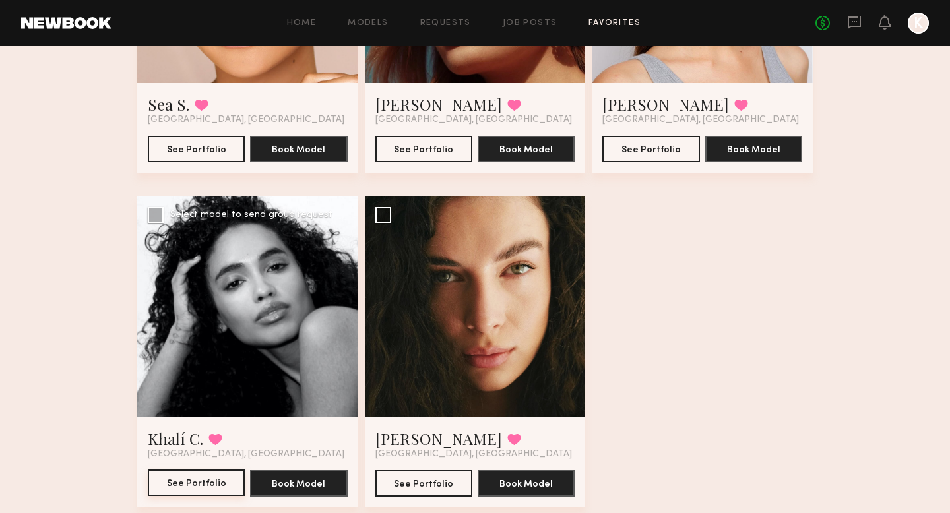
click at [204, 472] on button "See Portfolio" at bounding box center [196, 483] width 97 height 26
click at [515, 16] on div "Home Models Requests Job Posts Favorites Sign Out No fees up to $5,000 1 K" at bounding box center [521, 23] width 818 height 21
click at [515, 19] on link "Job Posts" at bounding box center [530, 23] width 55 height 9
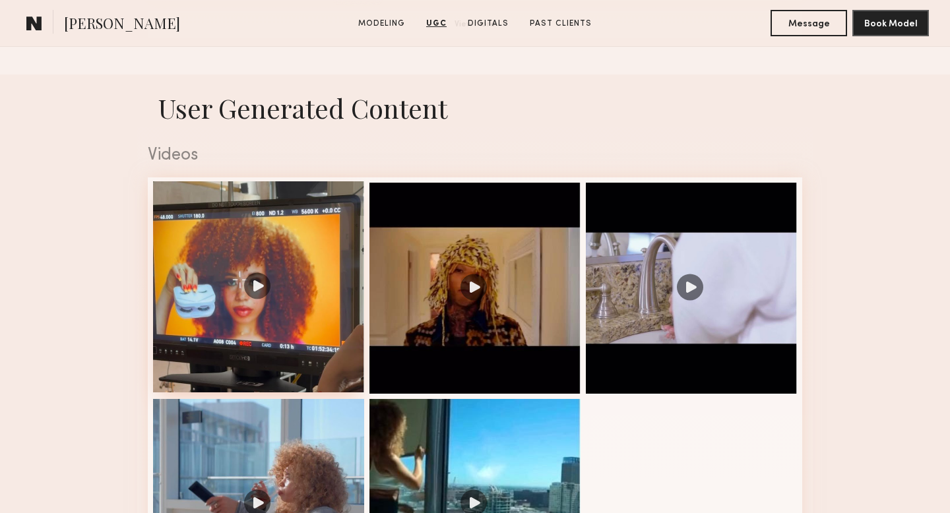
scroll to position [1429, 0]
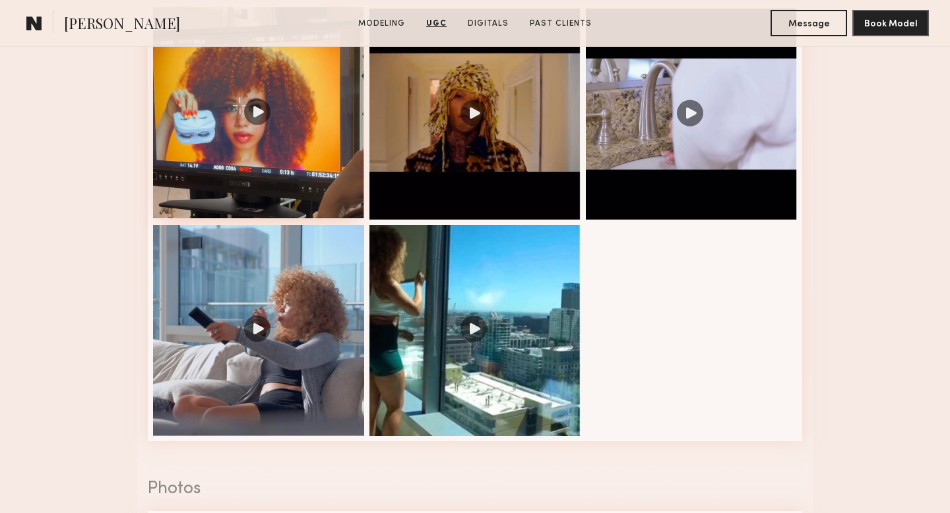
click at [254, 115] on div at bounding box center [258, 112] width 211 height 211
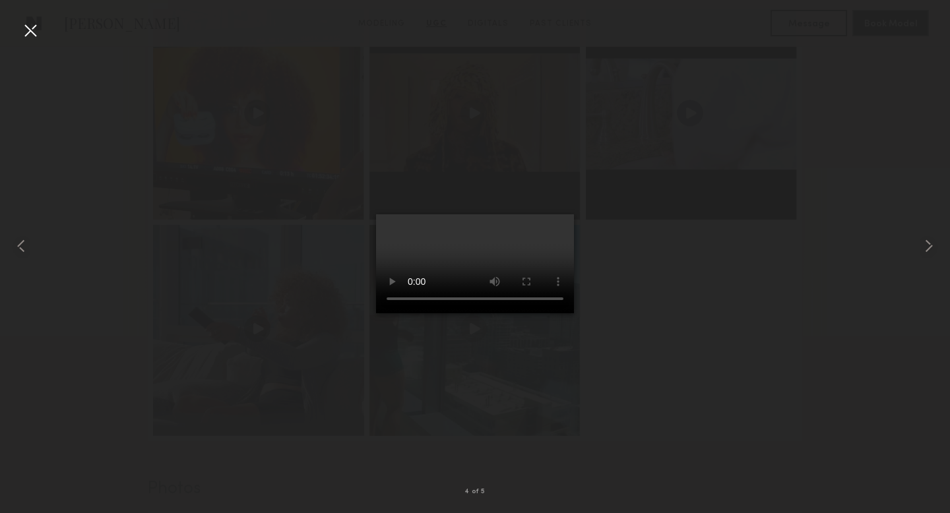
click at [30, 36] on div at bounding box center [30, 30] width 21 height 21
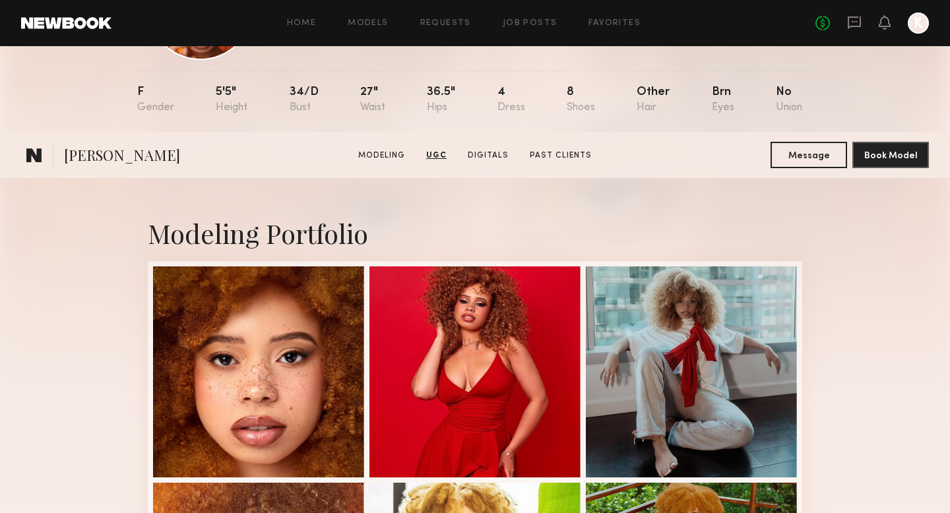
scroll to position [0, 0]
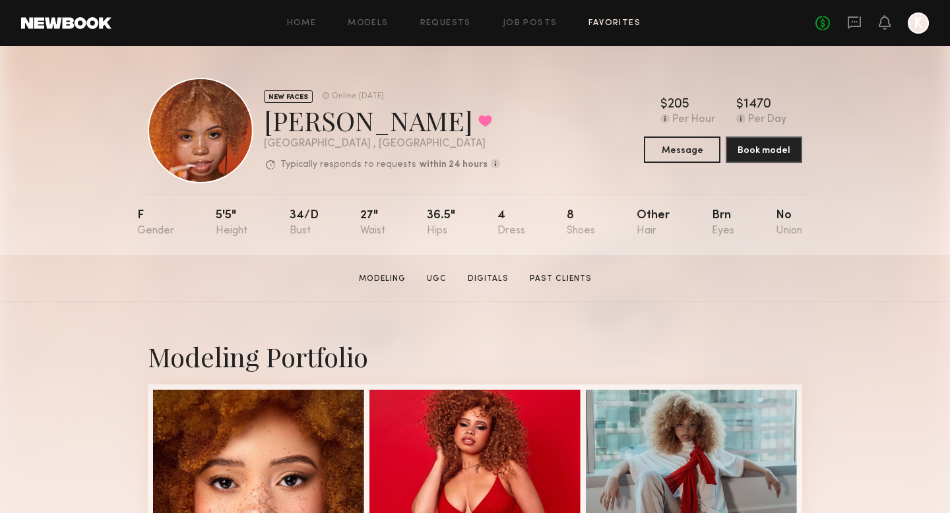
click at [594, 24] on link "Favorites" at bounding box center [615, 23] width 52 height 9
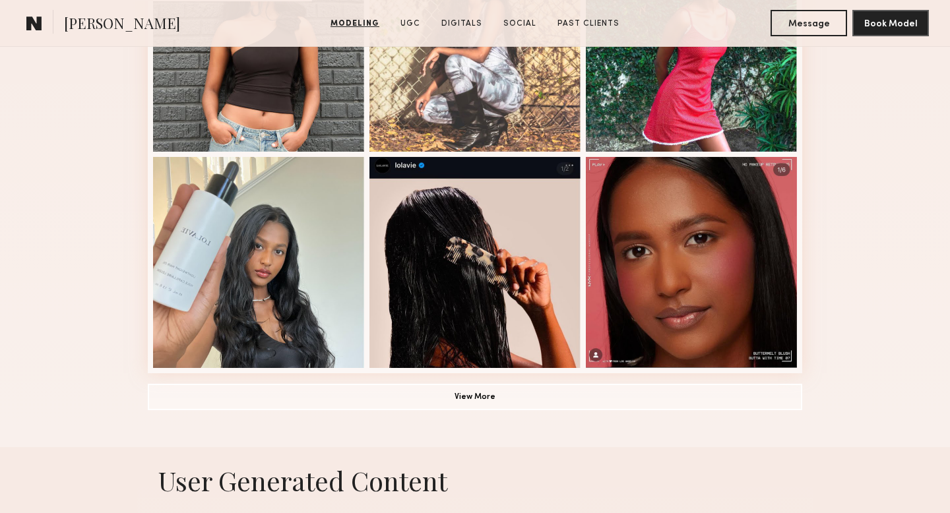
scroll to position [667, 0]
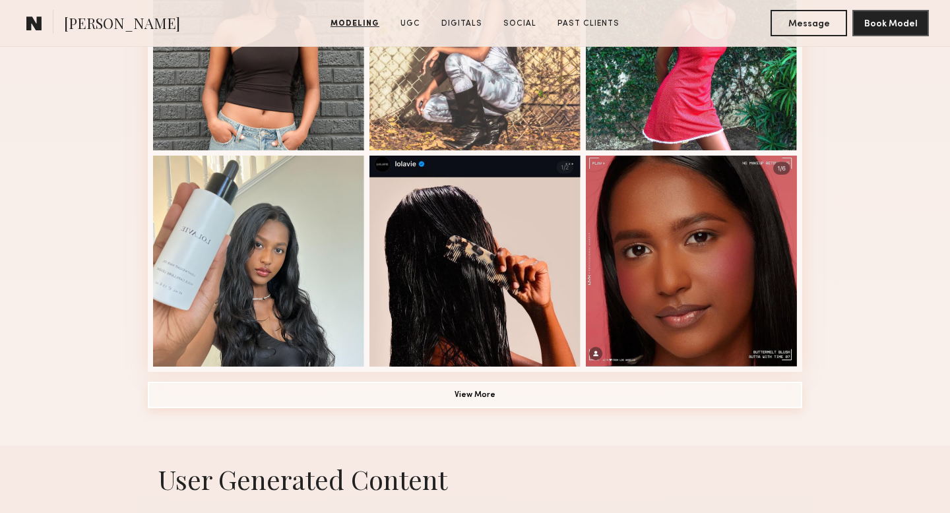
click at [436, 404] on button "View More" at bounding box center [475, 395] width 655 height 26
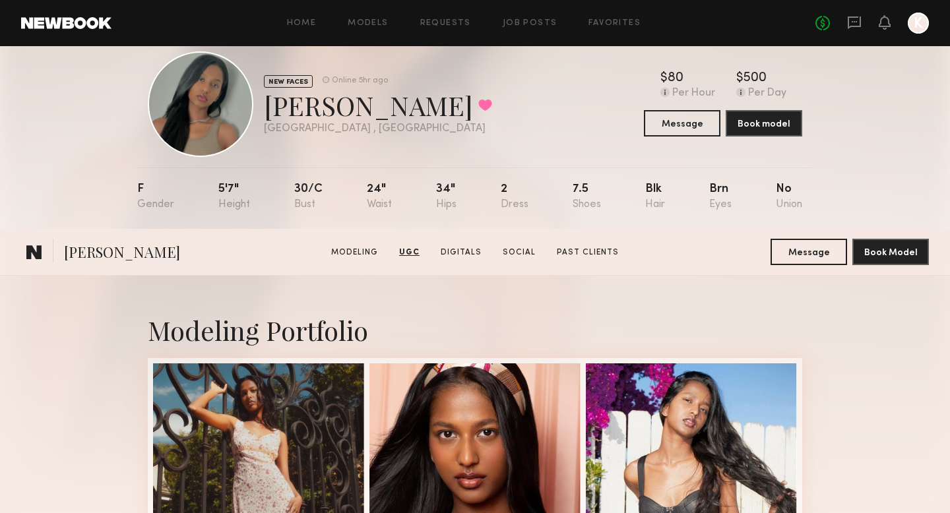
scroll to position [0, 0]
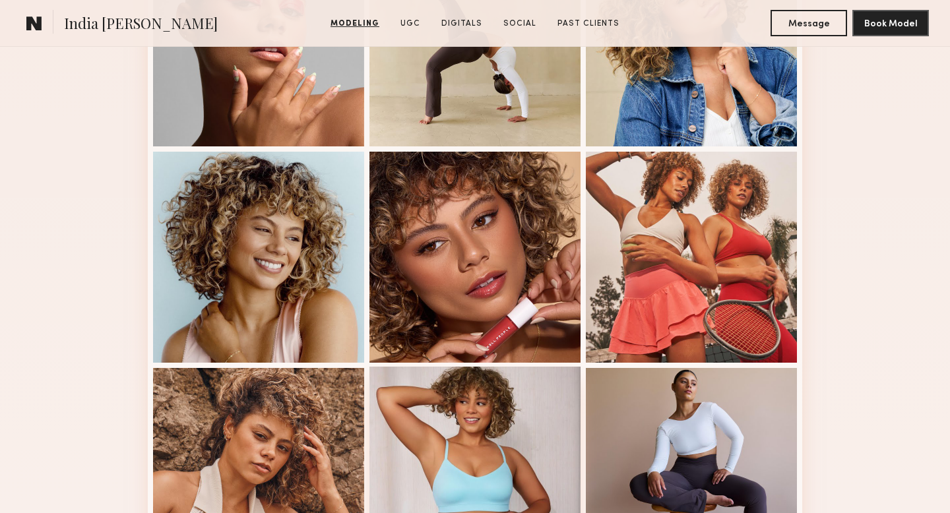
scroll to position [889, 0]
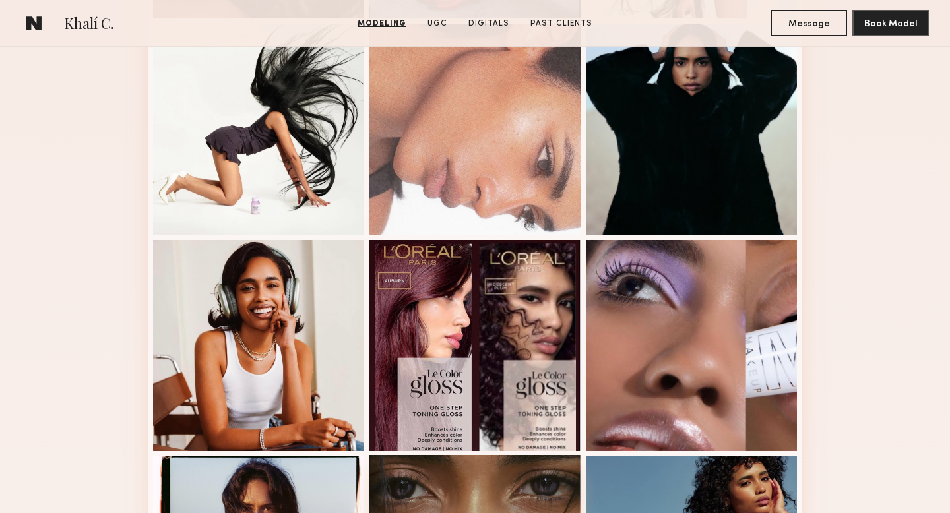
scroll to position [1042, 0]
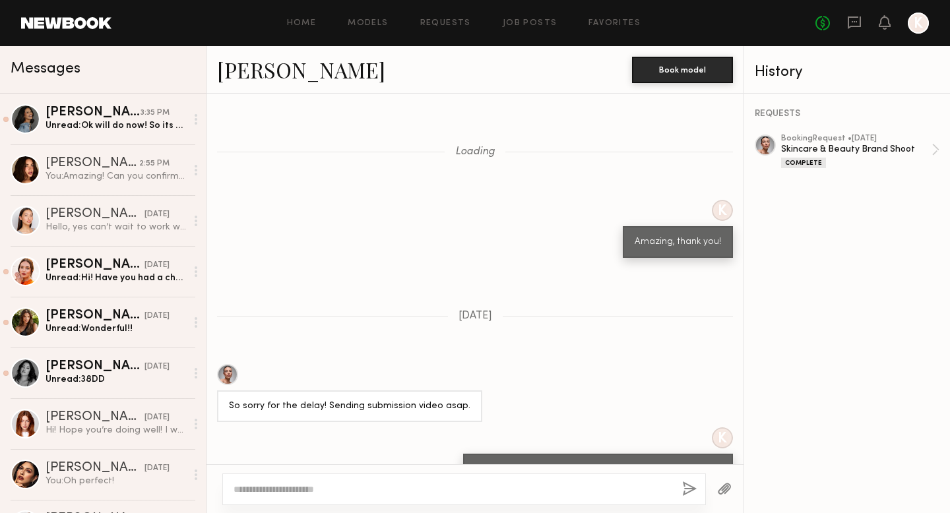
scroll to position [771, 0]
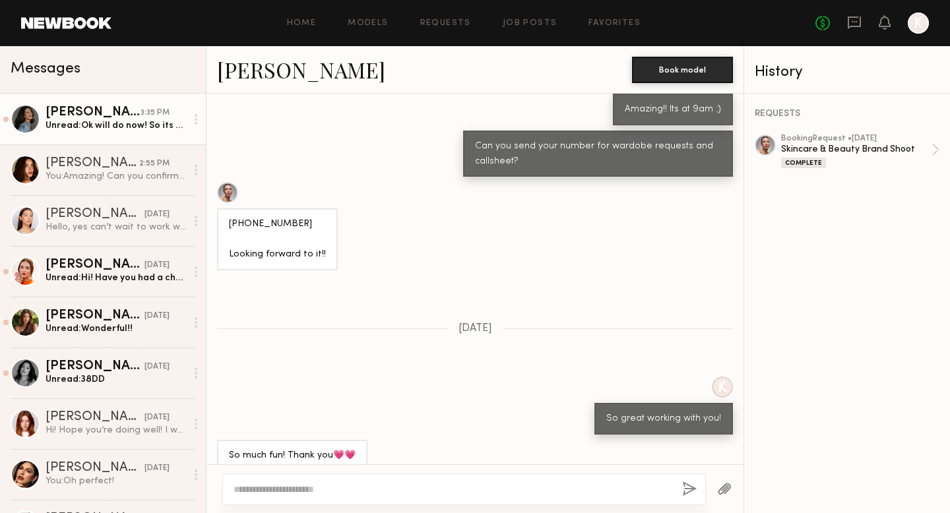
click at [117, 117] on div "[PERSON_NAME]" at bounding box center [93, 112] width 95 height 13
click at [175, 129] on div "Unread: Ok will do now! So its 9am to 1pm wrap in la right?" at bounding box center [116, 125] width 141 height 13
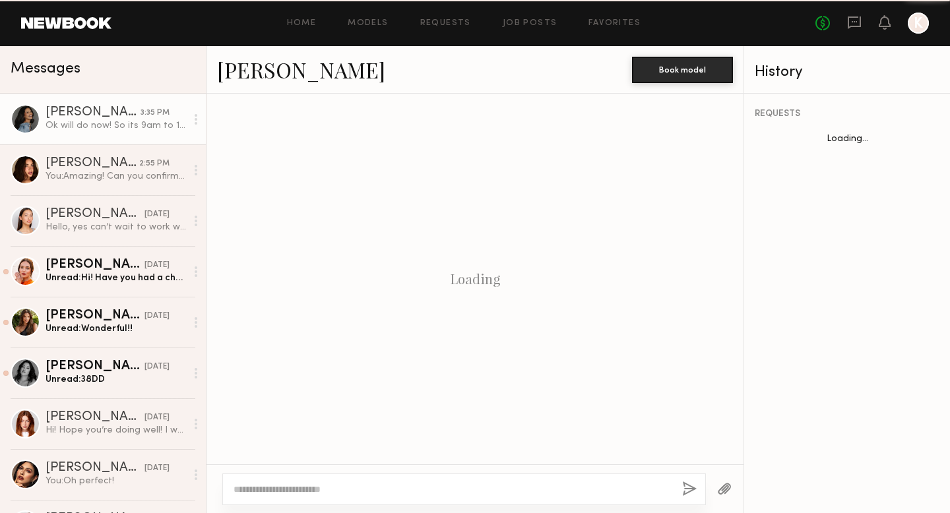
scroll to position [684, 0]
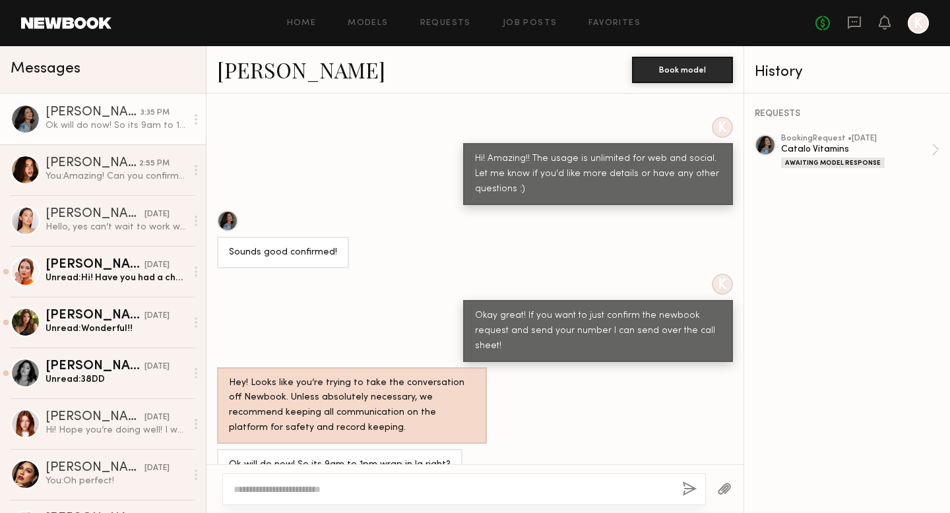
click at [409, 478] on div at bounding box center [464, 490] width 484 height 32
click at [402, 479] on div at bounding box center [464, 490] width 484 height 32
click at [396, 487] on textarea at bounding box center [453, 489] width 438 height 13
type textarea "*"
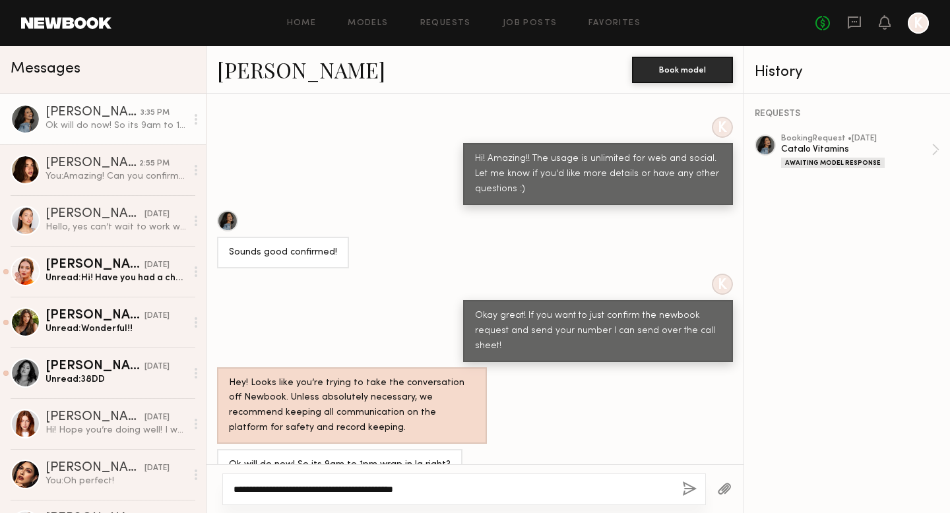
click at [234, 490] on textarea "**********" at bounding box center [453, 489] width 438 height 13
click at [286, 491] on textarea "**********" at bounding box center [453, 489] width 438 height 13
click at [404, 488] on textarea "**********" at bounding box center [453, 489] width 438 height 13
click at [476, 490] on textarea "**********" at bounding box center [453, 489] width 438 height 13
click at [263, 490] on textarea "**********" at bounding box center [453, 489] width 438 height 13
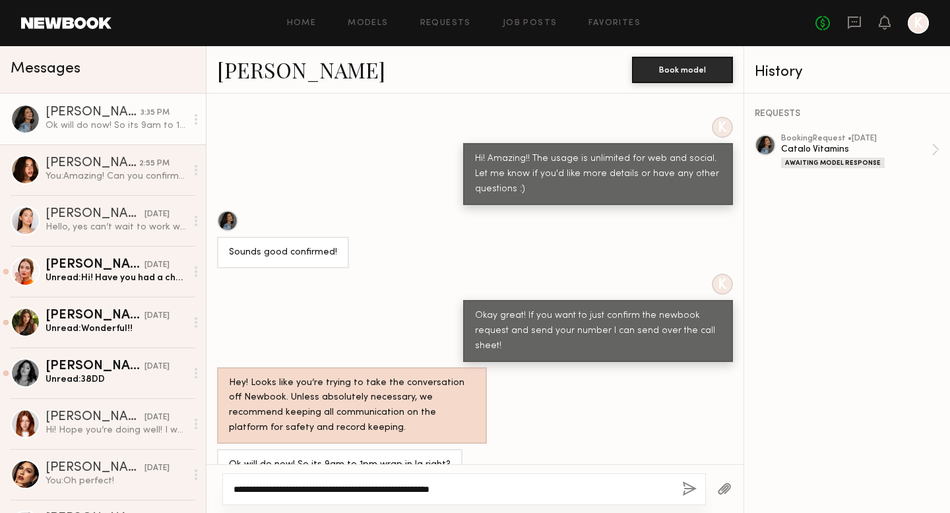
click at [286, 491] on textarea "**********" at bounding box center [453, 489] width 438 height 13
click at [300, 490] on textarea "**********" at bounding box center [453, 489] width 438 height 13
click at [300, 488] on textarea "**********" at bounding box center [453, 489] width 438 height 13
type textarea "**********"
click at [686, 488] on button "button" at bounding box center [689, 490] width 15 height 16
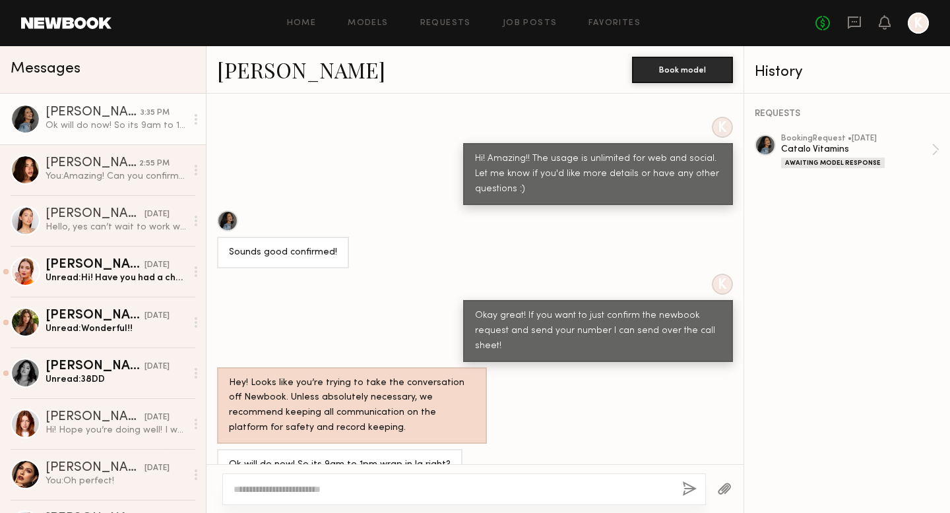
scroll to position [848, 0]
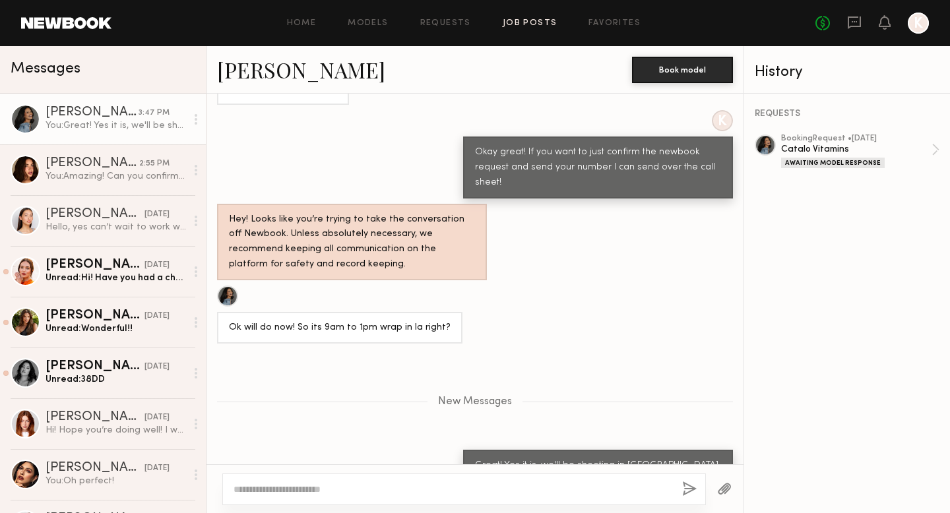
click at [547, 22] on link "Job Posts" at bounding box center [530, 23] width 55 height 9
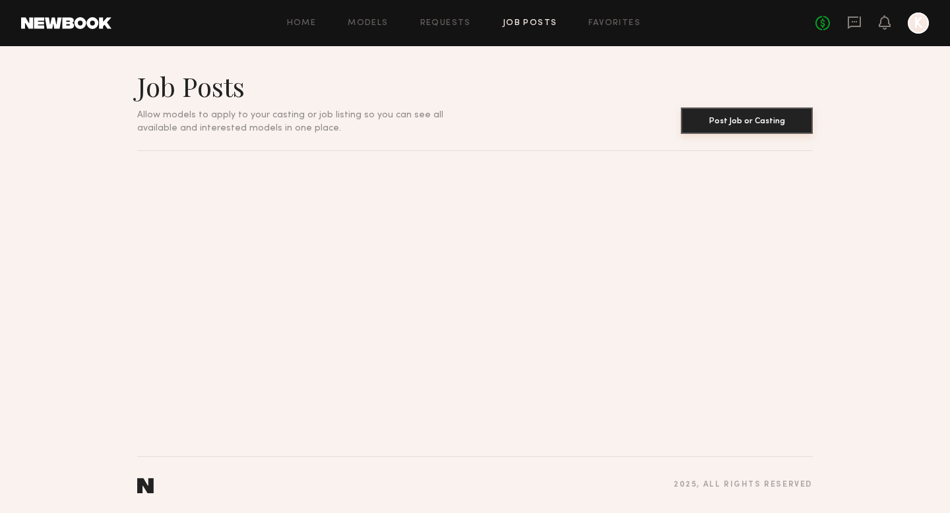
click at [718, 124] on button "Post Job or Casting" at bounding box center [747, 121] width 132 height 26
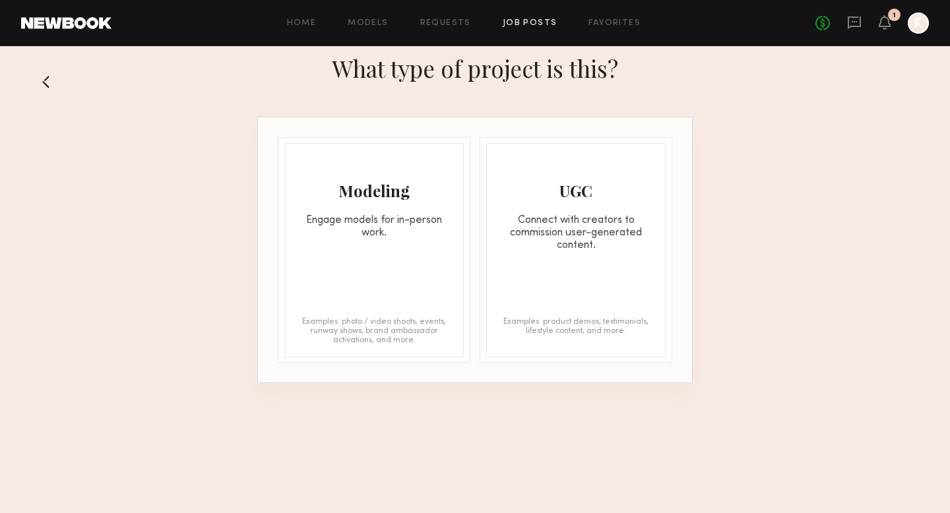
click at [333, 285] on div "Modeling Engage models for in-person work. Examples: photo / video shoots, even…" at bounding box center [373, 250] width 179 height 214
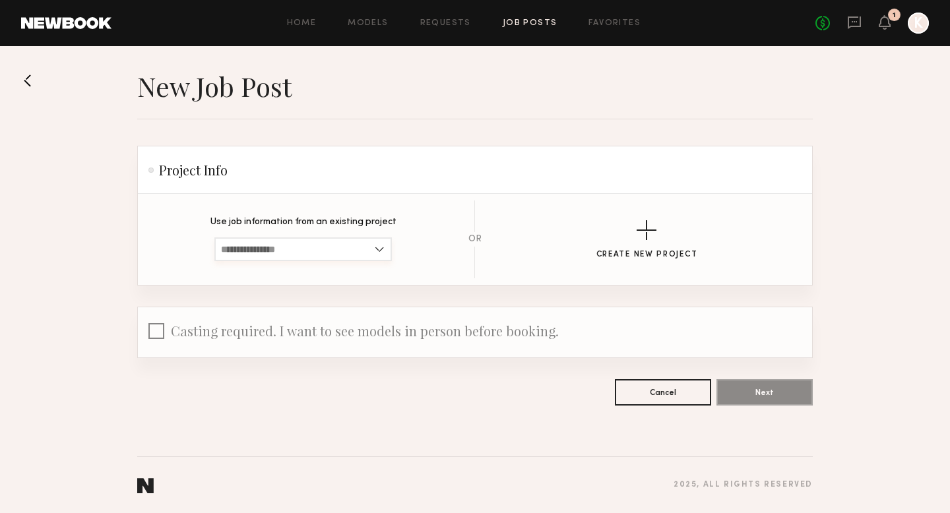
click at [282, 247] on input at bounding box center [302, 250] width 177 height 24
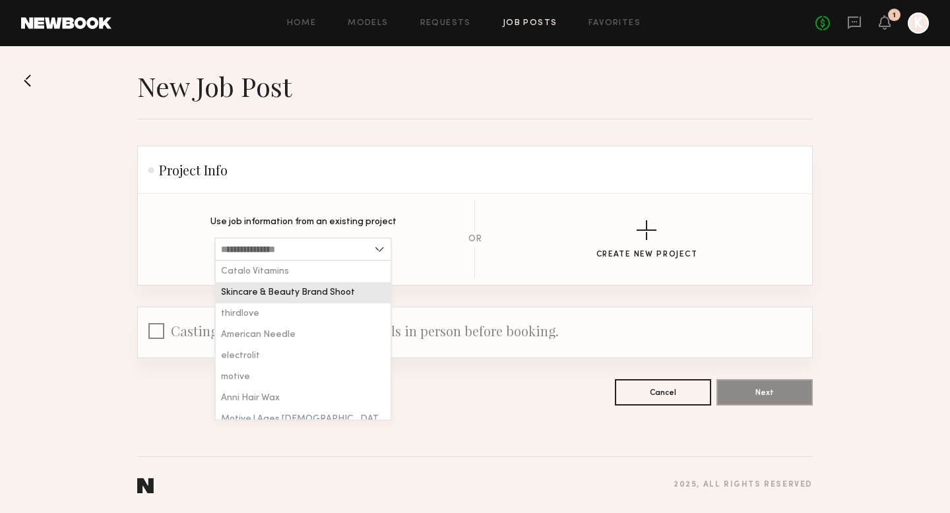
scroll to position [10, 0]
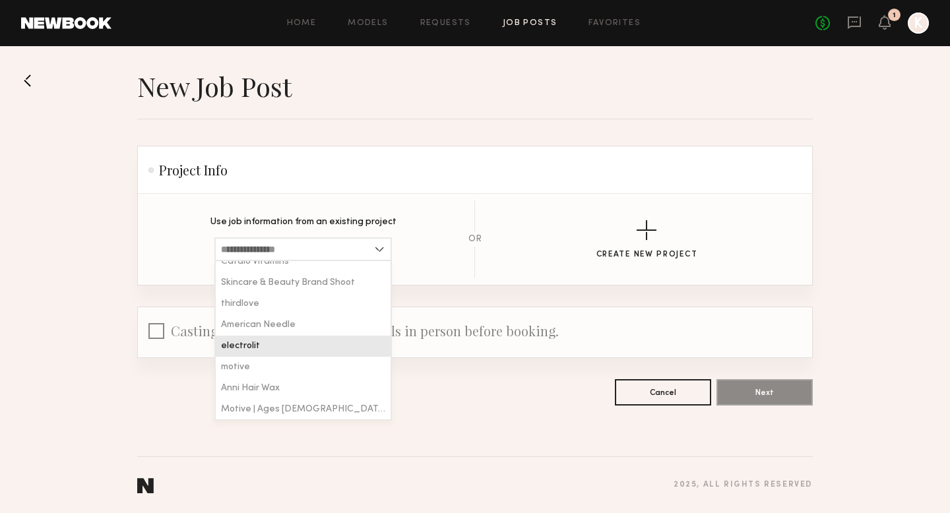
click at [271, 342] on div "electrolit" at bounding box center [303, 346] width 175 height 21
type input "**********"
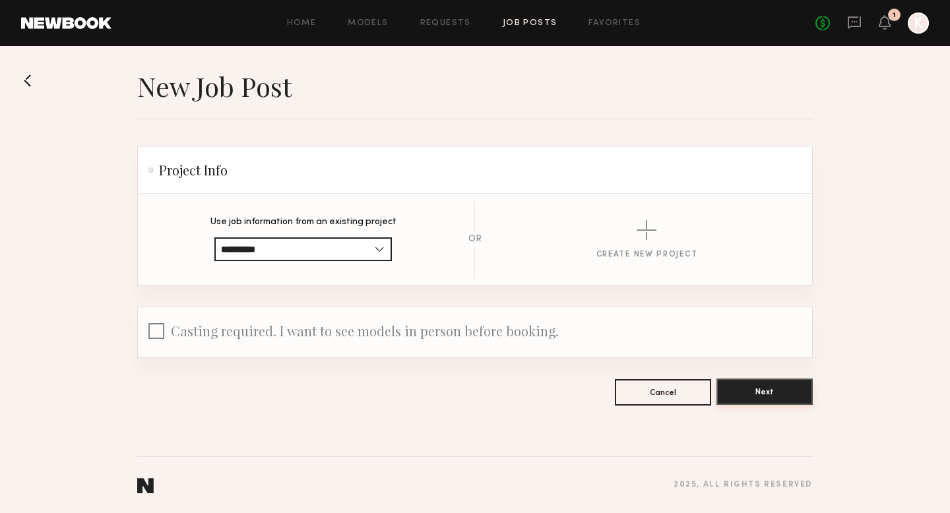
click at [738, 393] on button "Next" at bounding box center [765, 392] width 96 height 26
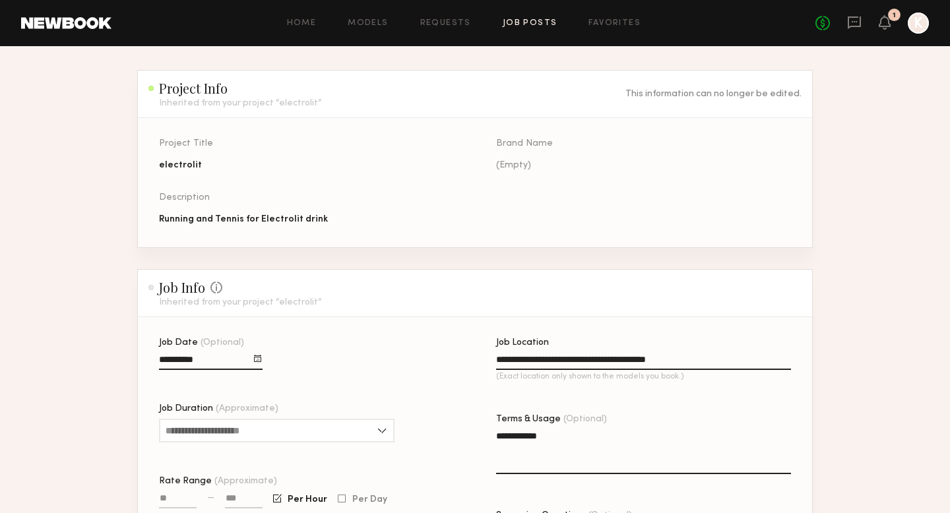
scroll to position [61, 0]
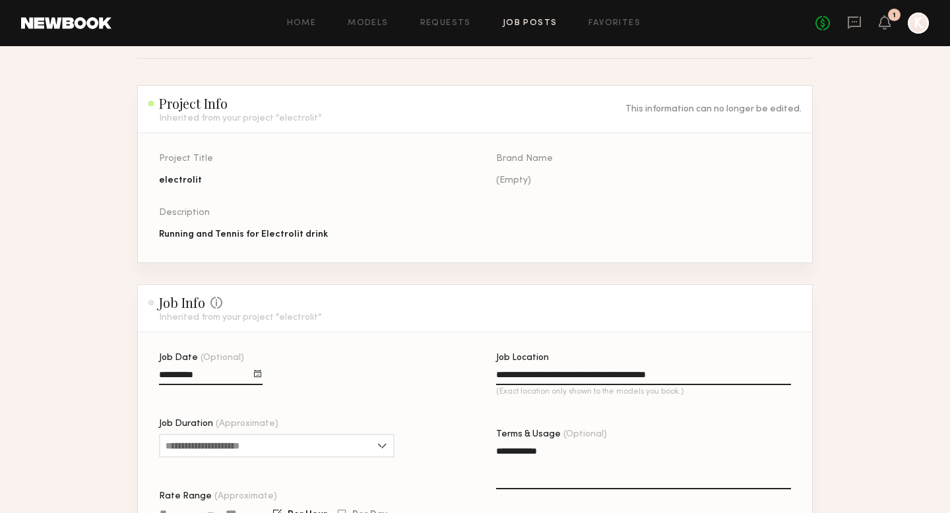
click at [247, 243] on div "Project Title electrolit Brand Name (Empty) Description Running and Tennis for …" at bounding box center [496, 208] width 674 height 108
click at [247, 230] on div "Running and Tennis for Electrolit drink" at bounding box center [306, 234] width 295 height 13
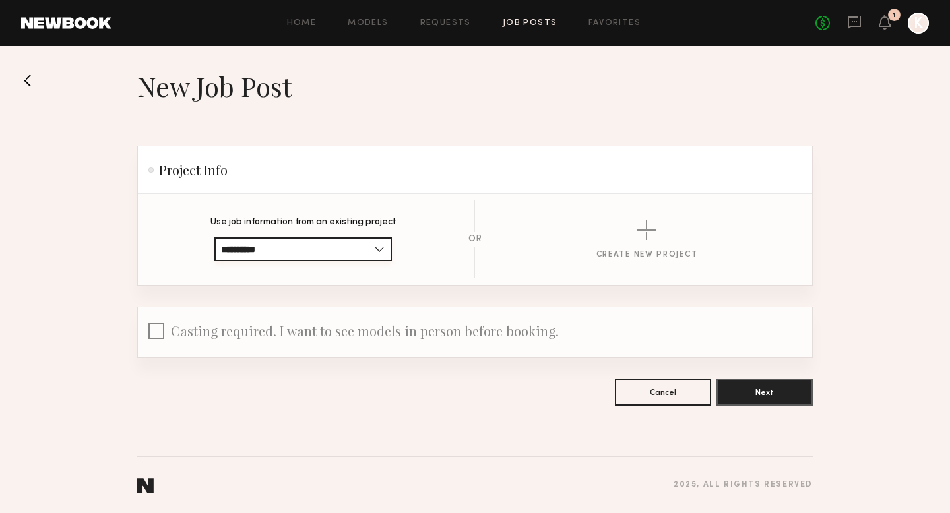
click at [251, 244] on input "**********" at bounding box center [302, 250] width 177 height 24
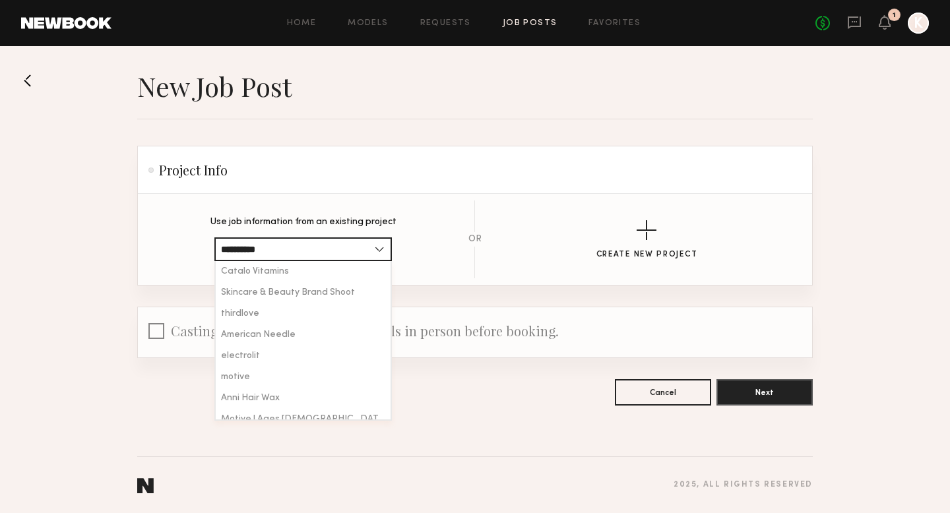
click at [569, 241] on div "Create New Project" at bounding box center [647, 239] width 288 height 39
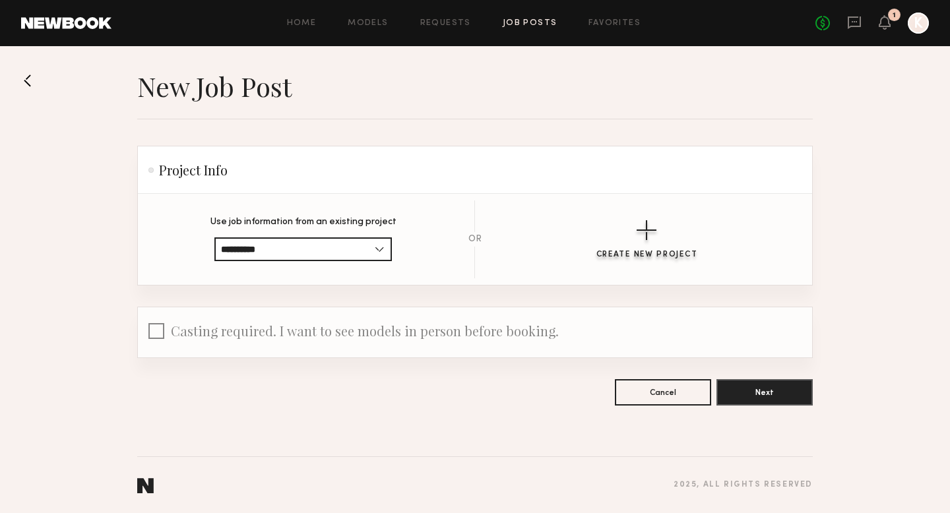
click at [636, 238] on button "Create New Project" at bounding box center [647, 239] width 102 height 39
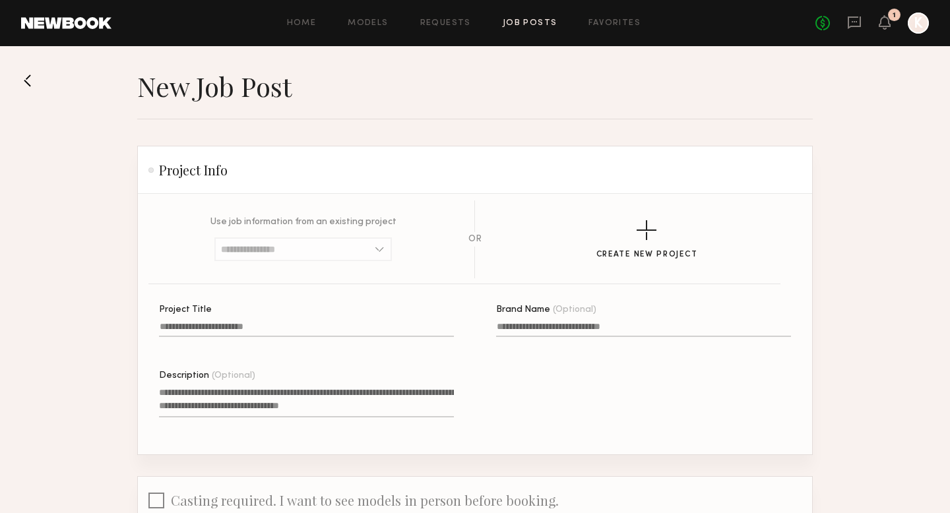
click at [280, 326] on input "Project Title" at bounding box center [306, 329] width 295 height 15
type input "**********"
click at [226, 394] on textarea "Description (Optional)" at bounding box center [306, 402] width 295 height 32
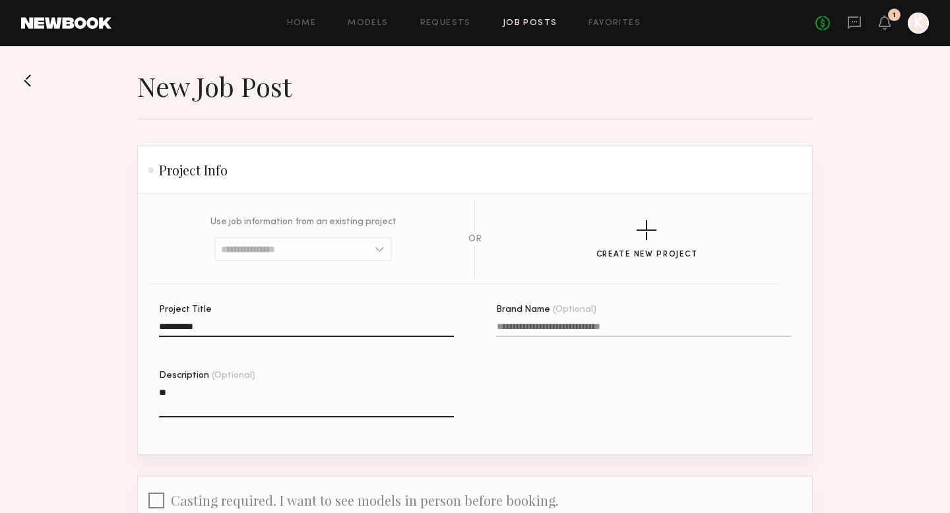
type textarea "*"
click at [238, 387] on textarea "**********" at bounding box center [306, 402] width 295 height 32
click at [193, 395] on textarea "**********" at bounding box center [306, 402] width 295 height 32
click at [262, 393] on textarea "**********" at bounding box center [306, 402] width 295 height 32
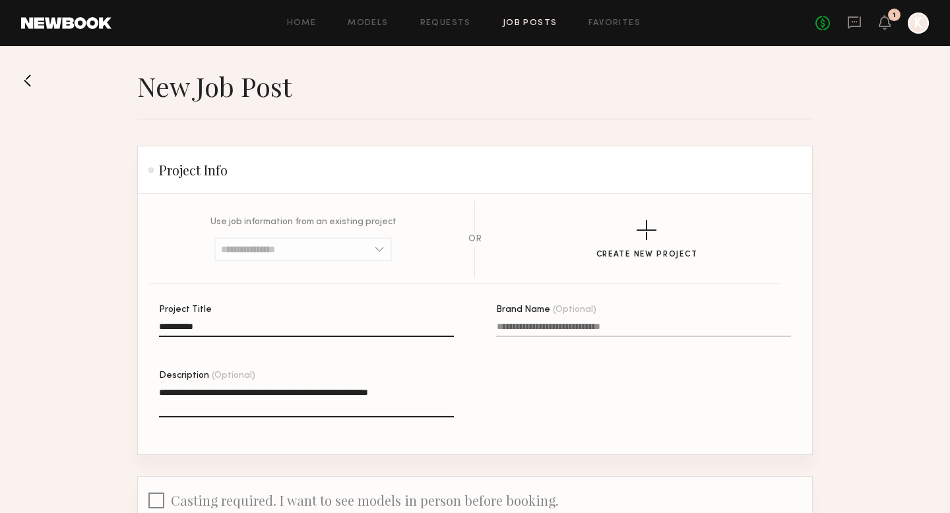
drag, startPoint x: 432, startPoint y: 392, endPoint x: 167, endPoint y: 389, distance: 264.6
click at [167, 389] on textarea "**********" at bounding box center [306, 402] width 295 height 32
click at [208, 410] on textarea "**********" at bounding box center [306, 402] width 295 height 32
drag, startPoint x: 412, startPoint y: 391, endPoint x: 148, endPoint y: 387, distance: 264.0
click at [148, 387] on section "**********" at bounding box center [475, 324] width 674 height 261
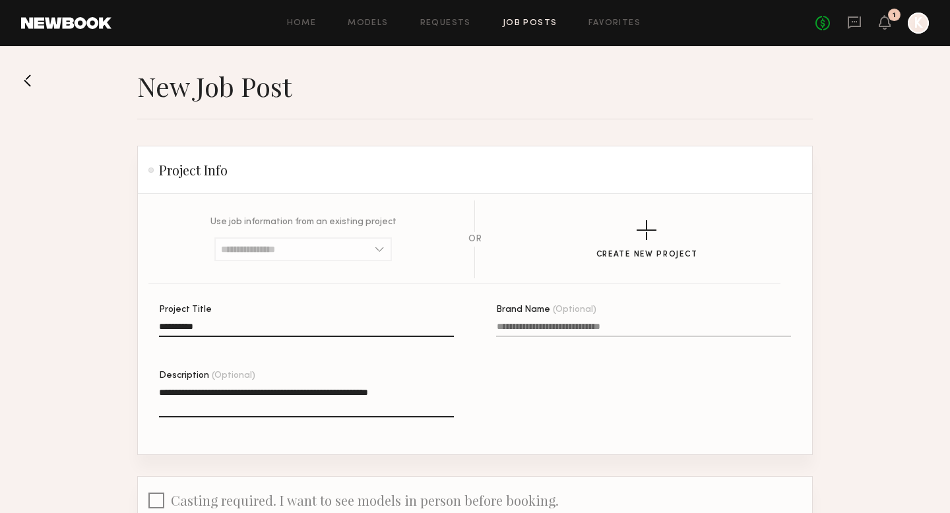
paste textarea "**********"
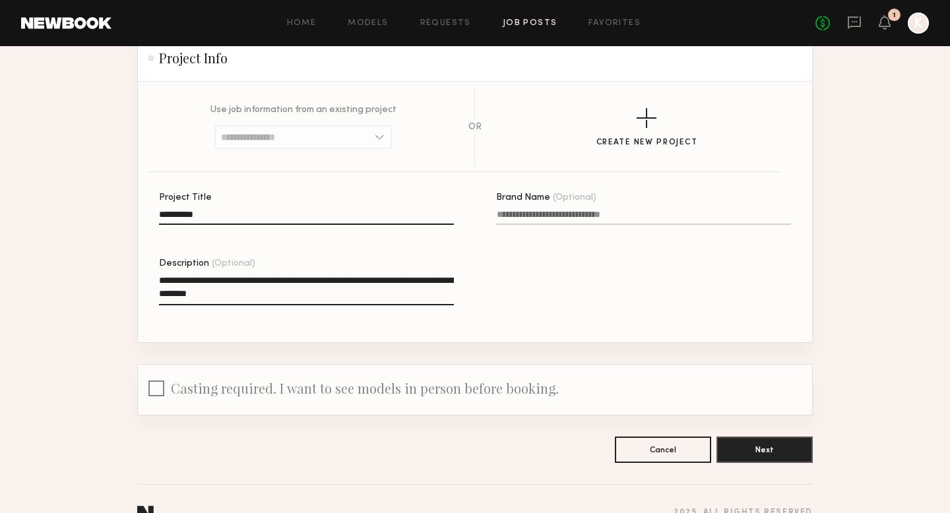
scroll to position [139, 0]
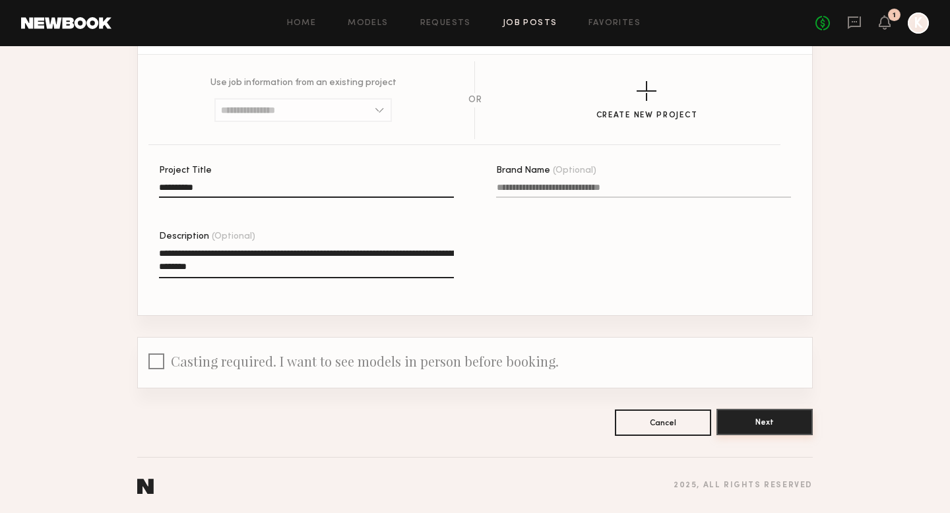
type textarea "**********"
click at [756, 423] on button "Next" at bounding box center [765, 422] width 96 height 26
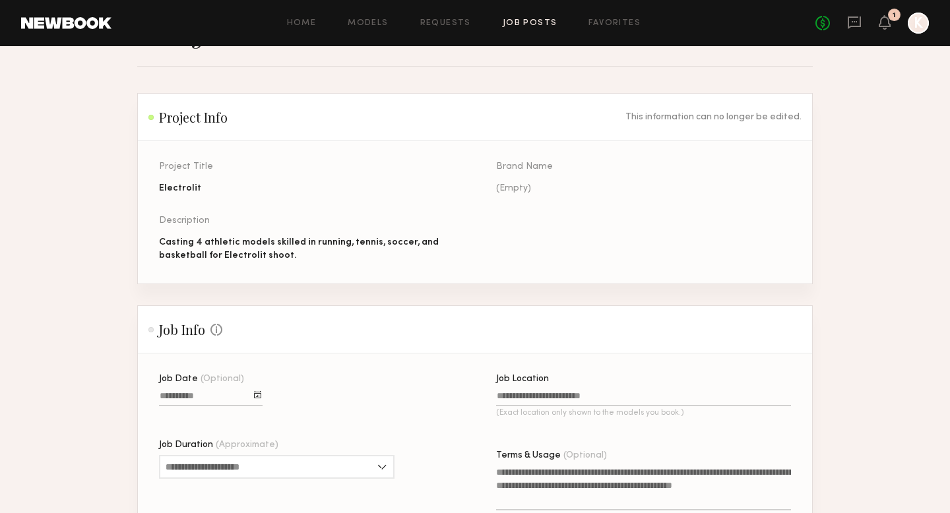
scroll to position [120, 0]
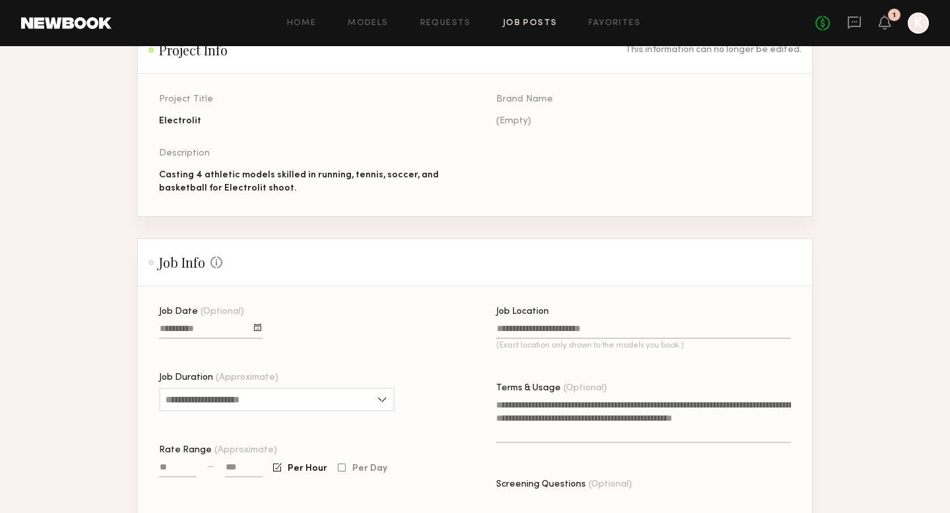
click at [191, 331] on input "Job Date (Optional)" at bounding box center [211, 331] width 104 height 15
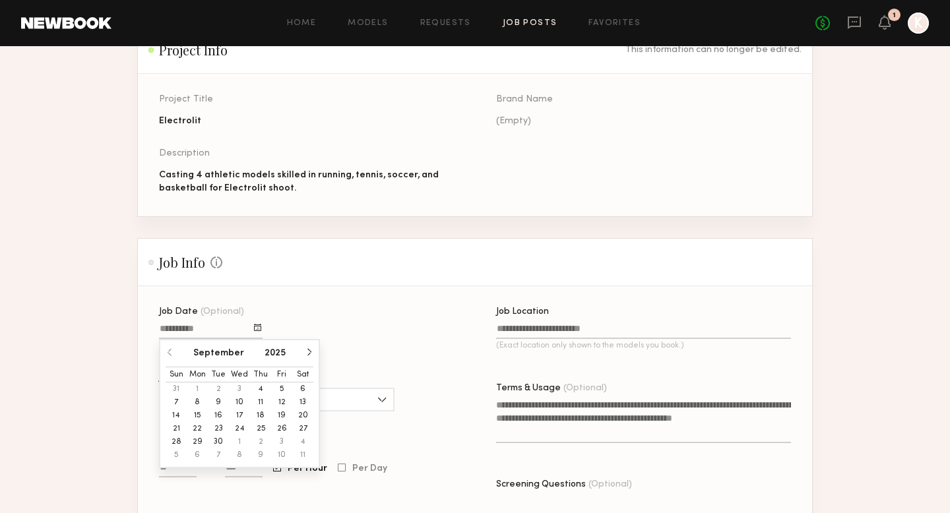
click at [192, 412] on button "15" at bounding box center [197, 415] width 21 height 13
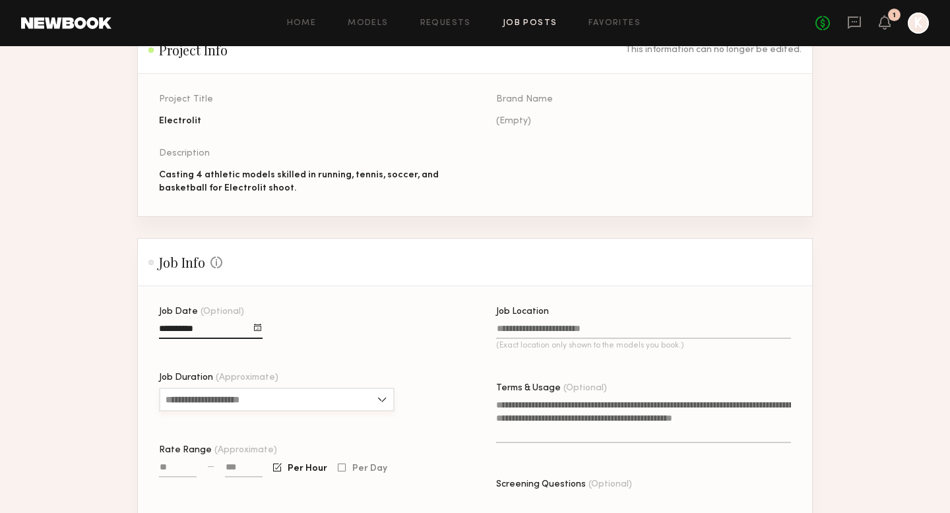
click at [210, 405] on input "Job Duration (Approximate)" at bounding box center [277, 400] width 236 height 24
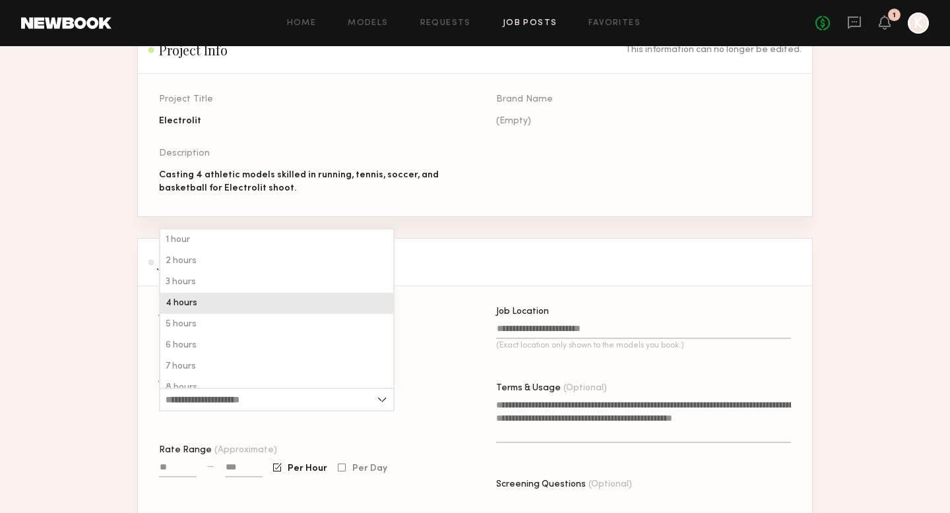
click at [203, 310] on div "4 hours" at bounding box center [276, 303] width 233 height 21
type input "*******"
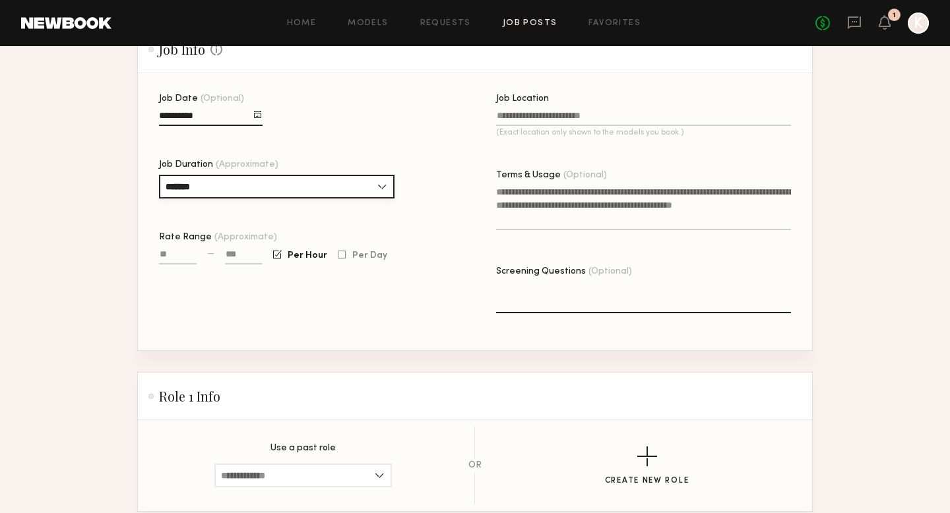
scroll to position [340, 0]
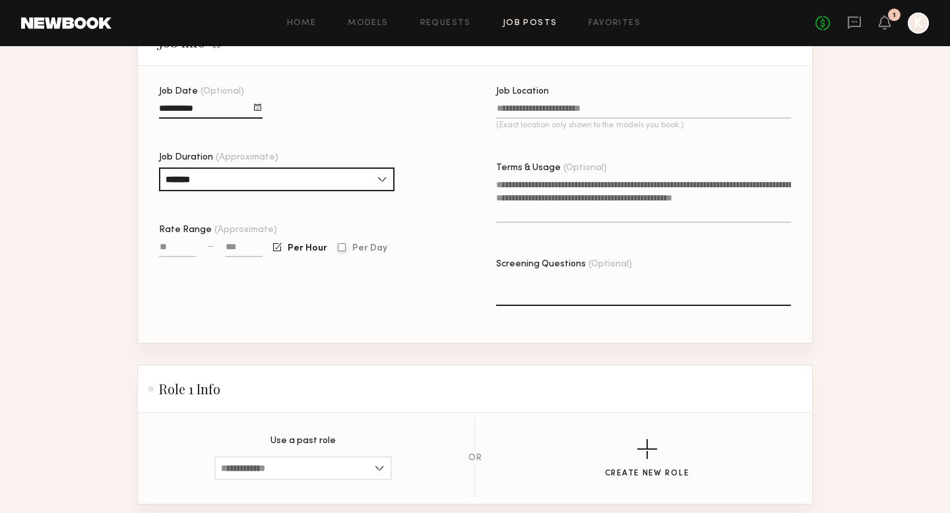
click at [338, 248] on div at bounding box center [342, 247] width 8 height 9
click at [229, 247] on input at bounding box center [244, 249] width 38 height 15
type input "****"
click at [177, 249] on input "Rate Range (Approximate)" at bounding box center [178, 249] width 38 height 15
type input "****"
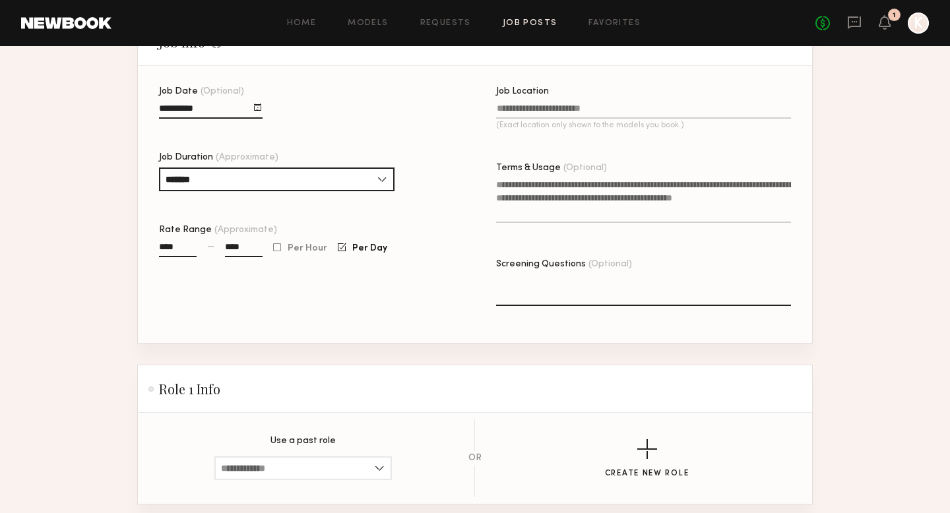
click at [296, 304] on div "Job Date (Optional) Job Duration (Approximate) ******* 1 hour 2 hours 3 hours 4…" at bounding box center [306, 215] width 295 height 256
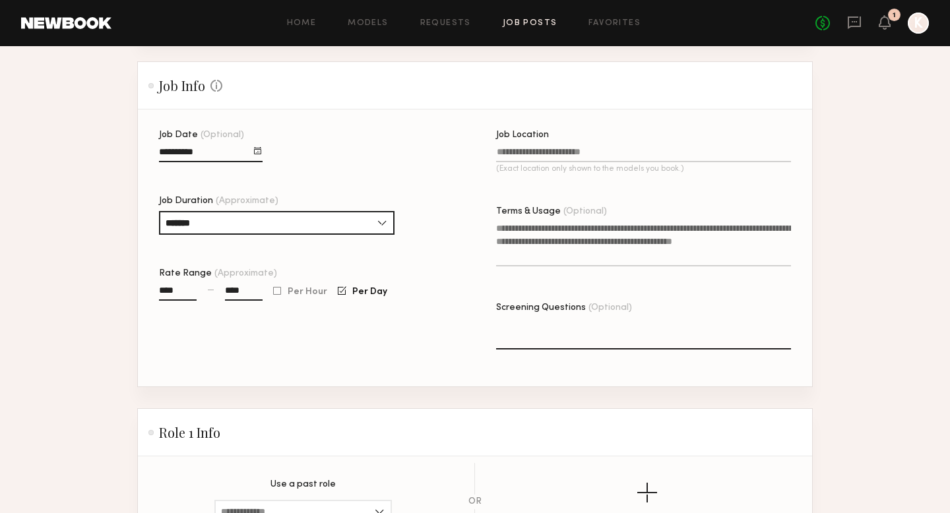
scroll to position [294, 0]
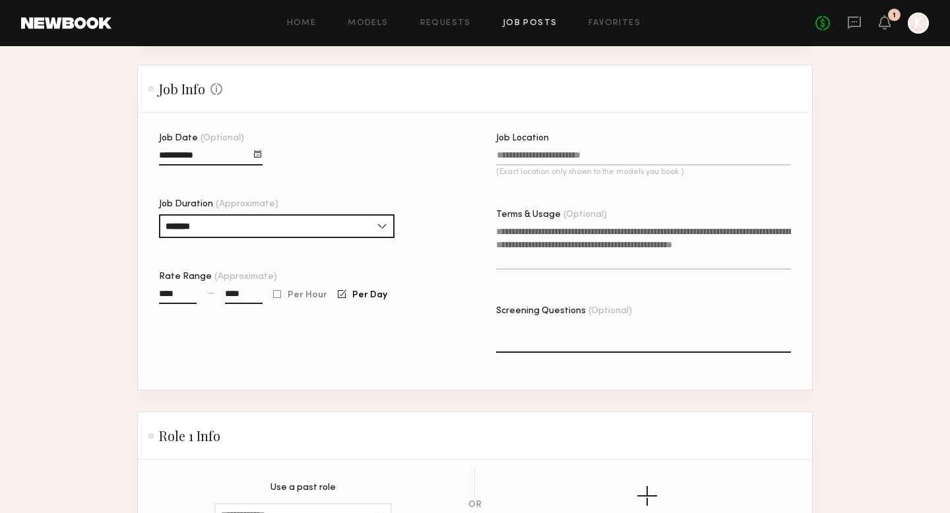
drag, startPoint x: 247, startPoint y: 295, endPoint x: 212, endPoint y: 295, distance: 35.0
click at [212, 295] on div "**** — ****" at bounding box center [211, 302] width 104 height 30
drag, startPoint x: 177, startPoint y: 296, endPoint x: 148, endPoint y: 296, distance: 29.0
click at [148, 296] on section "Job Date (Optional) Job Duration (Approximate) ******* 1 hour 2 hours 3 hours 4…" at bounding box center [475, 251] width 674 height 277
type input "****"
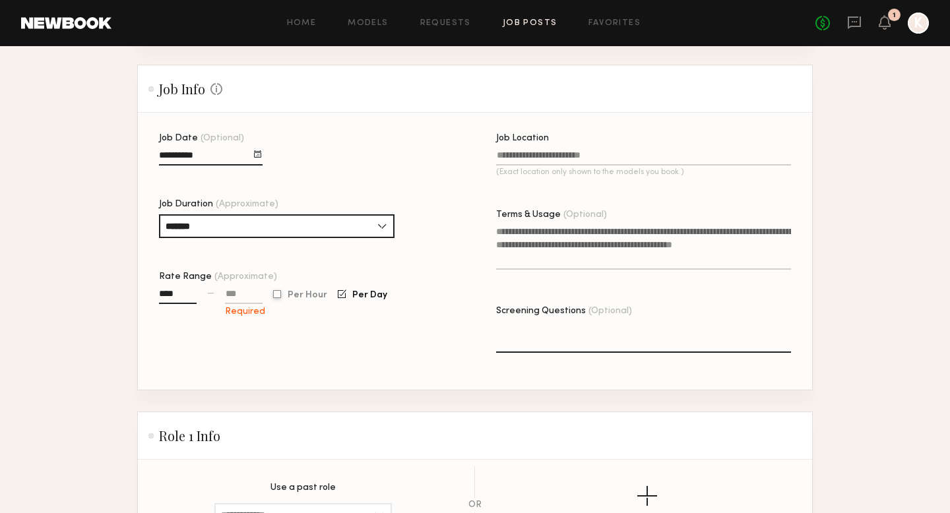
click at [280, 292] on div at bounding box center [277, 294] width 8 height 9
click at [231, 300] on input at bounding box center [244, 296] width 38 height 15
type input "****"
click at [550, 158] on input "Job Location (Exact location only shown to the models you book.)" at bounding box center [643, 157] width 295 height 15
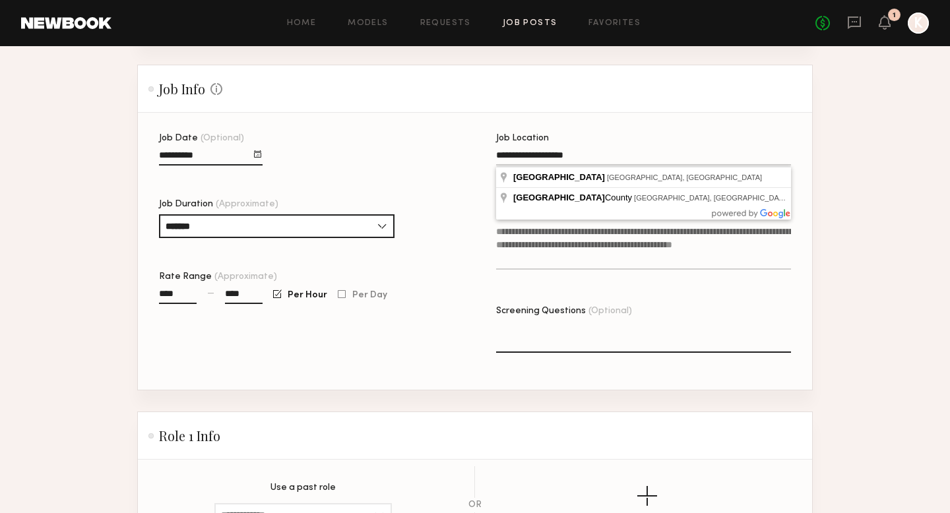
type input "**********"
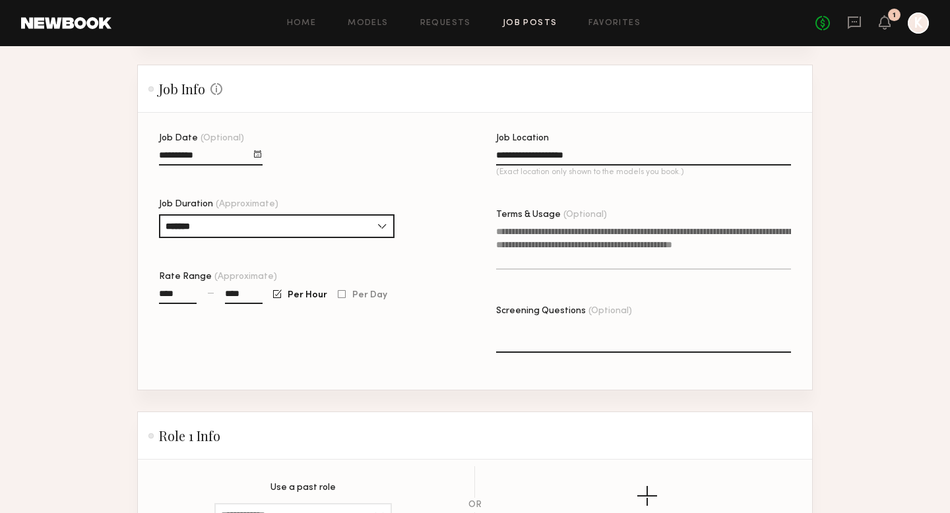
click at [565, 234] on textarea "Terms & Usage (Optional)" at bounding box center [643, 247] width 295 height 45
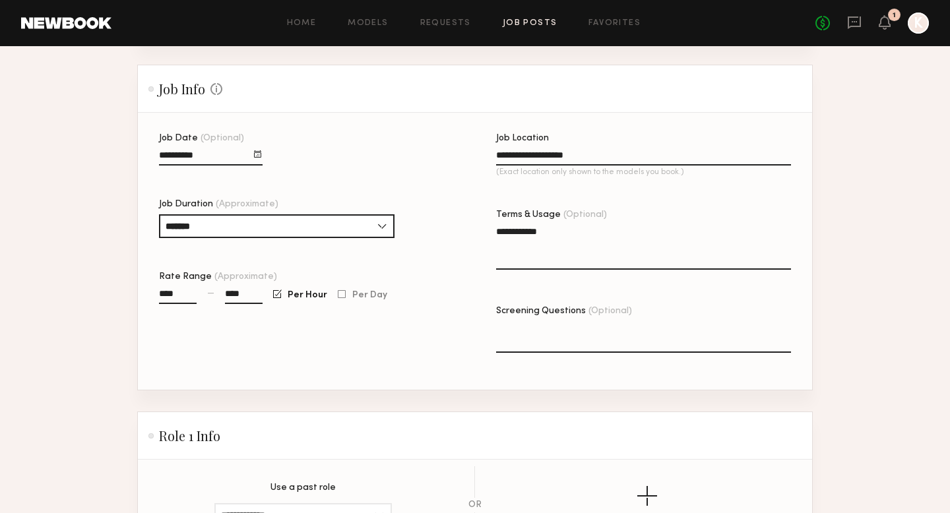
type textarea "**********"
click at [573, 337] on textarea "Screening Questions (Optional)" at bounding box center [643, 337] width 295 height 32
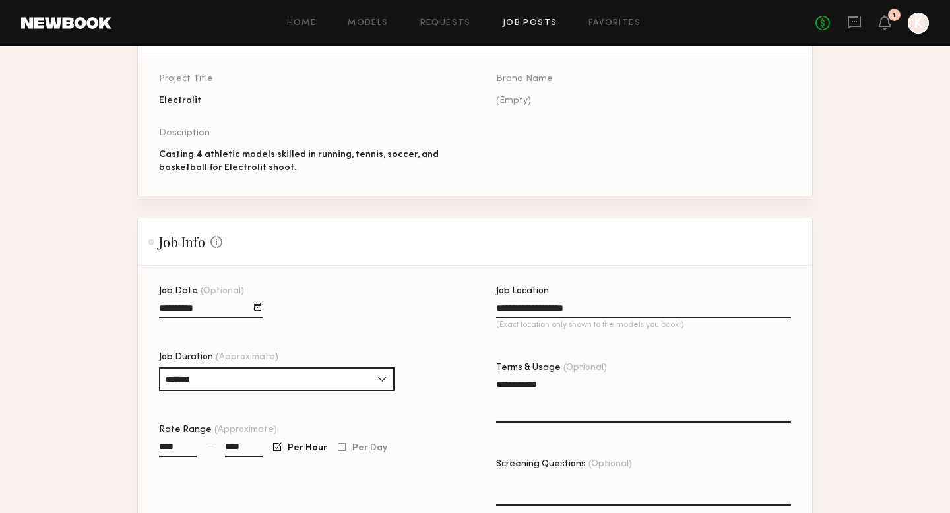
scroll to position [140, 0]
click at [297, 169] on div "Casting 4 athletic models skilled in running, tennis, soccer, and basketball fo…" at bounding box center [306, 162] width 295 height 26
click at [287, 168] on div "Casting 4 athletic models skilled in running, tennis, soccer, and basketball fo…" at bounding box center [306, 162] width 295 height 26
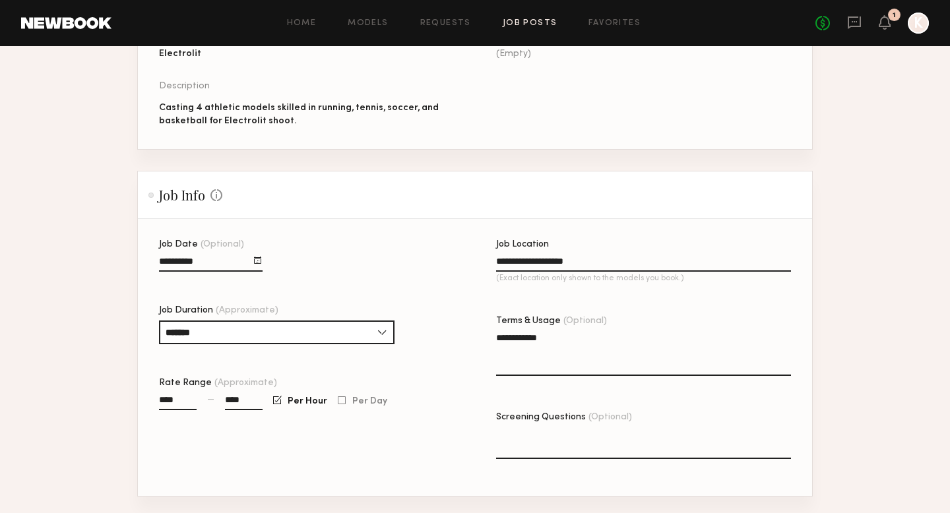
scroll to position [271, 0]
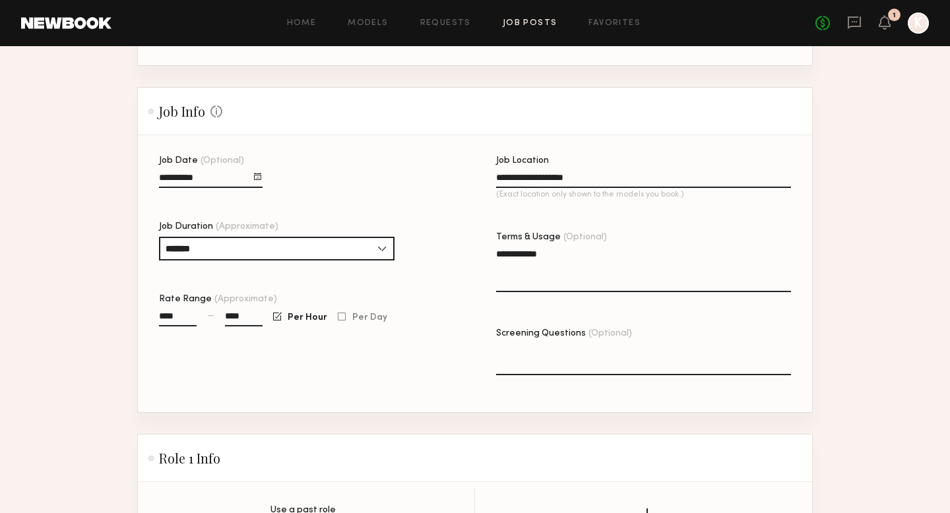
click at [525, 366] on textarea "Screening Questions (Optional)" at bounding box center [643, 360] width 295 height 32
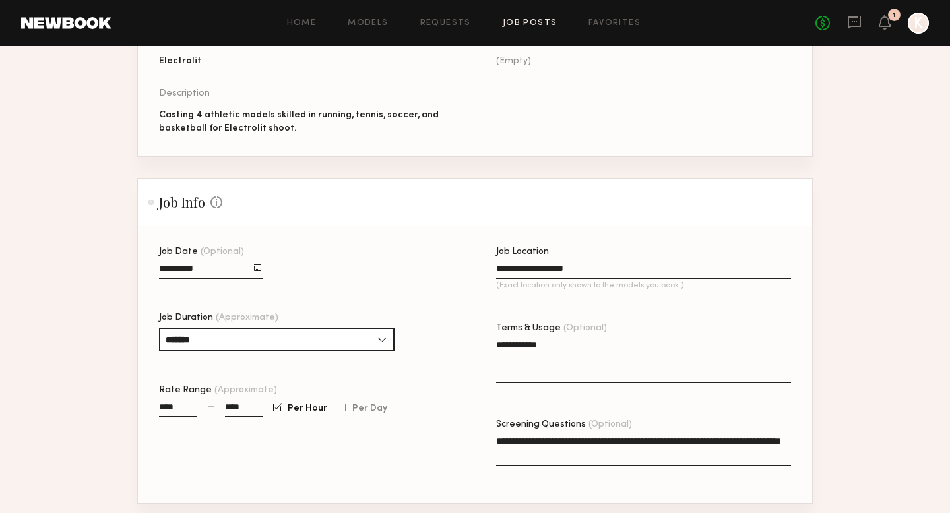
scroll to position [224, 0]
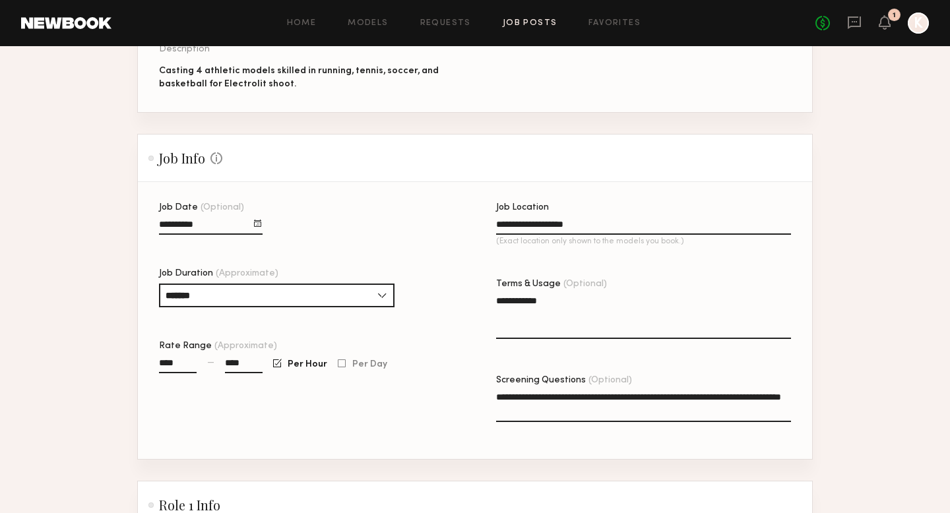
click at [527, 410] on textarea "**********" at bounding box center [643, 407] width 295 height 32
click at [600, 410] on textarea "**********" at bounding box center [643, 407] width 295 height 32
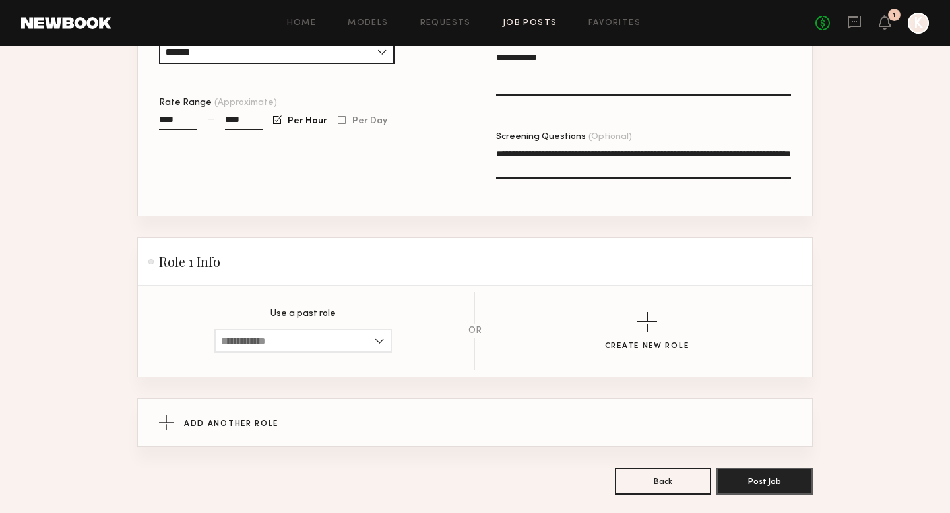
scroll to position [489, 0]
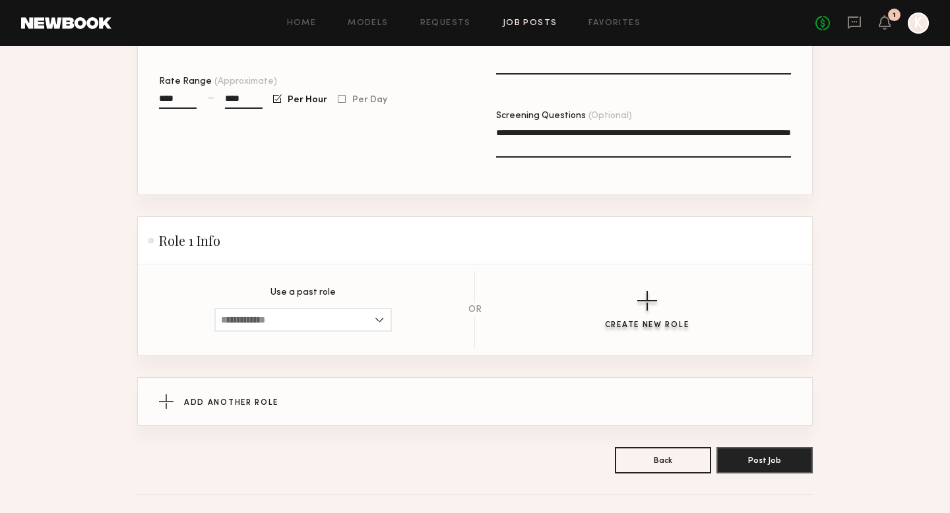
type textarea "**********"
click at [639, 302] on div "button" at bounding box center [647, 301] width 20 height 20
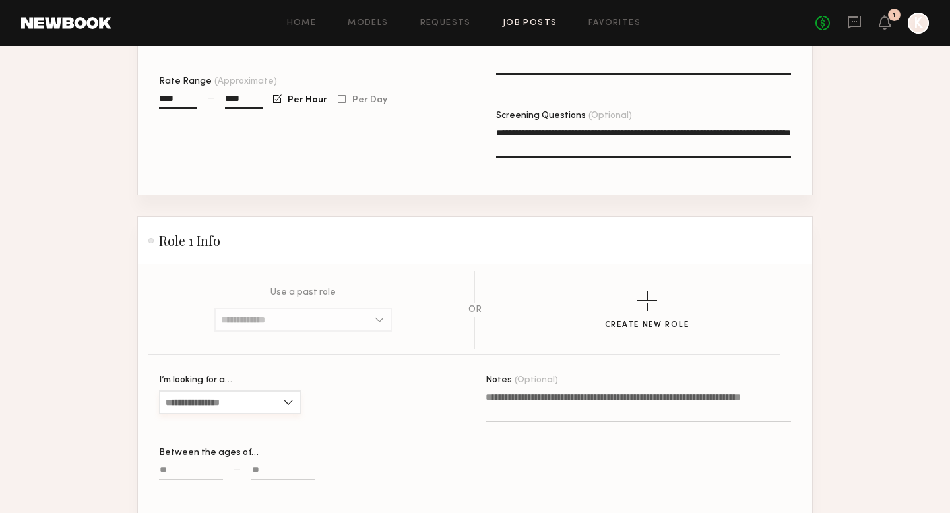
click at [253, 400] on input "I’m looking for a…" at bounding box center [230, 403] width 142 height 24
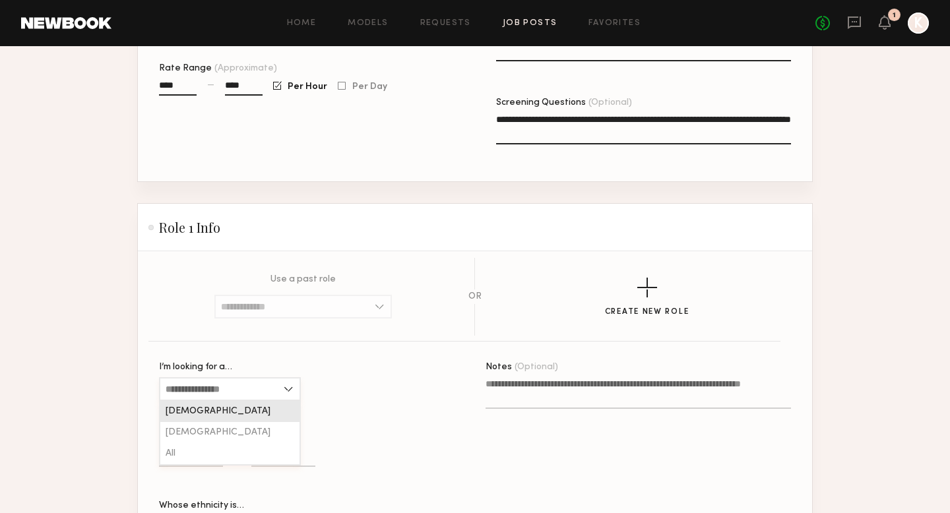
scroll to position [508, 0]
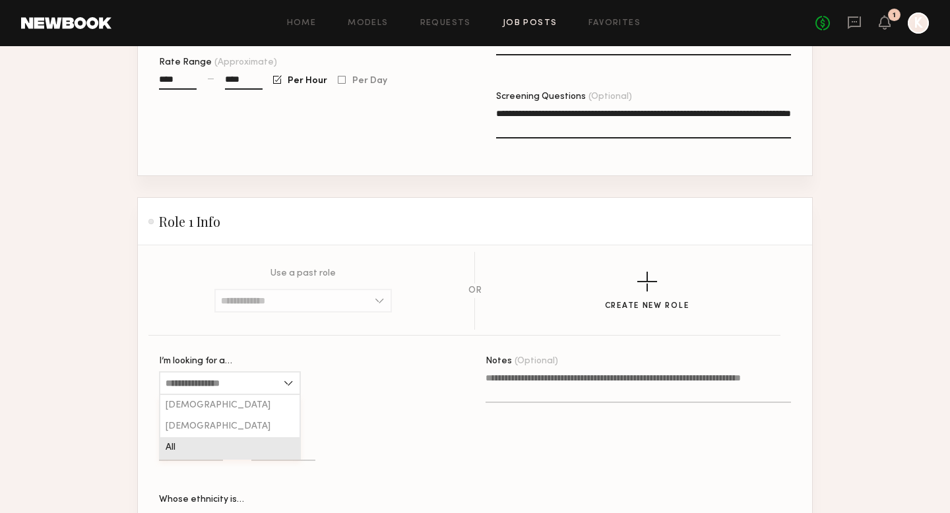
click at [222, 448] on div "All" at bounding box center [229, 447] width 139 height 21
type input "***"
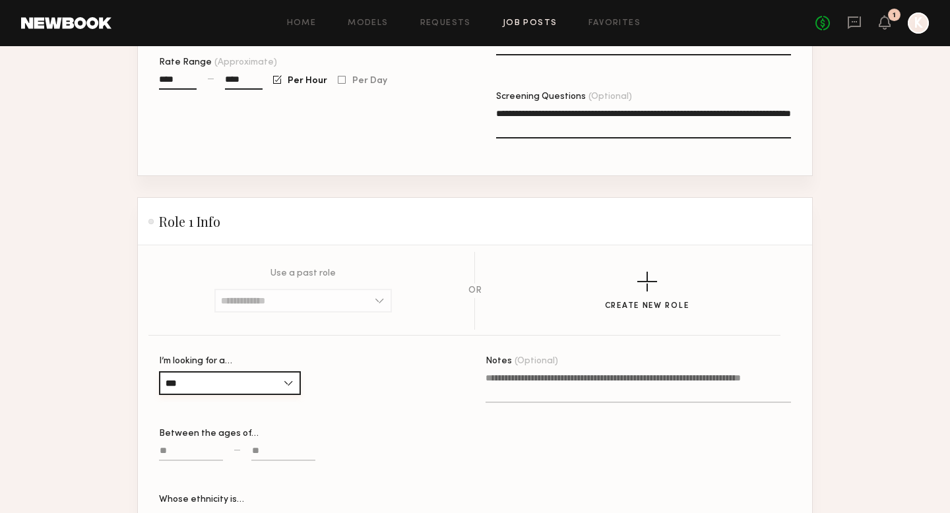
scroll to position [577, 0]
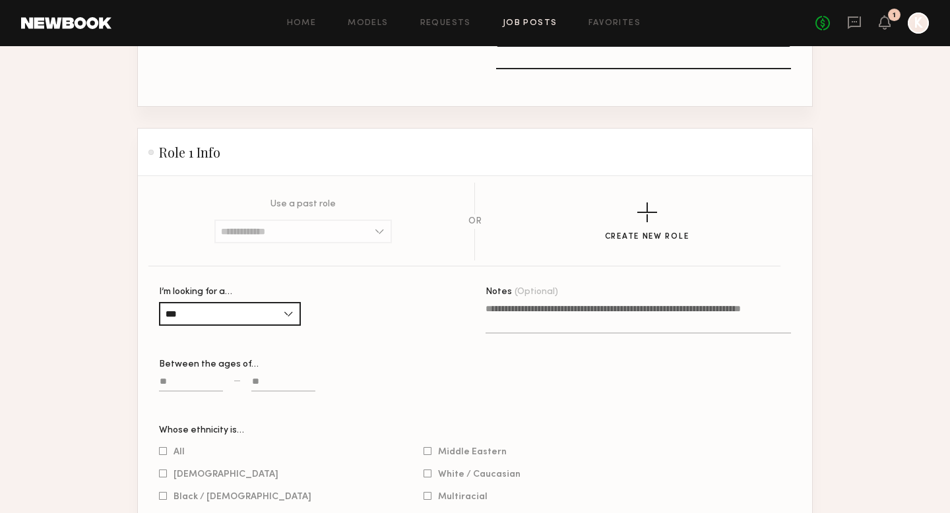
click at [181, 377] on input at bounding box center [191, 384] width 64 height 15
click at [253, 385] on input at bounding box center [283, 384] width 64 height 15
click at [193, 379] on input "**" at bounding box center [191, 384] width 64 height 15
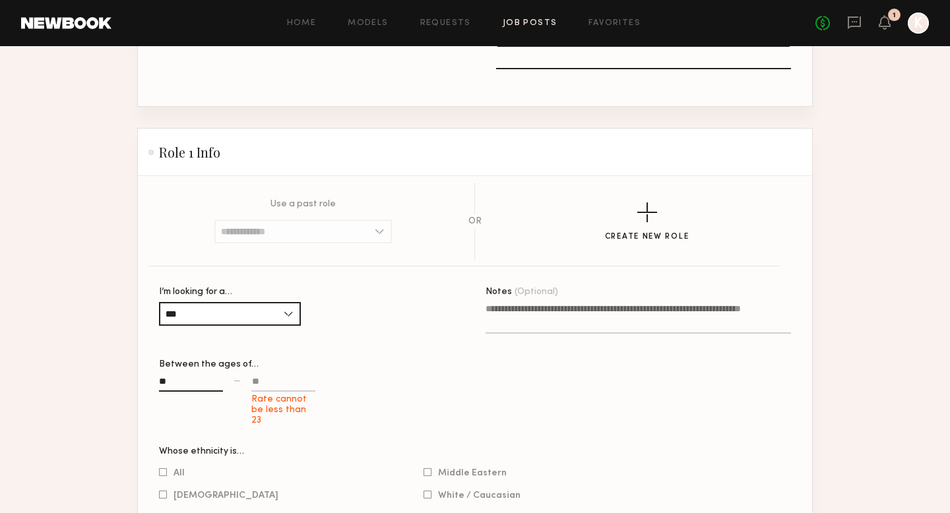
type input "*"
type input "**"
click at [261, 383] on input at bounding box center [283, 384] width 64 height 15
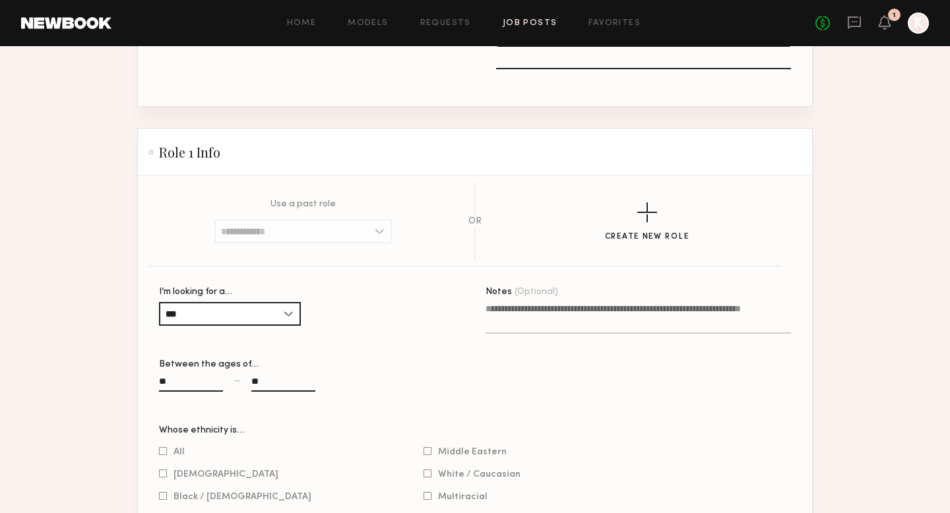
scroll to position [604, 0]
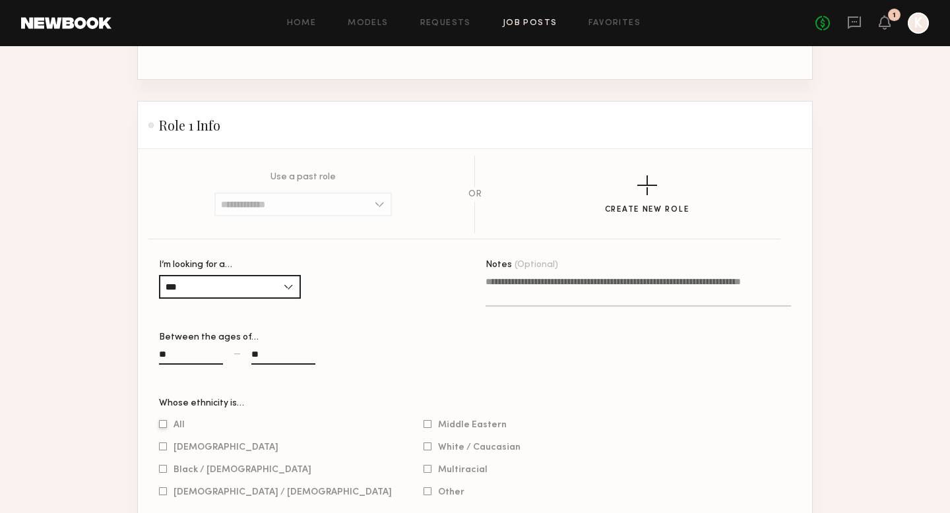
type input "**"
click at [166, 422] on div at bounding box center [163, 424] width 8 height 9
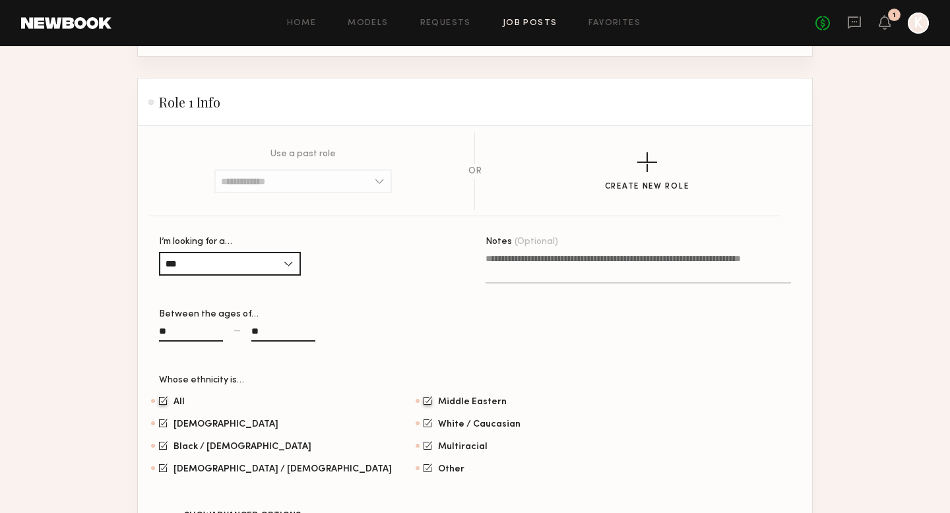
scroll to position [628, 0]
click at [505, 265] on textarea "Notes (Optional)" at bounding box center [639, 267] width 306 height 32
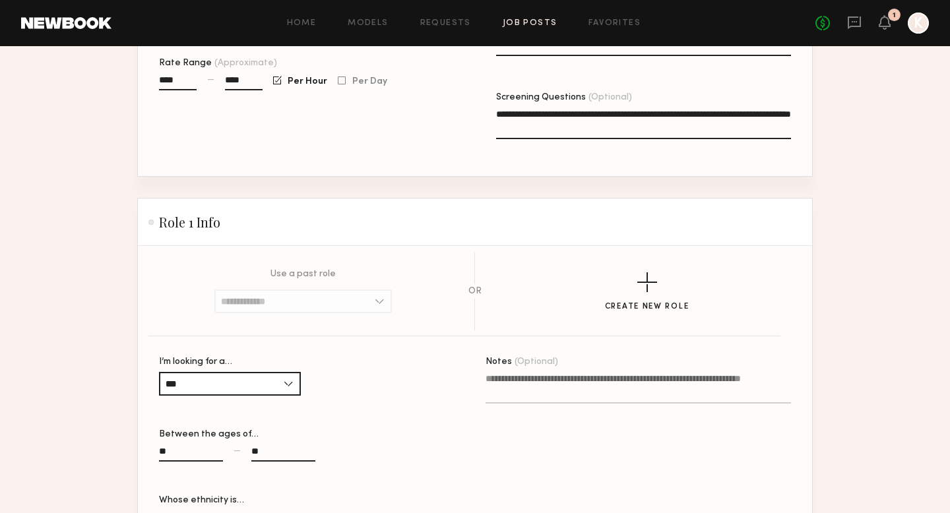
scroll to position [565, 0]
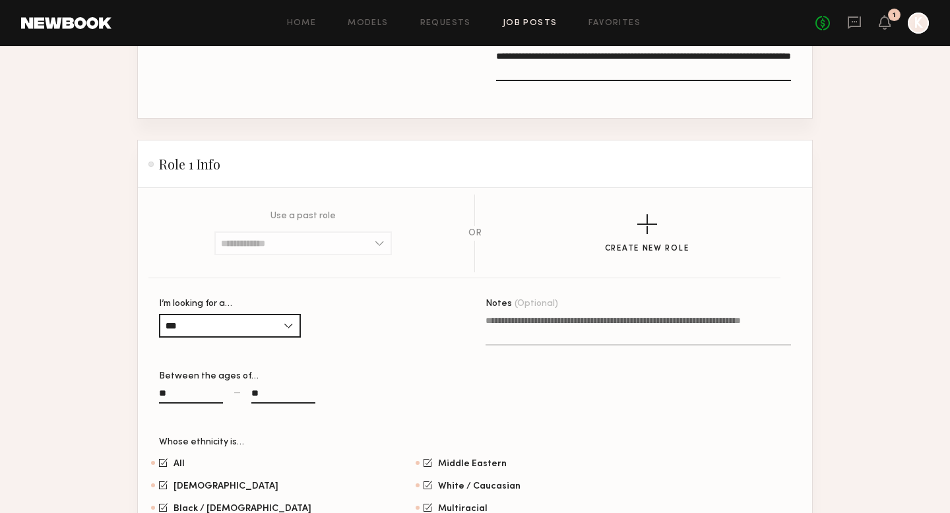
type textarea "*"
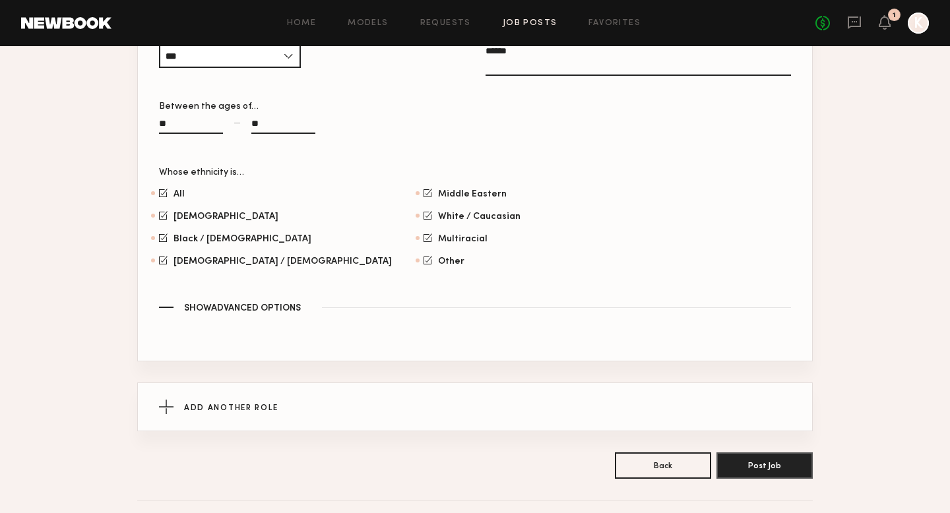
scroll to position [861, 0]
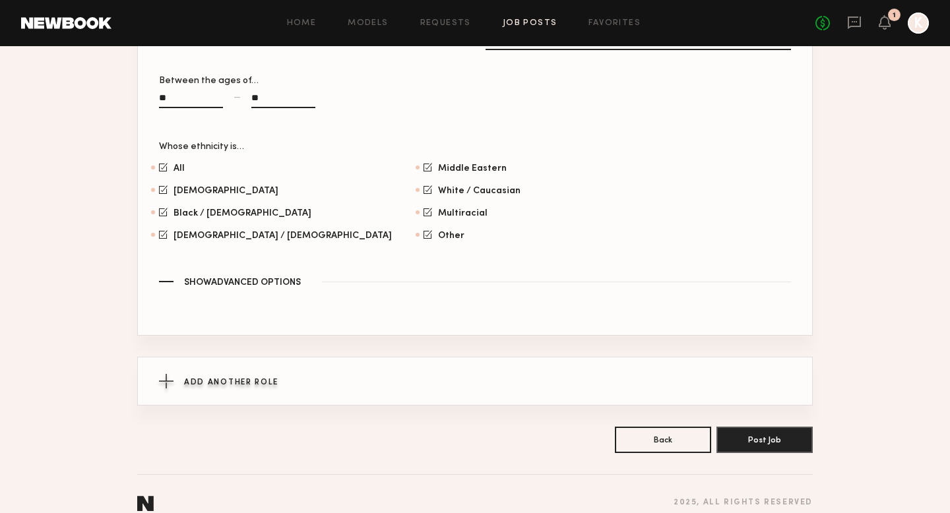
type textarea "******"
click at [234, 381] on span "Add Another Role" at bounding box center [231, 383] width 94 height 8
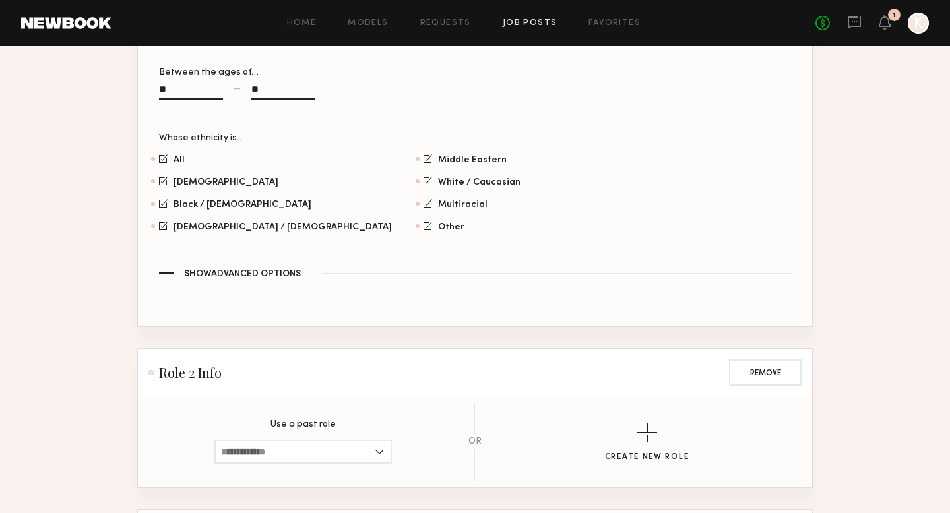
scroll to position [888, 0]
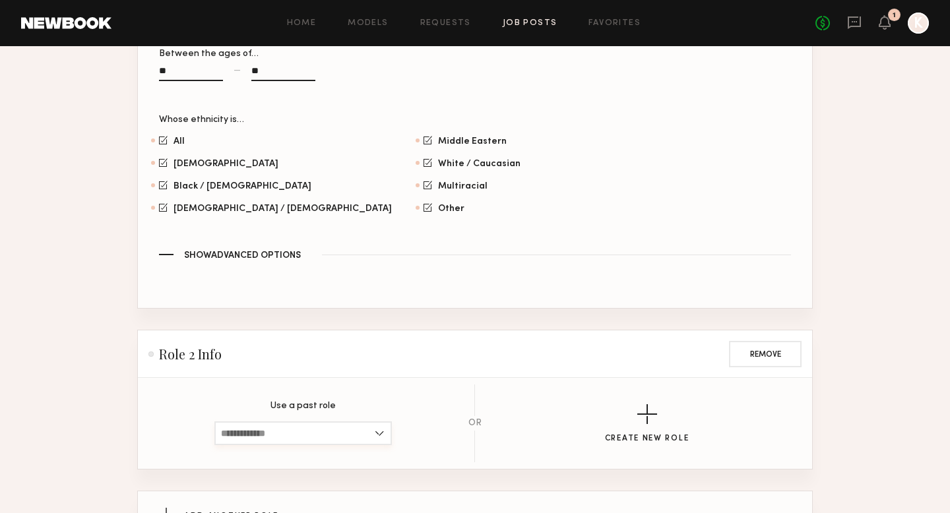
click at [241, 440] on input at bounding box center [302, 434] width 177 height 24
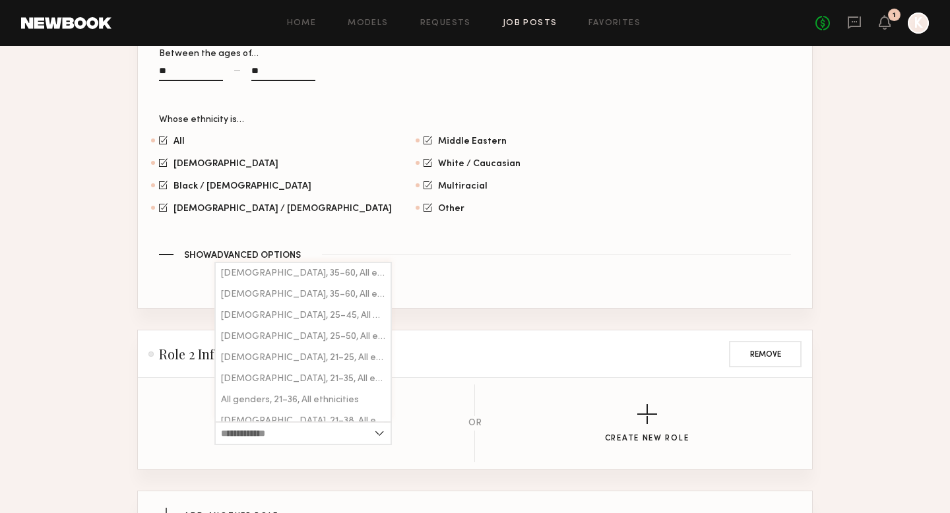
click at [446, 367] on div "Role 2 Info Remove" at bounding box center [474, 354] width 653 height 26
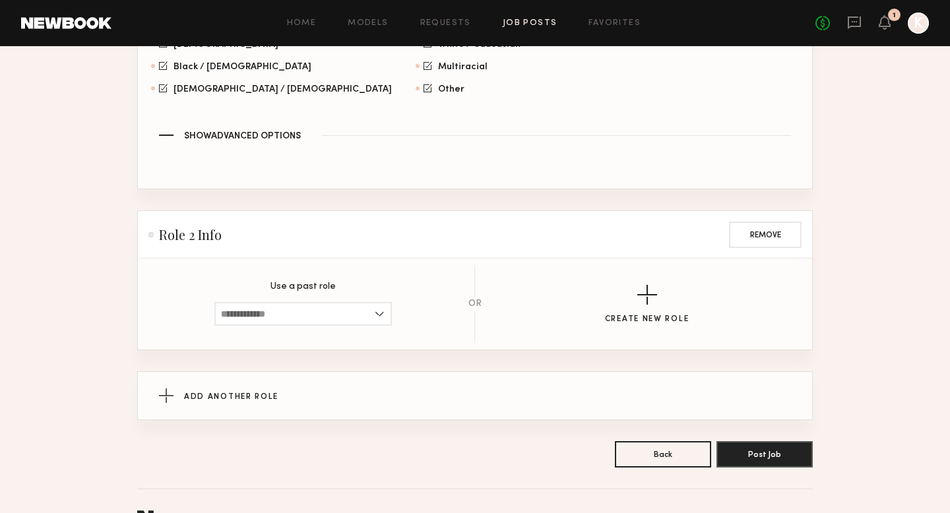
scroll to position [1041, 0]
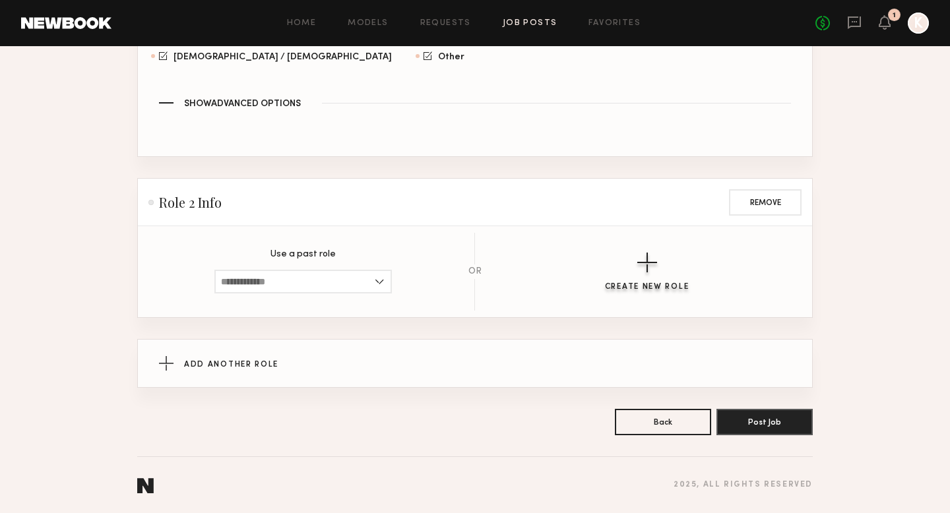
click at [627, 262] on button "Create New Role" at bounding box center [647, 272] width 84 height 39
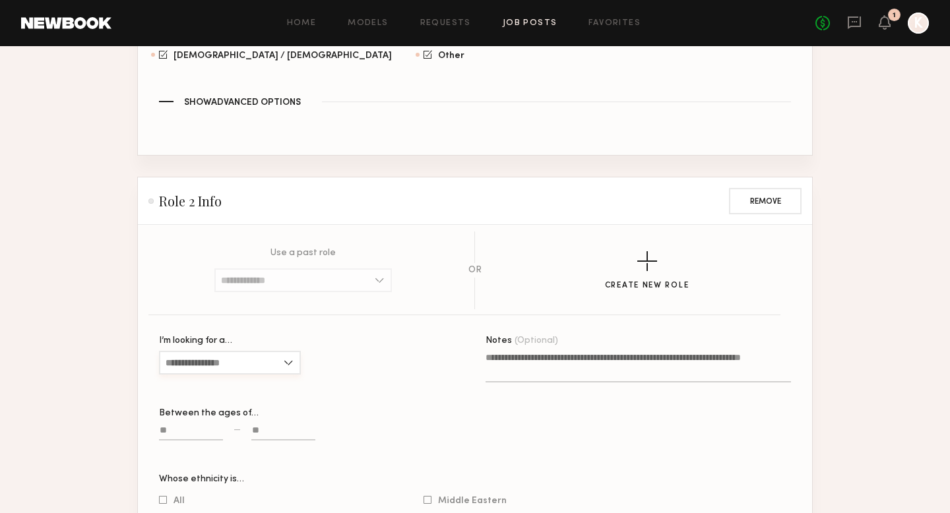
click at [231, 368] on input "I’m looking for a…" at bounding box center [230, 363] width 142 height 24
click at [214, 433] on div "All" at bounding box center [229, 427] width 139 height 21
type input "***"
click at [200, 432] on input at bounding box center [191, 433] width 64 height 15
type input "**"
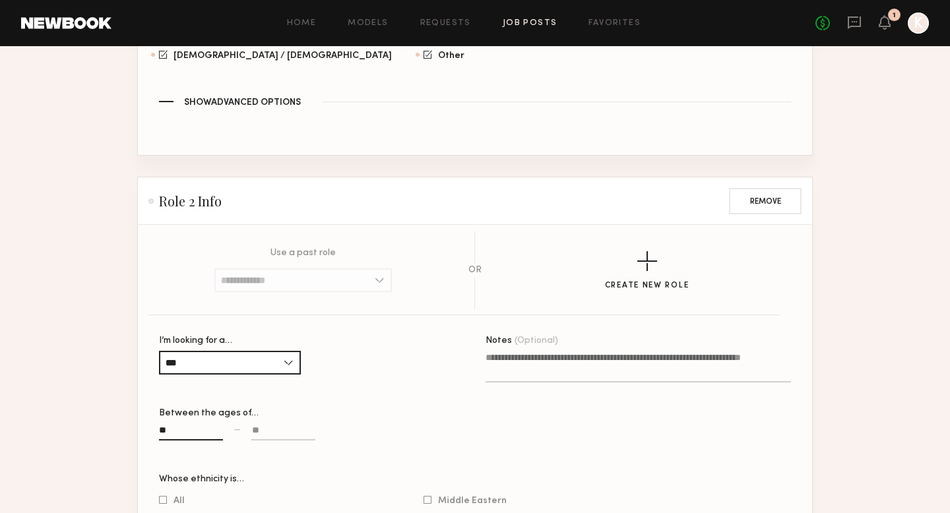
click at [275, 431] on input at bounding box center [283, 433] width 64 height 15
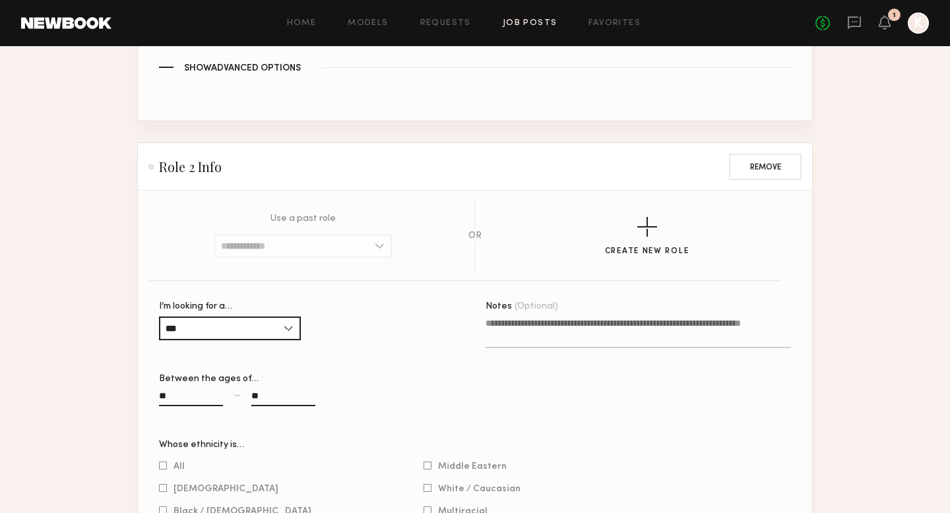
scroll to position [1120, 0]
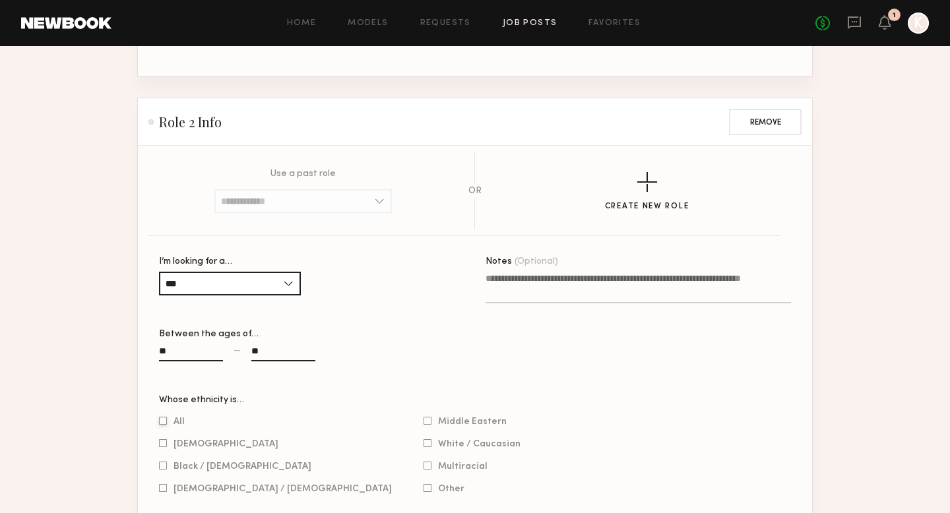
type input "**"
click at [167, 423] on label "All" at bounding box center [172, 421] width 26 height 8
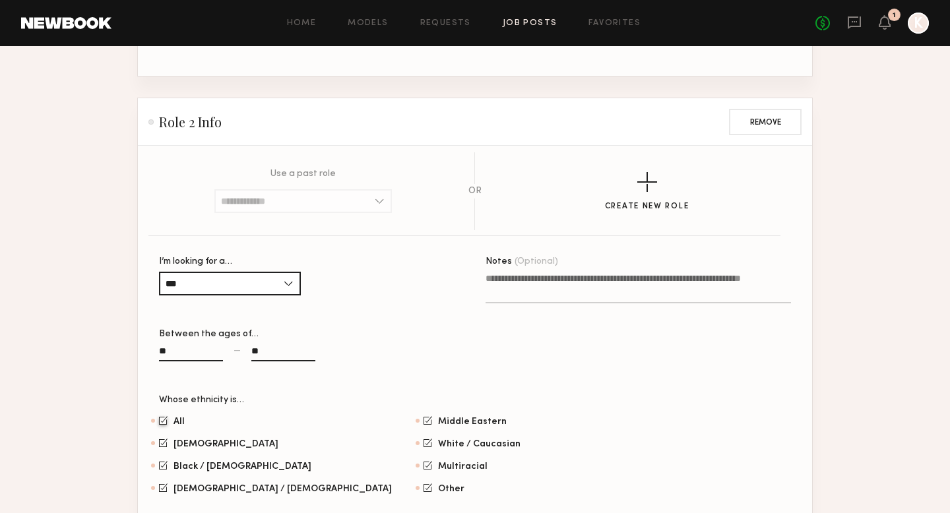
click at [492, 293] on textarea "Notes (Optional)" at bounding box center [639, 288] width 306 height 32
type textarea "*"
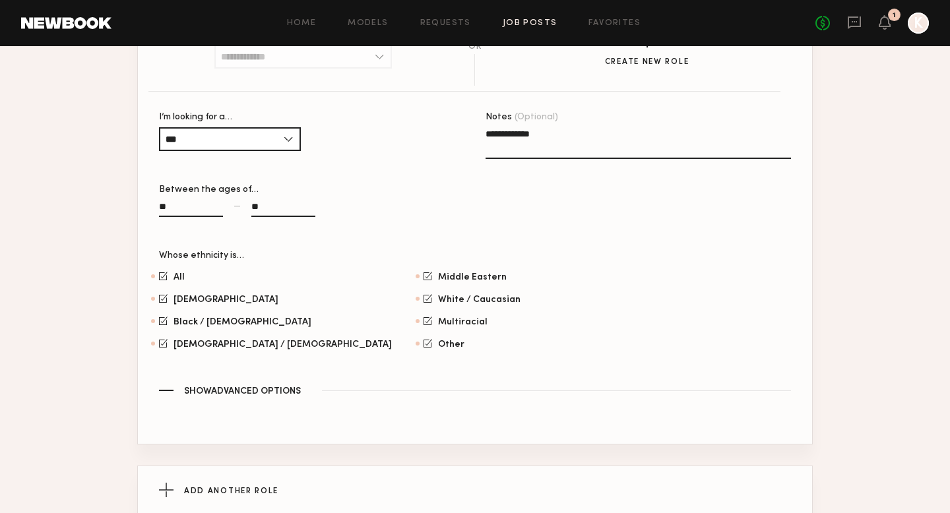
scroll to position [1394, 0]
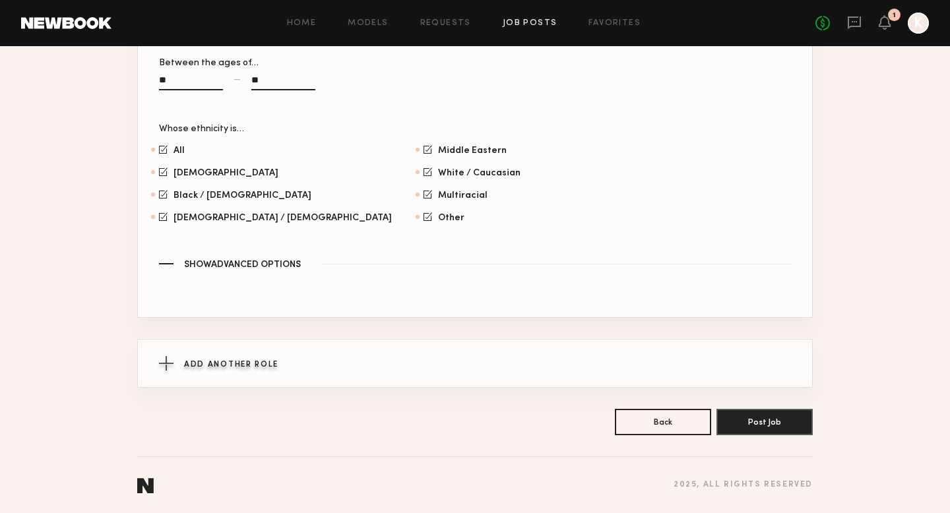
type textarea "**********"
click at [293, 352] on div "Add Another Role" at bounding box center [475, 364] width 632 height 48
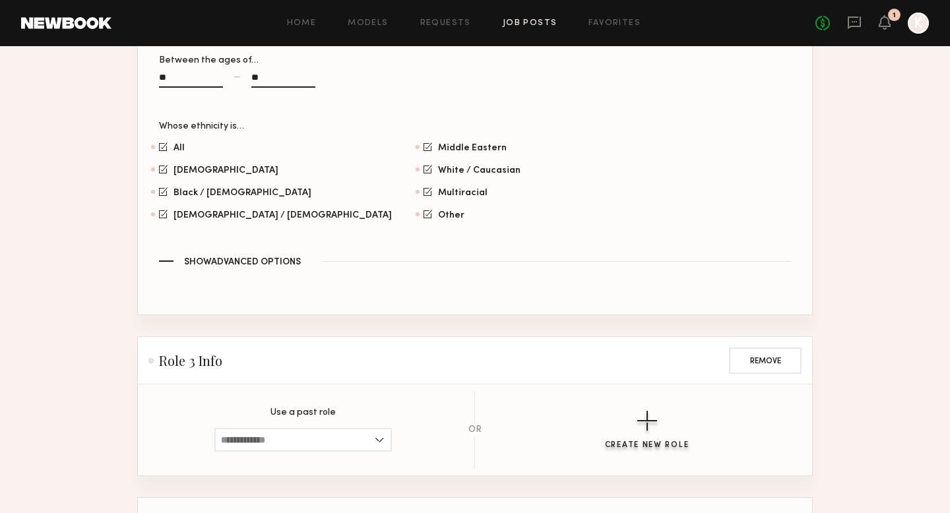
click at [643, 437] on button "Create New Role" at bounding box center [647, 430] width 84 height 39
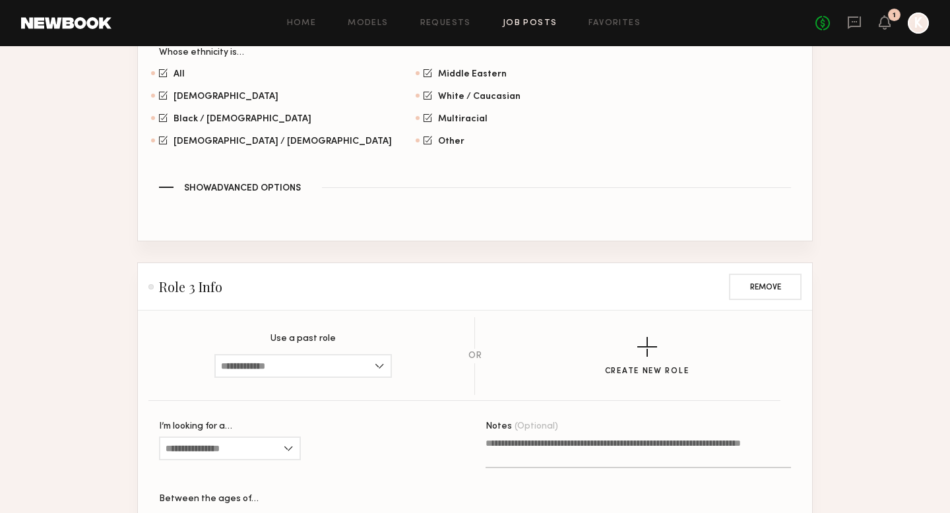
scroll to position [1598, 0]
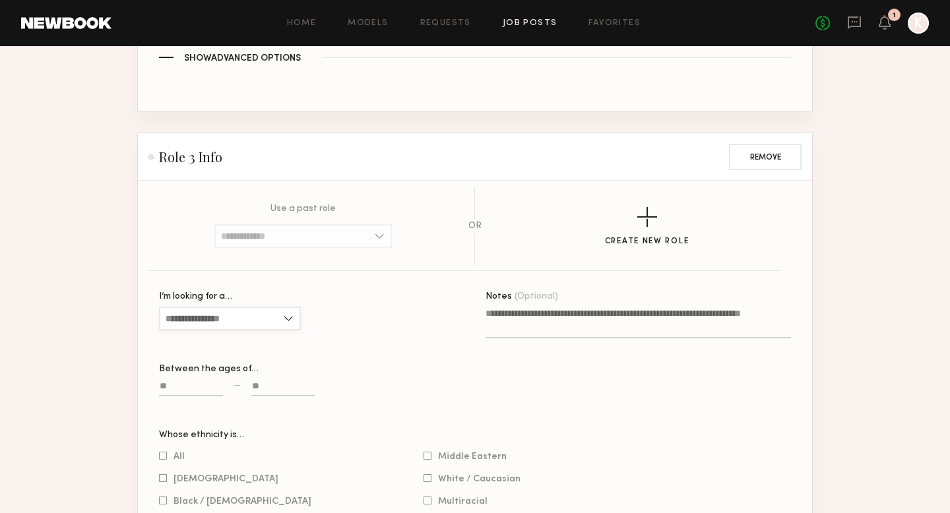
click at [253, 319] on input "I’m looking for a…" at bounding box center [230, 319] width 142 height 24
click at [222, 384] on div "All" at bounding box center [229, 383] width 139 height 21
type input "***"
click at [191, 392] on input at bounding box center [191, 388] width 64 height 15
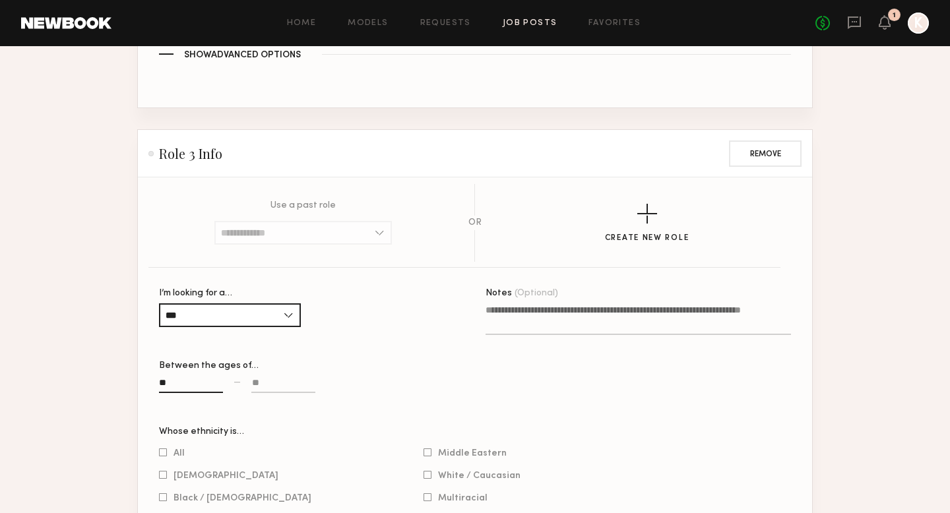
type input "**"
click at [276, 389] on input at bounding box center [283, 385] width 64 height 15
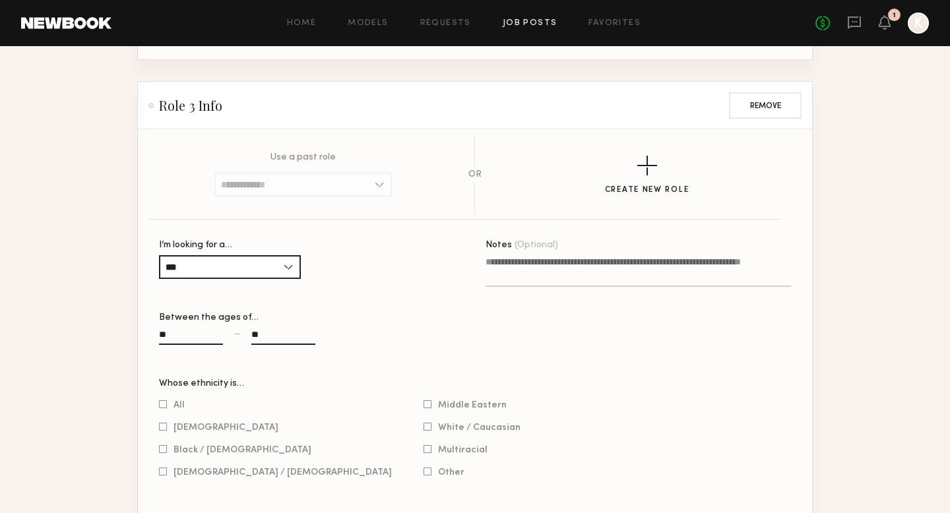
scroll to position [1673, 0]
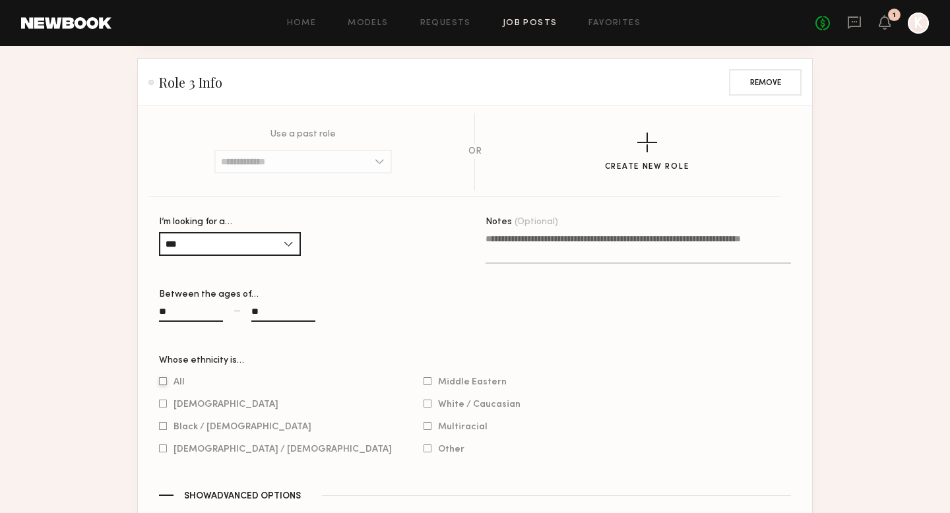
type input "**"
click at [165, 385] on div at bounding box center [163, 381] width 8 height 9
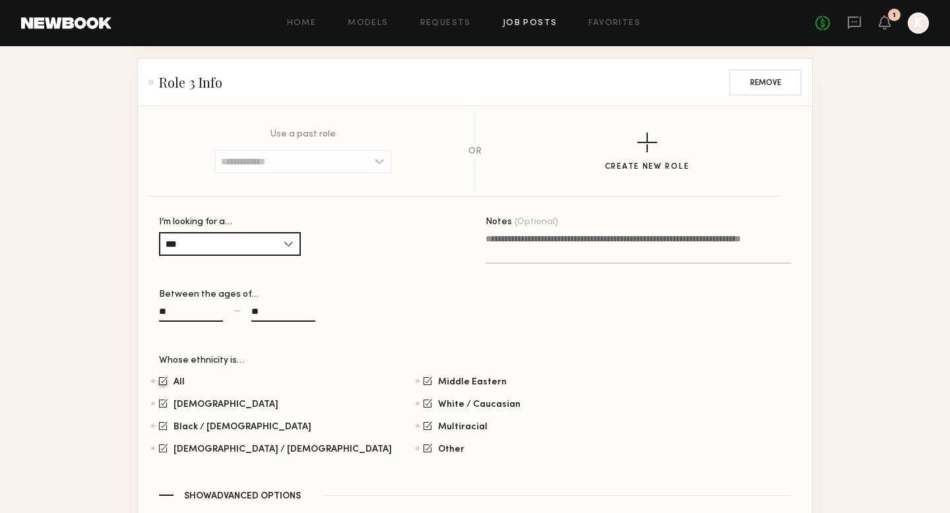
click at [515, 246] on textarea "Notes (Optional)" at bounding box center [639, 248] width 306 height 32
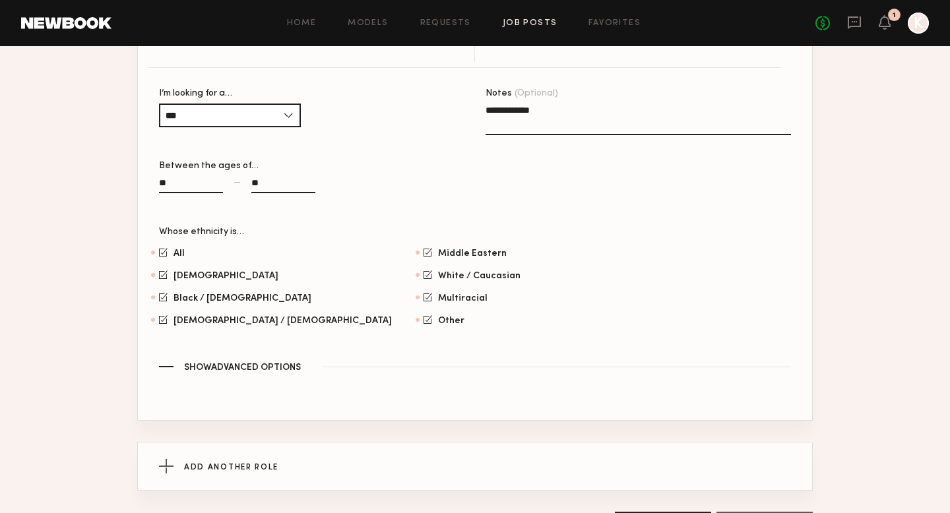
scroll to position [1909, 0]
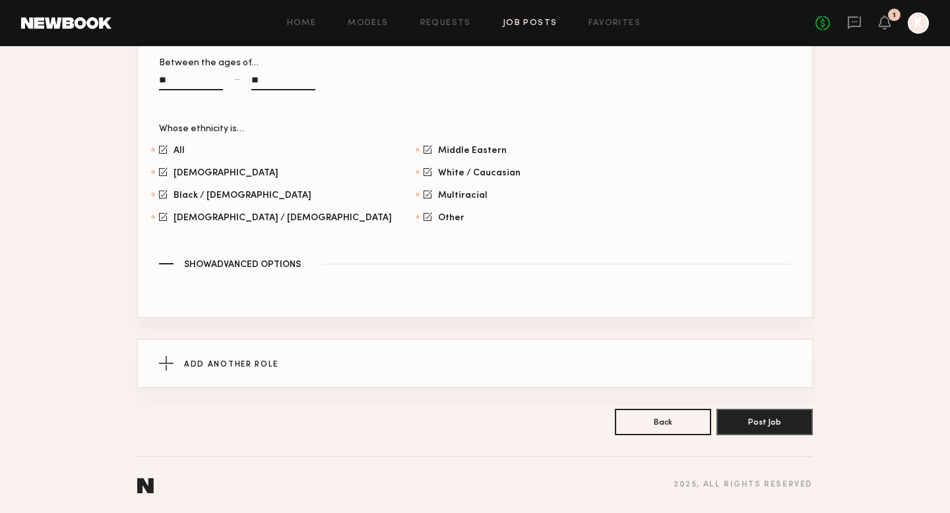
type textarea "**********"
click at [282, 362] on div "Add Another Role" at bounding box center [475, 364] width 632 height 48
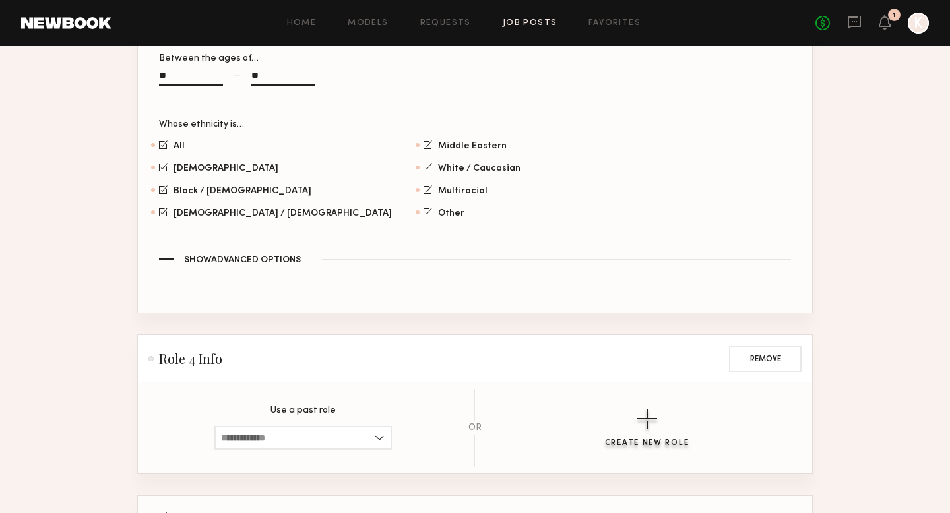
click at [675, 439] on button "Create New Role" at bounding box center [647, 428] width 84 height 39
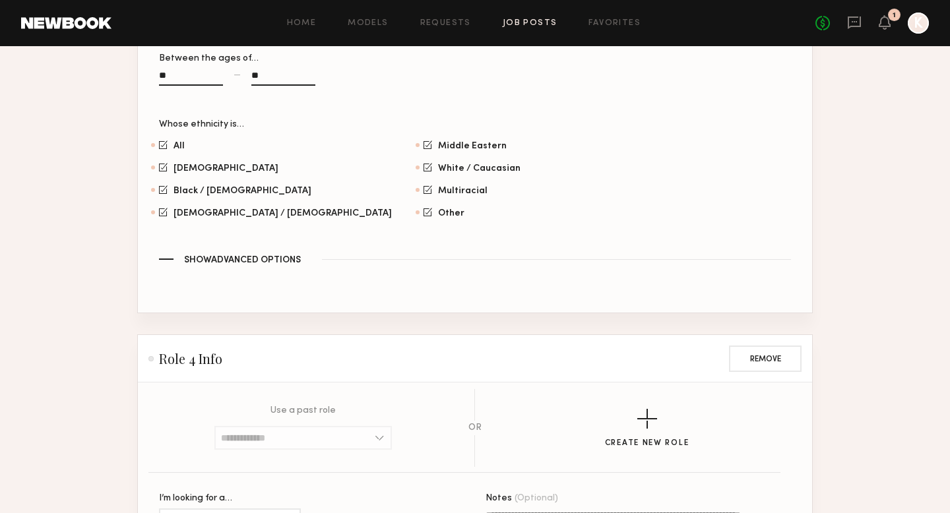
scroll to position [2117, 0]
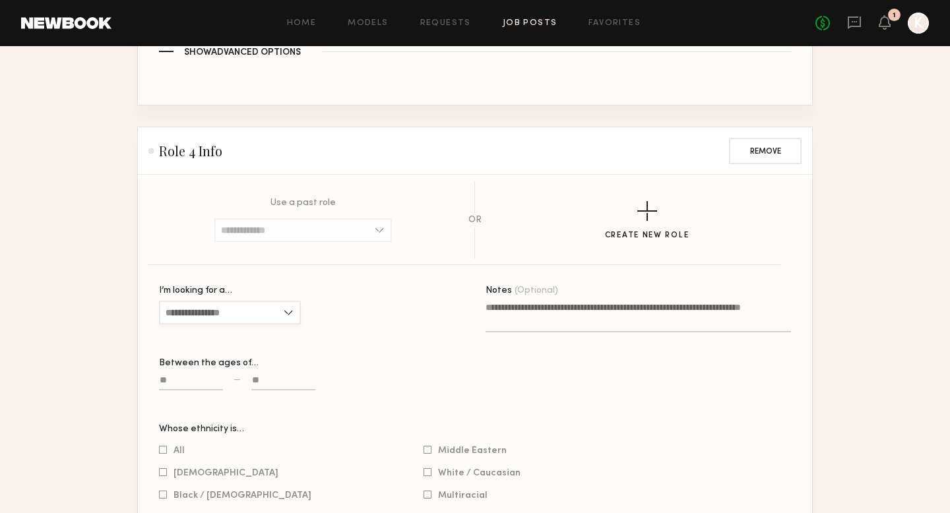
click at [251, 310] on input "I’m looking for a…" at bounding box center [230, 313] width 142 height 24
click at [216, 378] on div "All" at bounding box center [229, 377] width 139 height 21
type input "***"
click at [199, 379] on label at bounding box center [191, 388] width 64 height 30
click at [199, 379] on input at bounding box center [191, 382] width 64 height 15
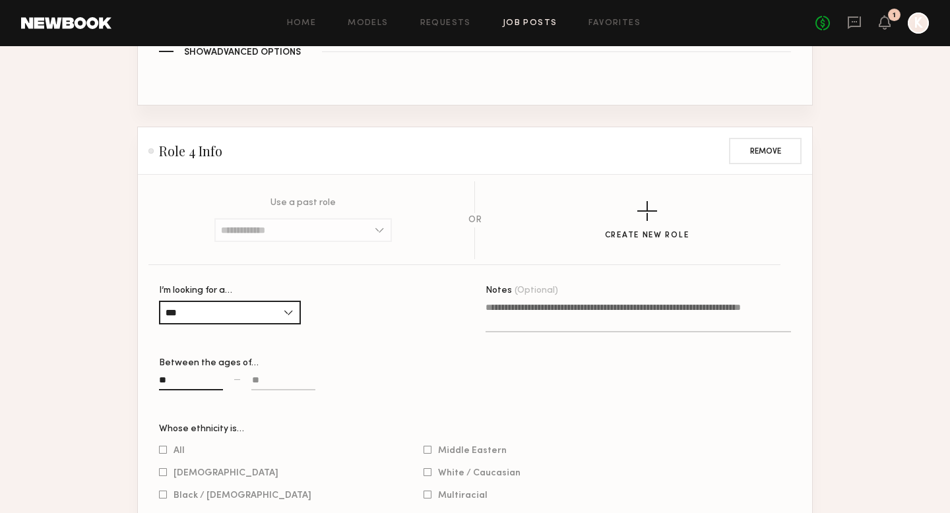
type input "**"
click at [278, 382] on input at bounding box center [283, 382] width 64 height 15
type input "*"
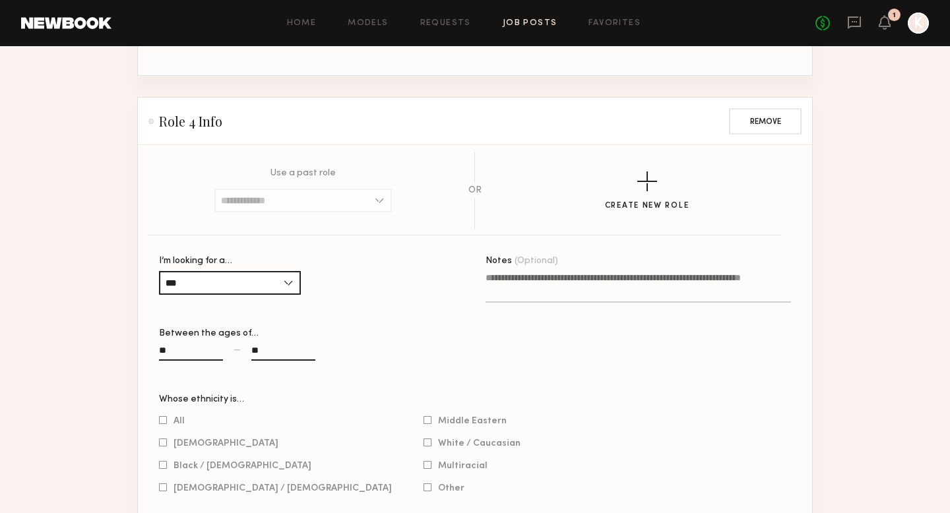
scroll to position [2173, 0]
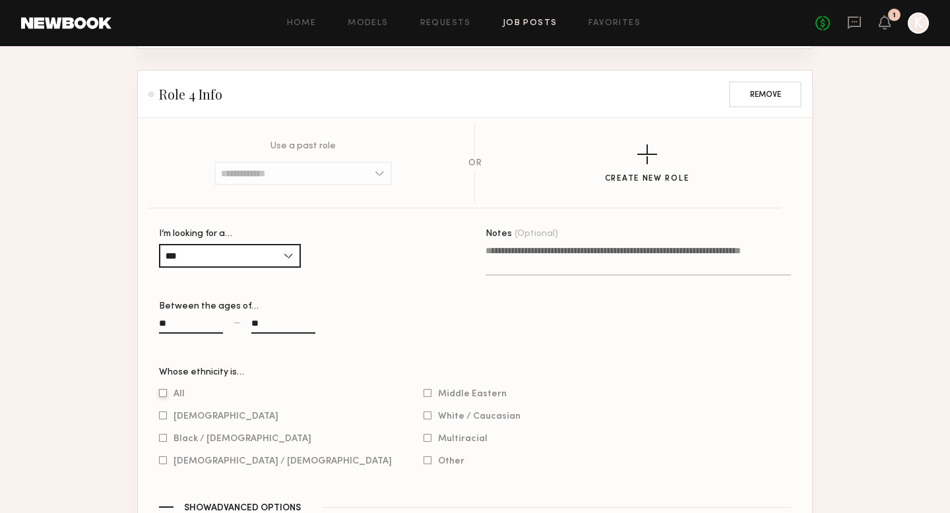
type input "**"
click at [164, 396] on div at bounding box center [163, 393] width 8 height 9
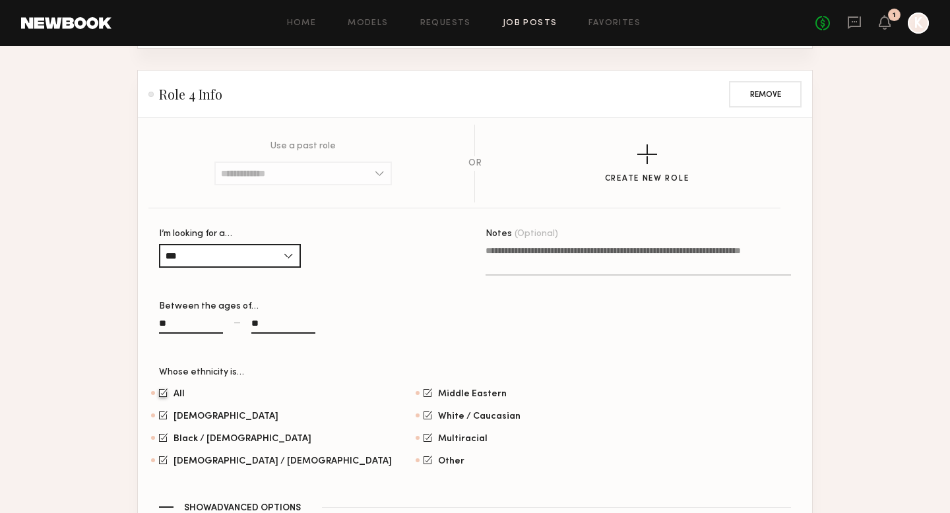
click at [522, 269] on textarea "Notes (Optional)" at bounding box center [639, 260] width 306 height 32
type textarea "**********"
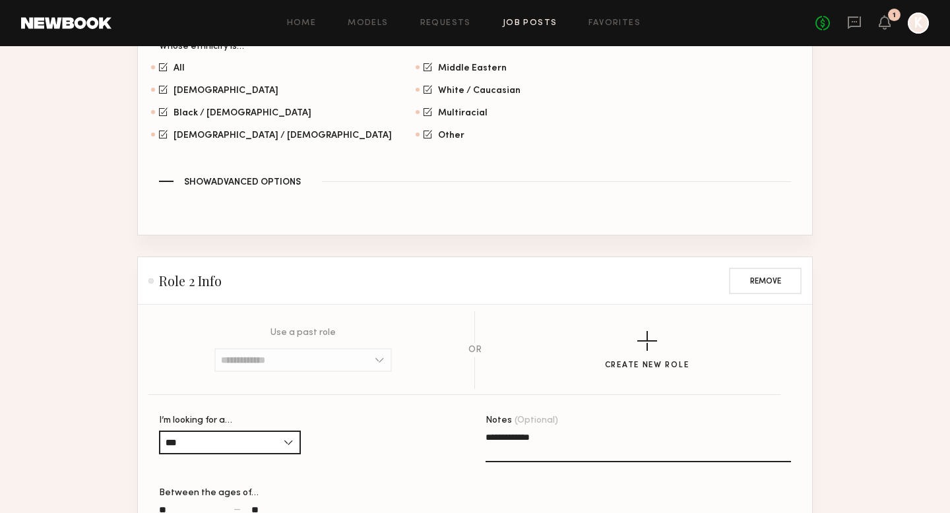
scroll to position [1089, 0]
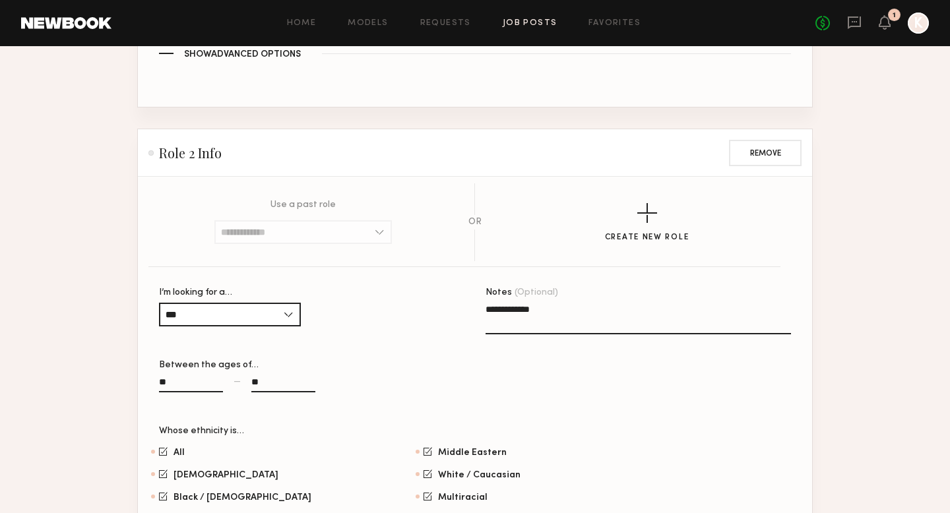
drag, startPoint x: 543, startPoint y: 311, endPoint x: 461, endPoint y: 311, distance: 81.8
click at [461, 311] on section "**********" at bounding box center [475, 424] width 632 height 272
paste textarea "**********"
drag, startPoint x: 569, startPoint y: 311, endPoint x: 515, endPoint y: 311, distance: 54.1
click at [515, 311] on textarea "**********" at bounding box center [639, 319] width 306 height 32
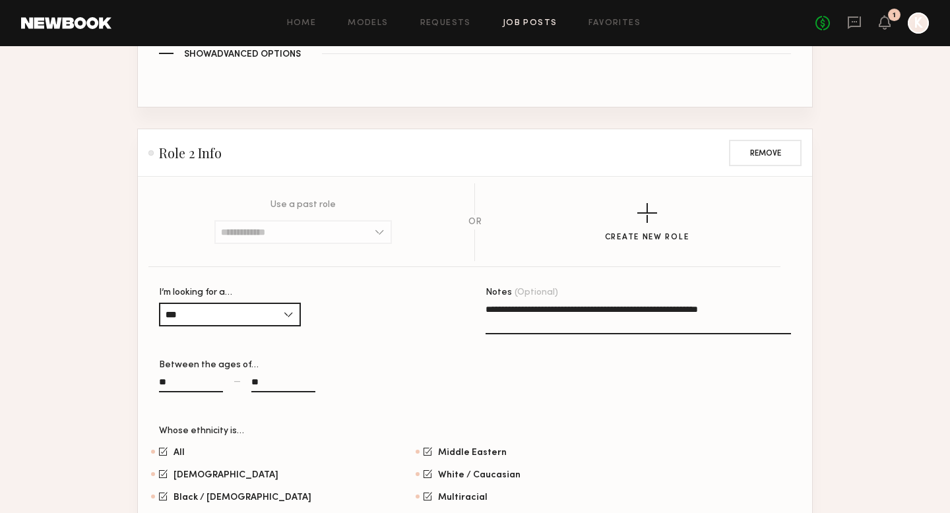
click at [548, 327] on textarea "**********" at bounding box center [639, 319] width 306 height 32
click at [519, 311] on textarea "**********" at bounding box center [639, 319] width 306 height 32
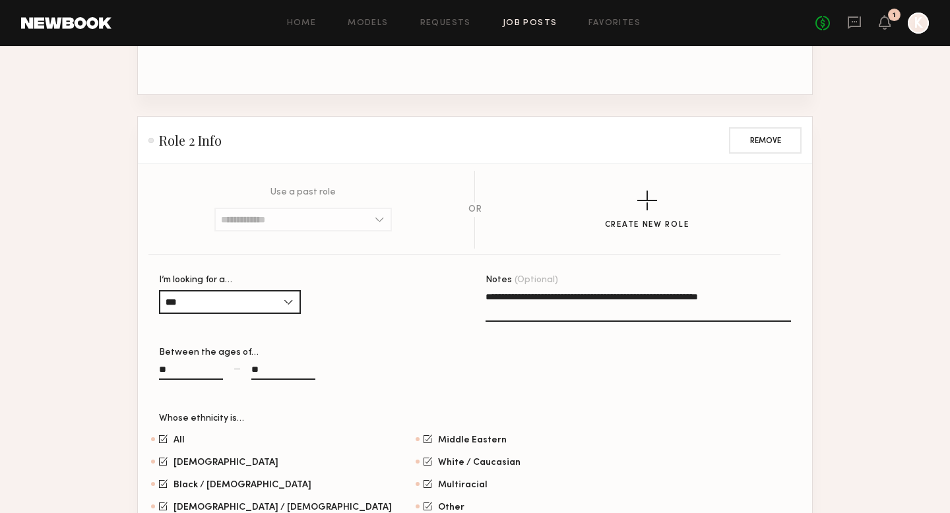
scroll to position [1103, 0]
type textarea "**********"
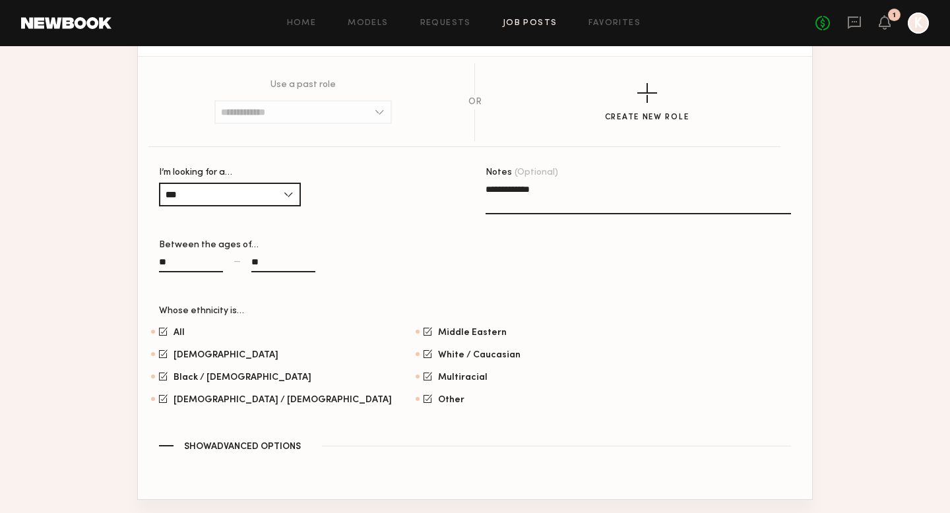
scroll to position [1723, 0]
drag, startPoint x: 549, startPoint y: 195, endPoint x: 452, endPoint y: 195, distance: 97.0
click at [452, 195] on section "**********" at bounding box center [475, 304] width 632 height 272
paste textarea "**********"
drag, startPoint x: 527, startPoint y: 193, endPoint x: 457, endPoint y: 192, distance: 70.0
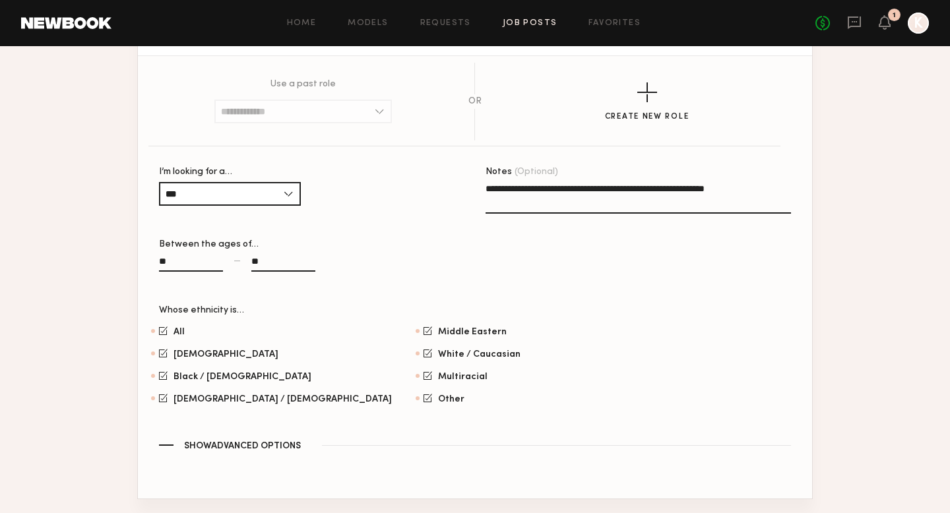
click at [457, 192] on section "**********" at bounding box center [475, 304] width 632 height 272
click at [542, 211] on textarea "**********" at bounding box center [639, 198] width 306 height 32
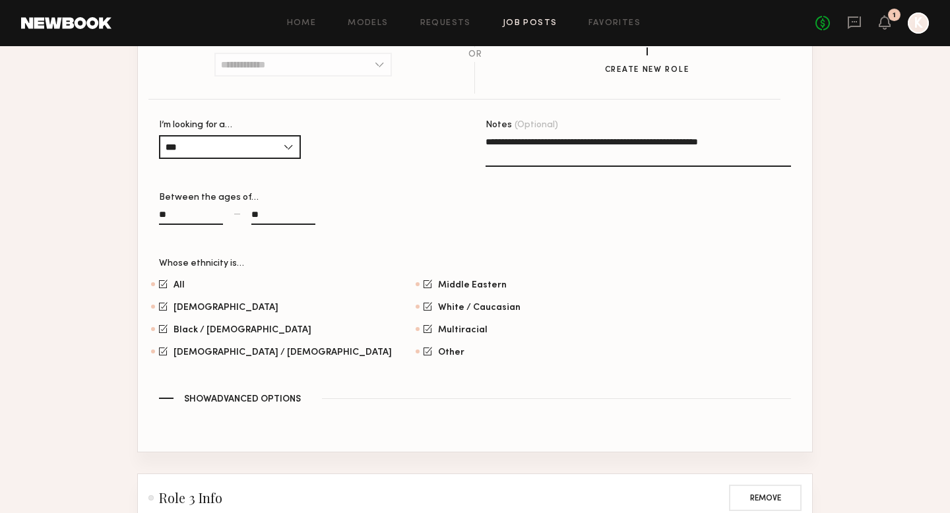
scroll to position [1256, 0]
type textarea "**********"
drag, startPoint x: 520, startPoint y: 146, endPoint x: 453, endPoint y: 146, distance: 67.3
click at [453, 146] on section "**********" at bounding box center [475, 257] width 632 height 272
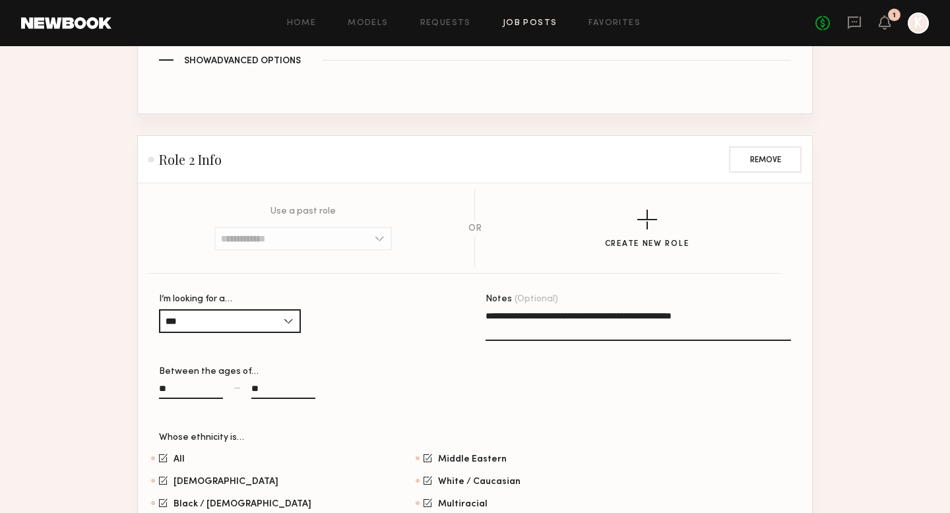
scroll to position [1031, 0]
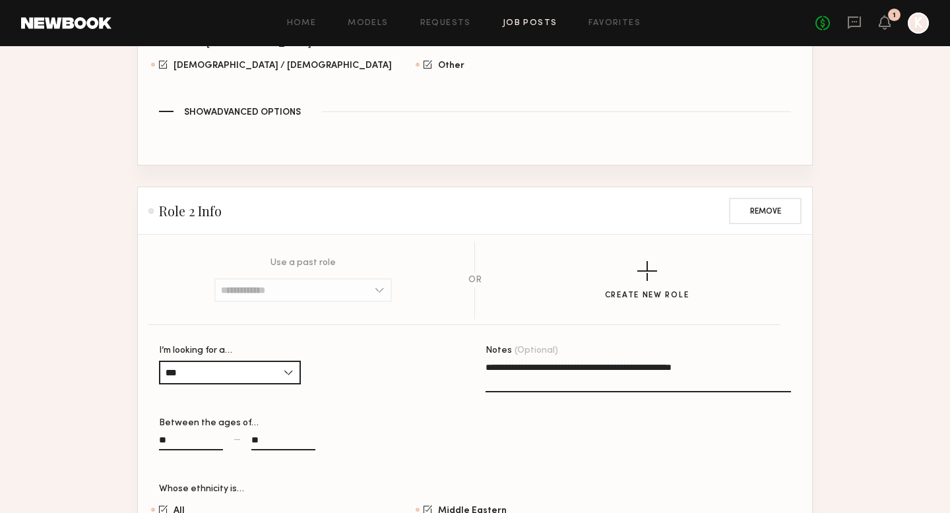
type textarea "**********"
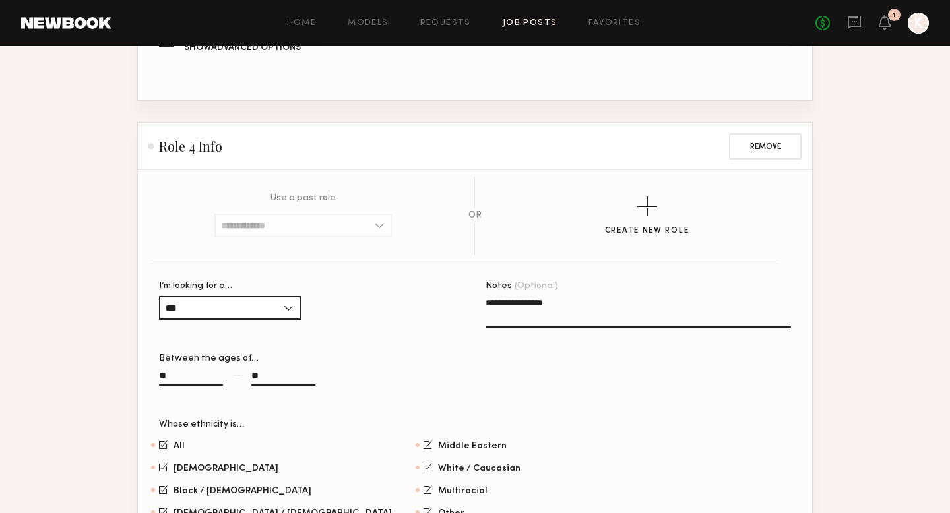
scroll to position [2126, 0]
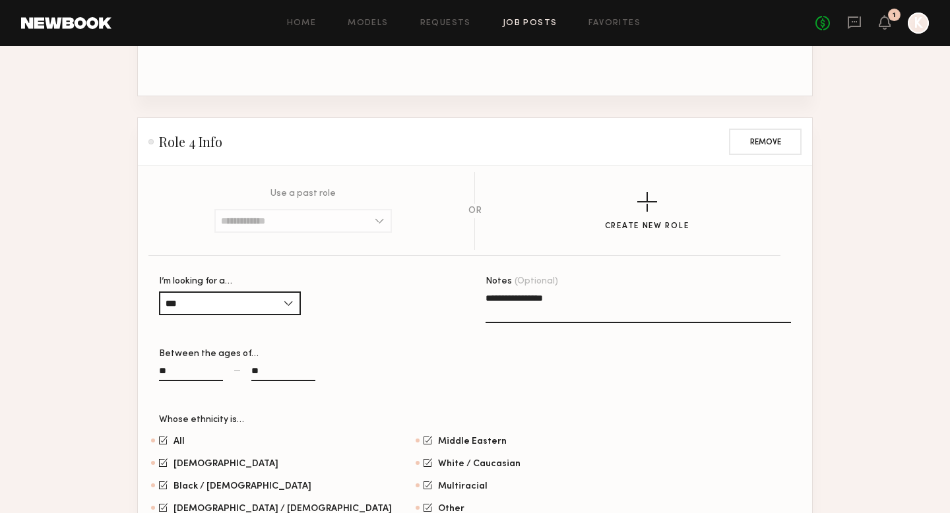
click at [569, 306] on textarea "**********" at bounding box center [639, 308] width 306 height 32
drag, startPoint x: 569, startPoint y: 306, endPoint x: 445, endPoint y: 304, distance: 124.7
click at [445, 304] on section "**********" at bounding box center [475, 413] width 632 height 272
paste textarea "**********"
click at [490, 300] on textarea "**********" at bounding box center [639, 308] width 306 height 32
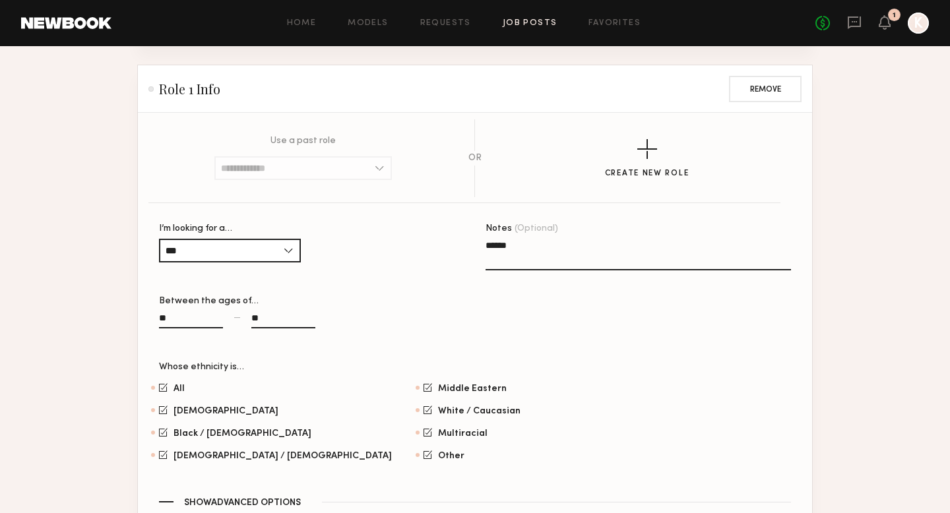
scroll to position [604, 0]
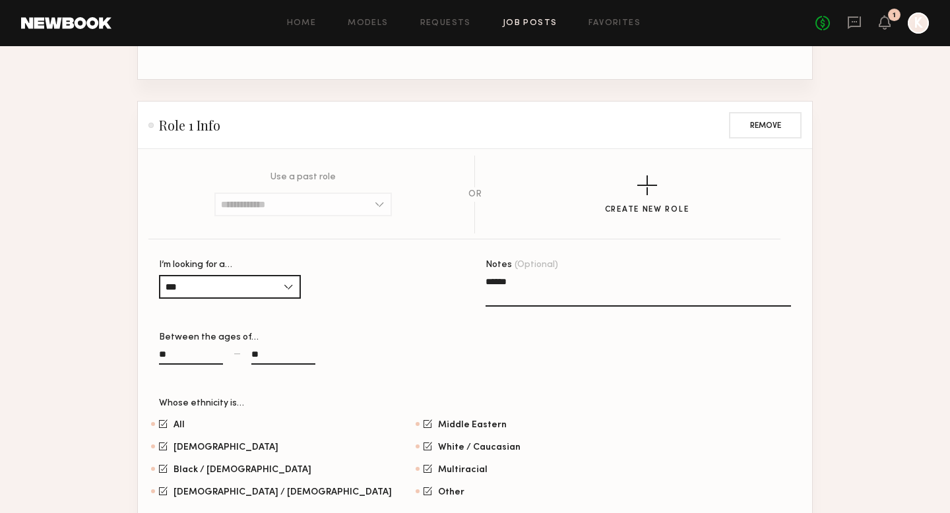
type textarea "**********"
drag, startPoint x: 523, startPoint y: 285, endPoint x: 460, endPoint y: 285, distance: 63.3
click at [460, 285] on section "I’m looking for a… *** Female Male All Between the ages of… ** — ** Whose ethni…" at bounding box center [475, 397] width 632 height 272
paste textarea "**********"
click at [486, 282] on textarea "**********" at bounding box center [639, 291] width 306 height 32
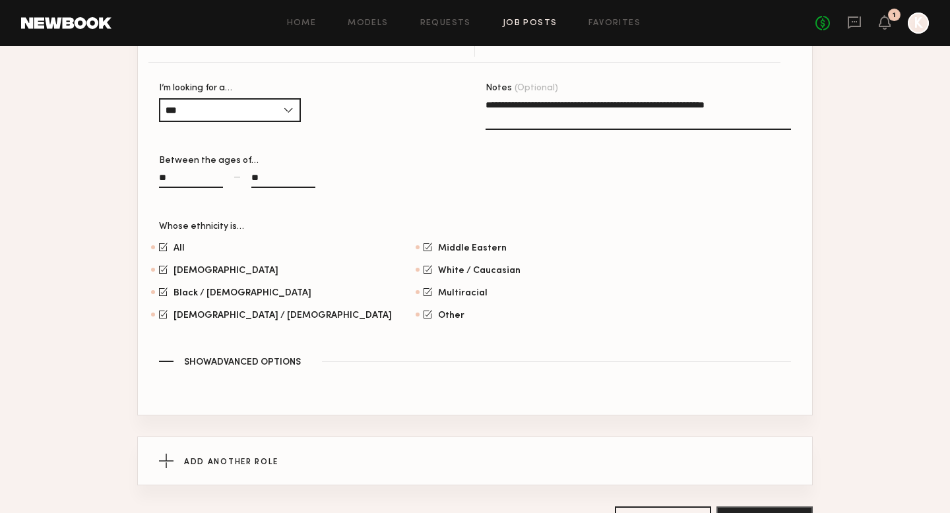
scroll to position [2423, 0]
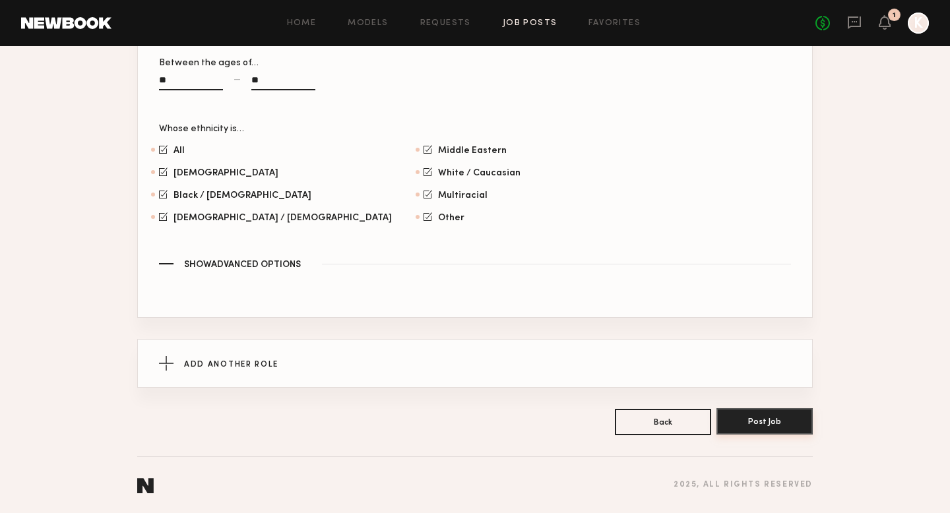
type textarea "**********"
click at [746, 424] on button "Post Job" at bounding box center [765, 421] width 96 height 26
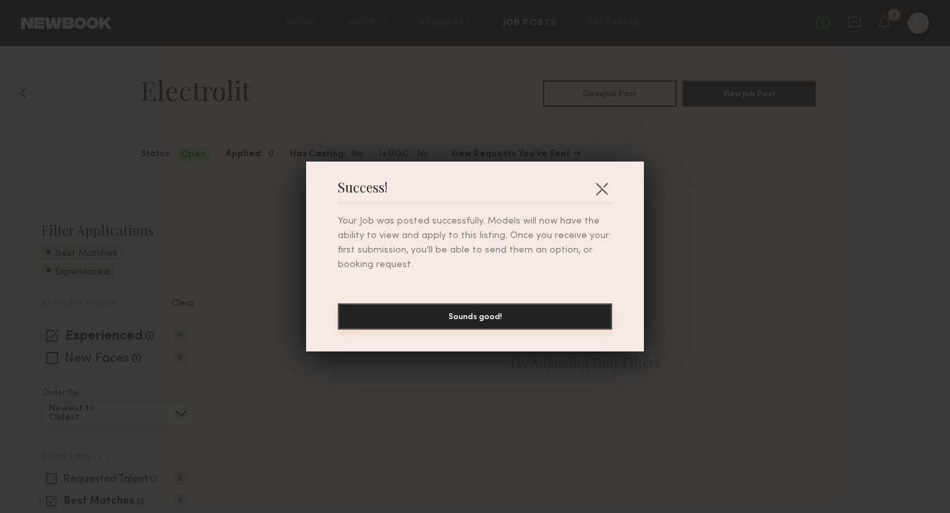
click at [554, 312] on button "Sounds good!" at bounding box center [475, 317] width 274 height 26
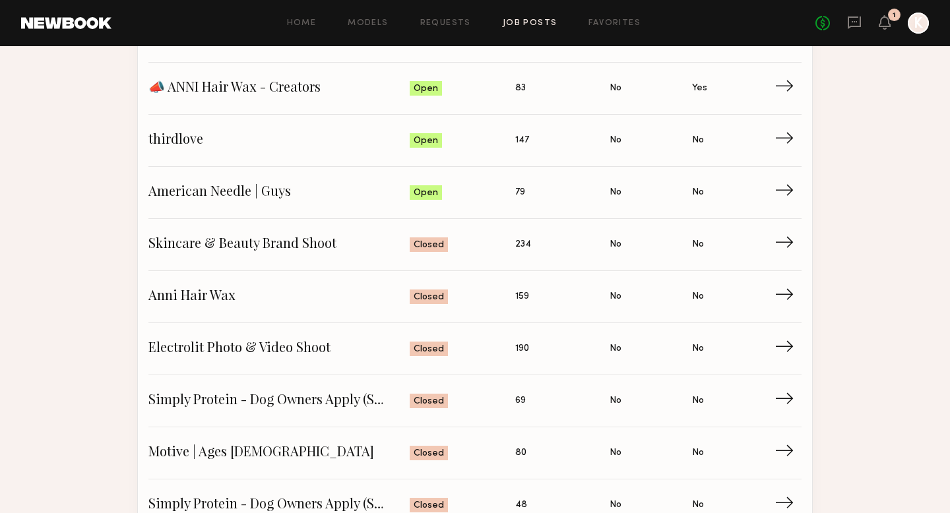
scroll to position [296, 0]
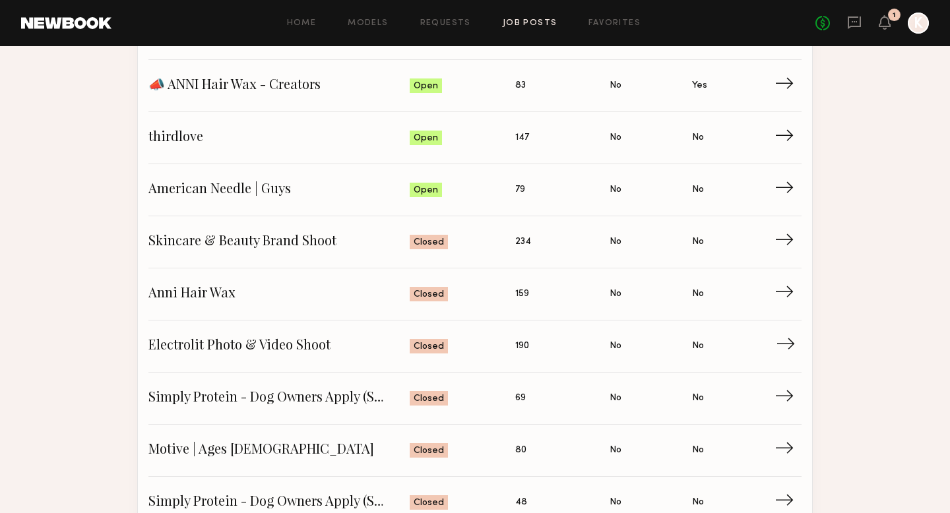
click at [338, 351] on span "Electrolit Photo & Video Shoot" at bounding box center [278, 347] width 261 height 20
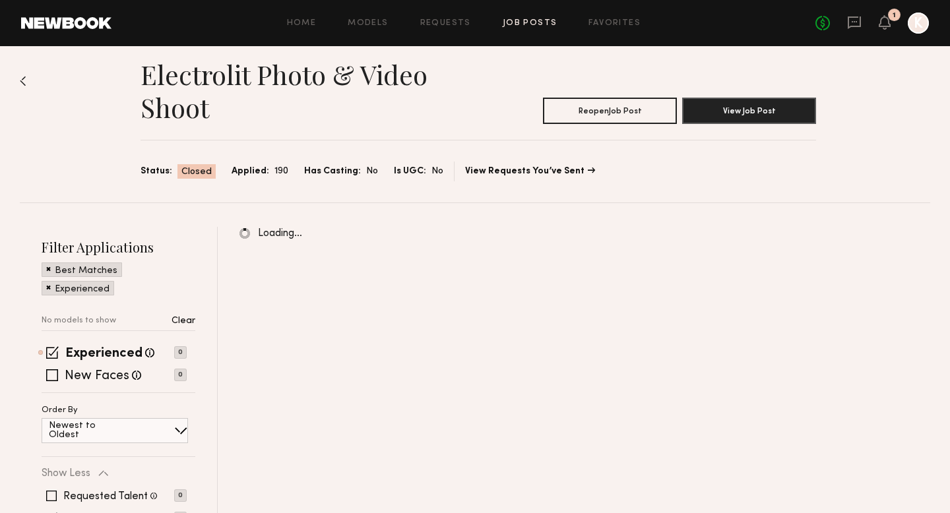
scroll to position [16, 0]
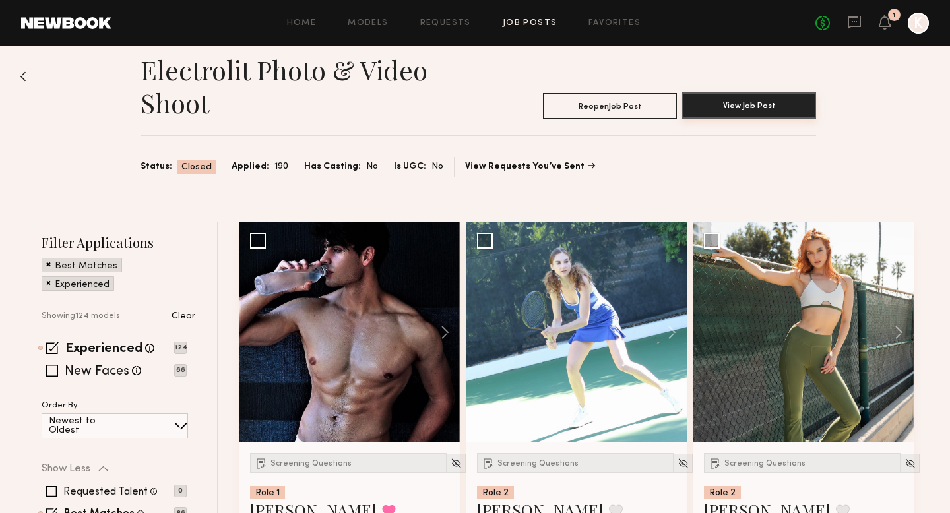
click at [718, 102] on button "View Job Post" at bounding box center [749, 105] width 134 height 26
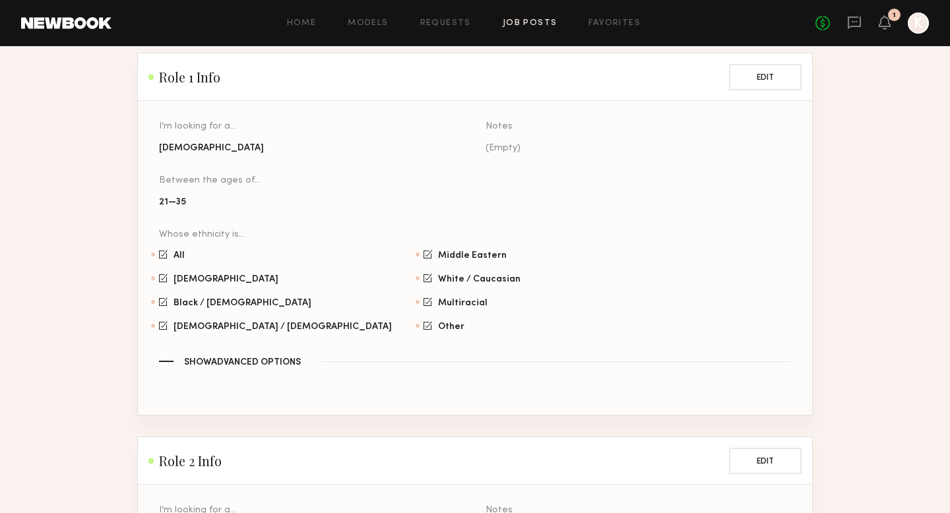
scroll to position [758, 0]
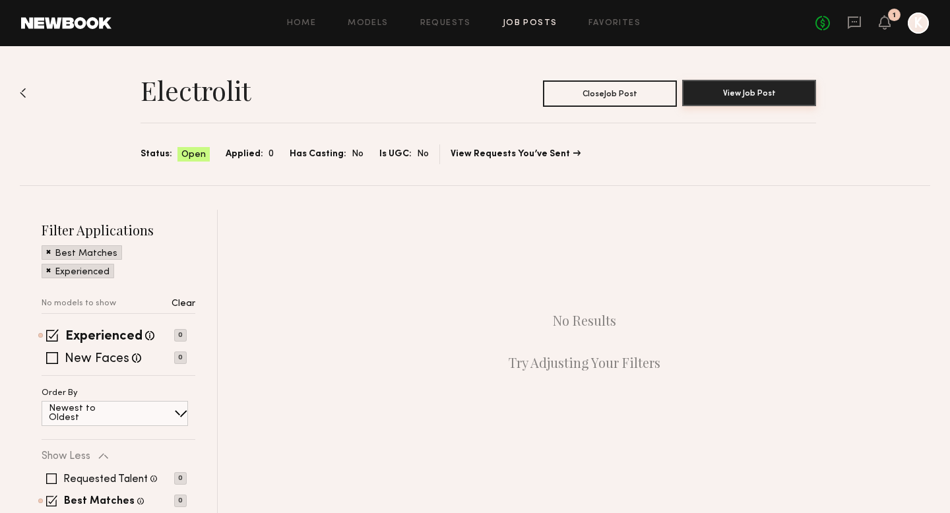
click at [721, 98] on button "View Job Post" at bounding box center [749, 93] width 134 height 26
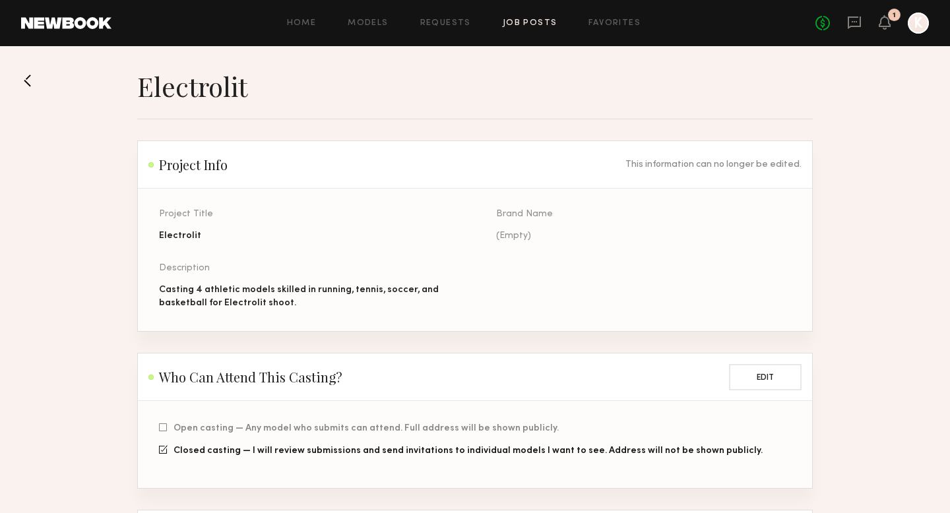
click at [539, 22] on link "Job Posts" at bounding box center [530, 23] width 55 height 9
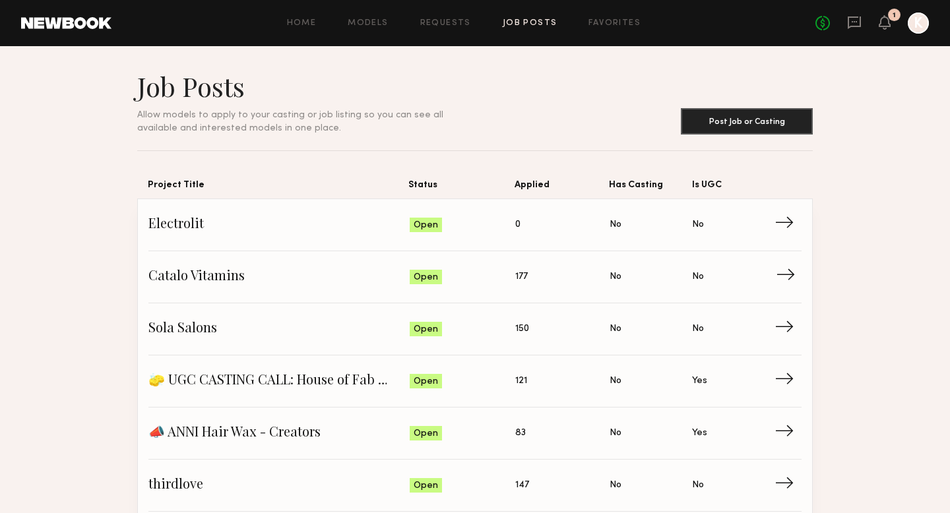
click at [528, 271] on span "177" at bounding box center [521, 277] width 13 height 15
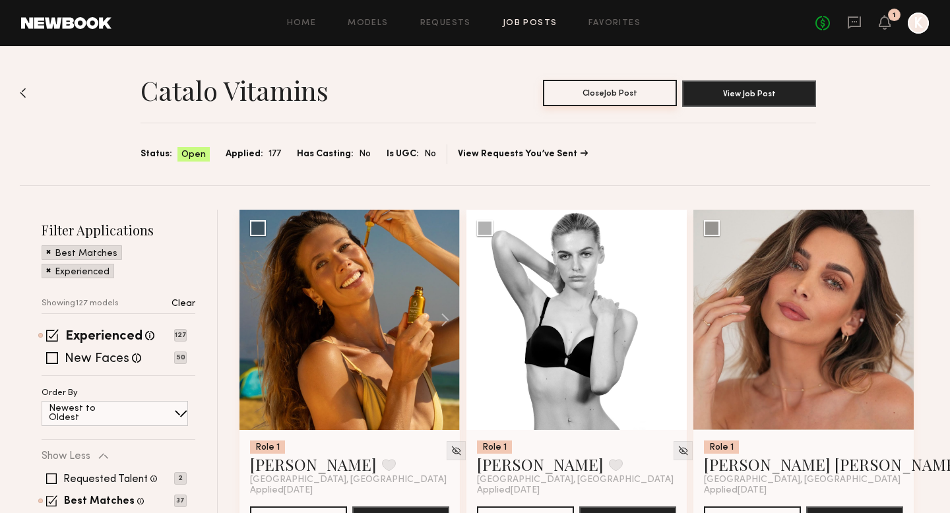
click at [616, 96] on button "Close Job Post" at bounding box center [610, 93] width 134 height 26
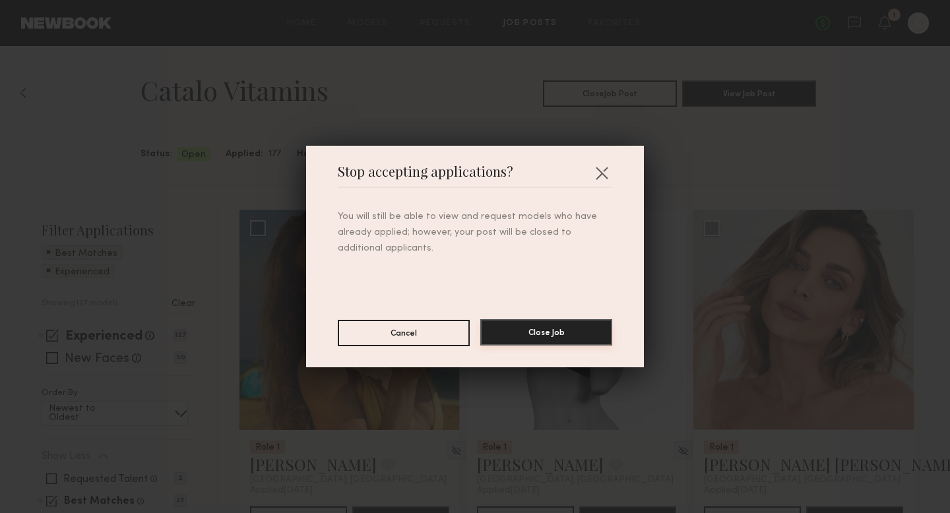
click at [511, 335] on button "Close Job" at bounding box center [546, 332] width 132 height 26
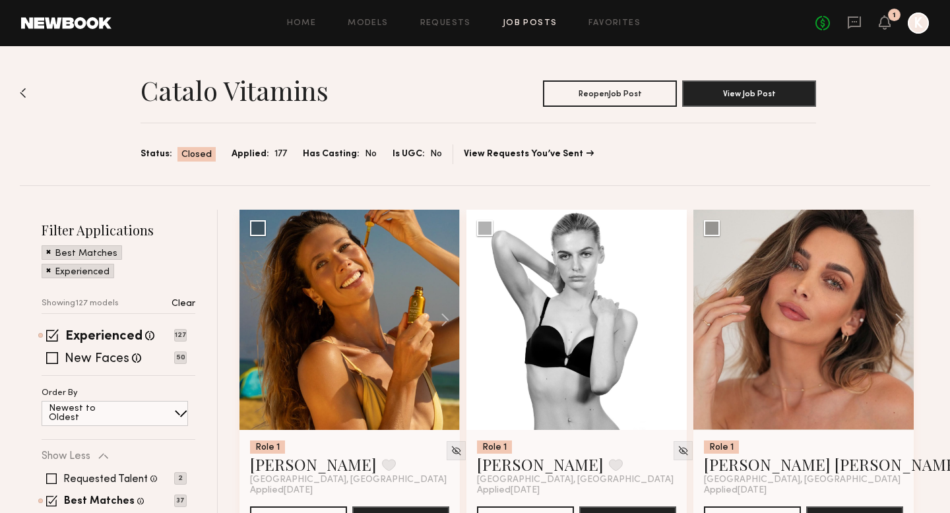
click at [544, 23] on link "Job Posts" at bounding box center [530, 23] width 55 height 9
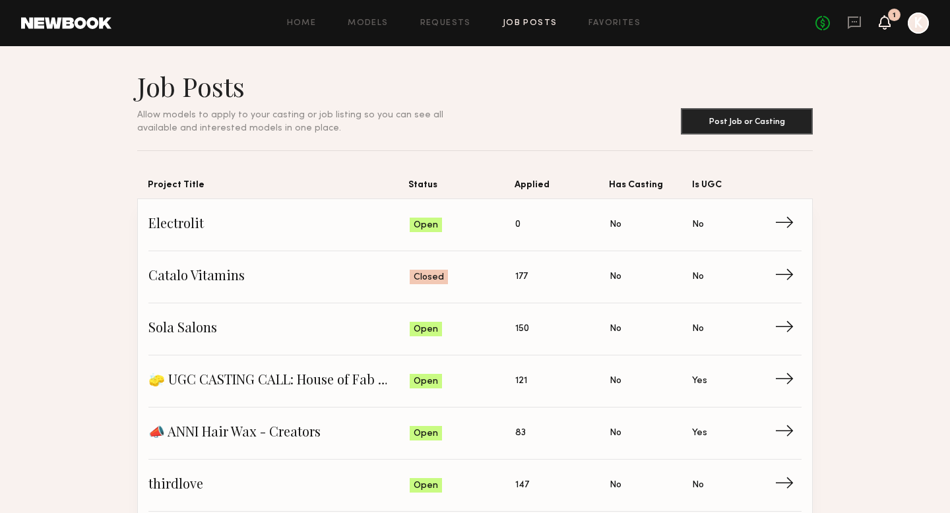
click at [885, 22] on icon at bounding box center [885, 21] width 11 height 9
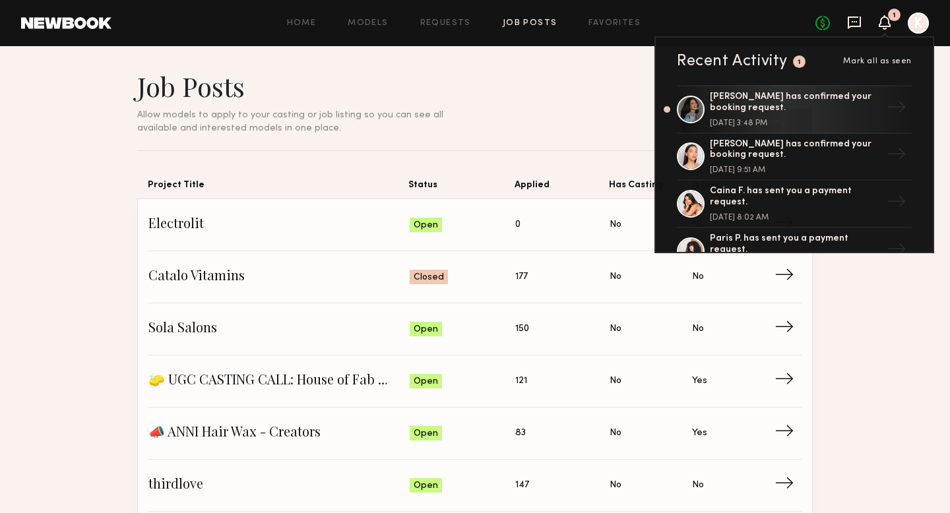
click at [853, 26] on icon at bounding box center [854, 22] width 13 height 13
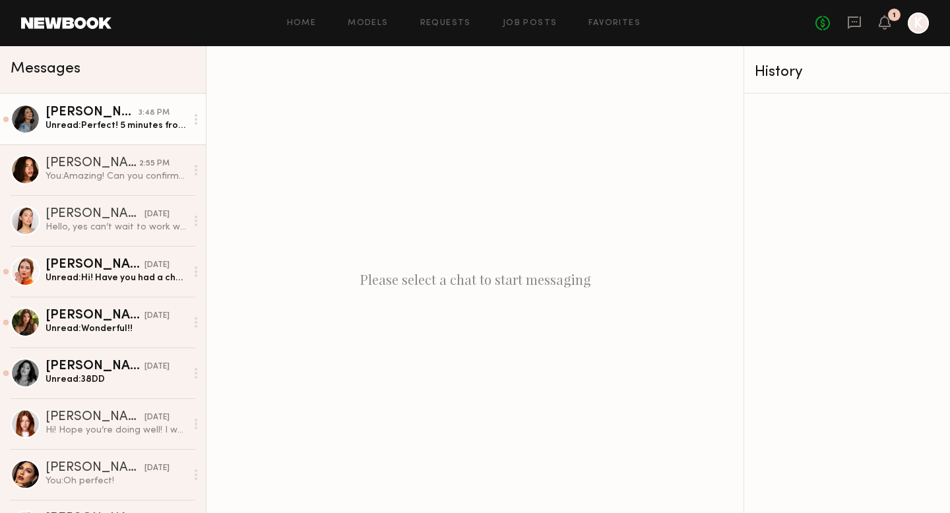
click at [166, 118] on div "3:48 PM" at bounding box center [154, 113] width 31 height 13
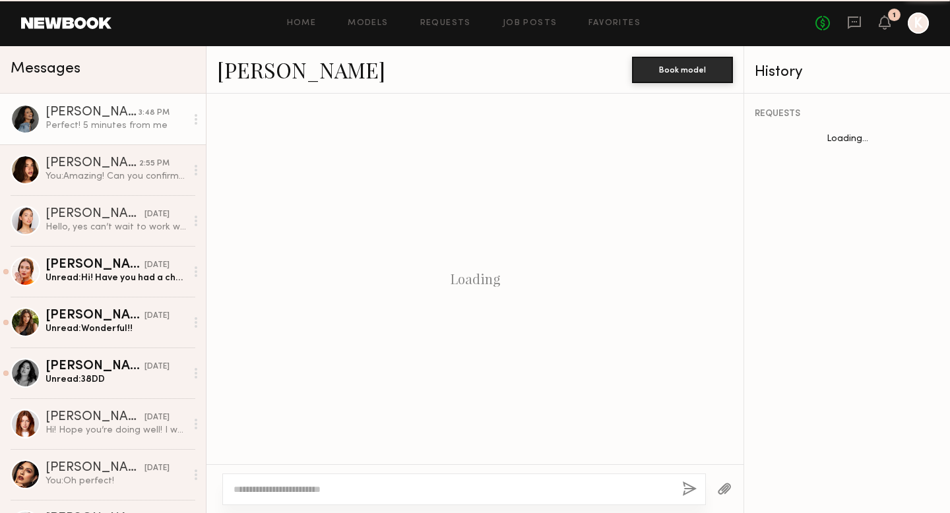
scroll to position [811, 0]
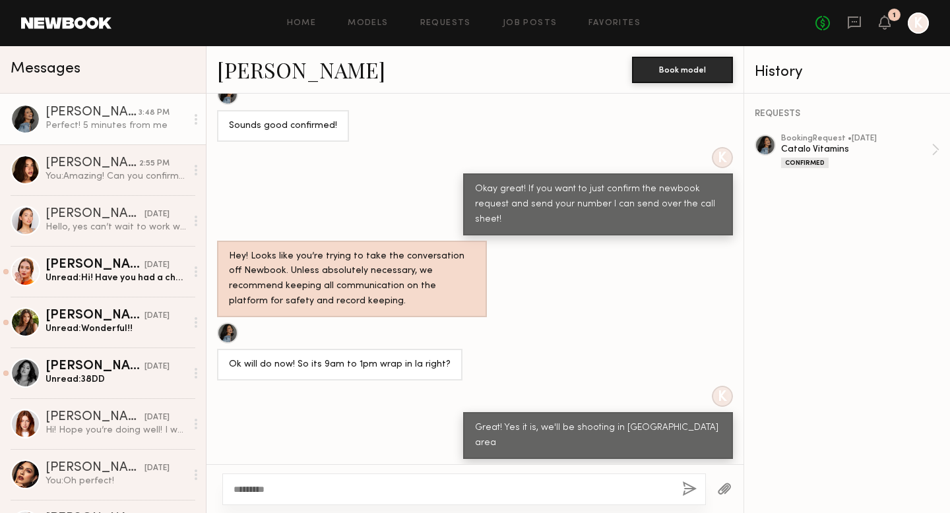
click at [238, 493] on textarea "*********" at bounding box center [453, 489] width 438 height 13
type textarea "**********"
click at [692, 486] on button "button" at bounding box center [689, 490] width 15 height 16
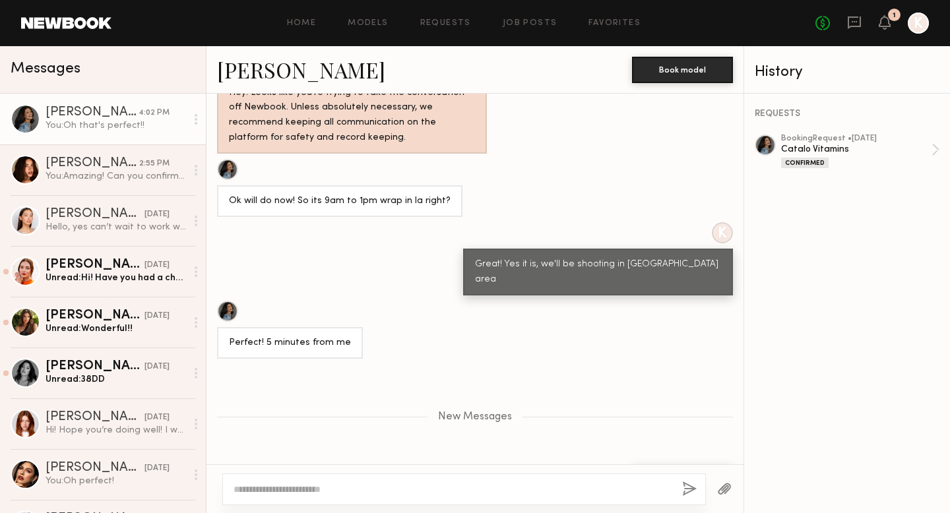
click at [332, 496] on div at bounding box center [464, 490] width 484 height 32
click at [332, 486] on textarea at bounding box center [453, 489] width 438 height 13
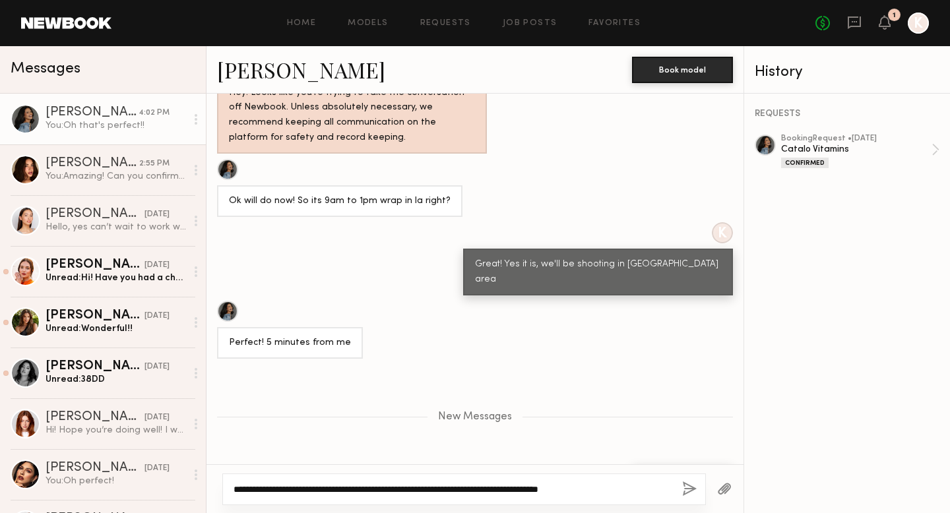
type textarea "**********"
click at [694, 488] on button "button" at bounding box center [689, 490] width 15 height 16
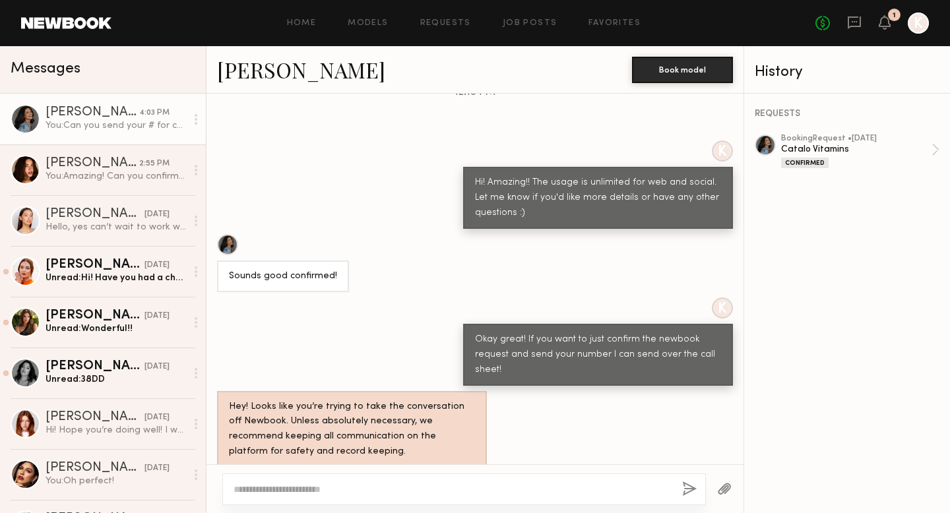
scroll to position [1136, 0]
